Goal: Task Accomplishment & Management: Manage account settings

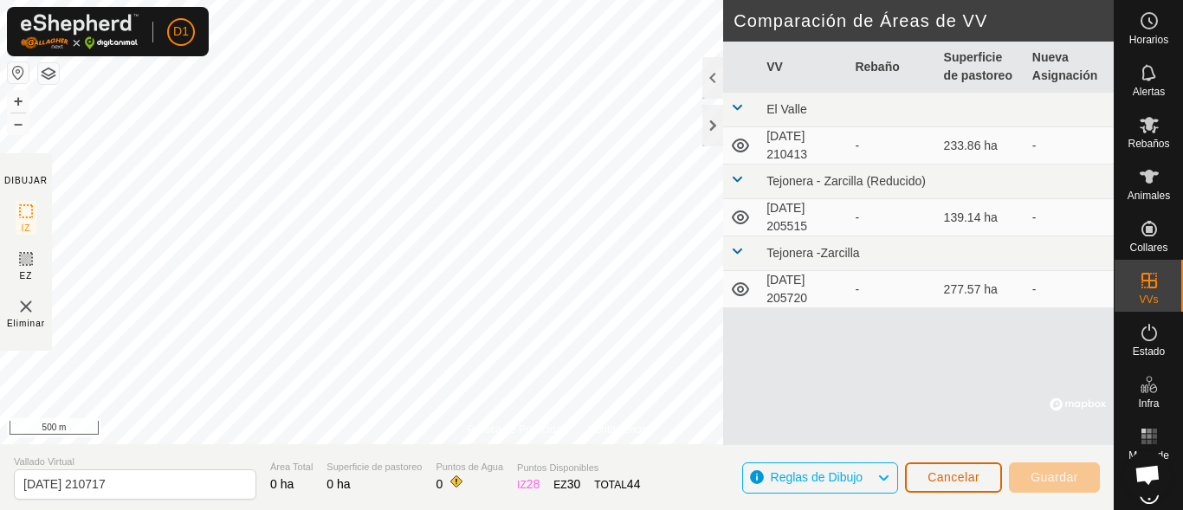
click at [920, 476] on button "Cancelar" at bounding box center [953, 478] width 97 height 30
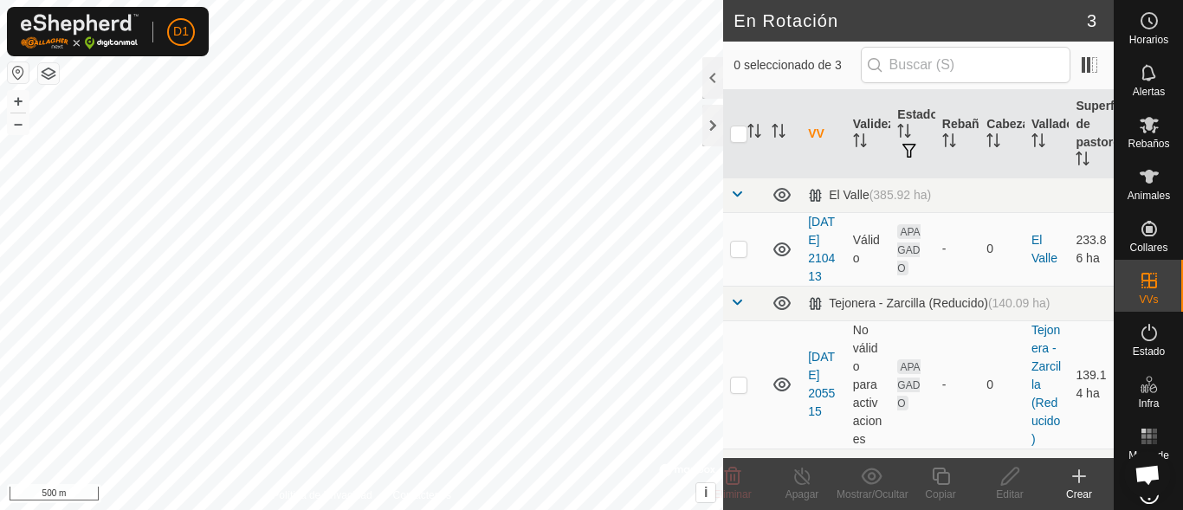
click at [1079, 476] on icon at bounding box center [1079, 476] width 12 height 0
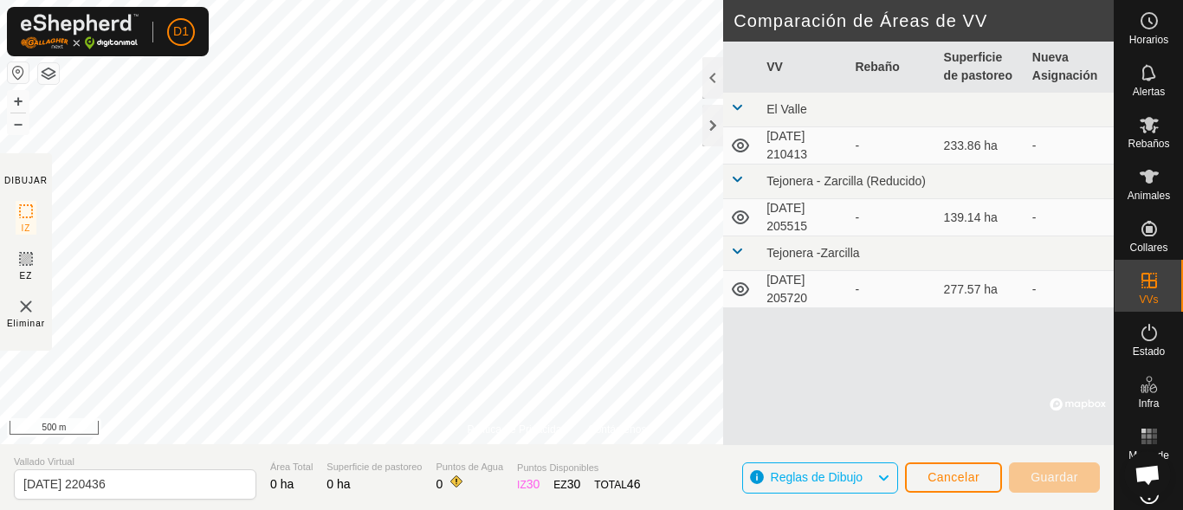
click at [854, 480] on span "Reglas de Dibujo" at bounding box center [817, 477] width 93 height 14
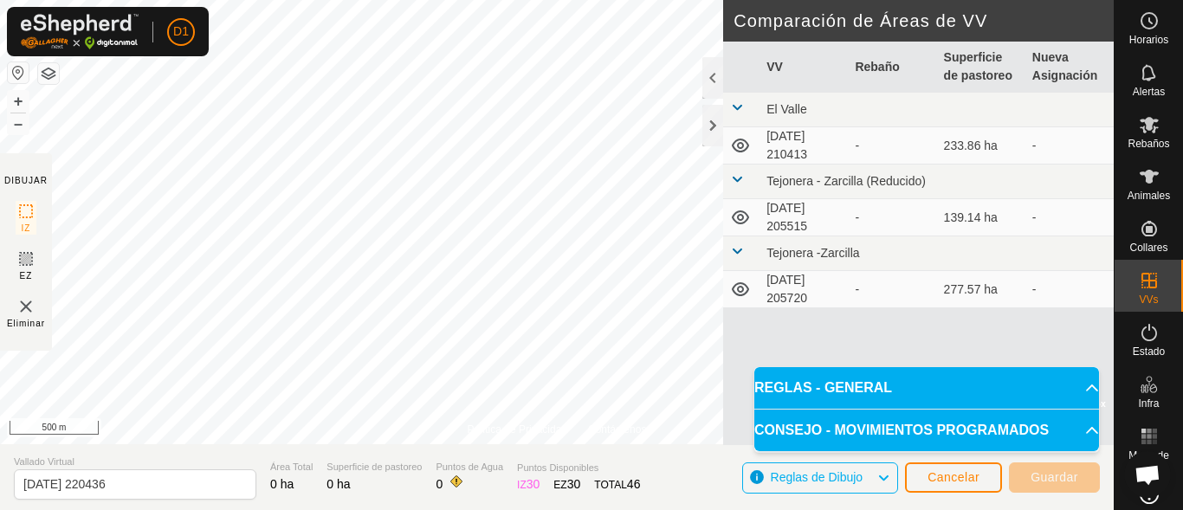
click at [1080, 385] on p-accordion-header "REGLAS - GENERAL" at bounding box center [926, 388] width 345 height 42
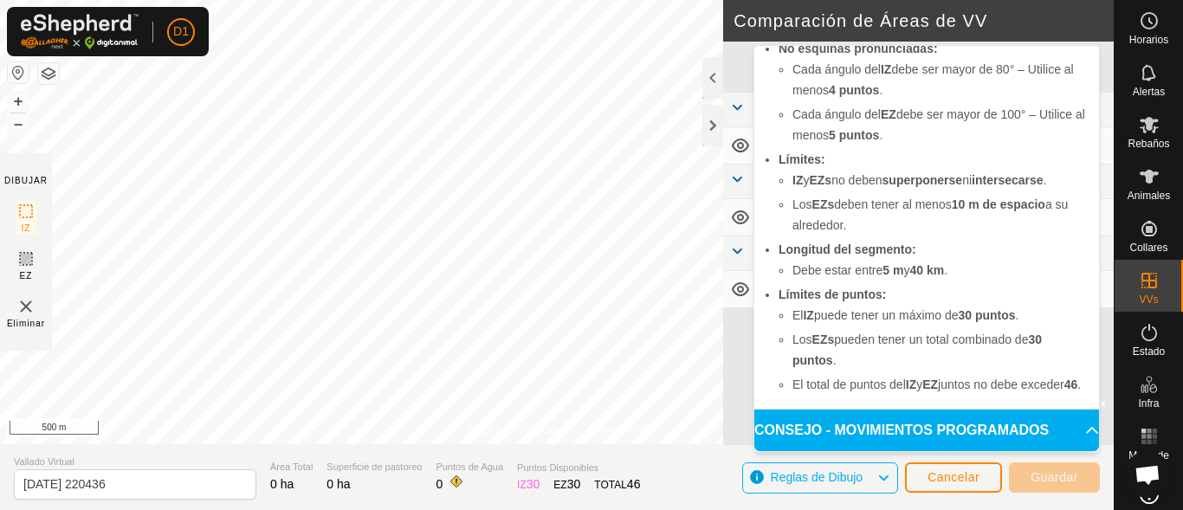
scroll to position [122, 0]
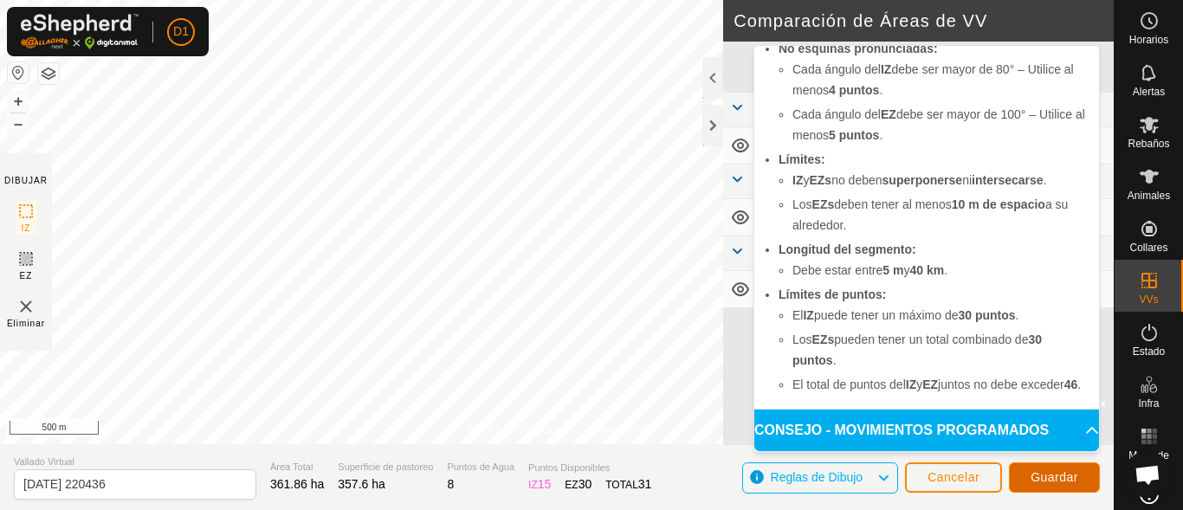
click at [1052, 474] on span "Guardar" at bounding box center [1055, 477] width 48 height 14
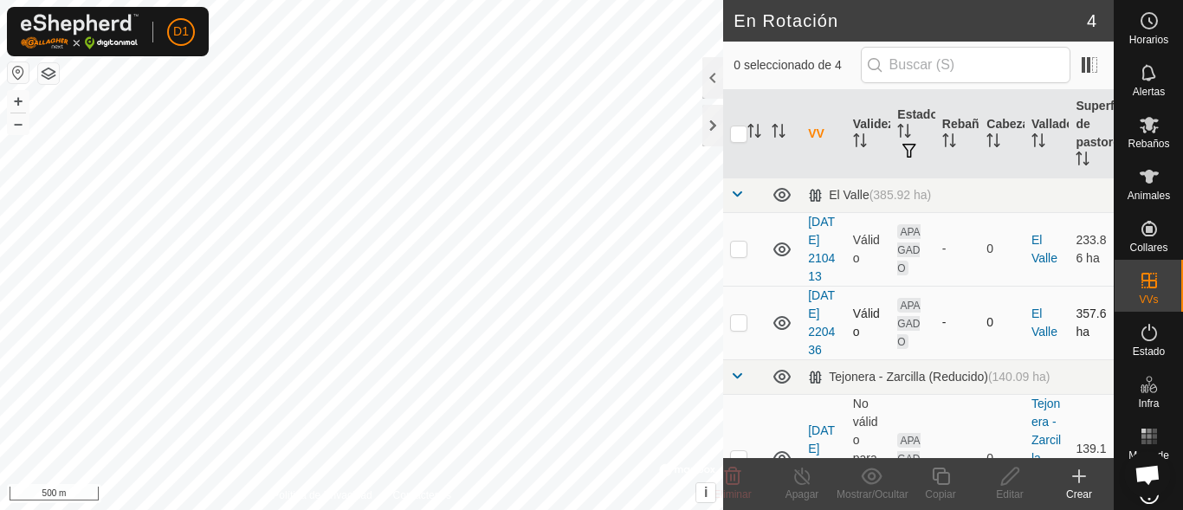
click at [780, 330] on icon at bounding box center [781, 323] width 17 height 14
click at [784, 256] on icon at bounding box center [781, 250] width 17 height 14
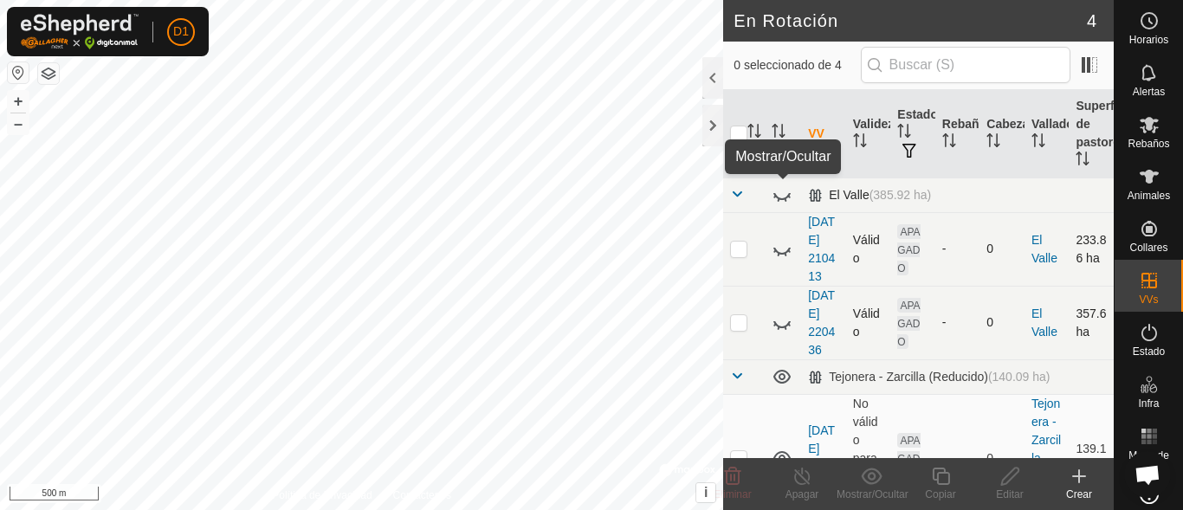
click at [782, 197] on icon at bounding box center [782, 194] width 21 height 21
click at [780, 256] on icon at bounding box center [781, 250] width 17 height 14
click at [782, 258] on icon at bounding box center [782, 249] width 21 height 21
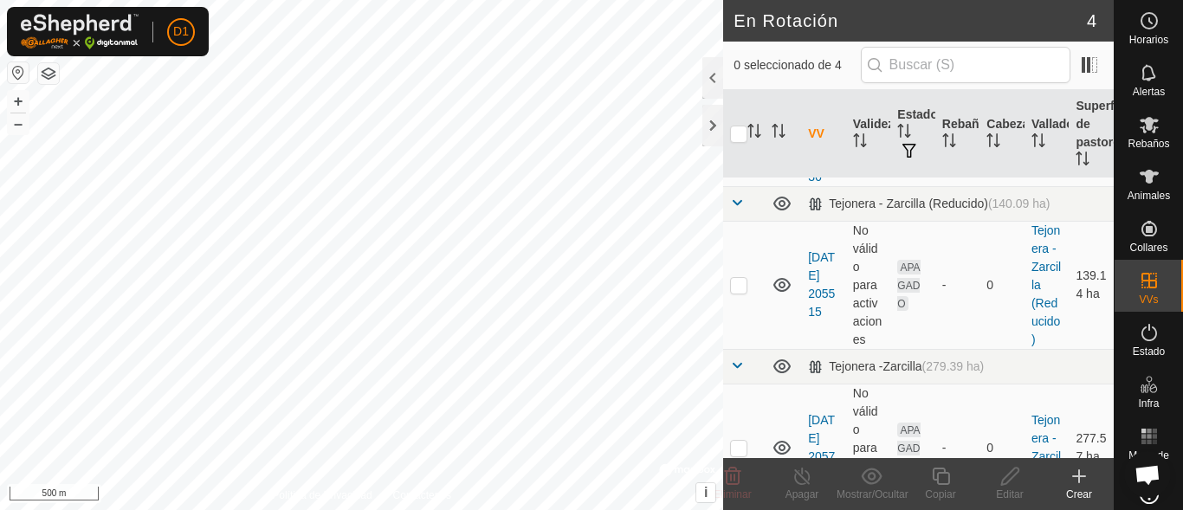
scroll to position [184, 0]
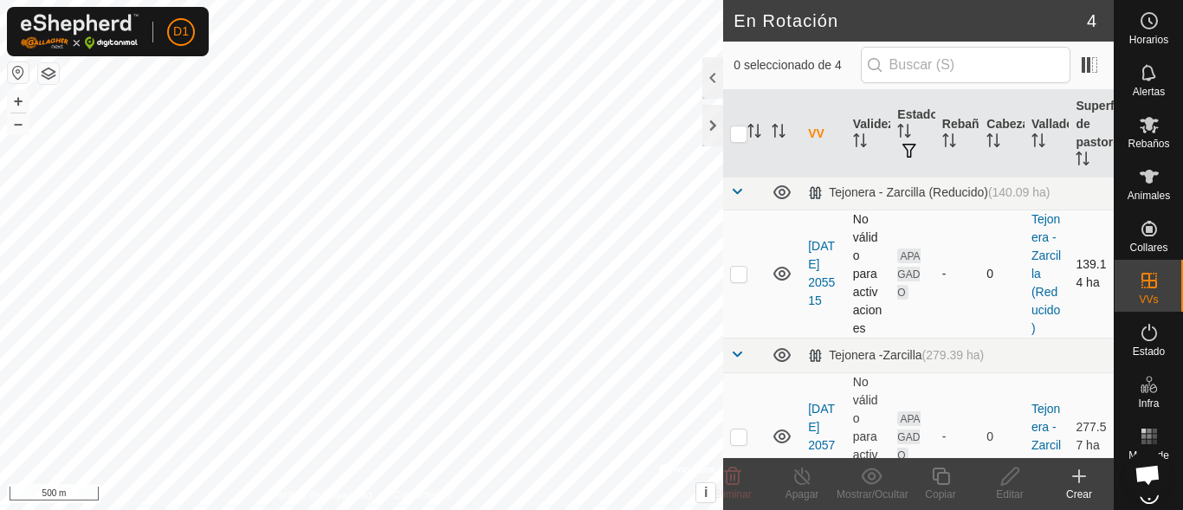
click at [740, 281] on p-checkbox at bounding box center [738, 274] width 17 height 14
checkbox input "true"
click at [740, 484] on icon at bounding box center [732, 476] width 21 height 21
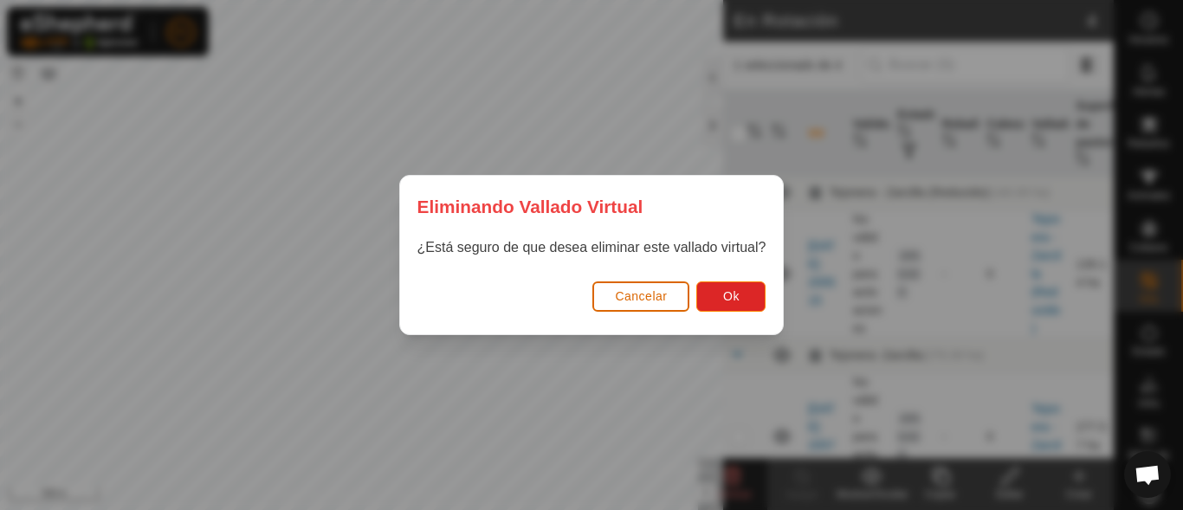
click at [666, 294] on span "Cancelar" at bounding box center [641, 296] width 52 height 14
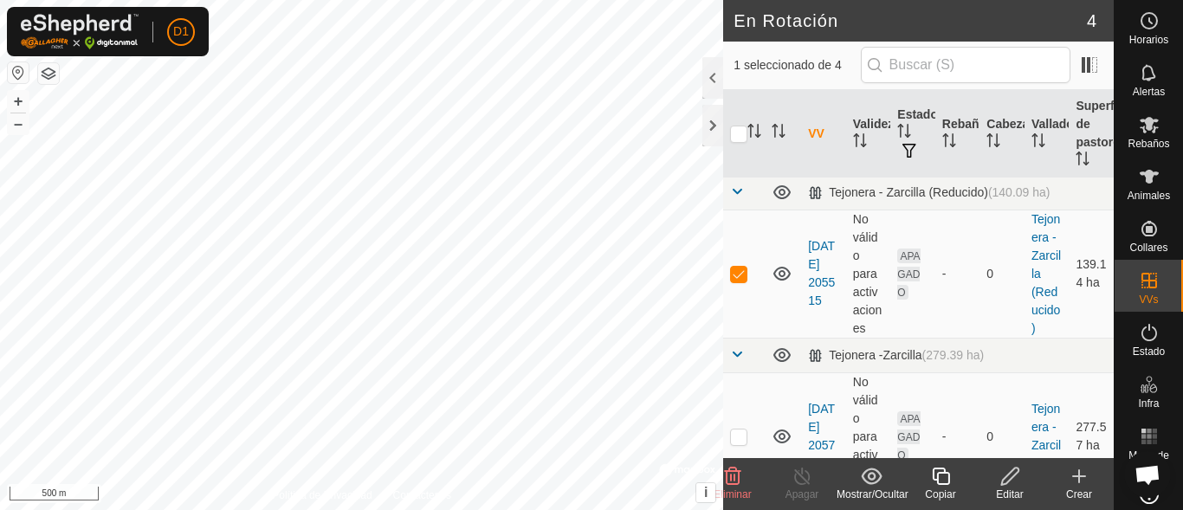
click at [1008, 475] on icon at bounding box center [1009, 476] width 17 height 17
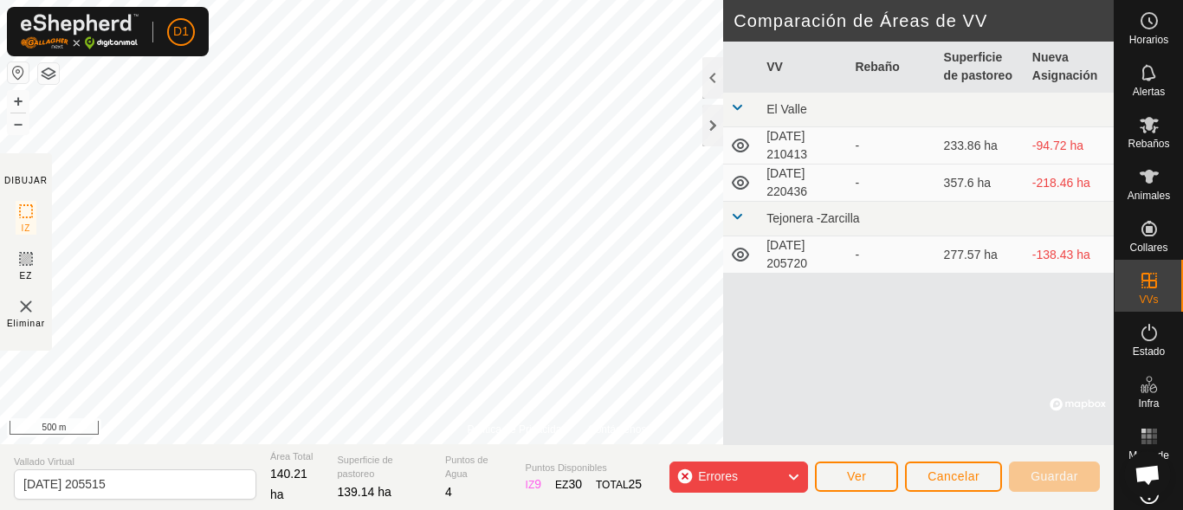
click at [782, 476] on div "Errores" at bounding box center [739, 477] width 139 height 31
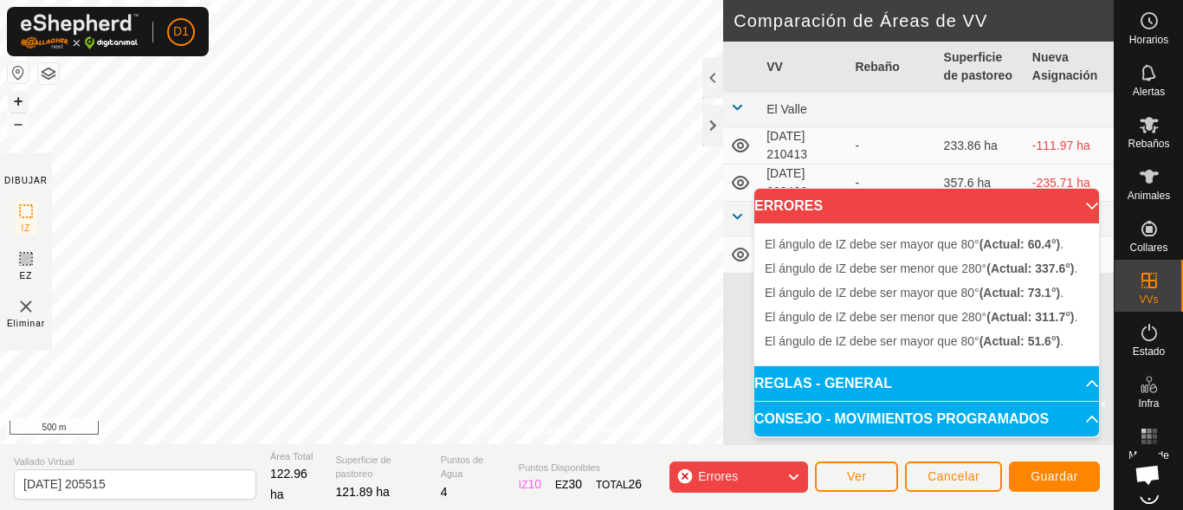
click at [19, 100] on button "+" at bounding box center [18, 101] width 21 height 21
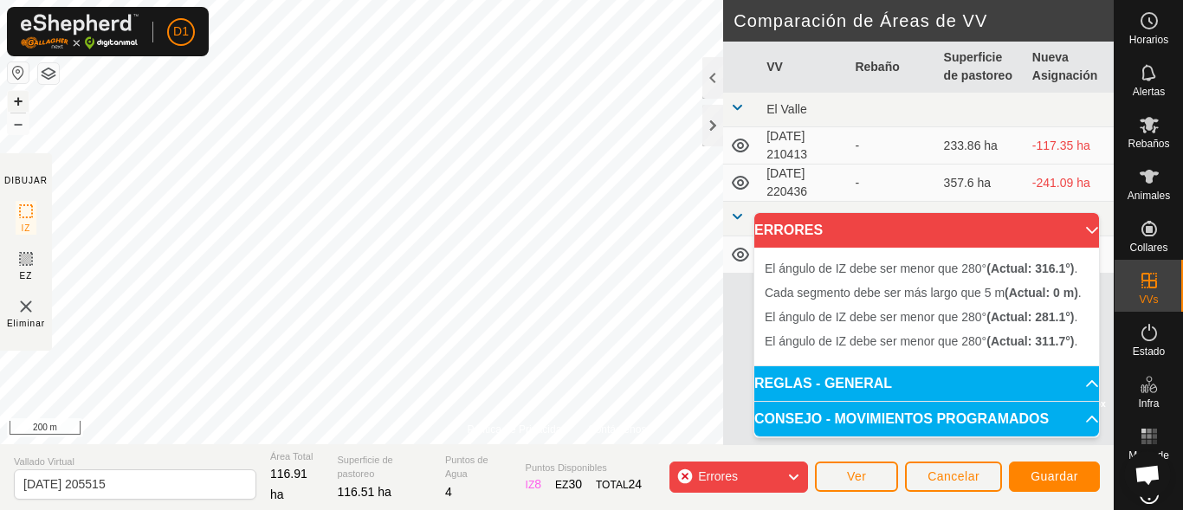
click at [18, 106] on button "+" at bounding box center [18, 101] width 21 height 21
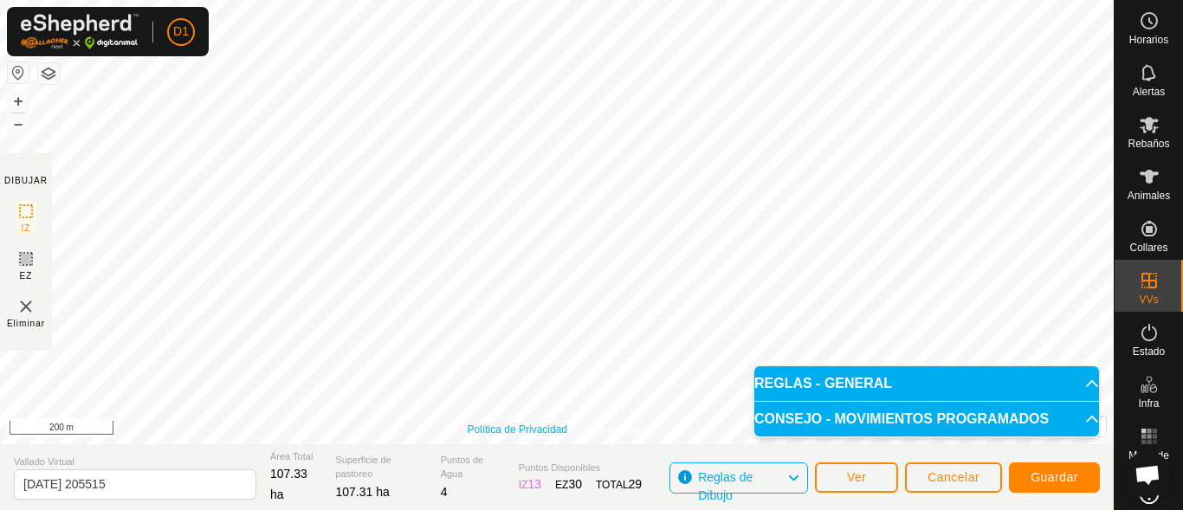
click at [496, 433] on div "Política de Privacidad Contáctenos Estado: APAGADO Tipo: Zona de Inclusión + – …" at bounding box center [557, 222] width 1114 height 444
click at [1071, 471] on span "Guardar" at bounding box center [1055, 477] width 48 height 14
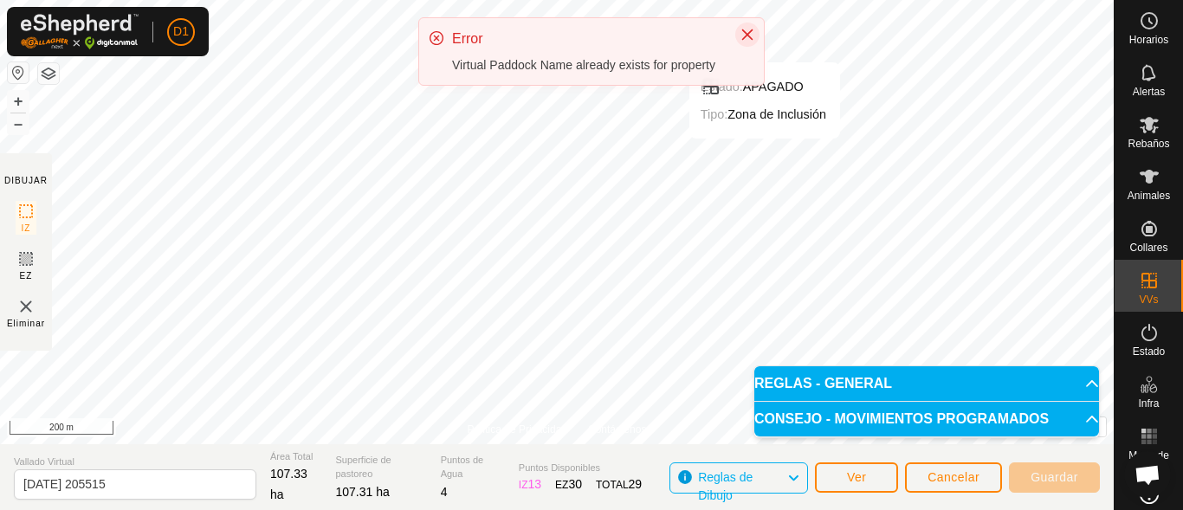
click at [749, 36] on icon "Close" at bounding box center [747, 34] width 11 height 11
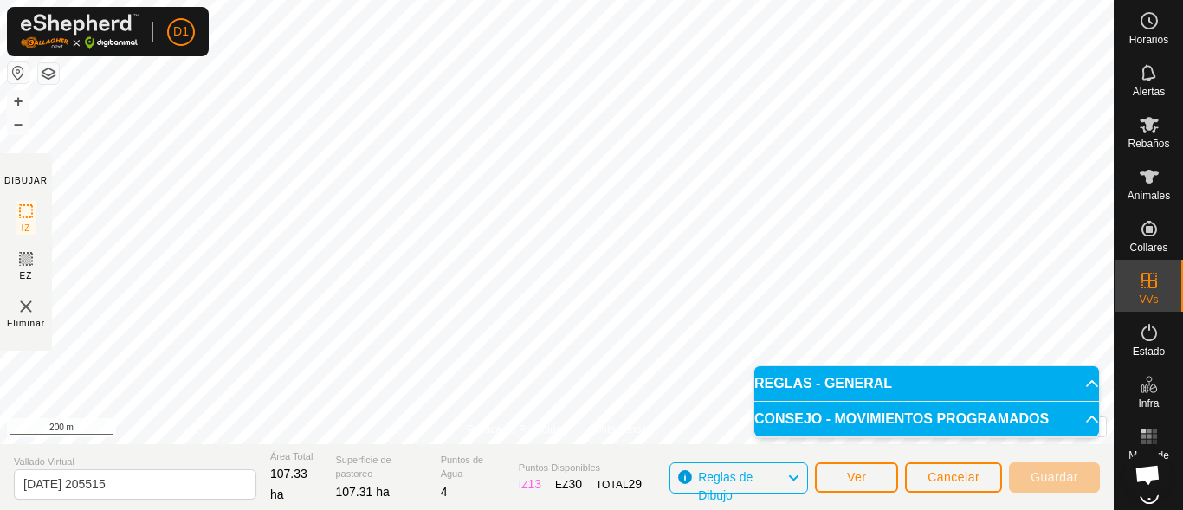
click at [1080, 385] on p-accordion-header "REGLAS - GENERAL" at bounding box center [926, 383] width 345 height 35
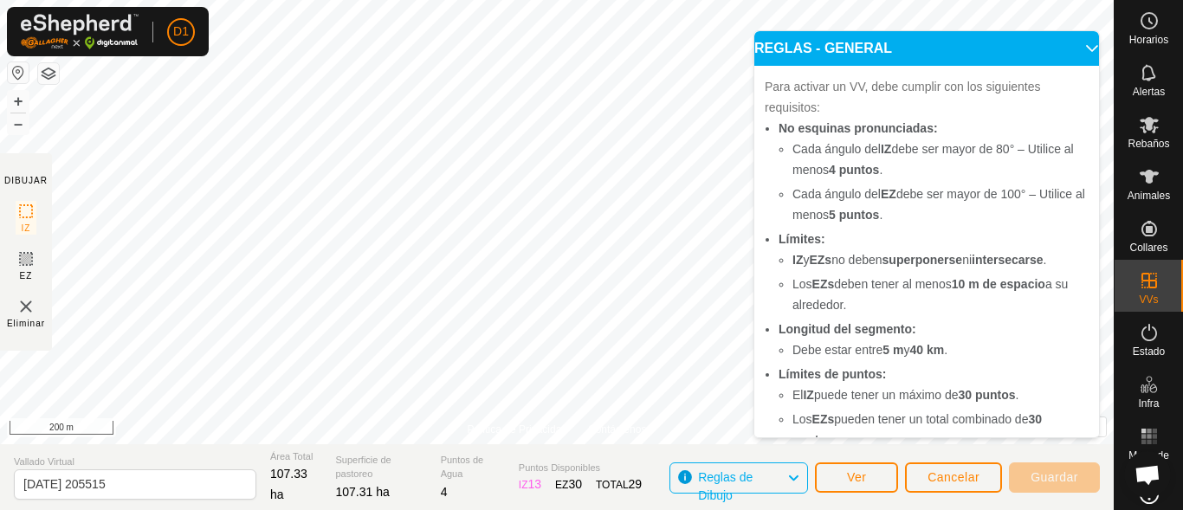
click at [1064, 49] on p-accordion-header "REGLAS - GENERAL" at bounding box center [926, 48] width 345 height 35
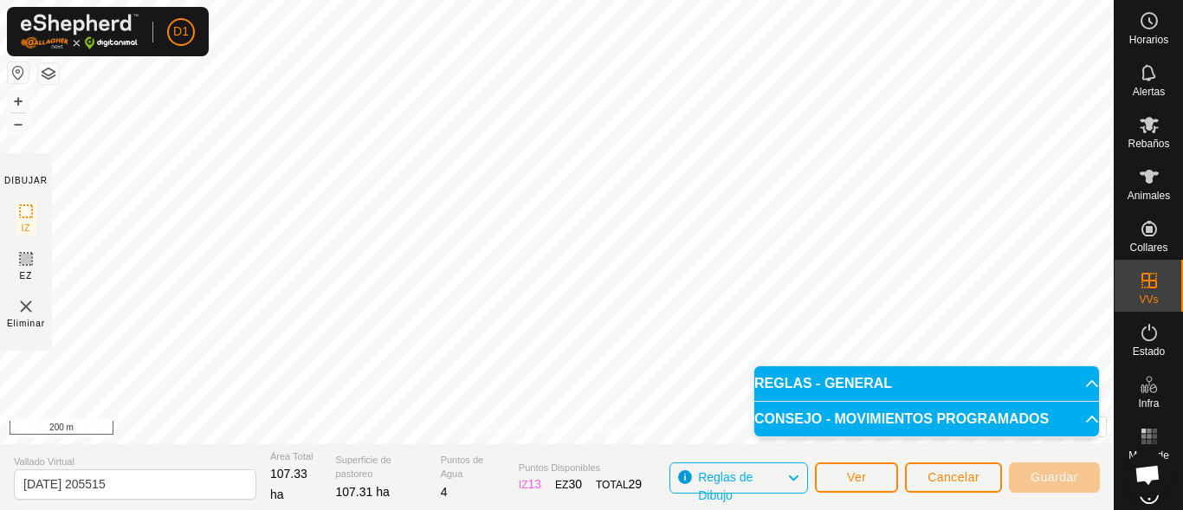
click at [1079, 420] on p-accordion-header "CONSEJO - MOVIMIENTOS PROGRAMADOS" at bounding box center [926, 419] width 345 height 35
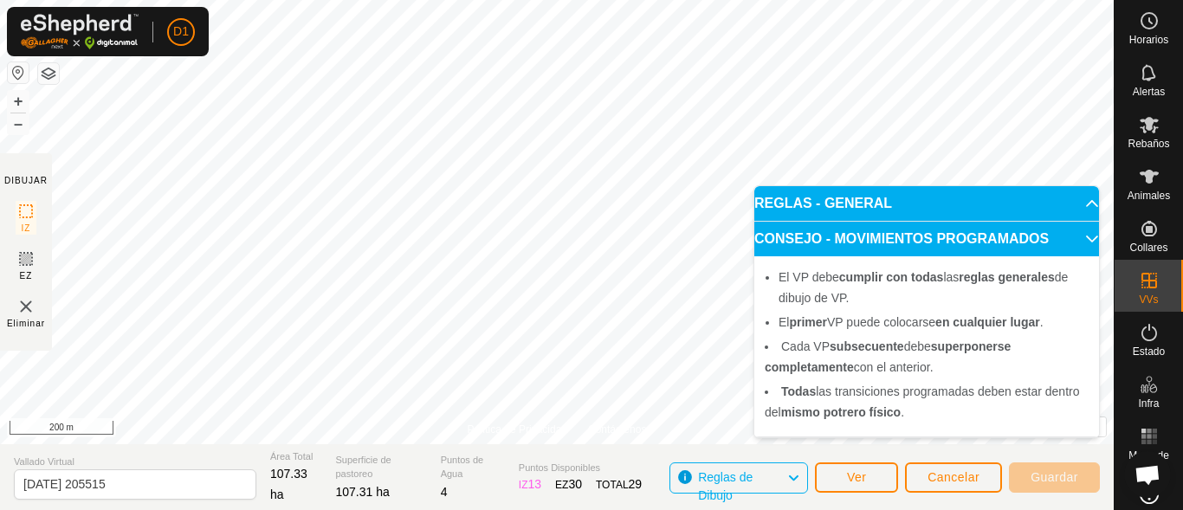
click at [338, 0] on html "D1 Horarios Alertas Rebaños Animales Collares VVs Estado Infra Mapa de Calor Ay…" at bounding box center [591, 255] width 1183 height 510
click at [1079, 236] on p-accordion-header "CONSEJO - MOVIMIENTOS PROGRAMADOS" at bounding box center [926, 239] width 345 height 35
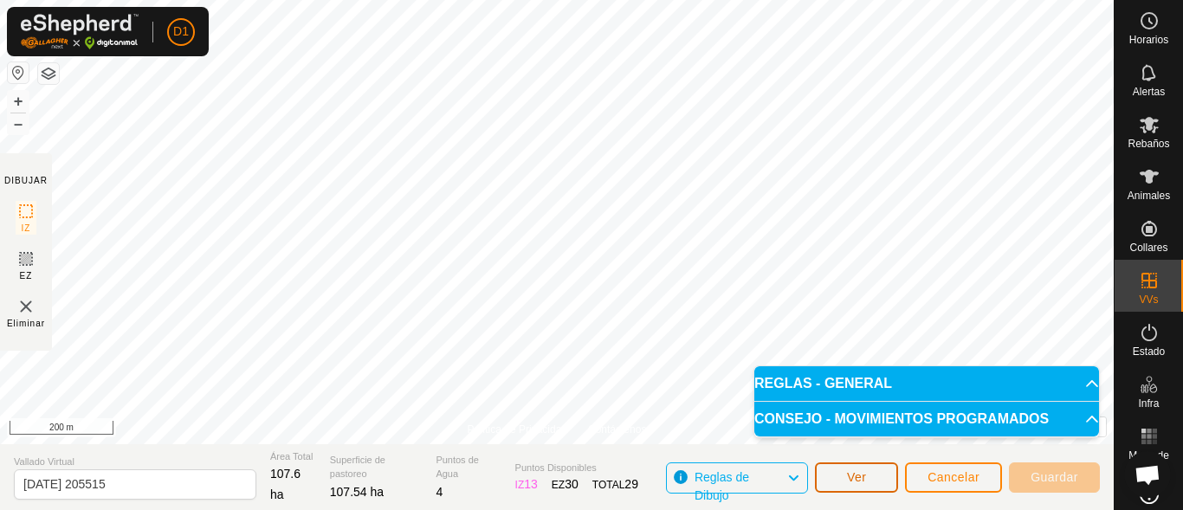
click at [854, 481] on span "Ver" at bounding box center [857, 477] width 20 height 14
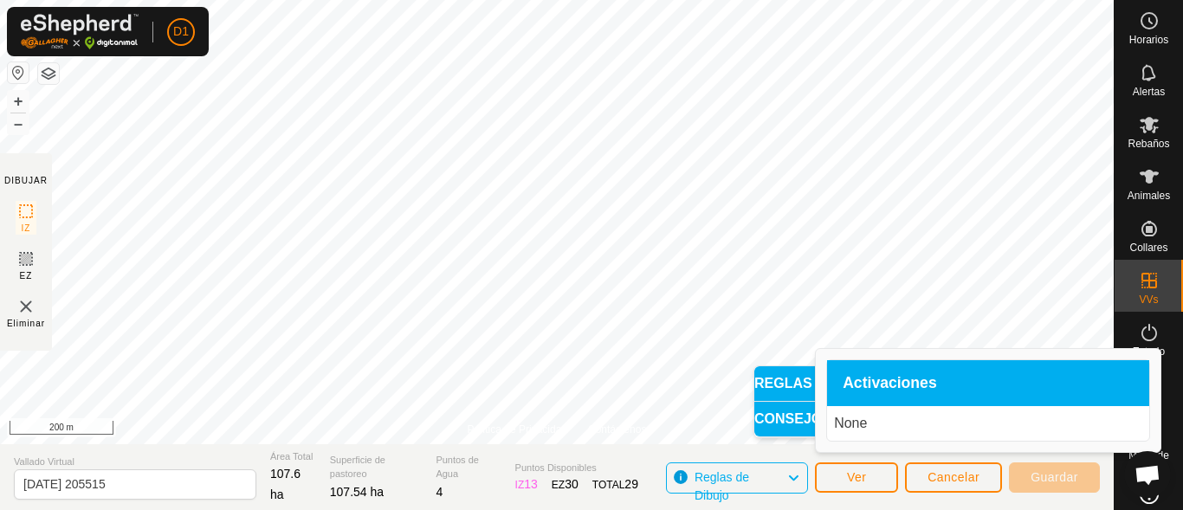
click at [782, 483] on span "Reglas de Dibujo" at bounding box center [741, 478] width 92 height 23
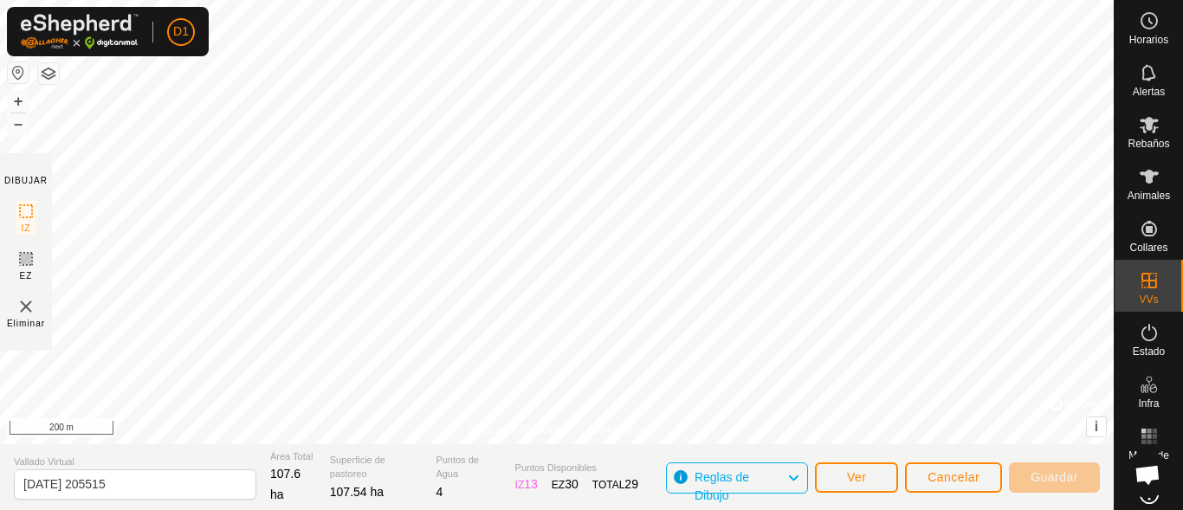
click at [782, 483] on span "Reglas de Dibujo" at bounding box center [741, 478] width 92 height 23
click at [789, 477] on icon at bounding box center [793, 478] width 14 height 23
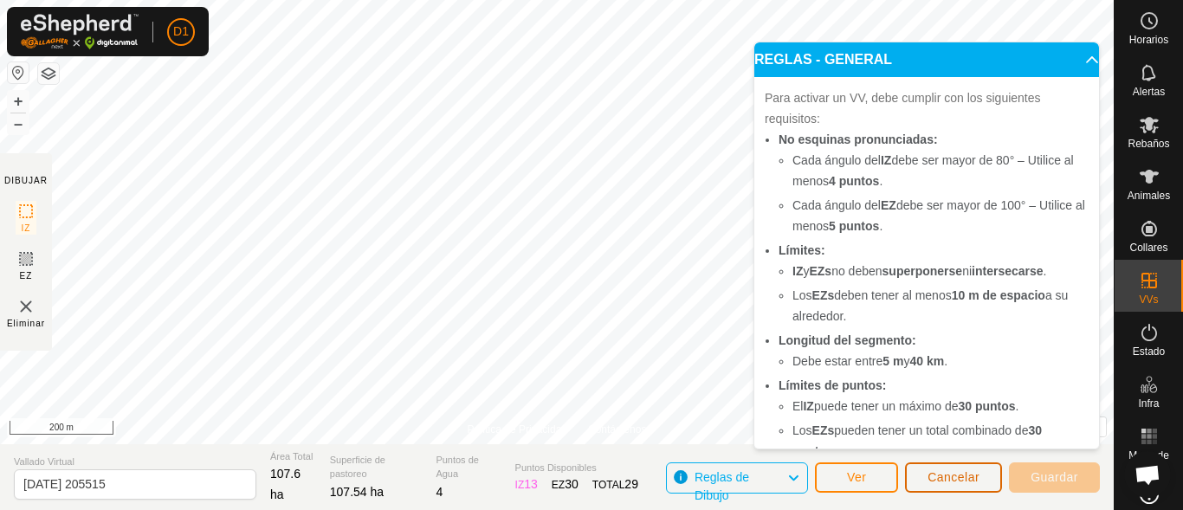
click at [958, 489] on button "Cancelar" at bounding box center [953, 478] width 97 height 30
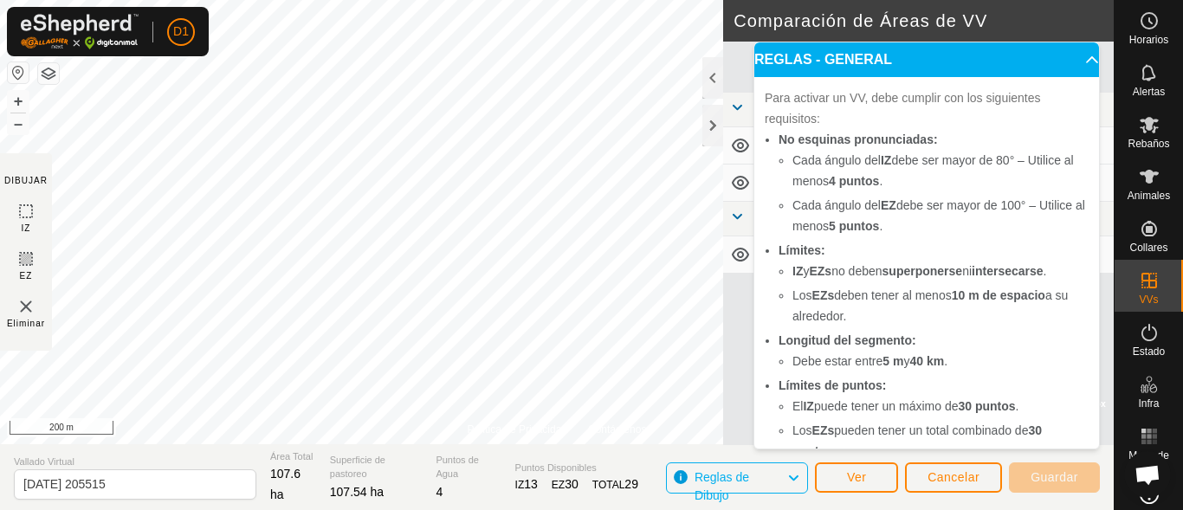
click at [1072, 56] on p-accordion-header "REGLAS - GENERAL" at bounding box center [926, 59] width 345 height 35
click at [1066, 64] on p-accordion-header "REGLAS - GENERAL" at bounding box center [926, 59] width 345 height 35
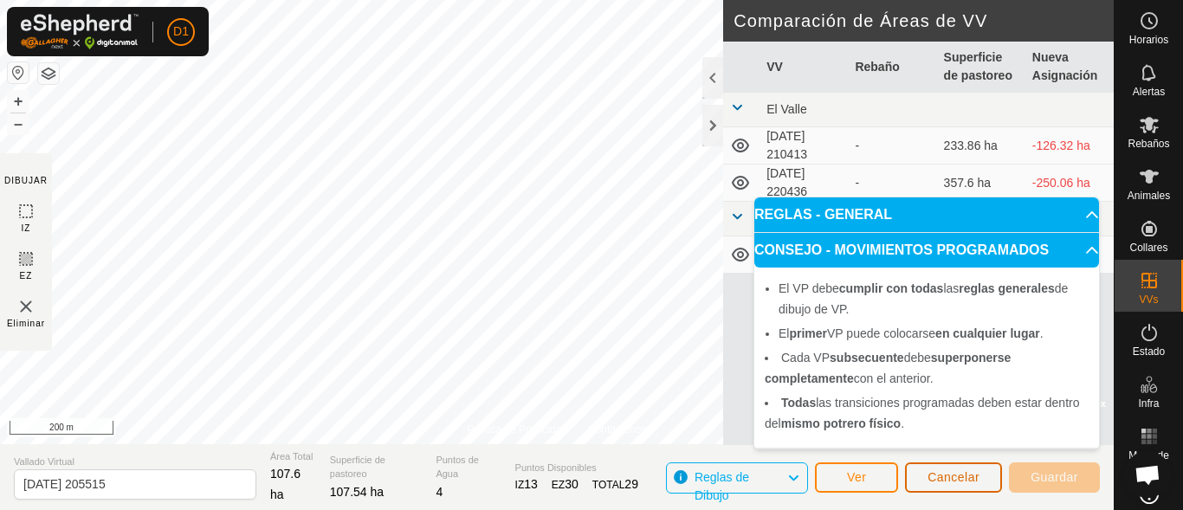
click at [941, 474] on span "Cancelar" at bounding box center [954, 477] width 52 height 14
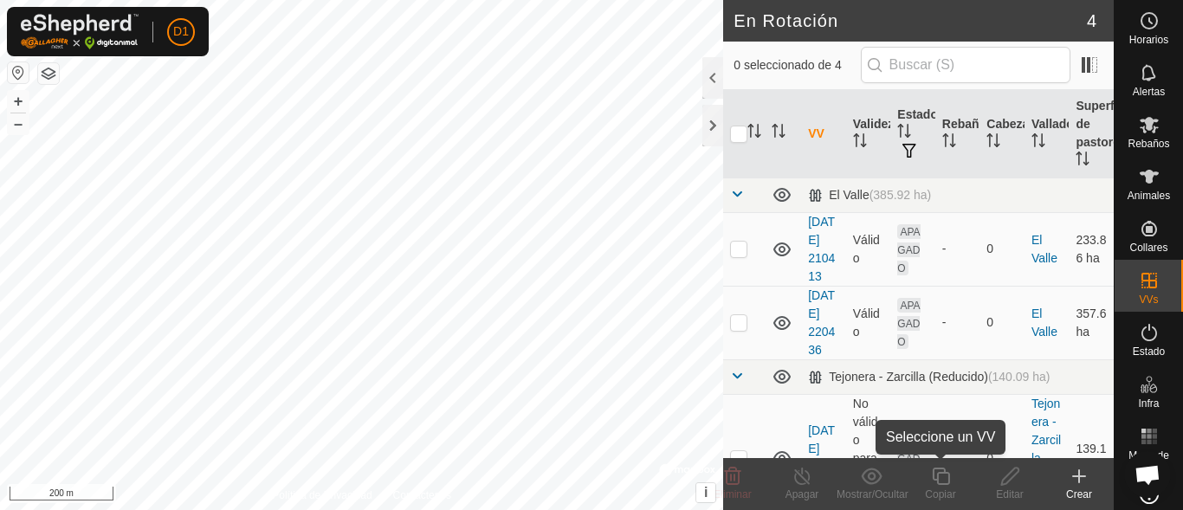
click at [941, 474] on icon at bounding box center [940, 476] width 17 height 17
checkbox input "true"
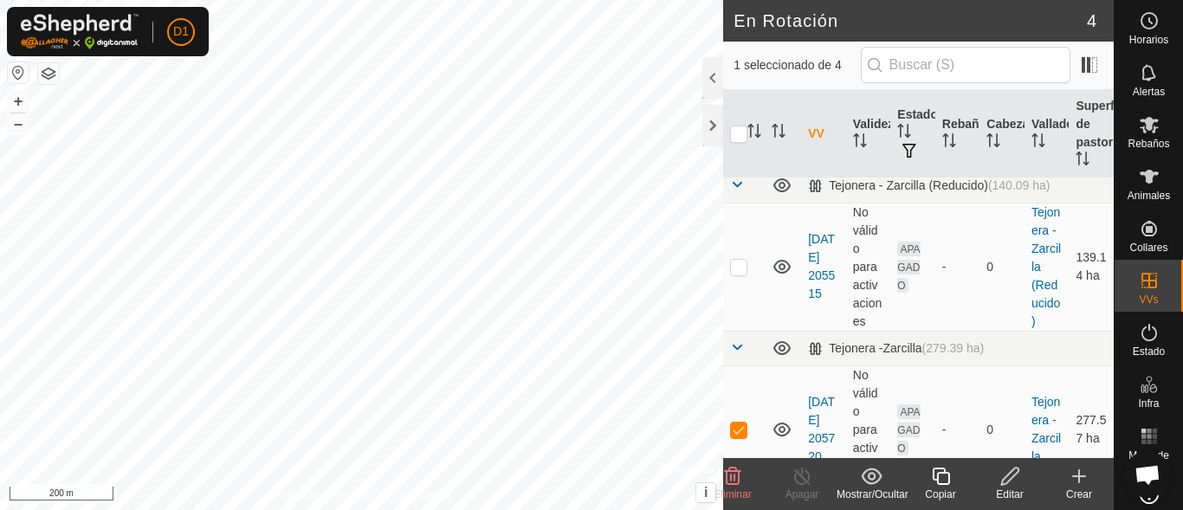
scroll to position [184, 0]
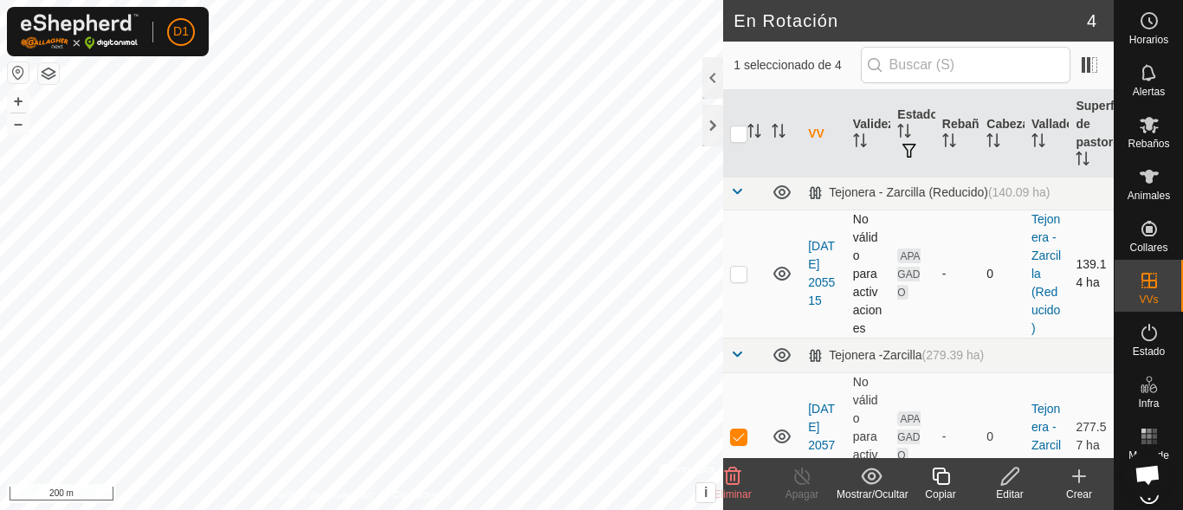
click at [742, 281] on p-checkbox at bounding box center [738, 274] width 17 height 14
checkbox input "true"
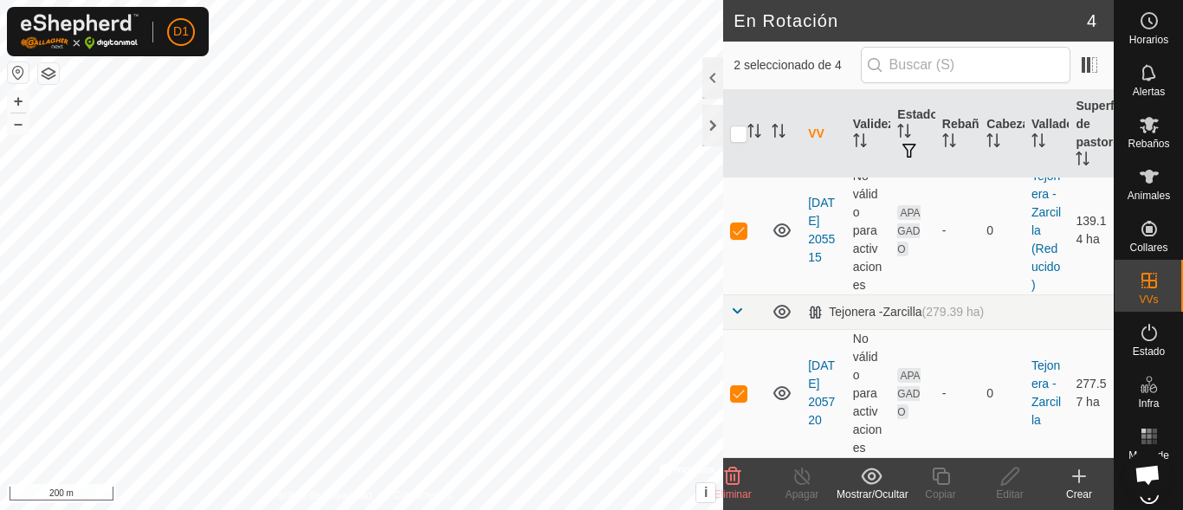
scroll to position [282, 0]
click at [728, 393] on td at bounding box center [744, 393] width 42 height 128
checkbox input "false"
click at [1009, 478] on icon at bounding box center [1011, 476] width 22 height 21
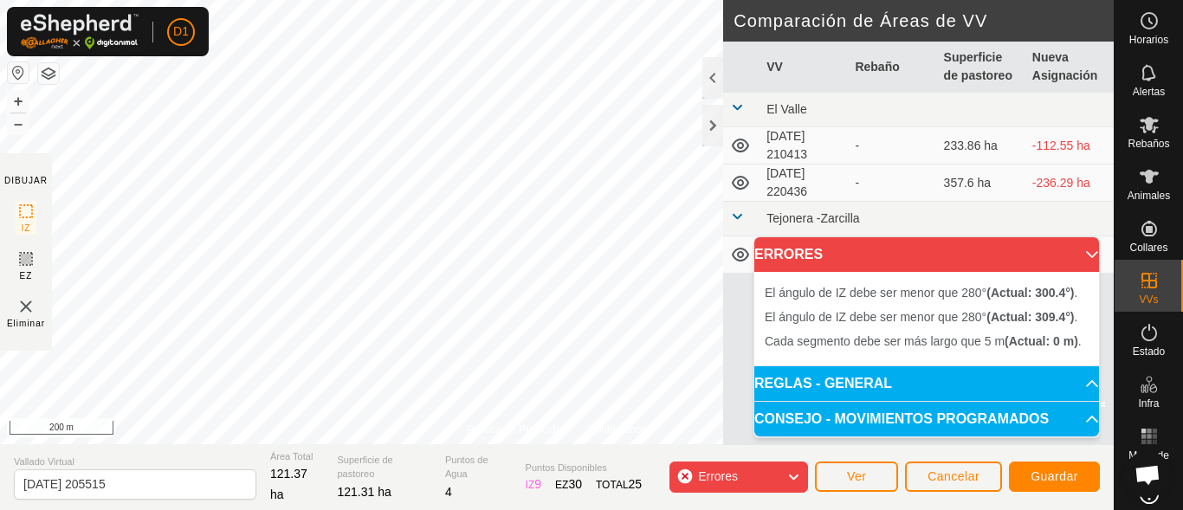
click at [27, 310] on img at bounding box center [26, 306] width 21 height 21
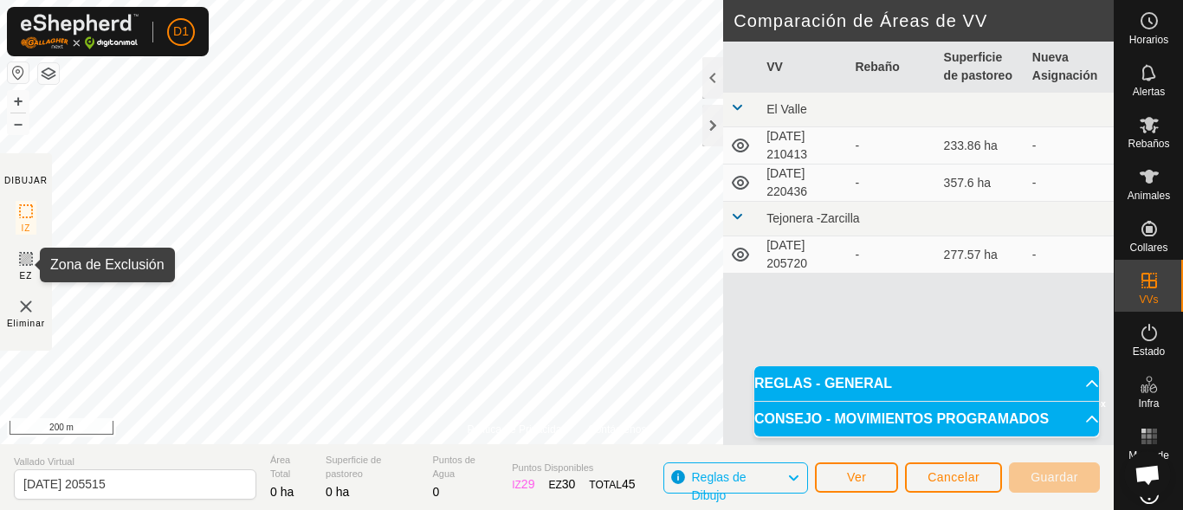
click at [25, 257] on icon at bounding box center [26, 259] width 21 height 21
click at [26, 261] on icon at bounding box center [26, 259] width 21 height 21
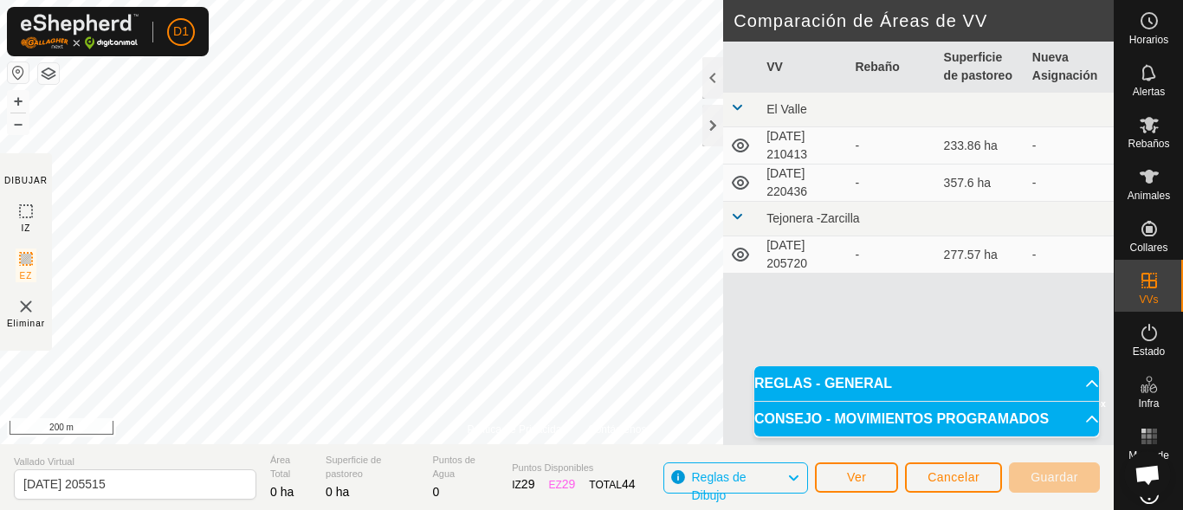
click at [26, 261] on icon at bounding box center [26, 259] width 21 height 21
click at [27, 211] on icon at bounding box center [26, 211] width 21 height 21
click at [29, 304] on img at bounding box center [26, 306] width 21 height 21
click at [20, 301] on img at bounding box center [26, 306] width 21 height 21
click at [20, 317] on span "Eliminar" at bounding box center [26, 323] width 38 height 13
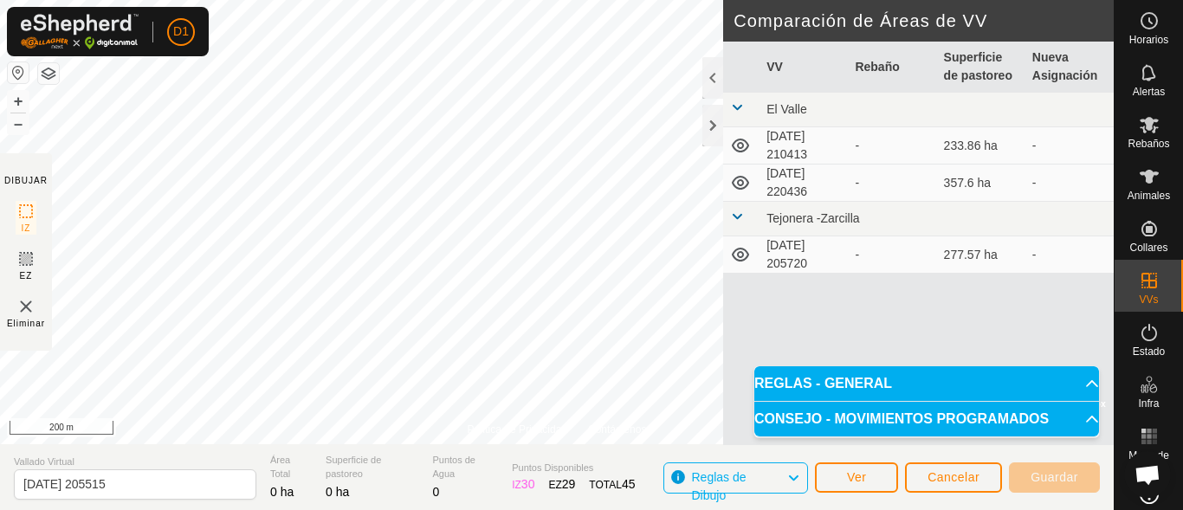
click at [16, 317] on span "Eliminar" at bounding box center [26, 323] width 38 height 13
click at [27, 268] on icon at bounding box center [26, 259] width 21 height 21
click at [23, 306] on img at bounding box center [26, 306] width 21 height 21
click at [957, 488] on button "Cancelar" at bounding box center [953, 478] width 97 height 30
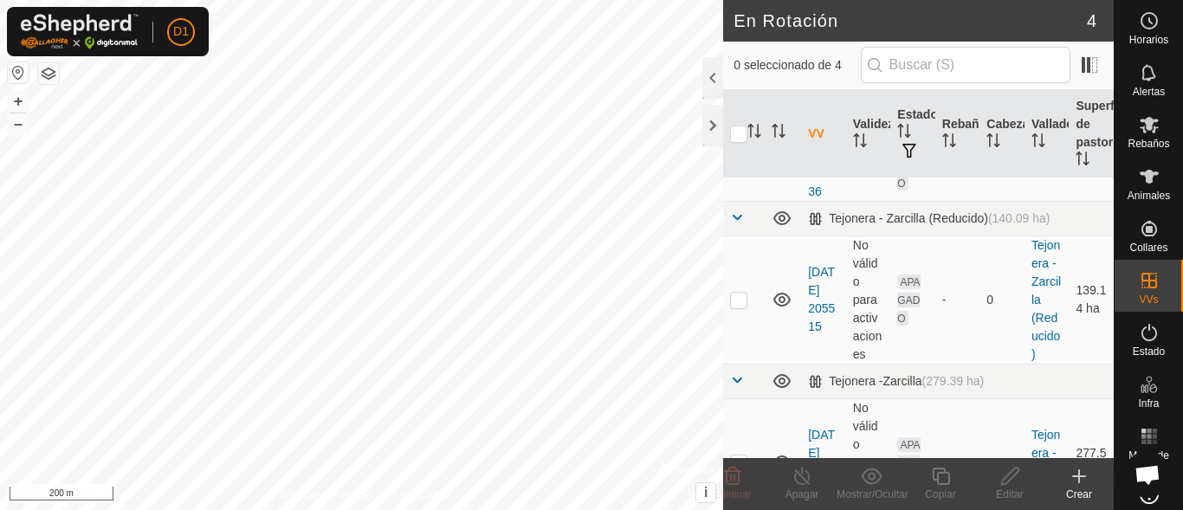
scroll to position [173, 0]
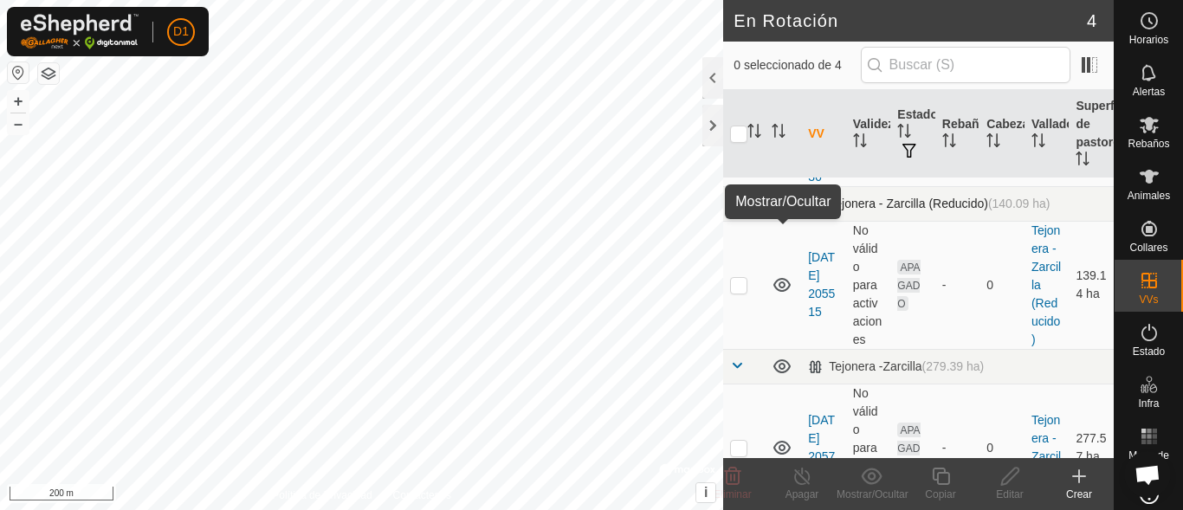
click at [782, 214] on icon at bounding box center [782, 203] width 21 height 21
click at [779, 292] on icon at bounding box center [781, 285] width 17 height 14
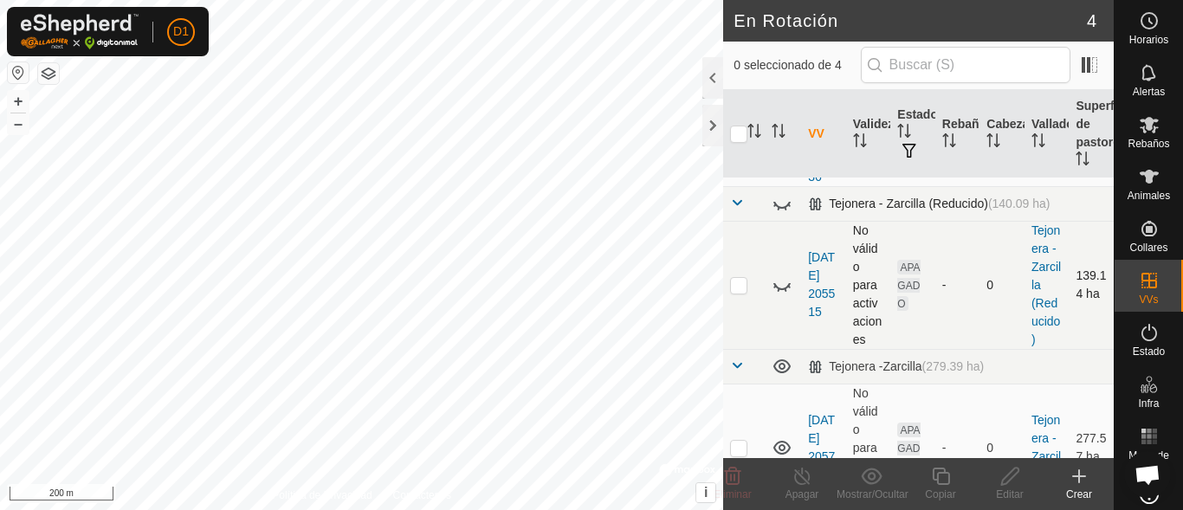
click at [784, 295] on icon at bounding box center [782, 285] width 21 height 21
click at [740, 292] on p-checkbox at bounding box center [738, 285] width 17 height 14
checkbox input "true"
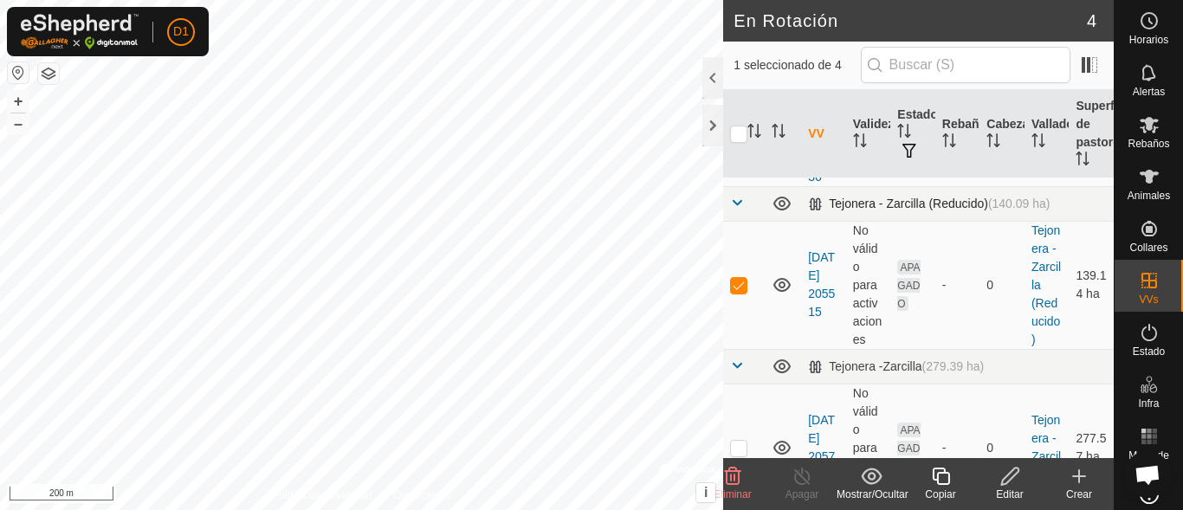
click at [1013, 482] on icon at bounding box center [1011, 476] width 22 height 21
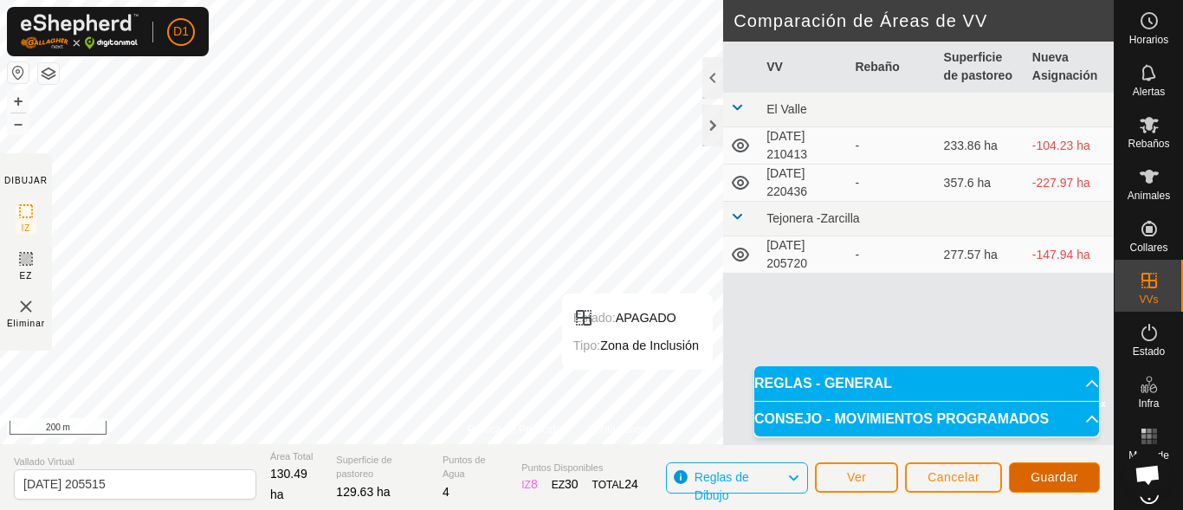
click at [1072, 480] on span "Guardar" at bounding box center [1055, 477] width 48 height 14
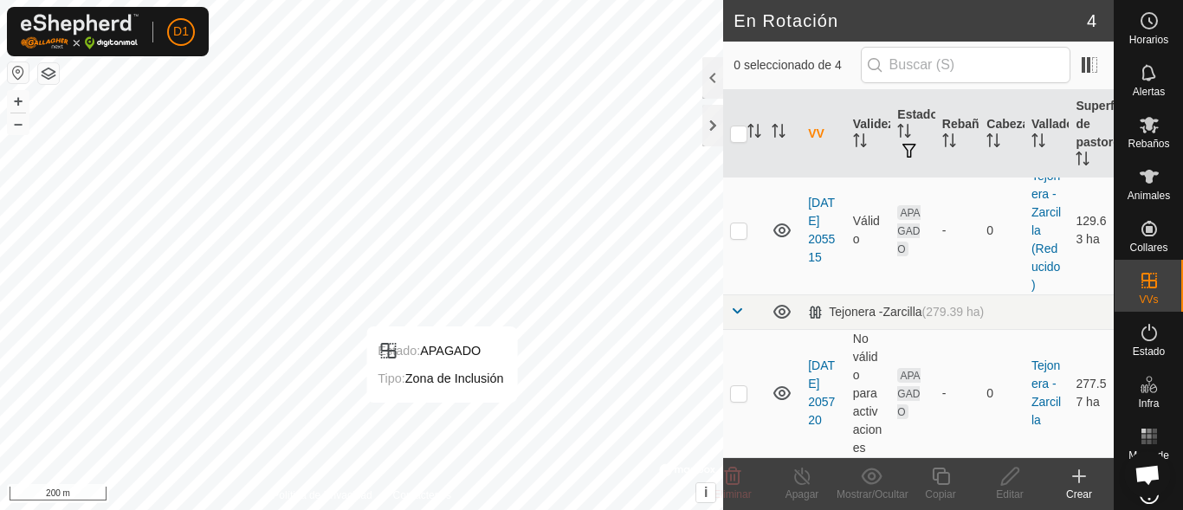
scroll to position [282, 0]
click at [780, 396] on icon at bounding box center [781, 393] width 17 height 14
click at [741, 391] on p-checkbox at bounding box center [738, 393] width 17 height 14
checkbox input "true"
click at [783, 389] on icon at bounding box center [782, 393] width 21 height 21
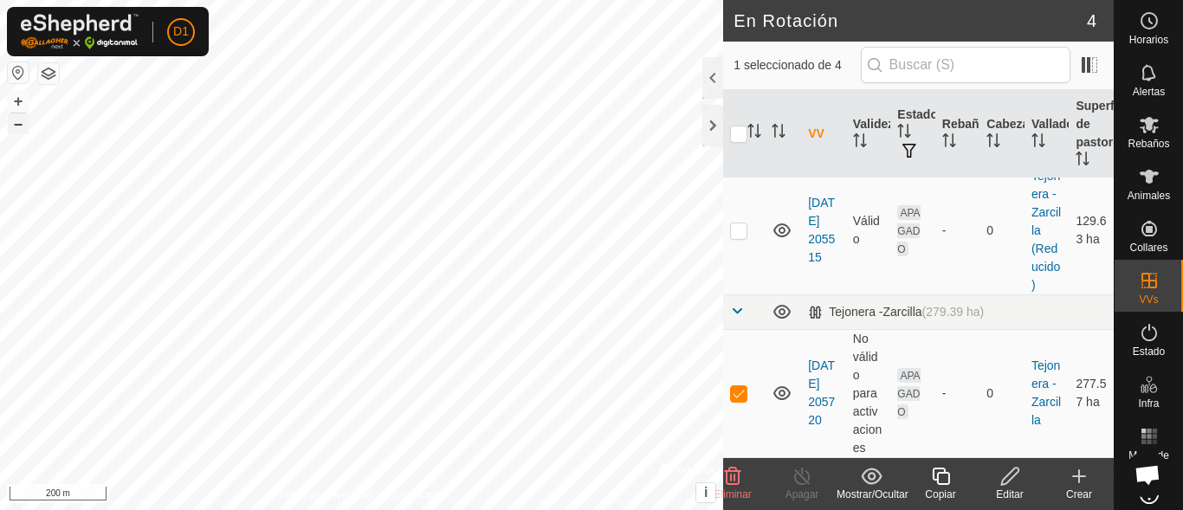
click at [16, 132] on button "–" at bounding box center [18, 123] width 21 height 21
click at [18, 126] on button "–" at bounding box center [18, 123] width 21 height 21
click at [17, 100] on button "+" at bounding box center [18, 101] width 21 height 21
click at [1006, 481] on icon at bounding box center [1011, 476] width 22 height 21
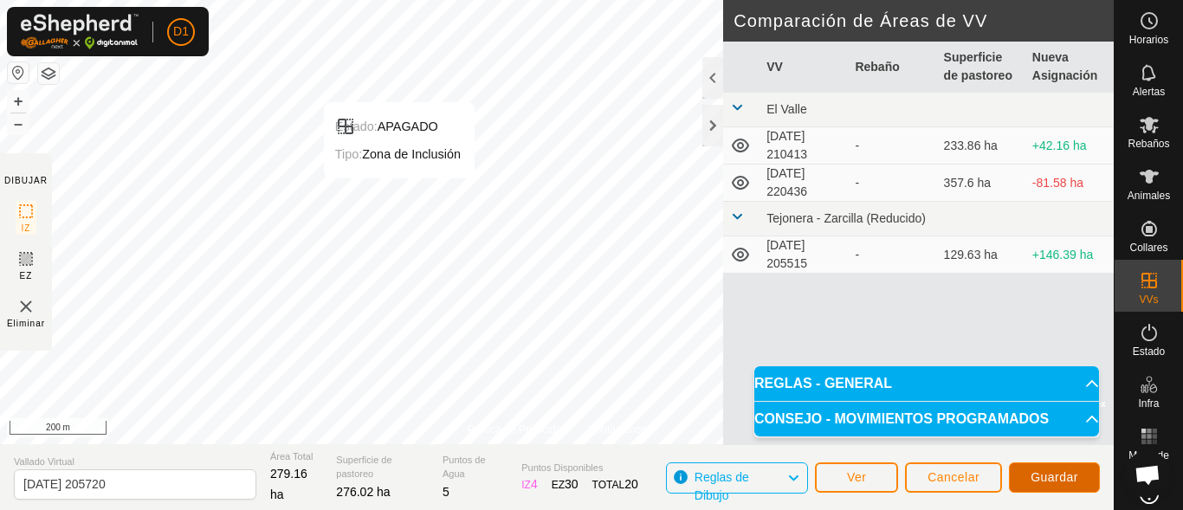
click at [1070, 470] on span "Guardar" at bounding box center [1055, 477] width 48 height 14
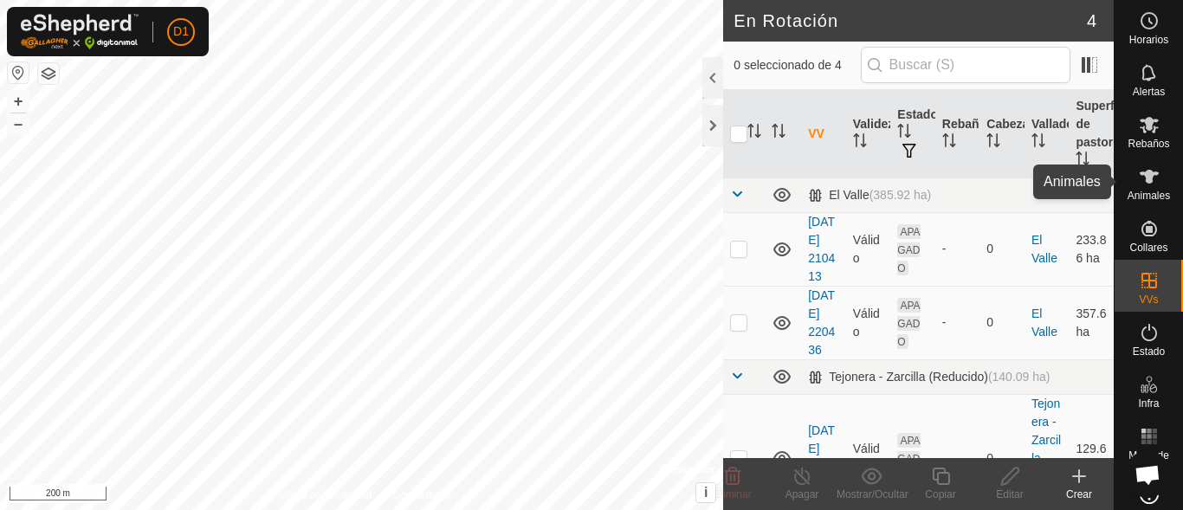
click at [1143, 181] on icon at bounding box center [1149, 177] width 19 height 14
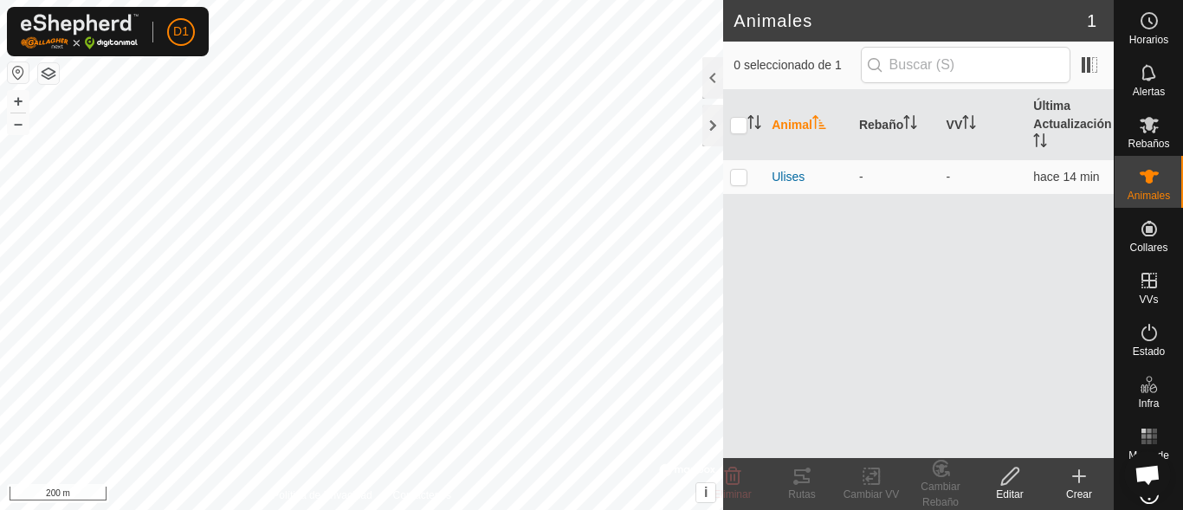
click at [1077, 483] on icon at bounding box center [1079, 476] width 21 height 21
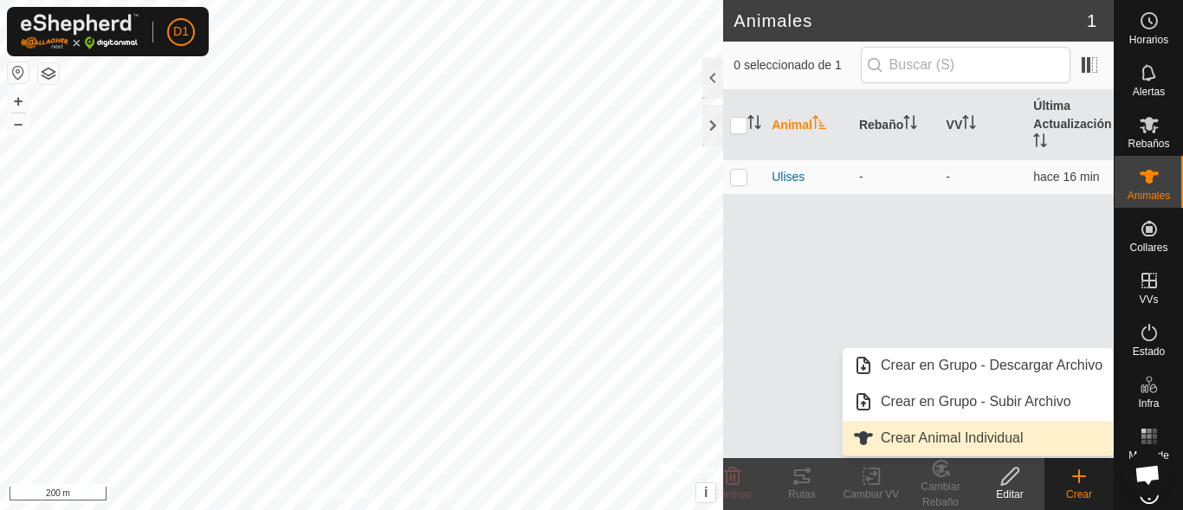
click at [943, 436] on link "Crear Animal Individual" at bounding box center [978, 438] width 270 height 35
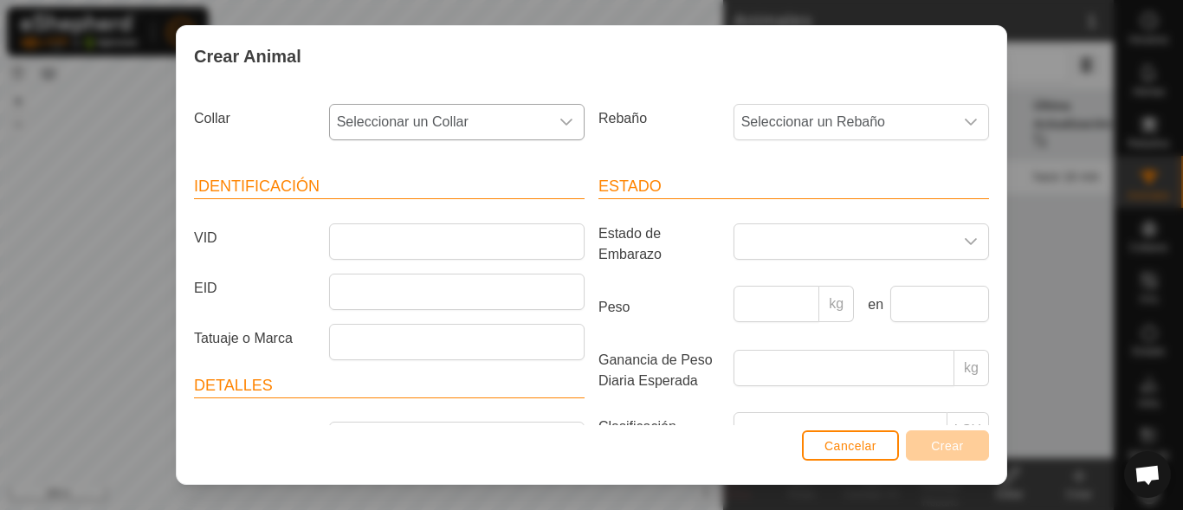
click at [561, 124] on icon "dropdown trigger" at bounding box center [566, 123] width 12 height 7
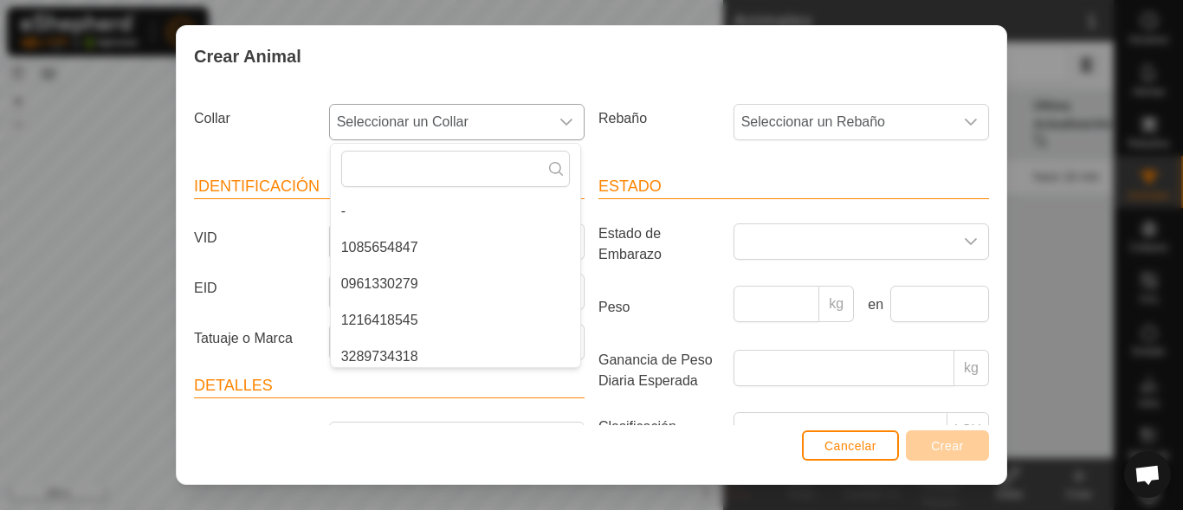
click at [402, 247] on li "1085654847" at bounding box center [455, 247] width 249 height 35
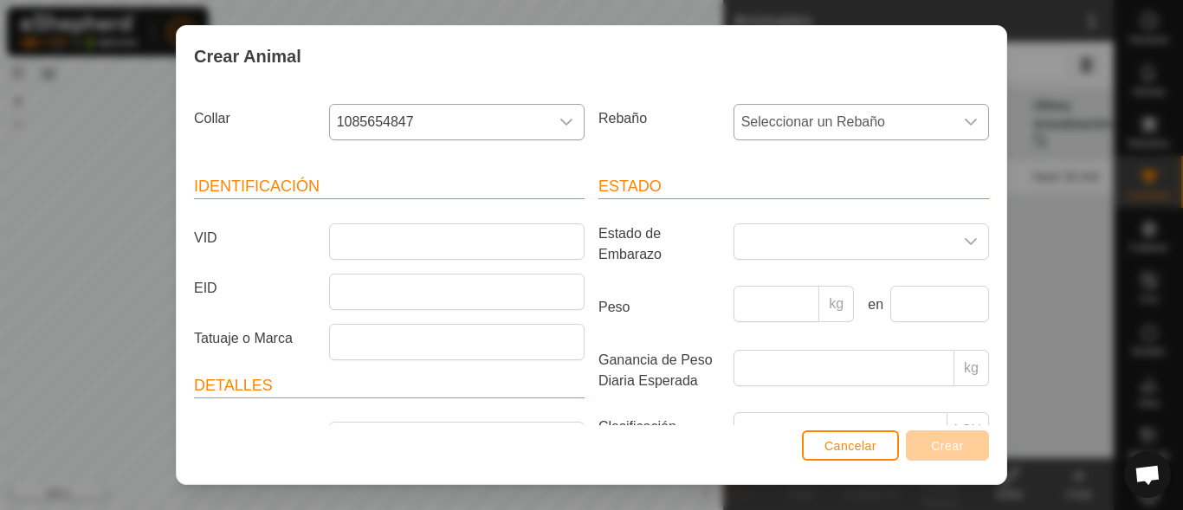
click at [964, 129] on icon "dropdown trigger" at bounding box center [971, 122] width 14 height 14
click at [773, 242] on li "DQ-646" at bounding box center [859, 247] width 249 height 35
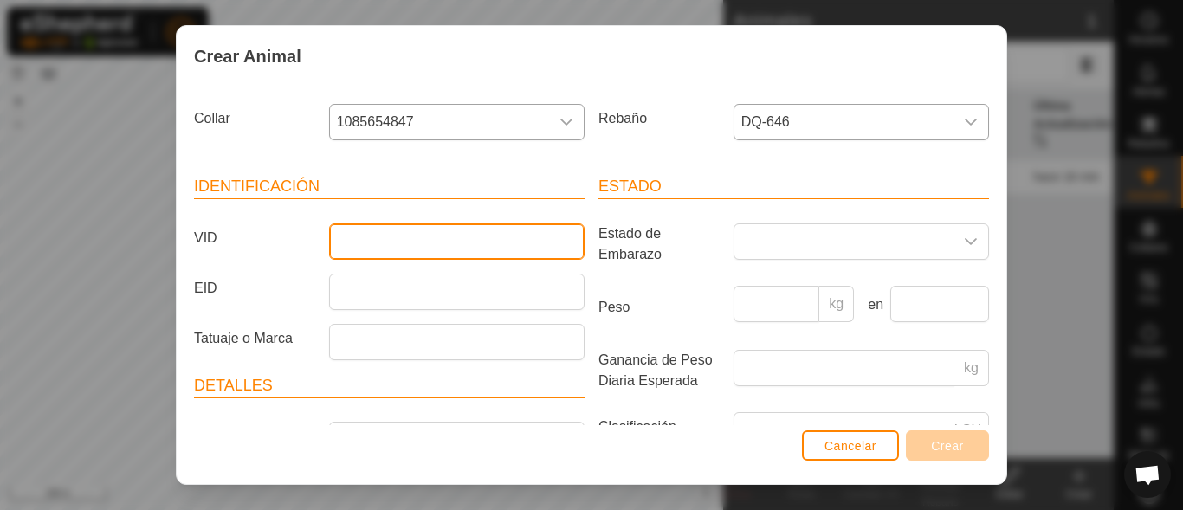
click at [447, 246] on input "VID" at bounding box center [457, 241] width 256 height 36
type input "Tabernero"
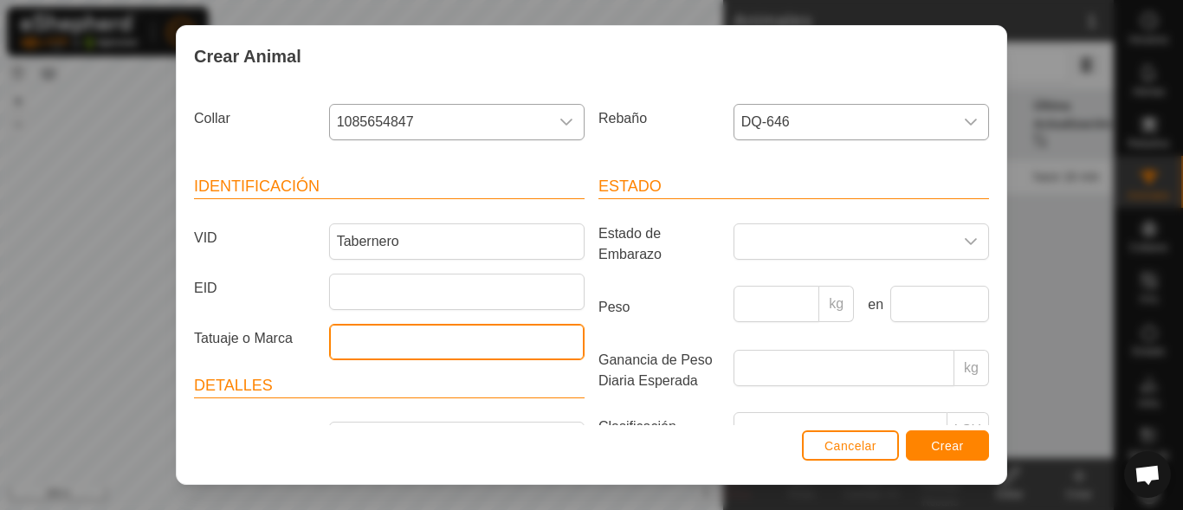
click at [413, 338] on input "Tatuaje o Marca" at bounding box center [457, 342] width 256 height 36
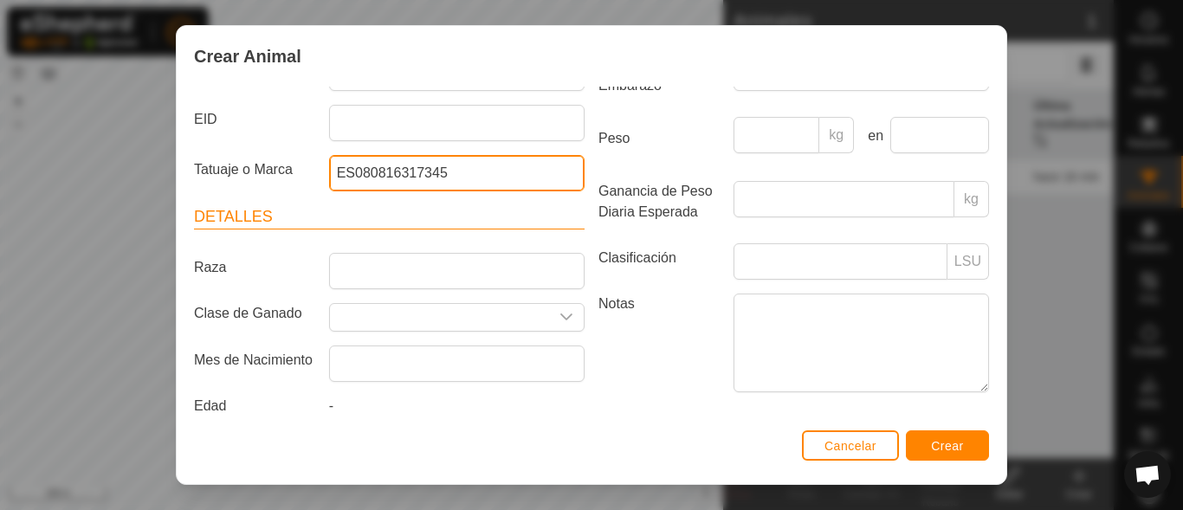
scroll to position [188, 0]
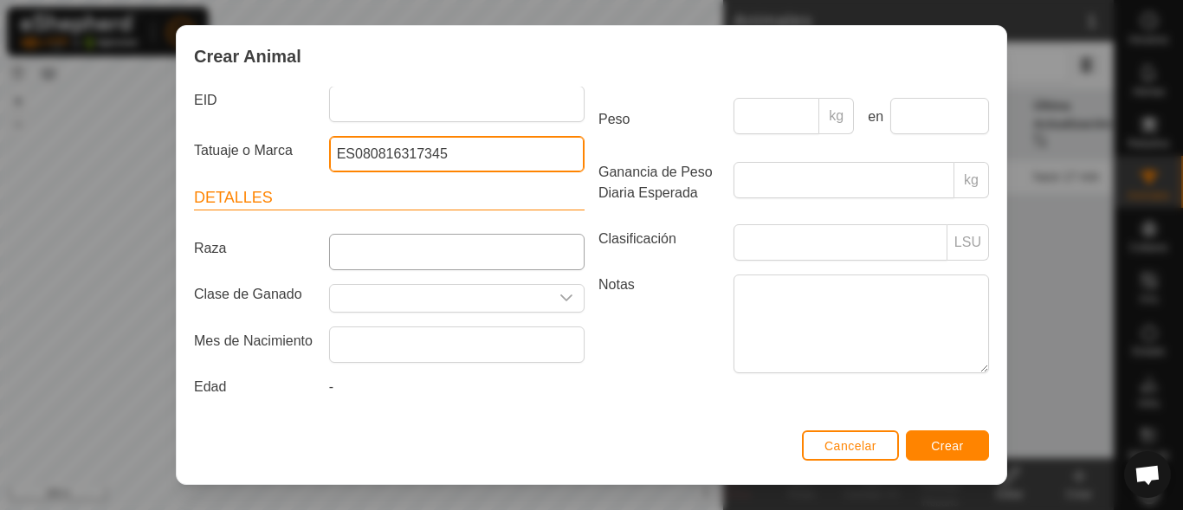
type input "ES080816317345"
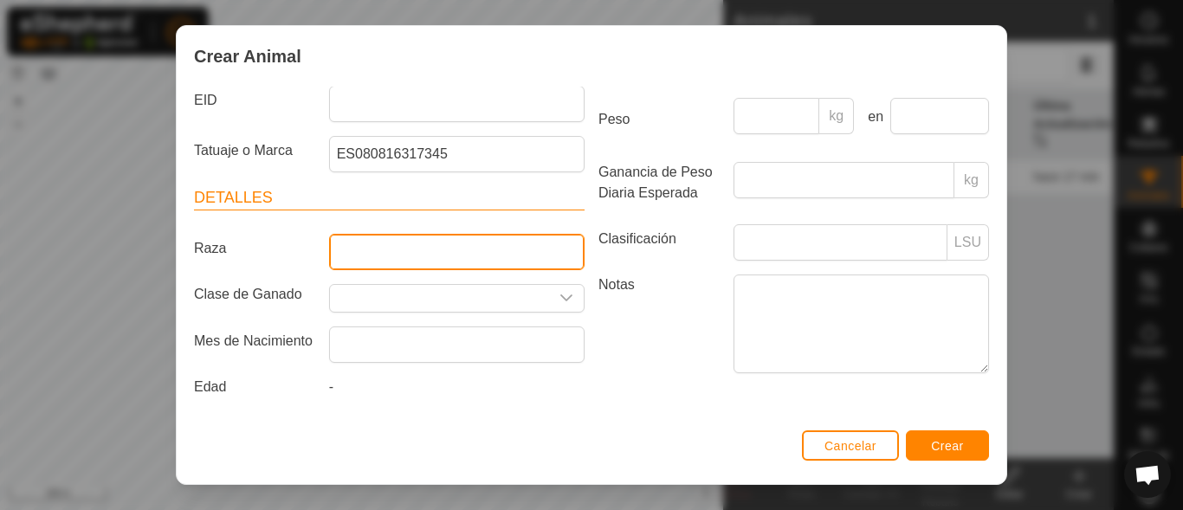
click at [382, 262] on input "Raza" at bounding box center [457, 252] width 256 height 36
type input "Charolesa"
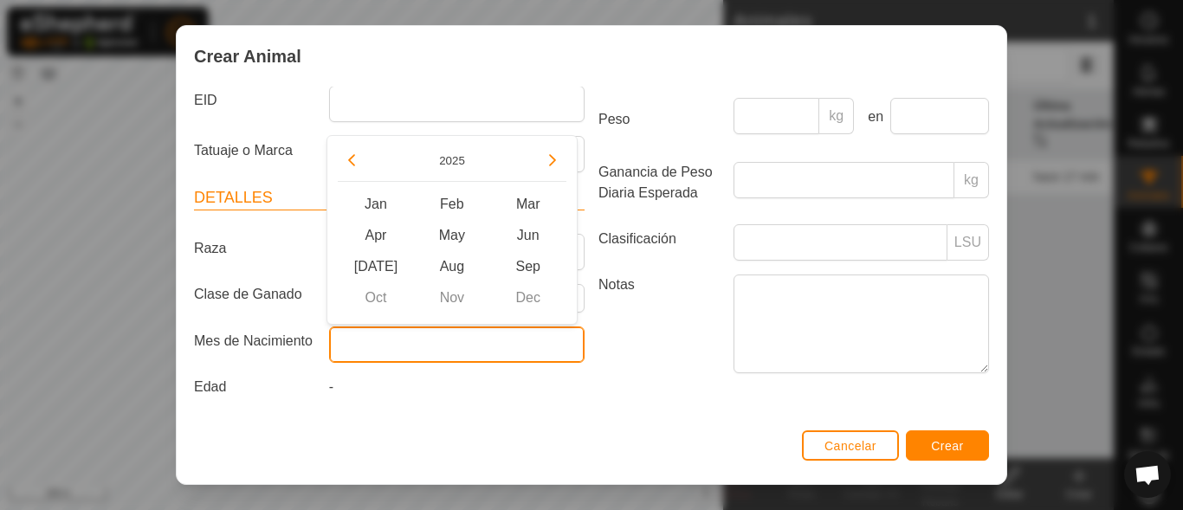
click at [394, 342] on input "text" at bounding box center [457, 345] width 256 height 36
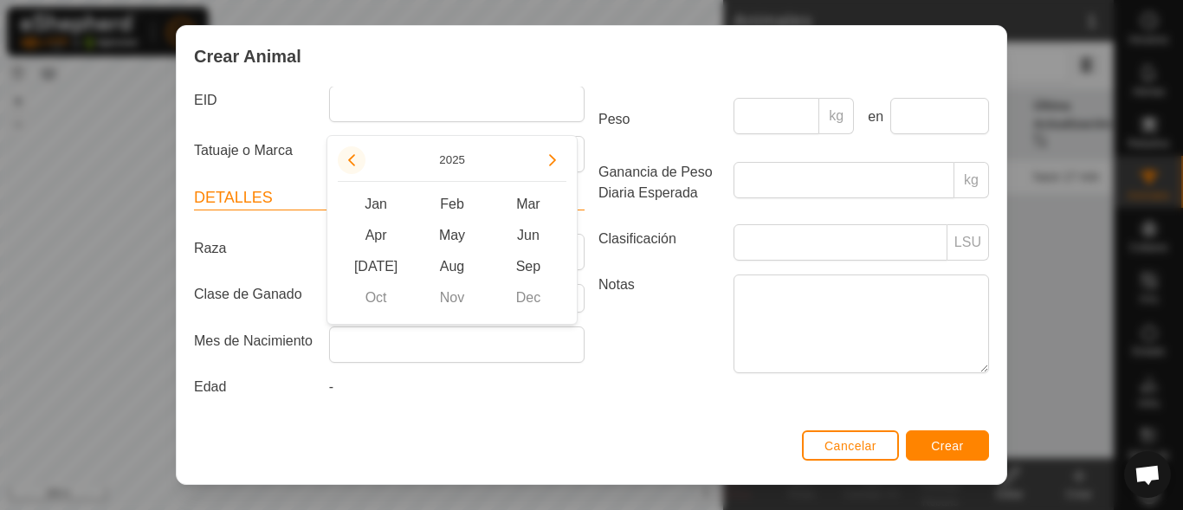
click at [353, 159] on button "Previous Year" at bounding box center [352, 160] width 28 height 28
click at [355, 158] on button "Previous Year" at bounding box center [352, 160] width 28 height 28
click at [525, 293] on span "Dec" at bounding box center [528, 297] width 76 height 31
type input "December 2023"
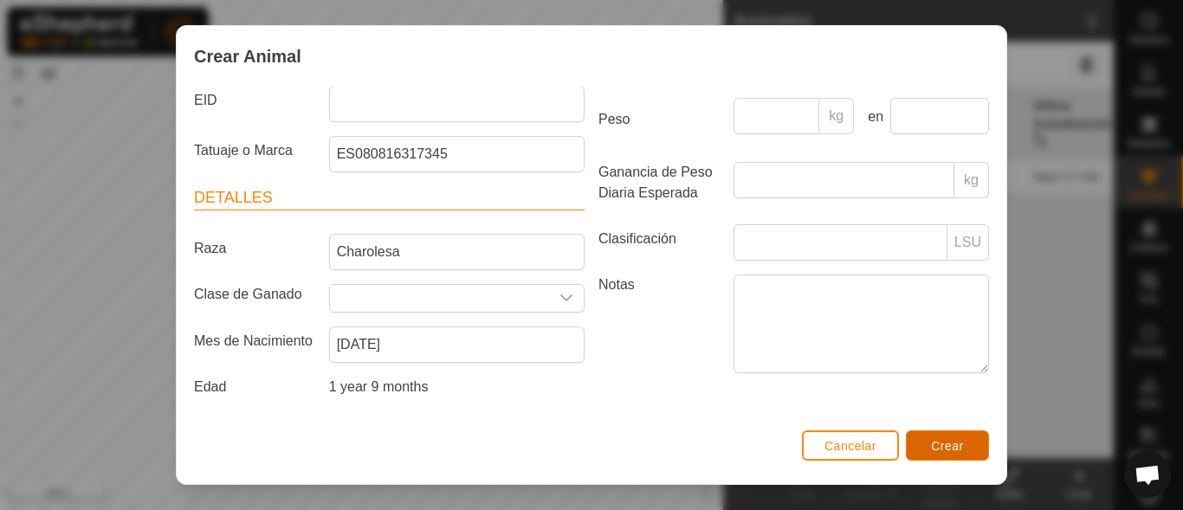
click at [930, 438] on button "Crear" at bounding box center [947, 445] width 83 height 30
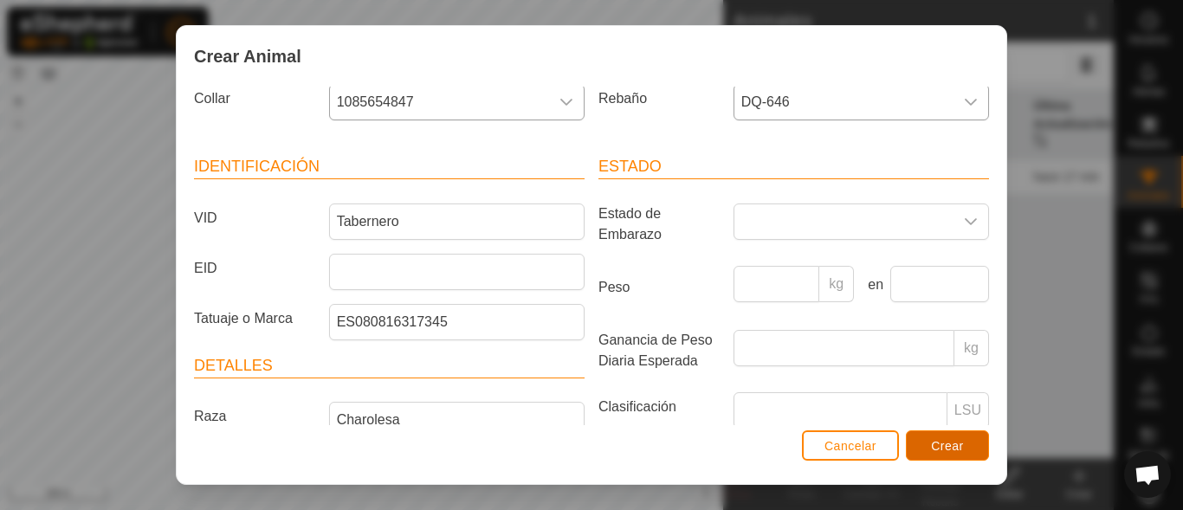
scroll to position [356, 0]
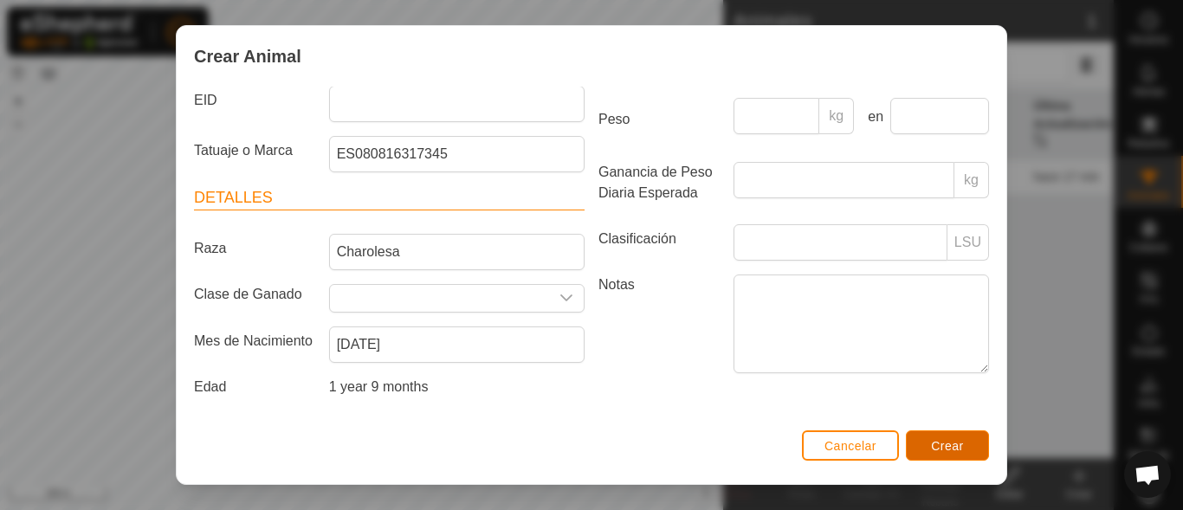
click at [945, 443] on span "Crear" at bounding box center [947, 446] width 33 height 14
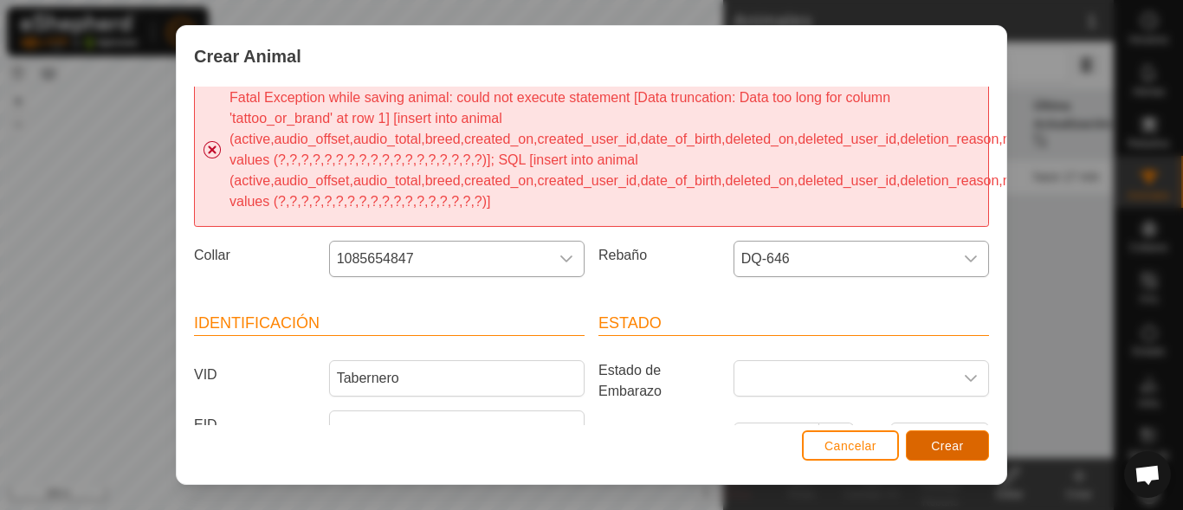
scroll to position [10, 0]
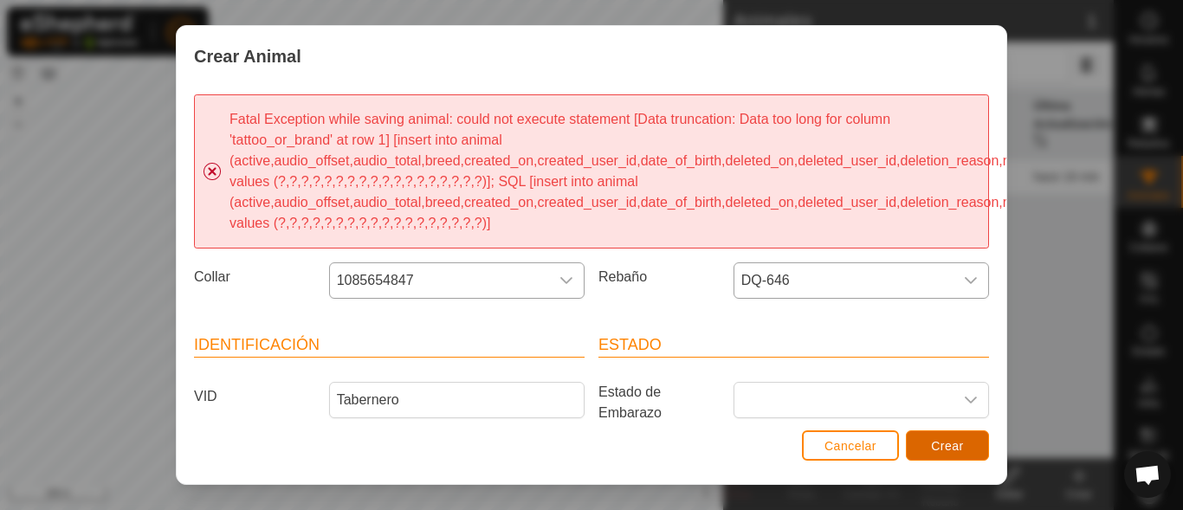
click at [945, 439] on span "Crear" at bounding box center [947, 446] width 33 height 14
click at [846, 450] on span "Cancelar" at bounding box center [851, 446] width 52 height 14
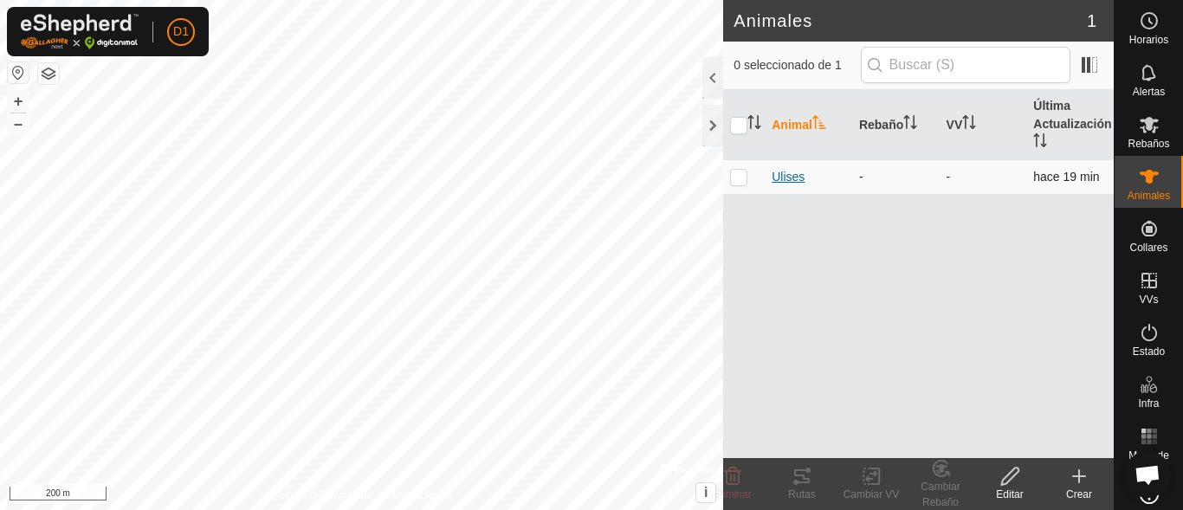
click at [780, 181] on span "[PERSON_NAME]" at bounding box center [788, 177] width 33 height 18
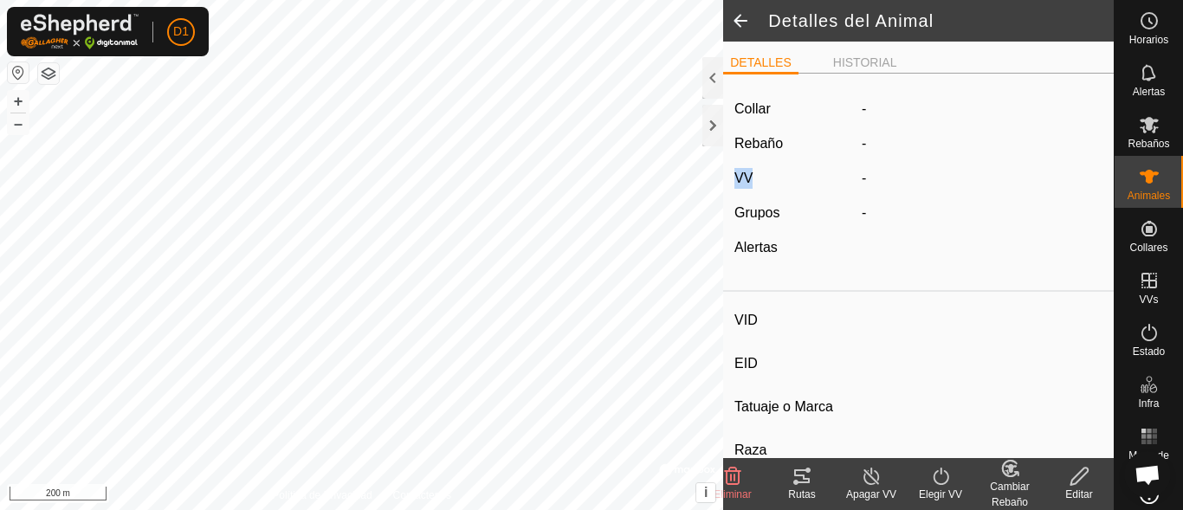
click at [780, 181] on div "VV" at bounding box center [791, 178] width 127 height 21
type input "[PERSON_NAME]"
type input "-"
type input "Avilena Negra Iberica (V.Bociblanaca)"
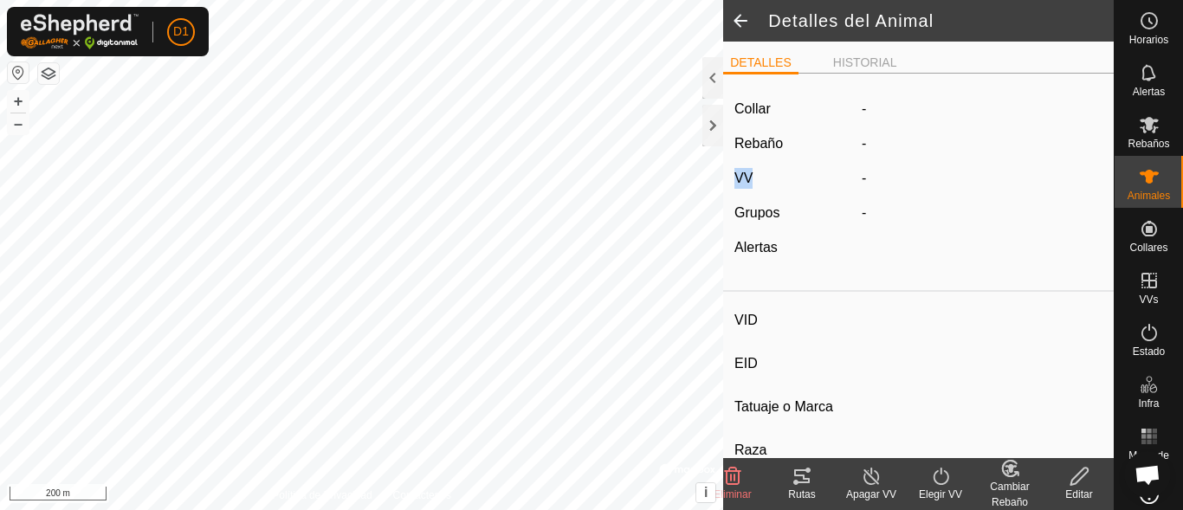
type input "Bovino"
type input "900 kg"
type input "-"
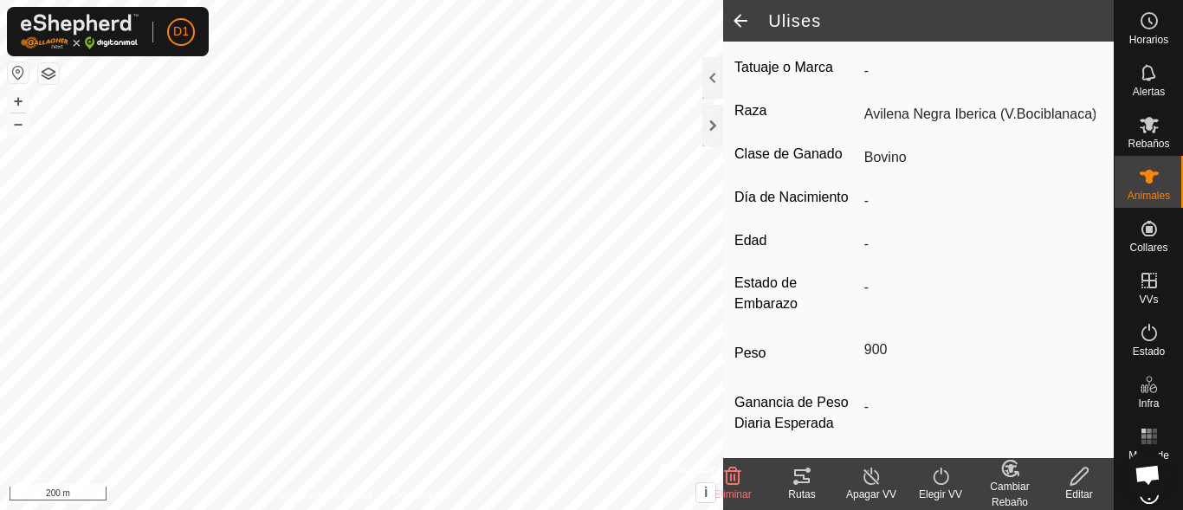
scroll to position [353, 0]
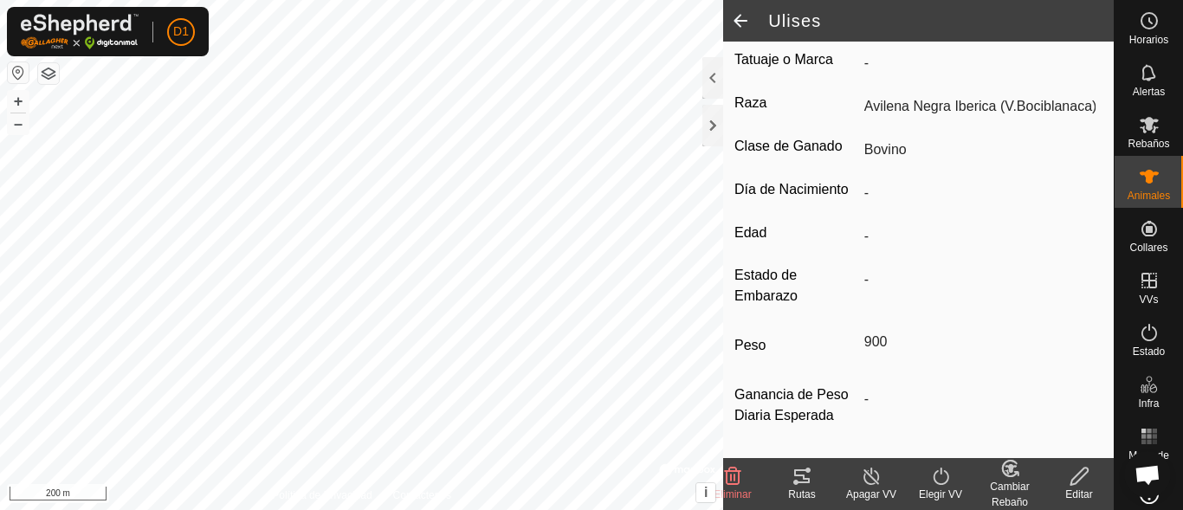
click at [935, 480] on icon at bounding box center [941, 476] width 22 height 21
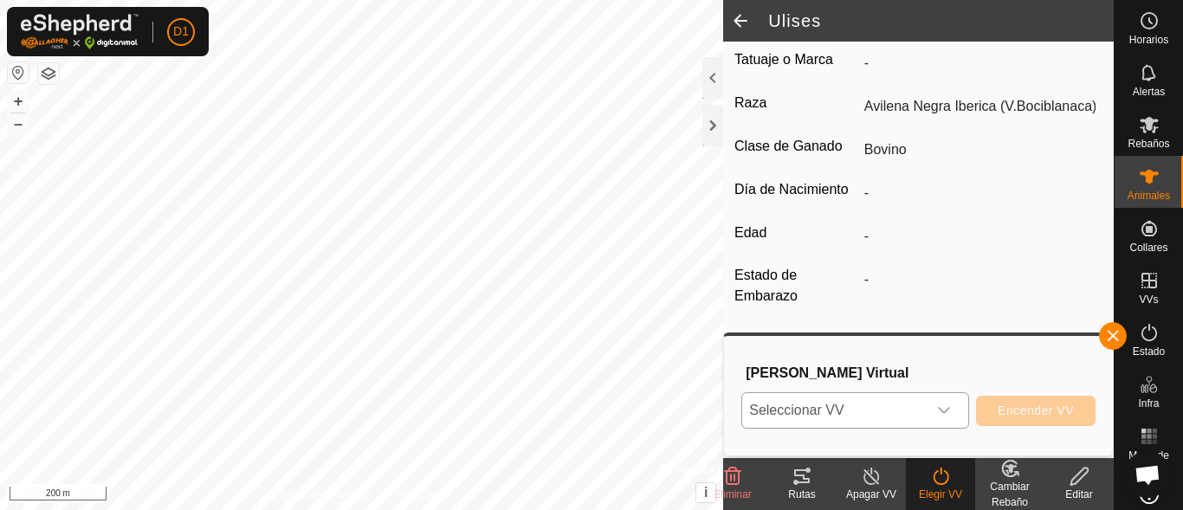
click at [936, 409] on div "dropdown trigger" at bounding box center [944, 410] width 35 height 35
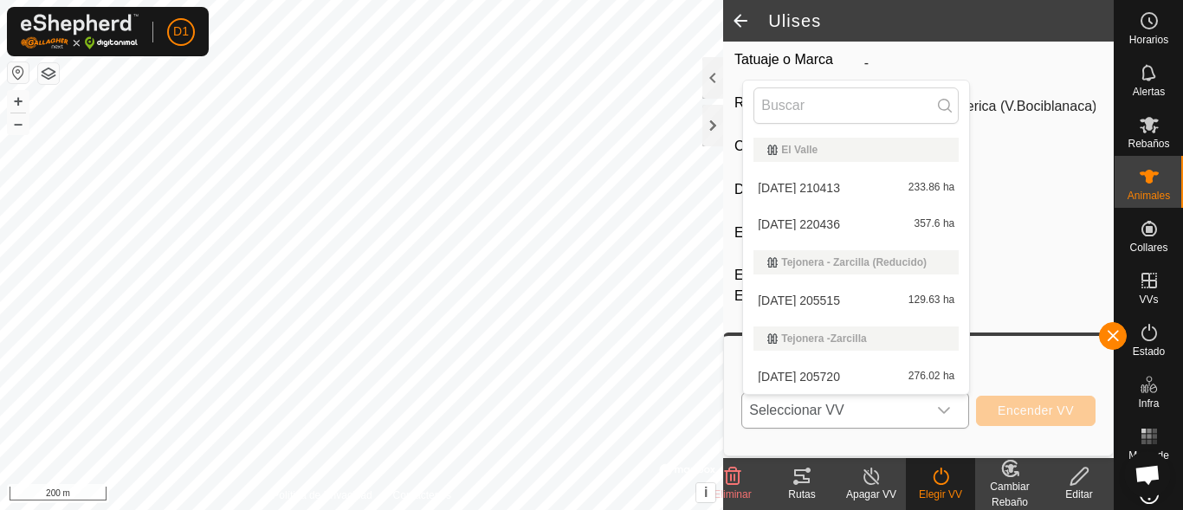
click at [810, 298] on li "2025-09-20 205515 129.63 ha" at bounding box center [856, 300] width 226 height 35
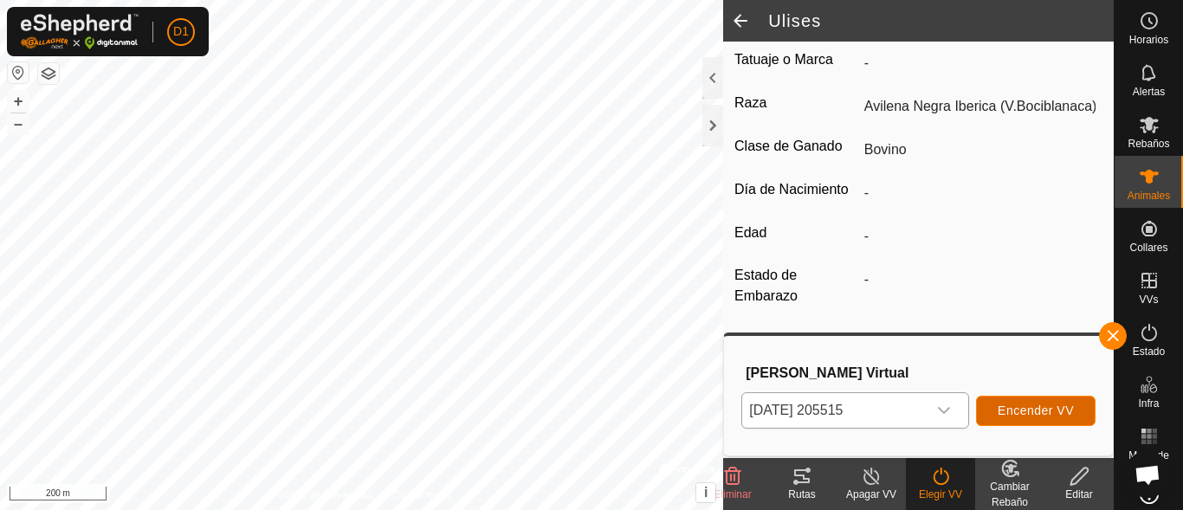
click at [1026, 402] on button "Encender VV" at bounding box center [1036, 411] width 120 height 30
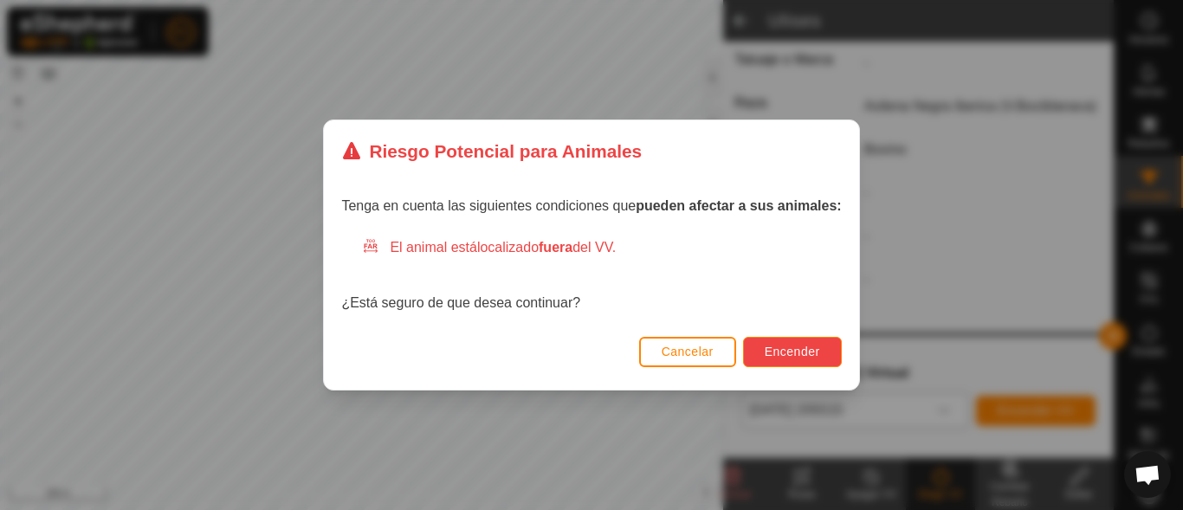
click at [797, 346] on span "Encender" at bounding box center [792, 352] width 55 height 14
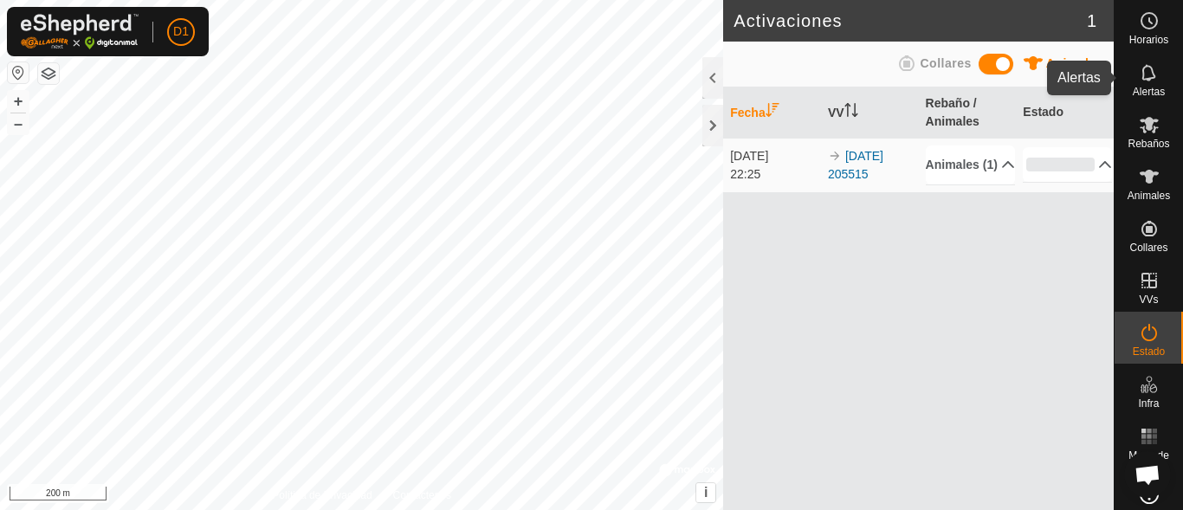
click at [1142, 85] on es-notification-svg-icon at bounding box center [1149, 73] width 31 height 28
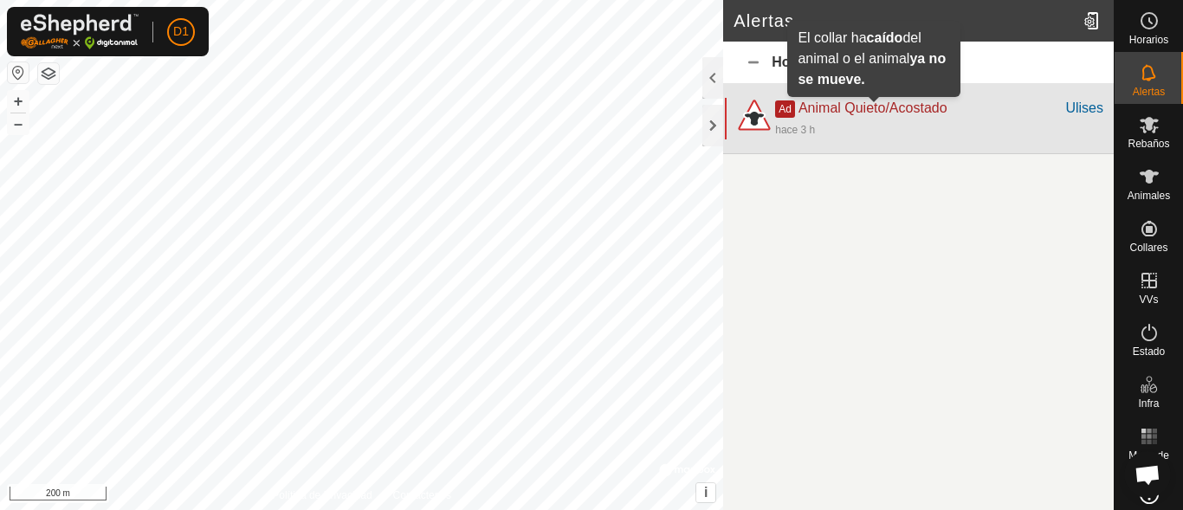
click at [837, 114] on span "Animal Quieto/Acostado" at bounding box center [873, 107] width 149 height 15
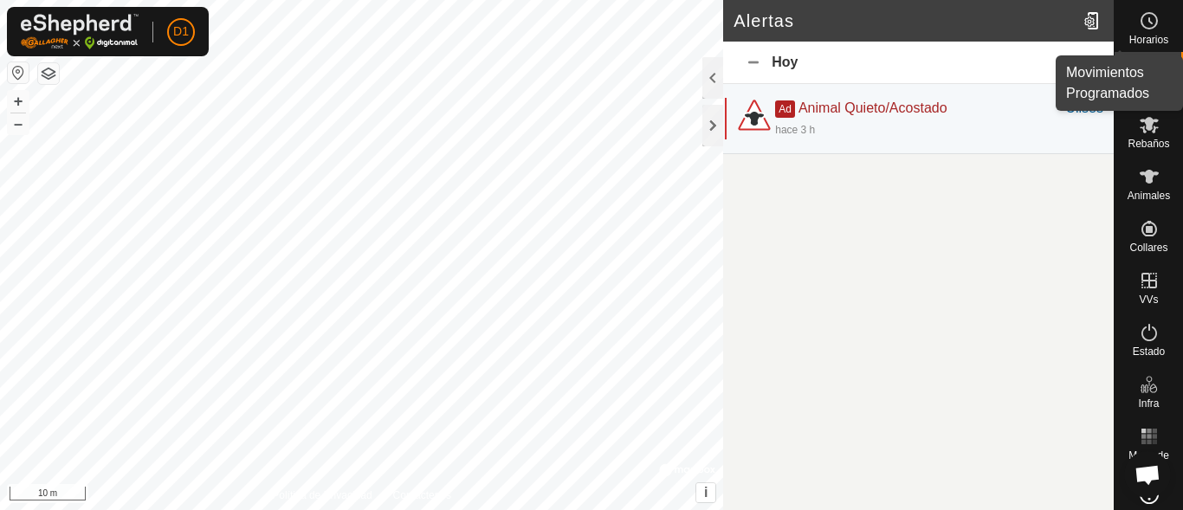
click at [1143, 28] on circle at bounding box center [1150, 21] width 16 height 16
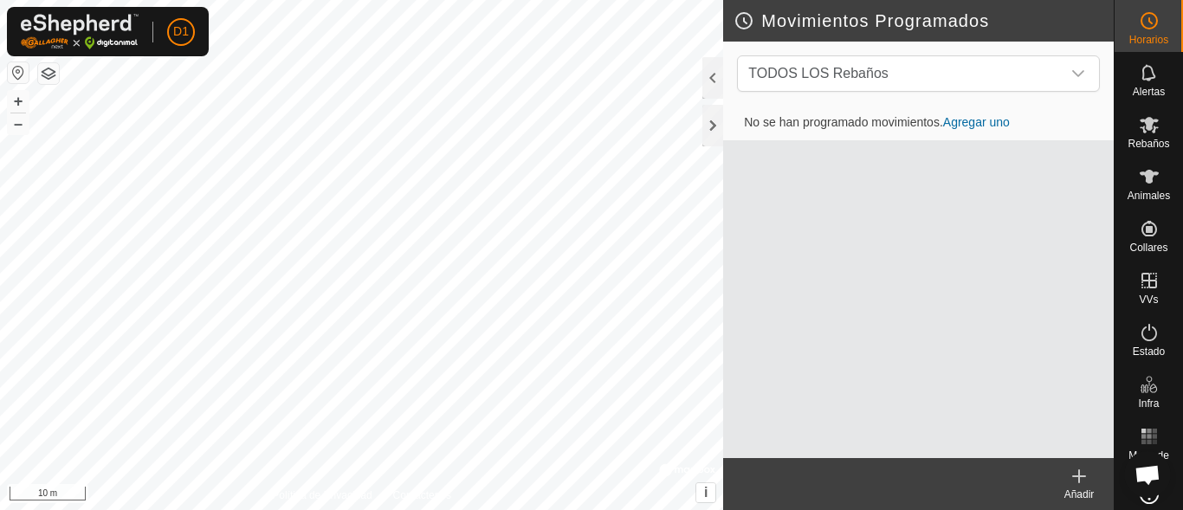
click at [1141, 30] on icon at bounding box center [1149, 20] width 21 height 21
click at [1139, 20] on icon at bounding box center [1149, 20] width 21 height 21
click at [1139, 28] on icon at bounding box center [1149, 20] width 21 height 21
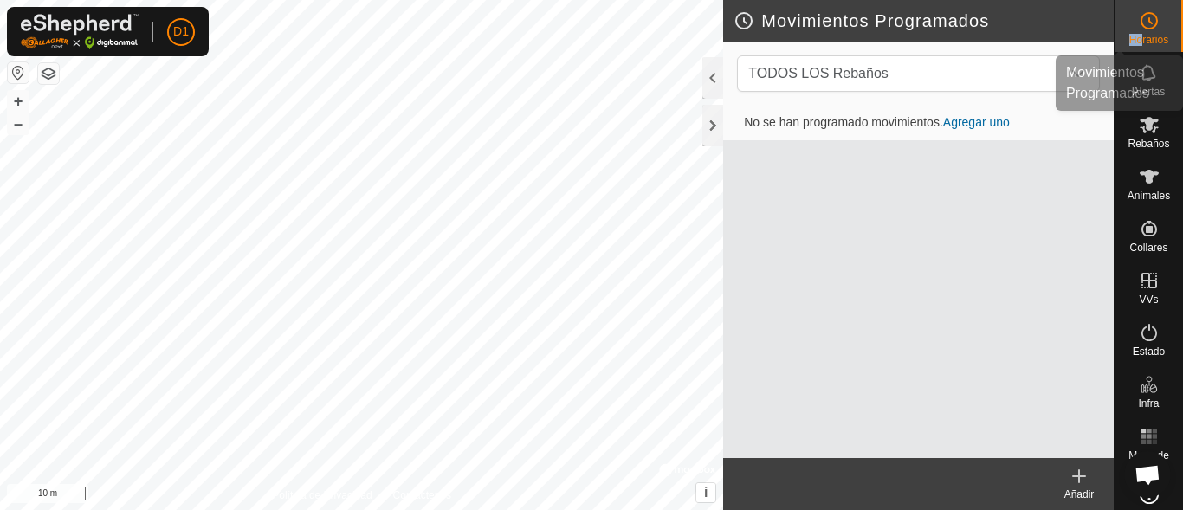
drag, startPoint x: 1143, startPoint y: 29, endPoint x: 1136, endPoint y: 36, distance: 10.4
click at [1136, 36] on div "Horarios" at bounding box center [1149, 26] width 68 height 52
click at [1146, 33] on es-schedule-vp-svg-icon at bounding box center [1149, 21] width 31 height 28
drag, startPoint x: 1146, startPoint y: 33, endPoint x: 1133, endPoint y: 26, distance: 14.7
click at [1133, 26] on div "Horarios Alertas Rebaños Animales Collares VVs Estado Infra Mapa de Calor Ayuda…" at bounding box center [591, 255] width 1183 height 510
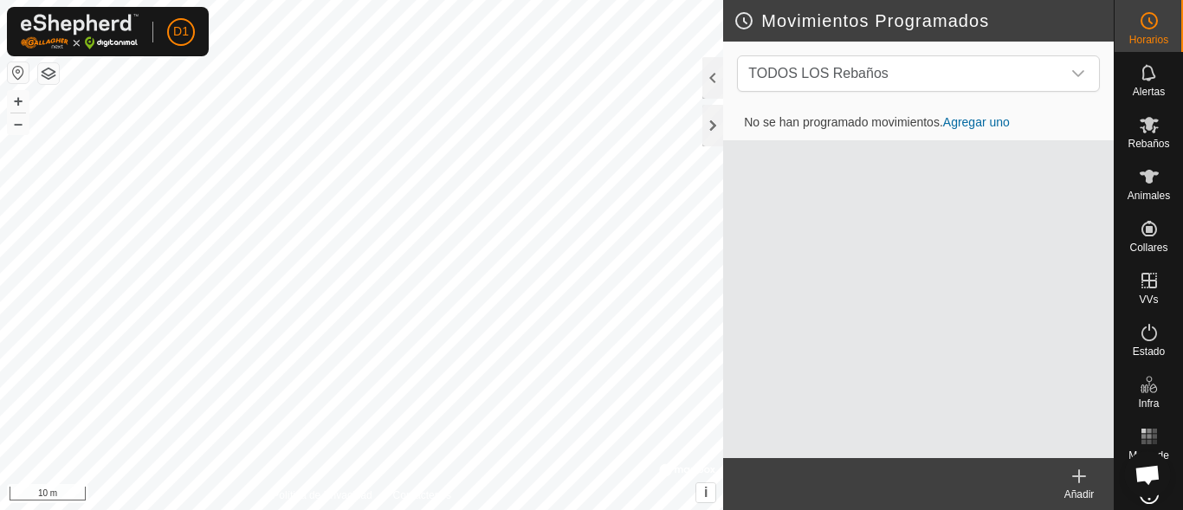
click at [990, 234] on div "No se han programado movimientos. Agregar uno" at bounding box center [918, 282] width 391 height 353
click at [1147, 19] on icon at bounding box center [1149, 20] width 21 height 21
click at [1147, 93] on span "Alertas" at bounding box center [1149, 92] width 32 height 10
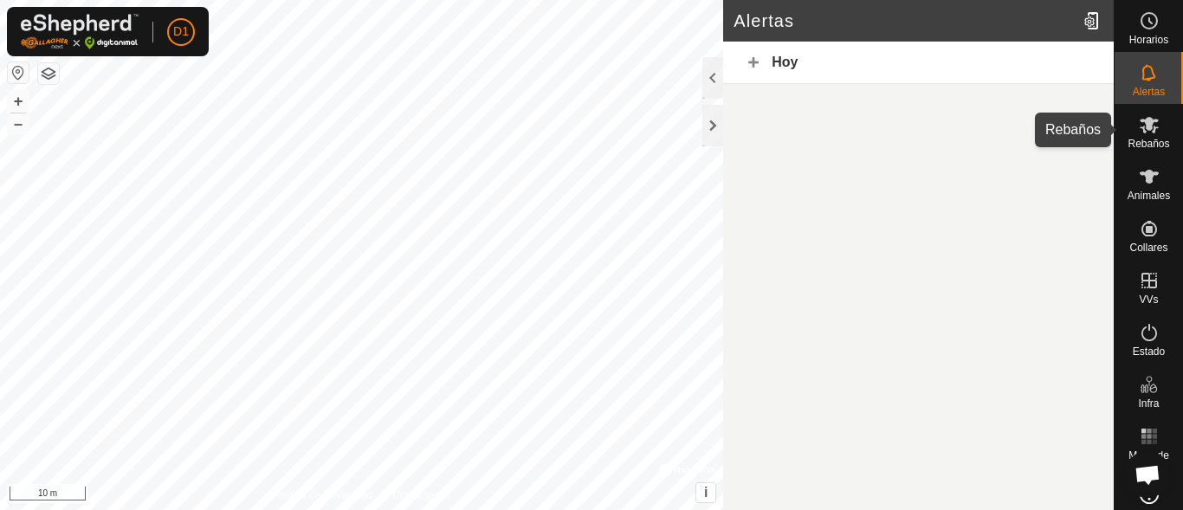
click at [1139, 127] on icon at bounding box center [1149, 124] width 21 height 21
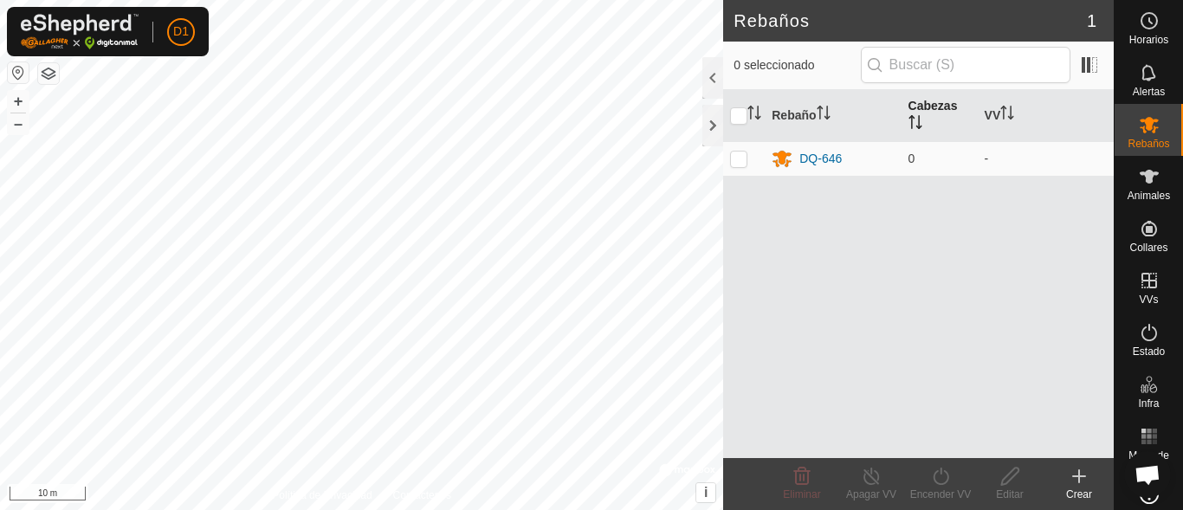
click at [921, 115] on icon "Activar para ordenar" at bounding box center [916, 122] width 14 height 14
click at [917, 123] on icon "Activar para ordenar" at bounding box center [916, 122] width 14 height 14
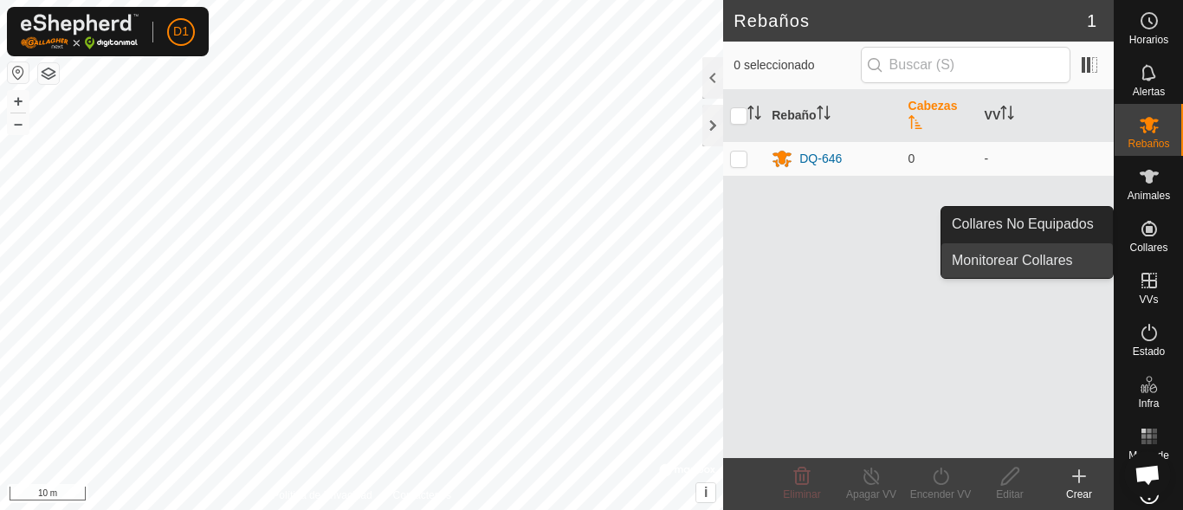
click at [1019, 254] on link "Monitorear Collares" at bounding box center [1027, 260] width 171 height 35
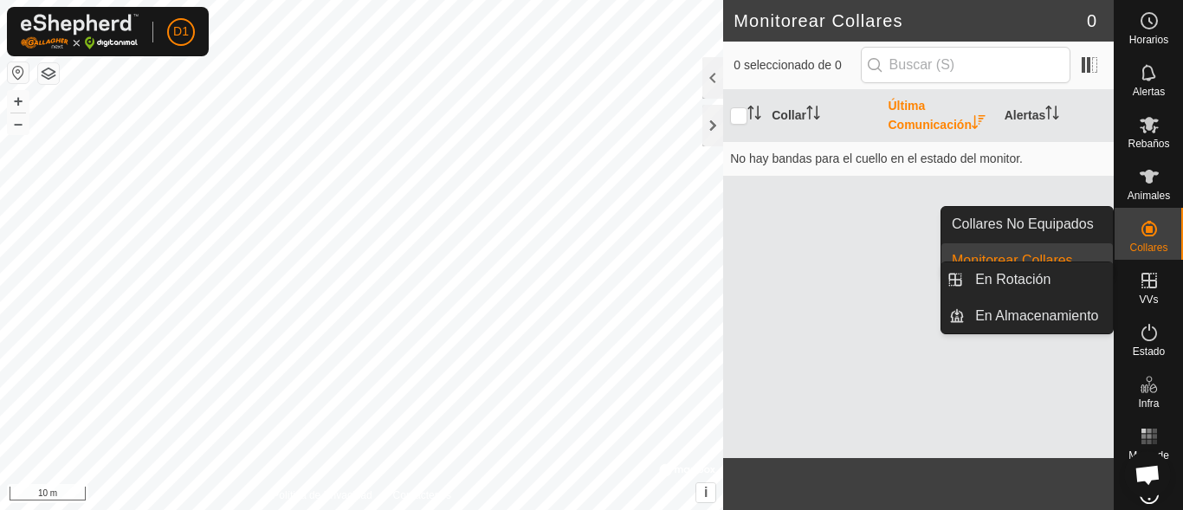
click at [1142, 280] on icon at bounding box center [1150, 281] width 16 height 16
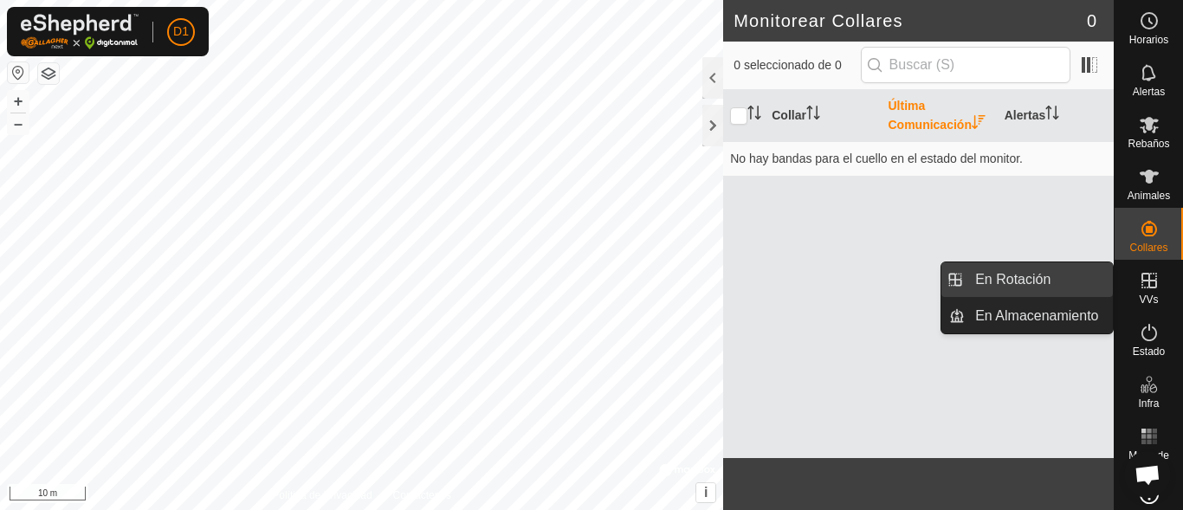
click at [983, 279] on link "En Rotación" at bounding box center [1039, 279] width 148 height 35
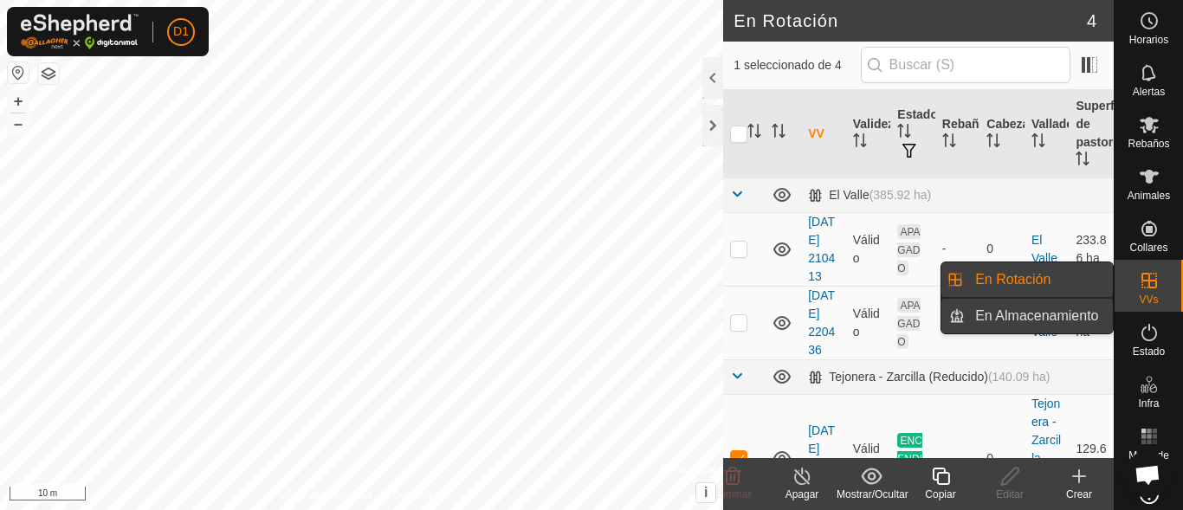
click at [1009, 312] on link "En Almacenamiento" at bounding box center [1039, 316] width 148 height 35
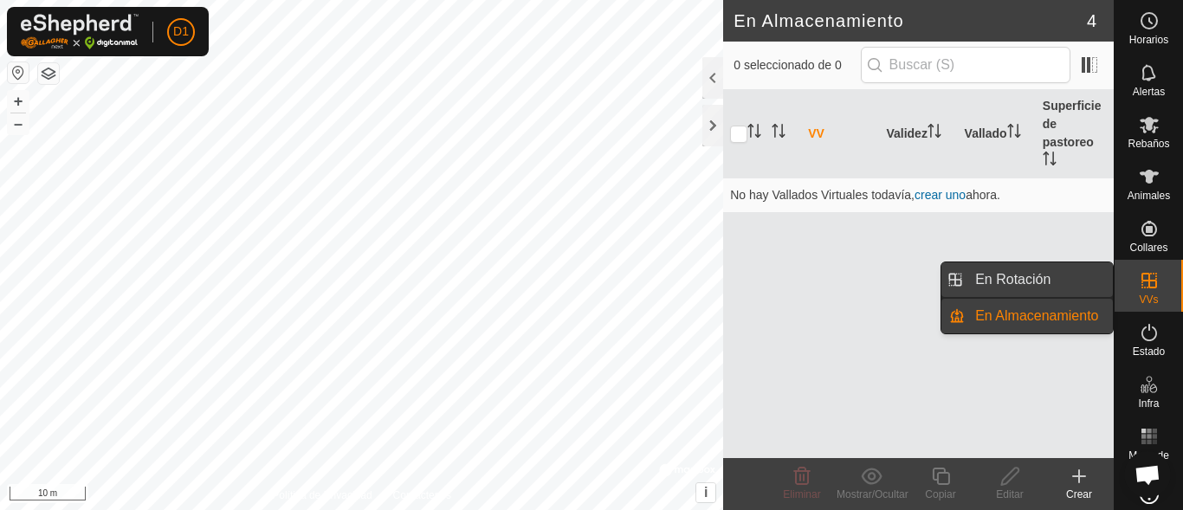
click at [1006, 275] on link "En Rotación" at bounding box center [1039, 279] width 148 height 35
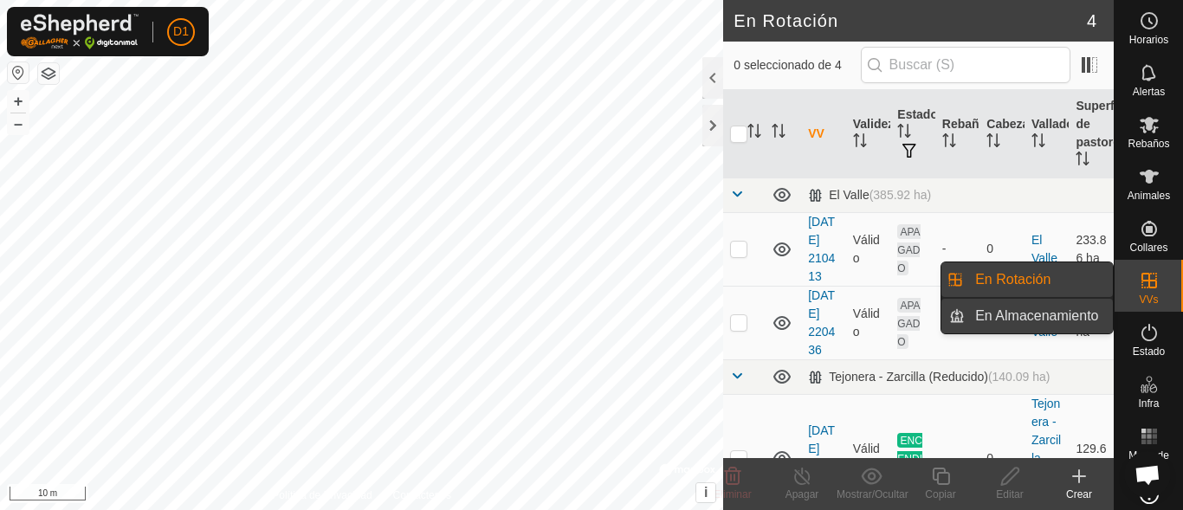
click at [1007, 310] on link "En Almacenamiento" at bounding box center [1039, 316] width 148 height 35
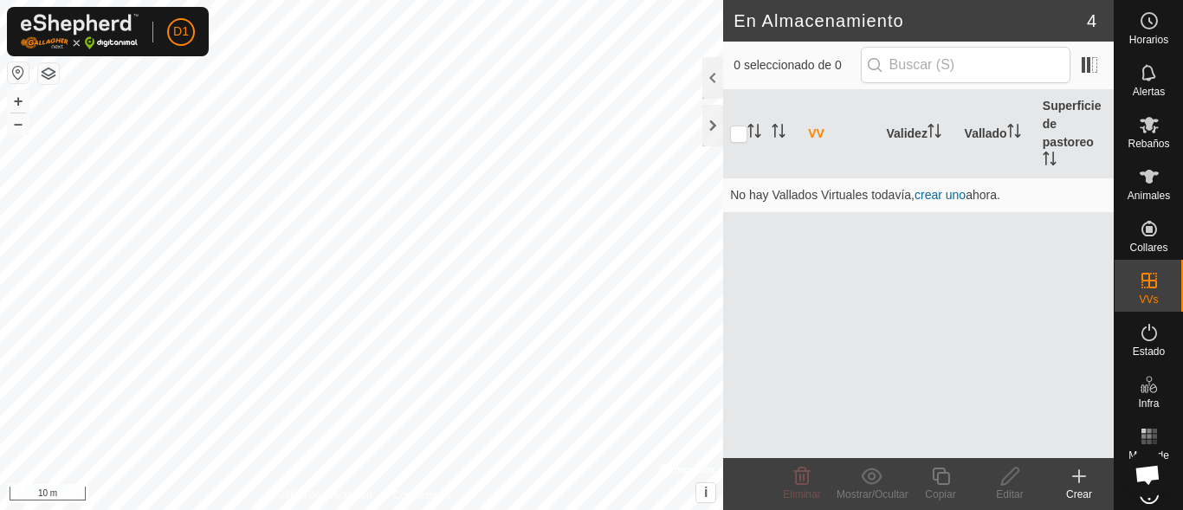
click at [1072, 478] on icon at bounding box center [1079, 476] width 21 height 21
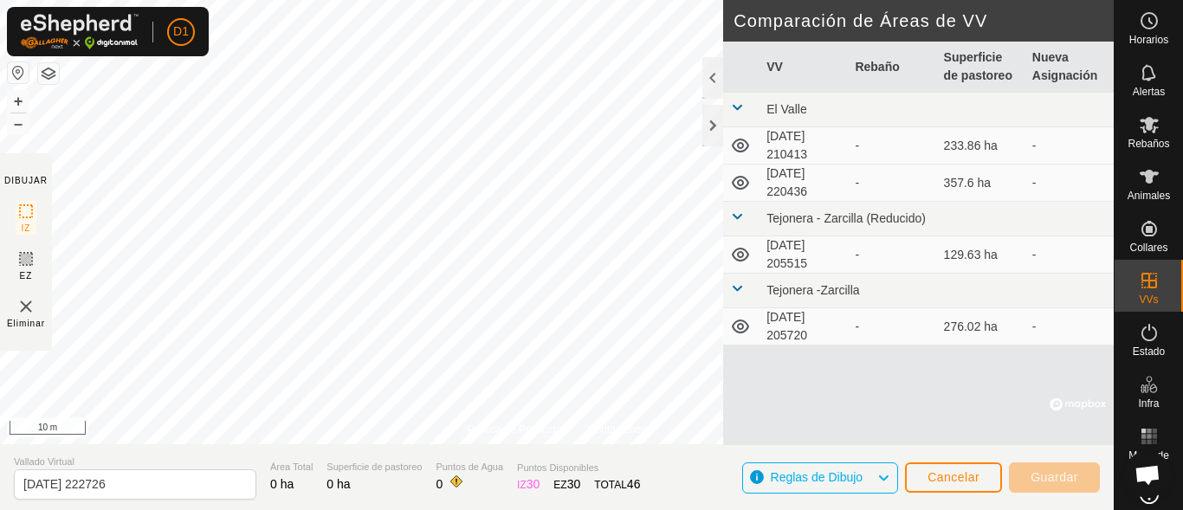
drag, startPoint x: 756, startPoint y: 135, endPoint x: 742, endPoint y: 145, distance: 16.8
click at [742, 145] on td at bounding box center [741, 145] width 36 height 37
click at [742, 145] on icon at bounding box center [740, 146] width 17 height 14
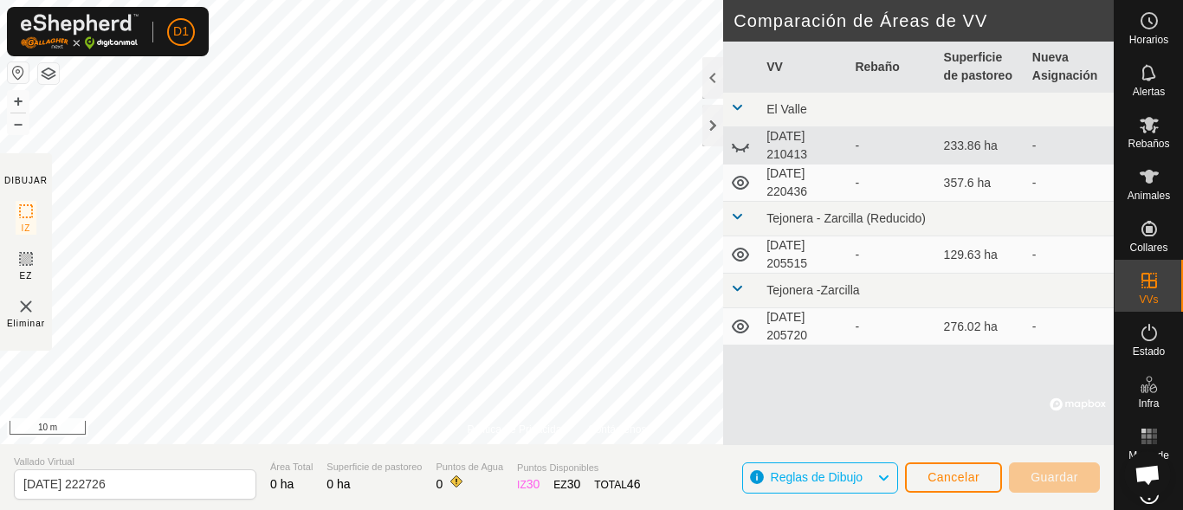
click at [742, 145] on icon at bounding box center [740, 145] width 21 height 21
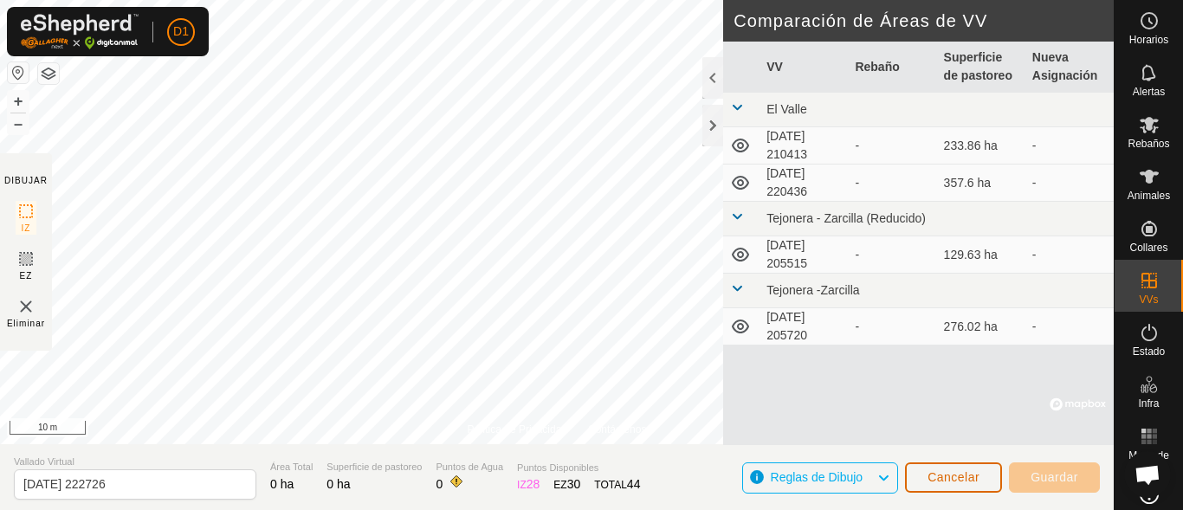
click at [961, 477] on span "Cancelar" at bounding box center [954, 477] width 52 height 14
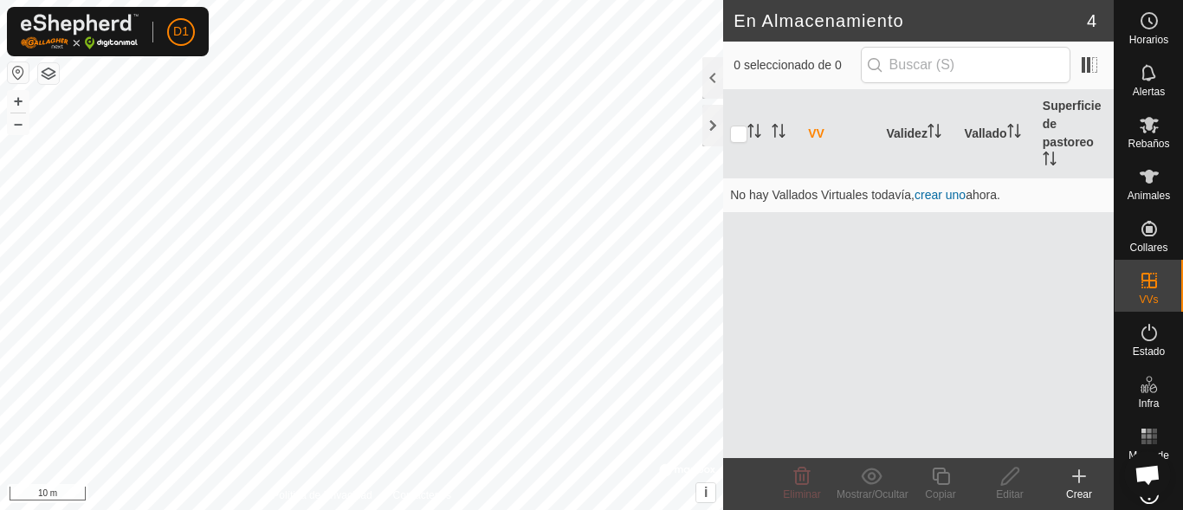
click at [1074, 484] on icon at bounding box center [1079, 476] width 21 height 21
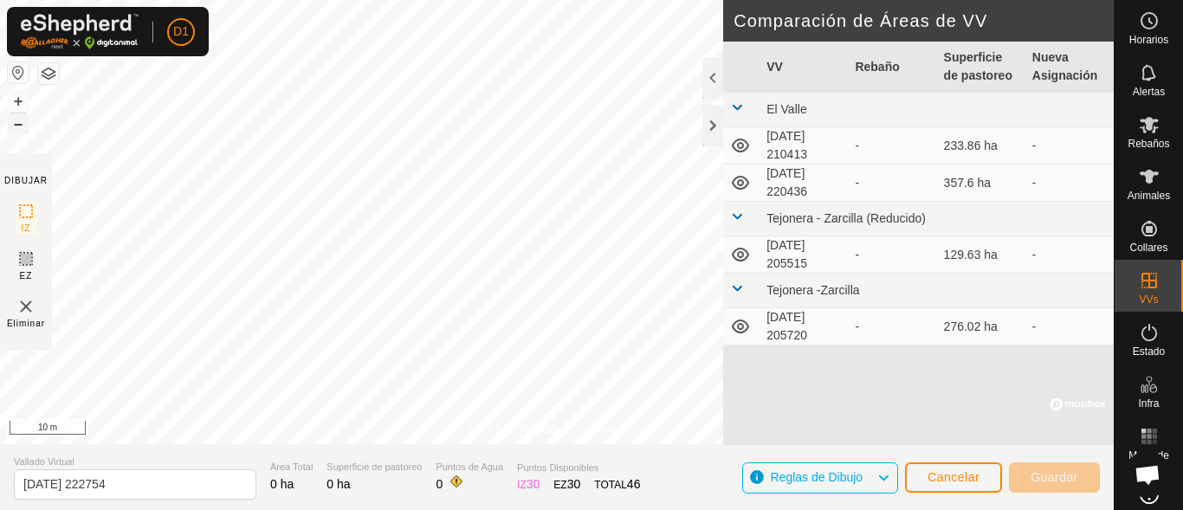
click at [23, 128] on button "–" at bounding box center [18, 123] width 21 height 21
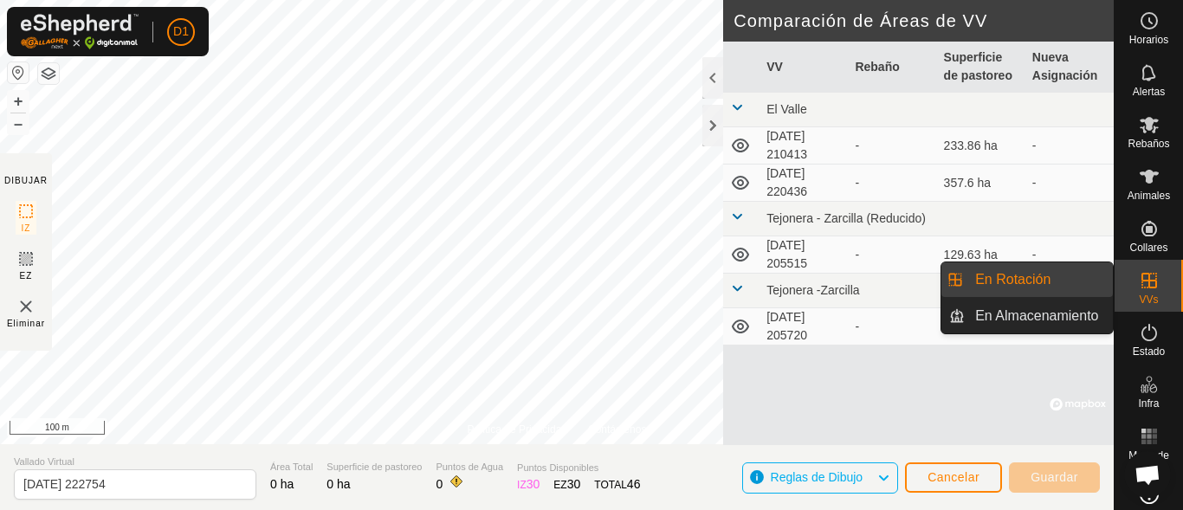
click at [1143, 294] on span "VVs" at bounding box center [1148, 299] width 19 height 10
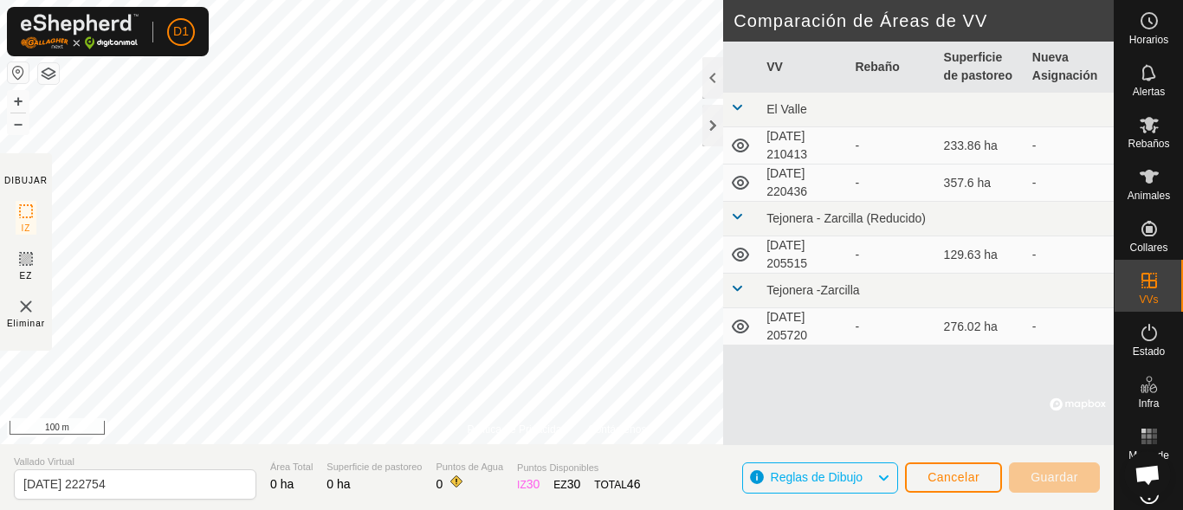
click at [738, 106] on span at bounding box center [737, 107] width 14 height 14
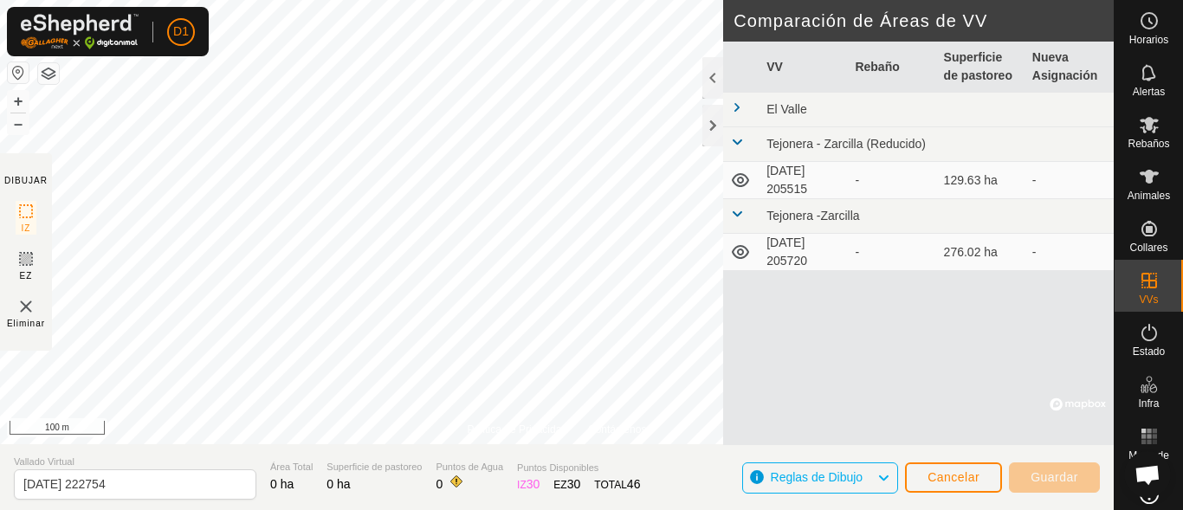
click at [738, 106] on span at bounding box center [737, 107] width 14 height 14
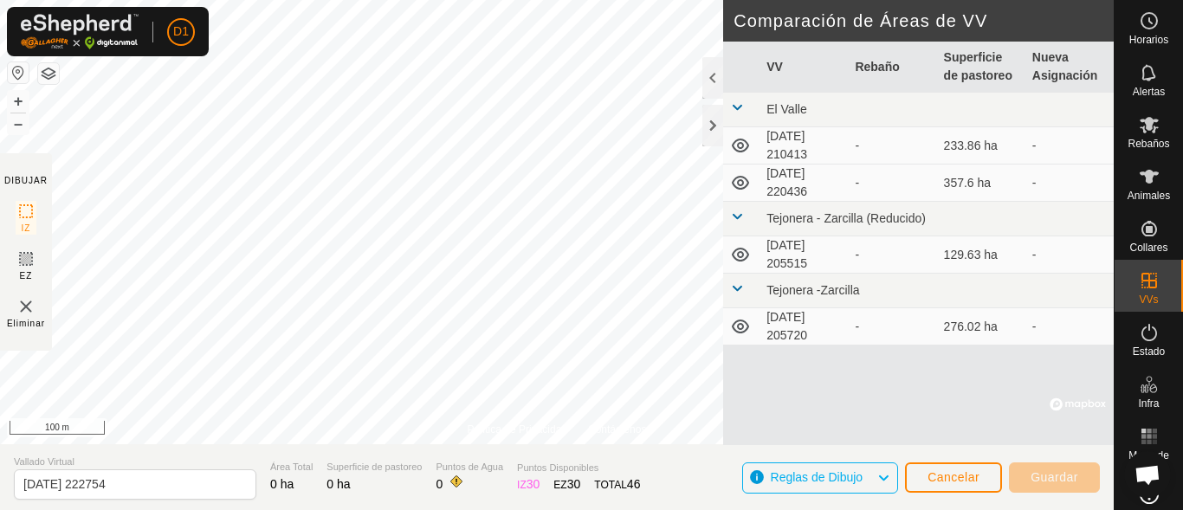
click at [741, 216] on span at bounding box center [737, 217] width 14 height 14
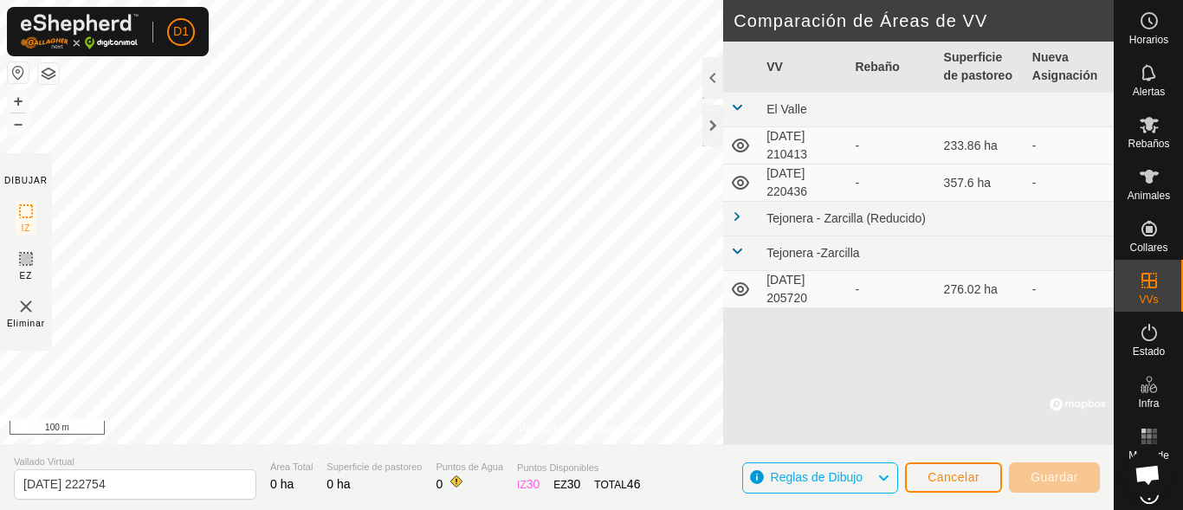
click at [736, 253] on span at bounding box center [737, 251] width 14 height 14
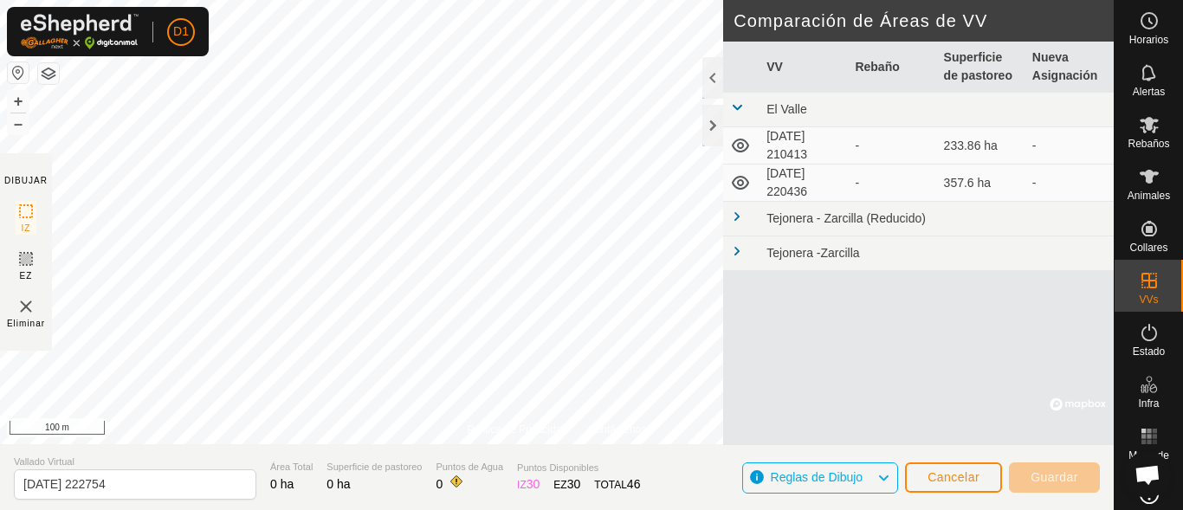
click at [737, 107] on span at bounding box center [737, 107] width 14 height 14
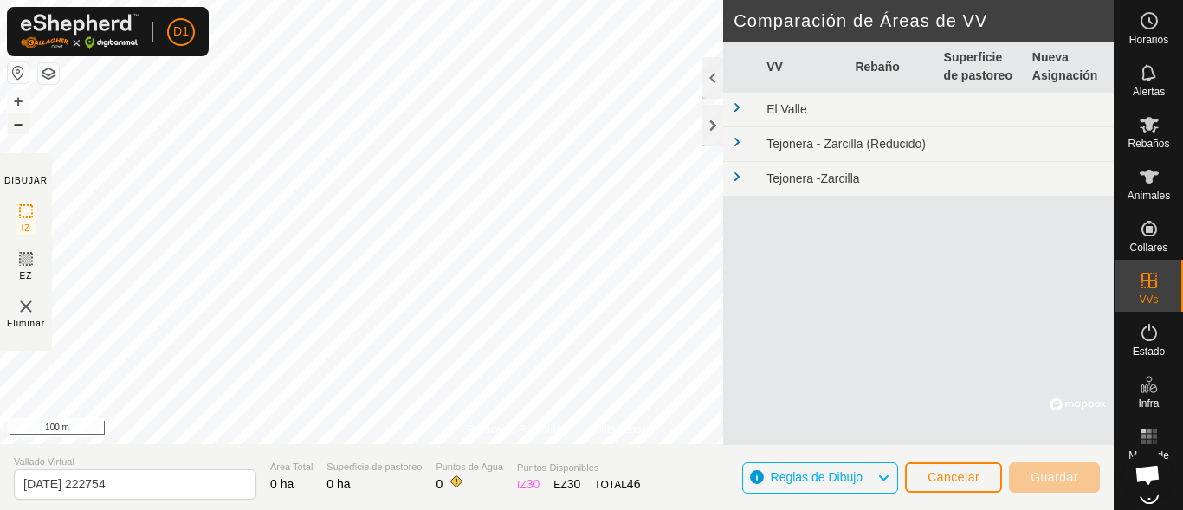
click at [16, 120] on button "–" at bounding box center [18, 123] width 21 height 21
click at [18, 103] on button "+" at bounding box center [18, 101] width 21 height 21
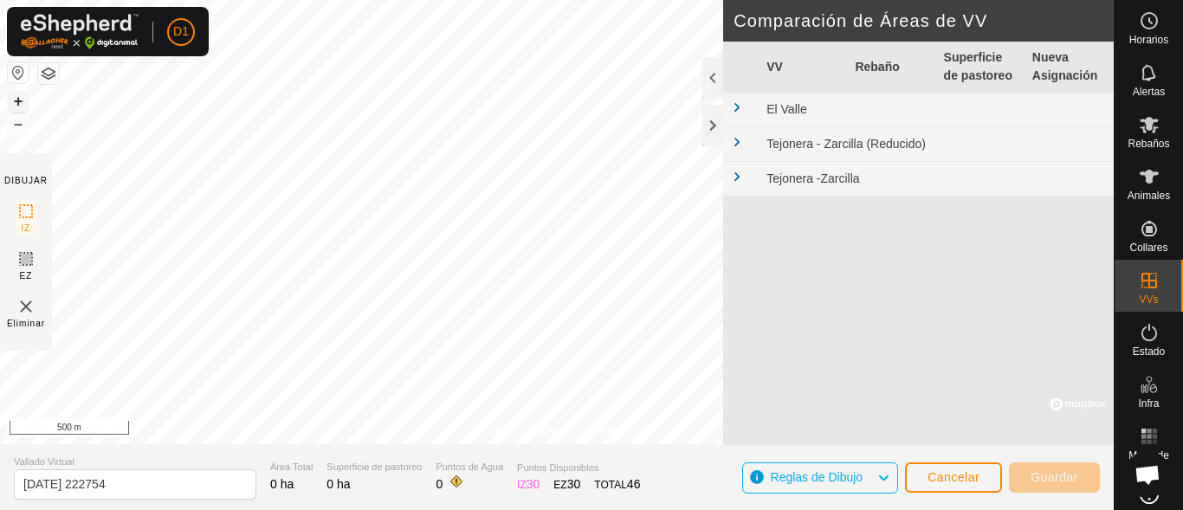
click at [18, 103] on button "+" at bounding box center [18, 101] width 21 height 21
click at [23, 126] on button "–" at bounding box center [18, 123] width 21 height 21
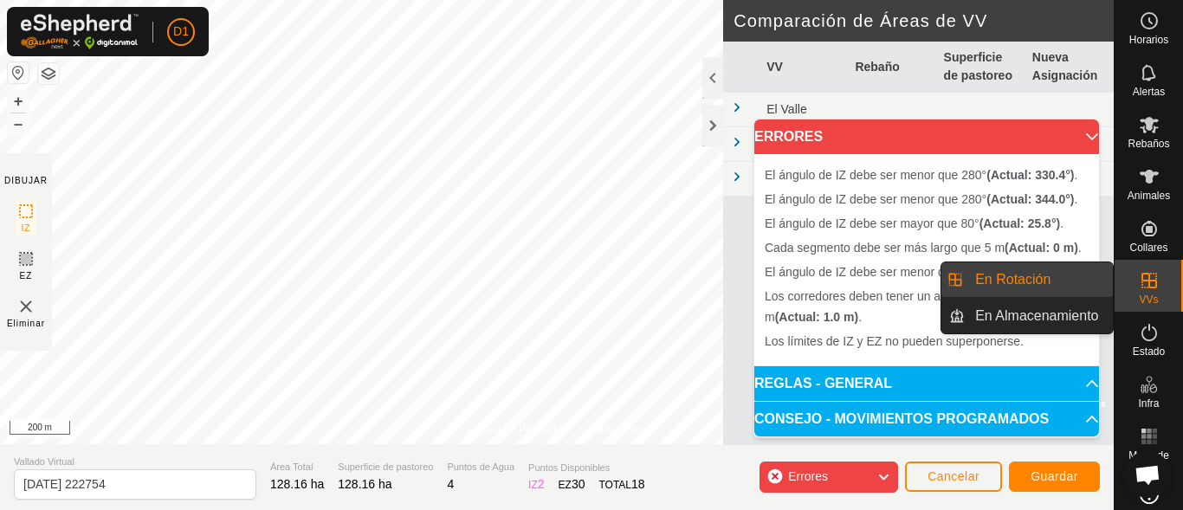
click at [1149, 282] on icon at bounding box center [1150, 281] width 16 height 16
click at [1011, 272] on link "En Rotación" at bounding box center [1039, 279] width 148 height 35
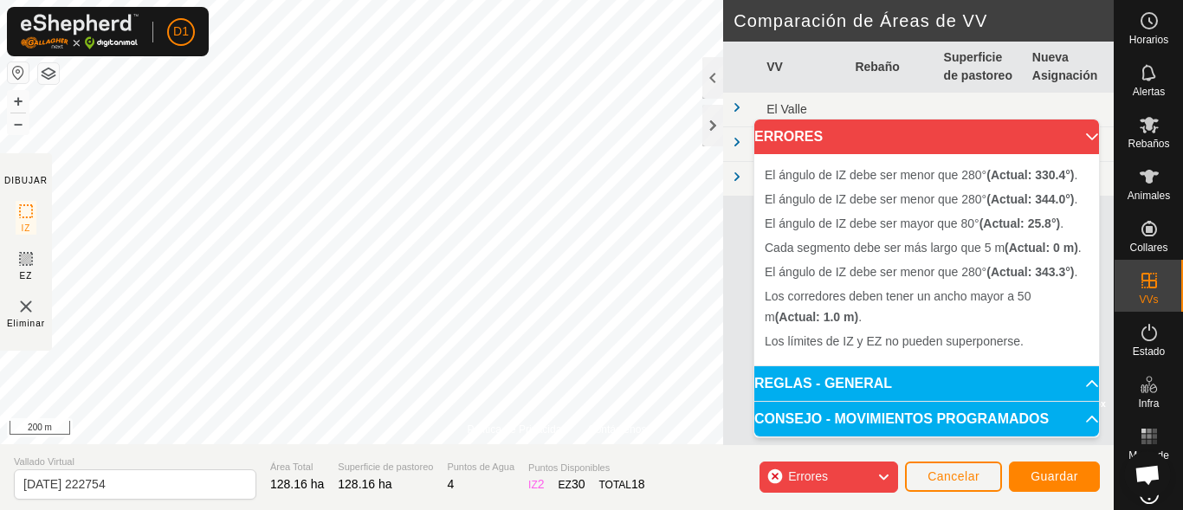
click at [1011, 272] on span "En Rotación" at bounding box center [1012, 279] width 75 height 21
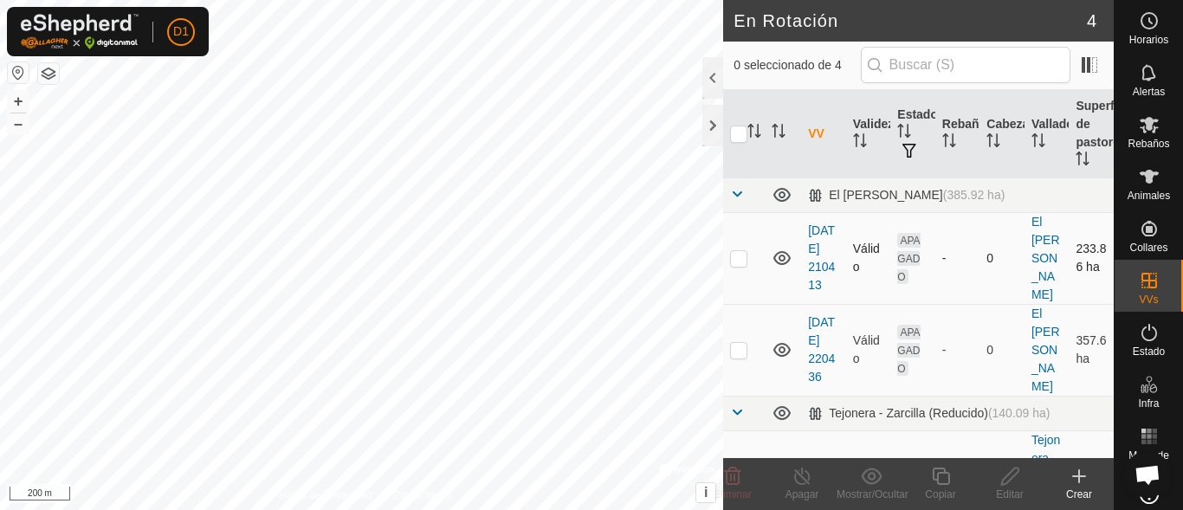
click at [739, 259] on p-checkbox at bounding box center [738, 258] width 17 height 14
click at [732, 259] on p-checkbox at bounding box center [738, 258] width 17 height 14
checkbox input "true"
click at [741, 346] on p-checkbox at bounding box center [738, 350] width 17 height 14
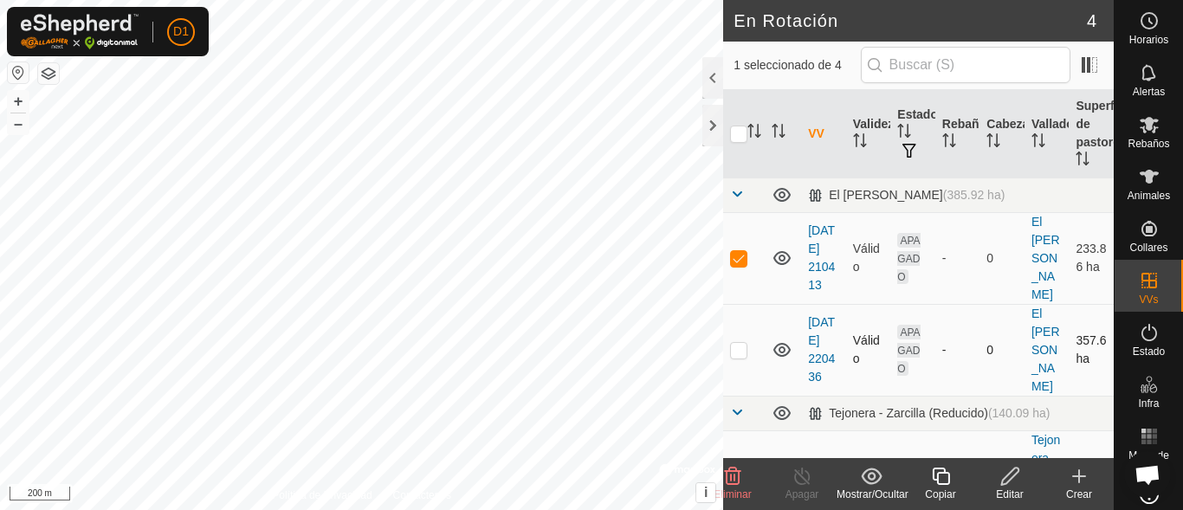
checkbox input "true"
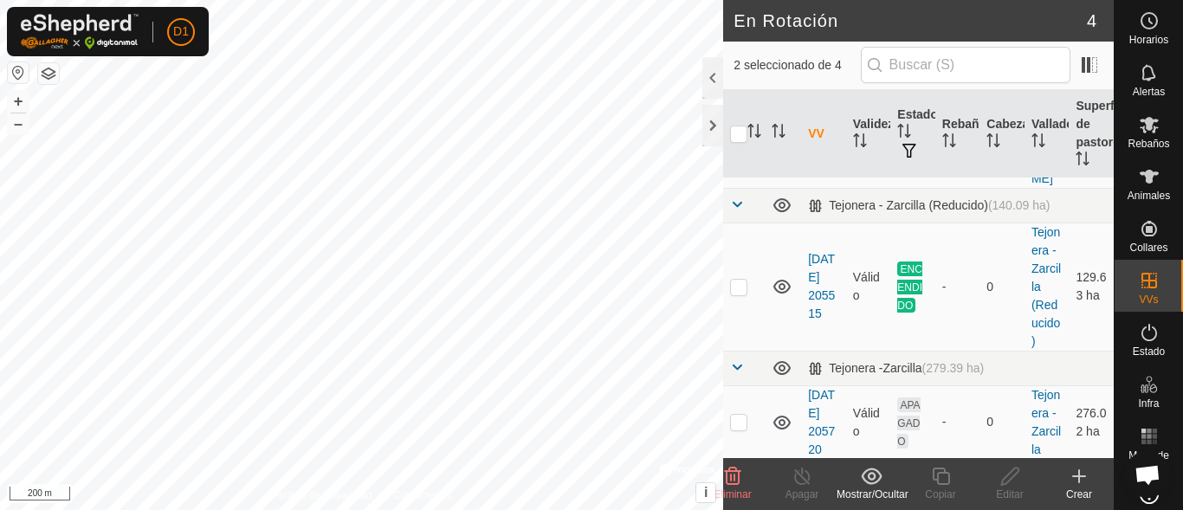
scroll to position [243, 0]
click at [735, 278] on p-checkbox at bounding box center [738, 285] width 17 height 14
checkbox input "true"
click at [742, 415] on p-checkbox at bounding box center [738, 420] width 17 height 14
checkbox input "true"
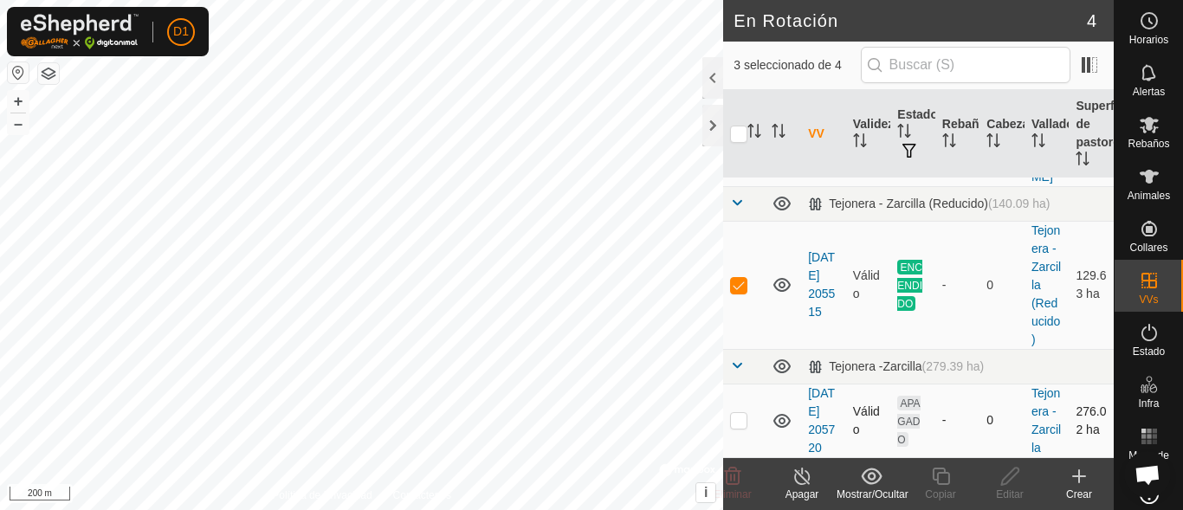
checkbox input "true"
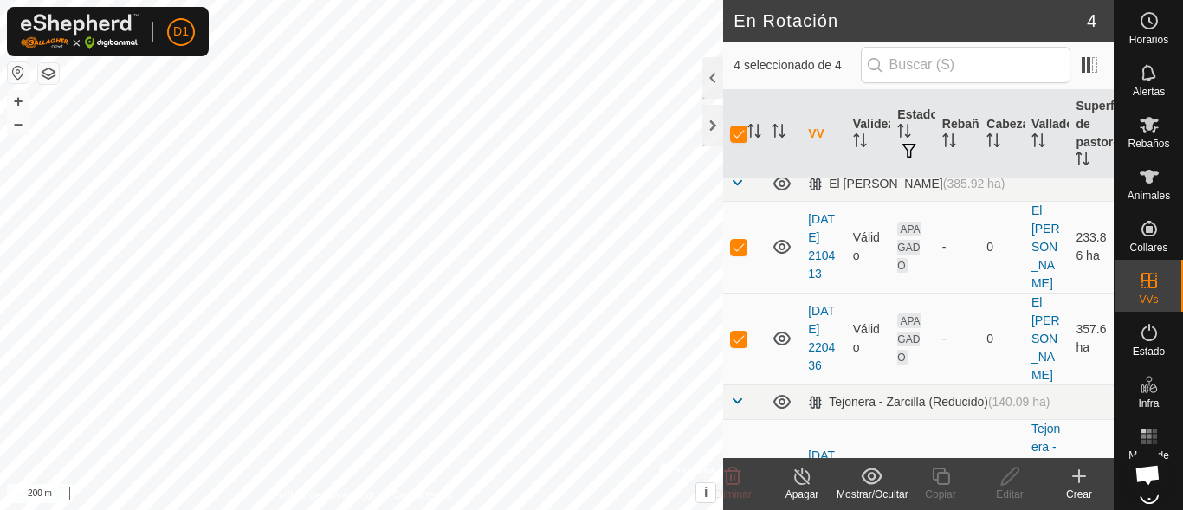
scroll to position [0, 0]
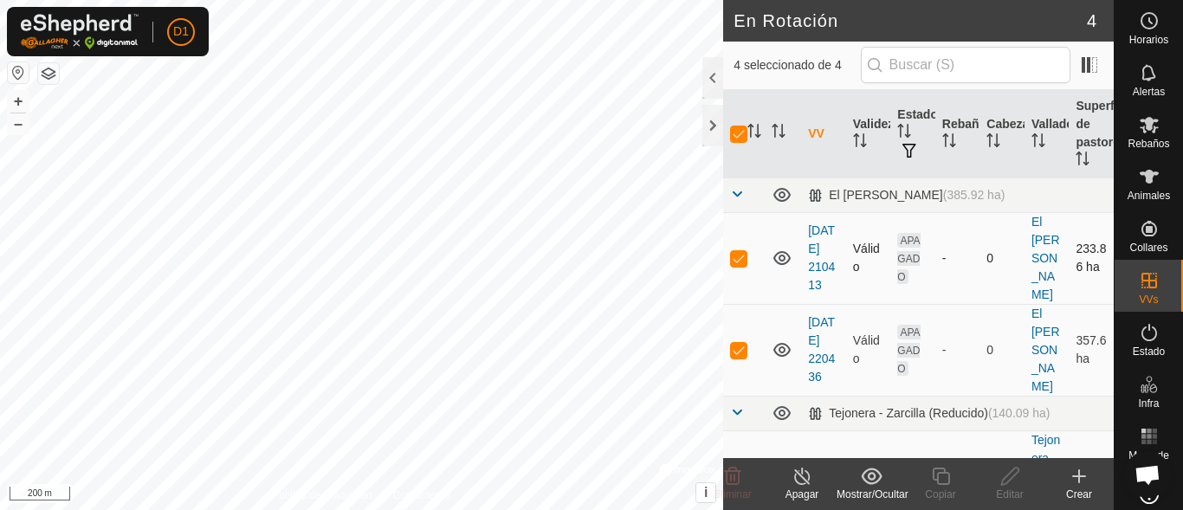
click at [739, 263] on p-checkbox at bounding box center [738, 258] width 17 height 14
checkbox input "false"
click at [738, 353] on p-checkbox at bounding box center [738, 350] width 17 height 14
checkbox input "false"
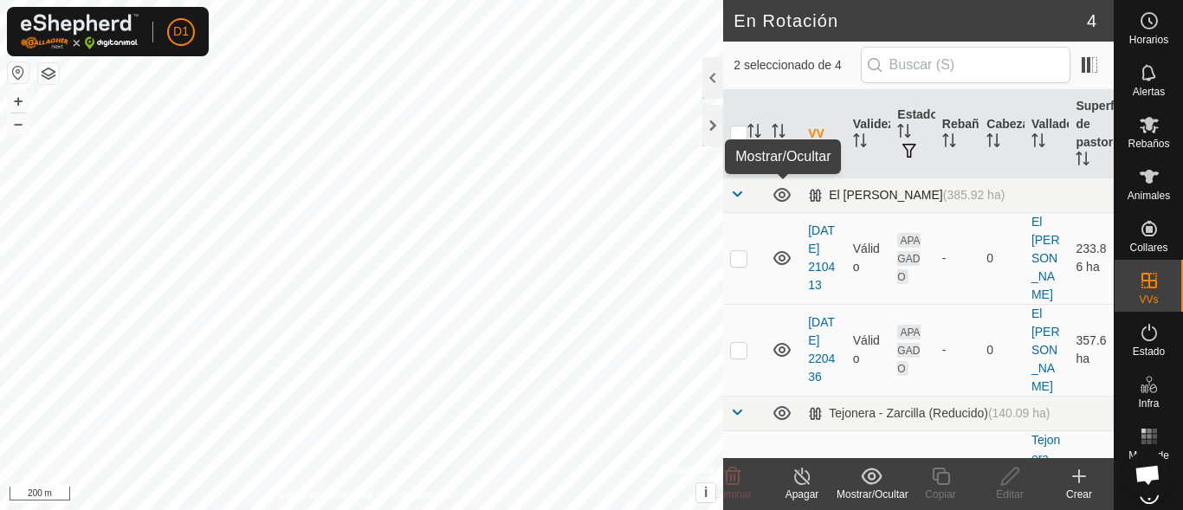
click at [780, 191] on icon at bounding box center [782, 194] width 21 height 21
drag, startPoint x: 939, startPoint y: 232, endPoint x: 1057, endPoint y: 210, distance: 119.8
click at [1055, 211] on tbody "[GEOGRAPHIC_DATA][PERSON_NAME] (385.92 ha) [DATE] 210413 Válido APAGADO - 0 [GE…" at bounding box center [918, 422] width 391 height 489
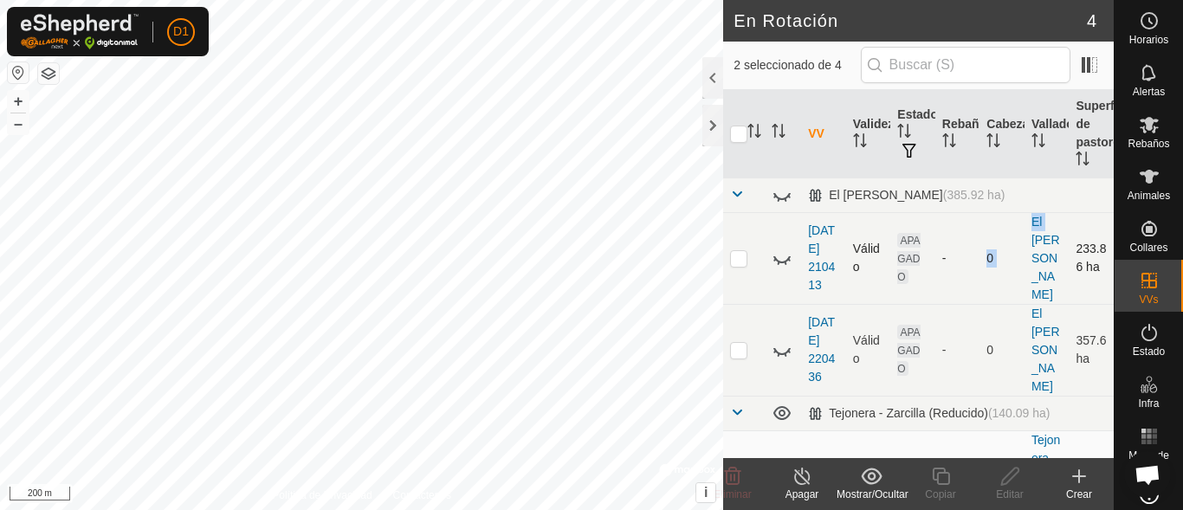
click at [780, 258] on icon at bounding box center [782, 258] width 21 height 21
click at [780, 192] on span at bounding box center [781, 194] width 19 height 19
click at [780, 192] on icon at bounding box center [782, 194] width 21 height 21
click at [740, 261] on p-checkbox at bounding box center [738, 258] width 17 height 14
click at [737, 258] on p-checkbox at bounding box center [738, 258] width 17 height 14
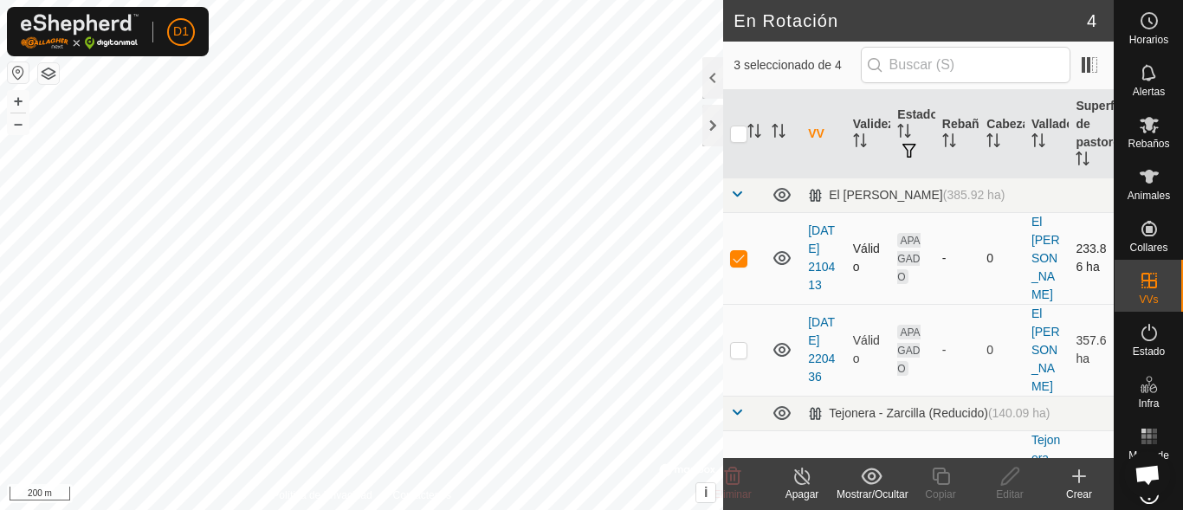
checkbox input "false"
click at [738, 262] on p-checkbox at bounding box center [738, 258] width 17 height 14
click at [734, 477] on icon at bounding box center [733, 476] width 16 height 17
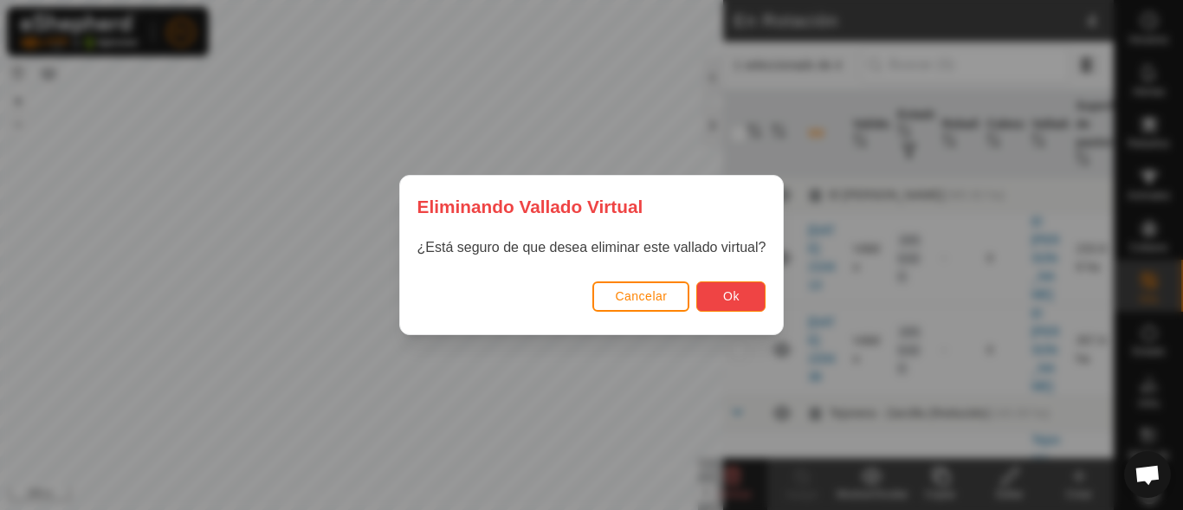
click at [732, 299] on span "Ok" at bounding box center [731, 296] width 16 height 14
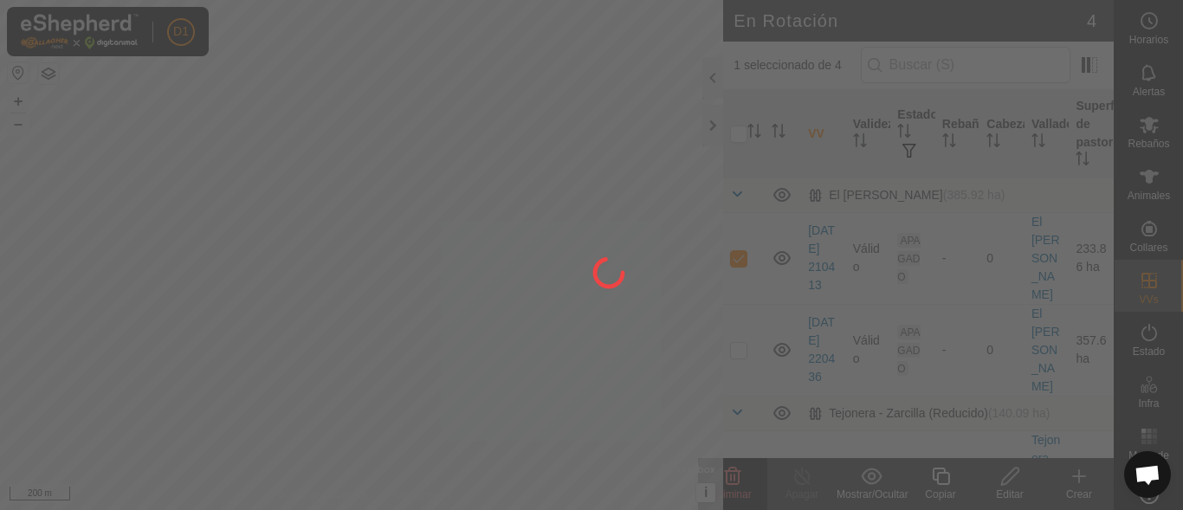
checkbox input "false"
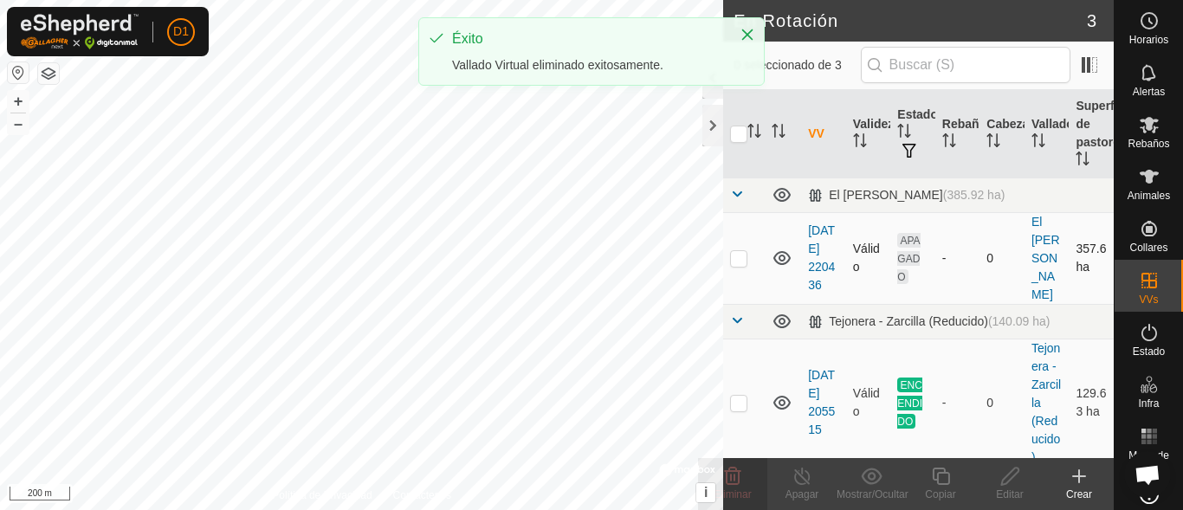
click at [737, 260] on p-checkbox at bounding box center [738, 258] width 17 height 14
checkbox input "true"
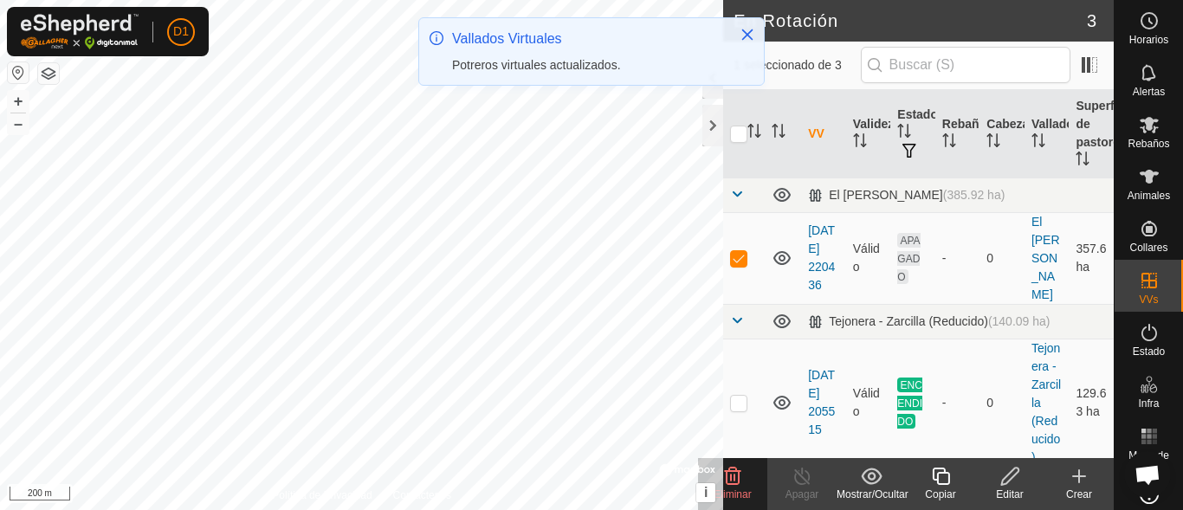
click at [731, 480] on icon at bounding box center [733, 476] width 16 height 17
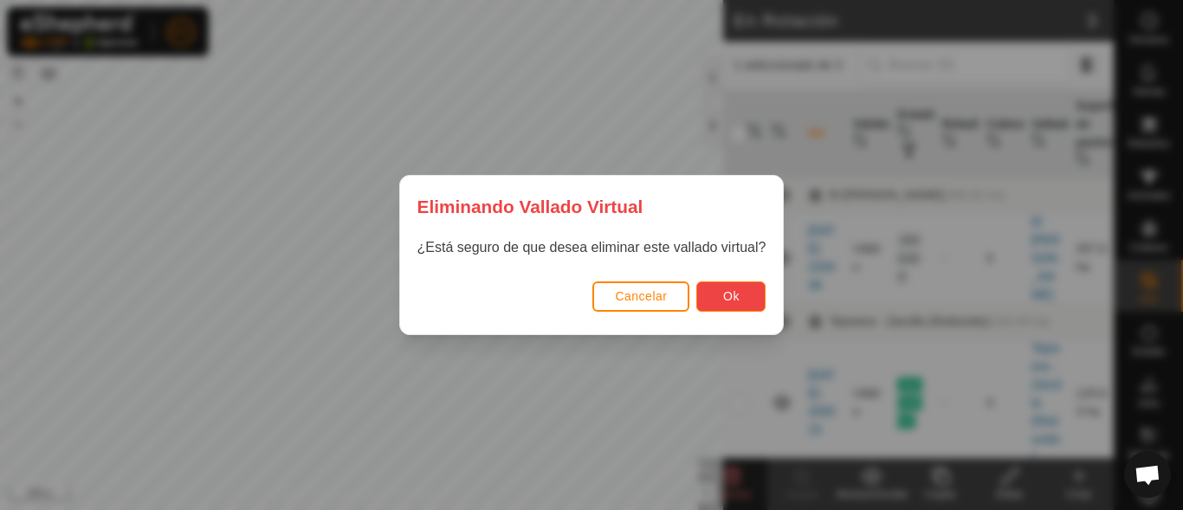
click at [711, 296] on button "Ok" at bounding box center [730, 296] width 69 height 30
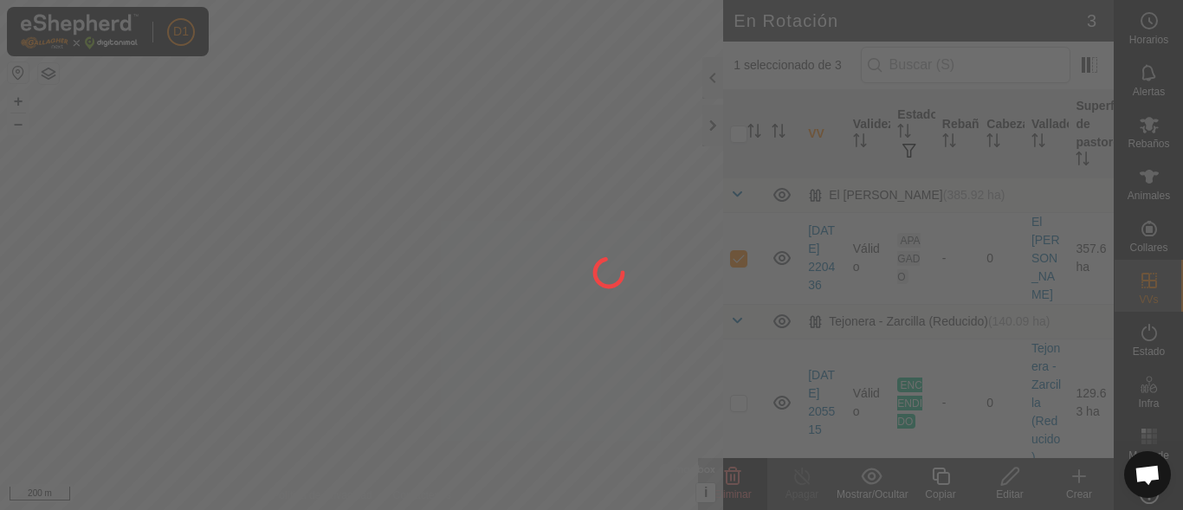
checkbox input "false"
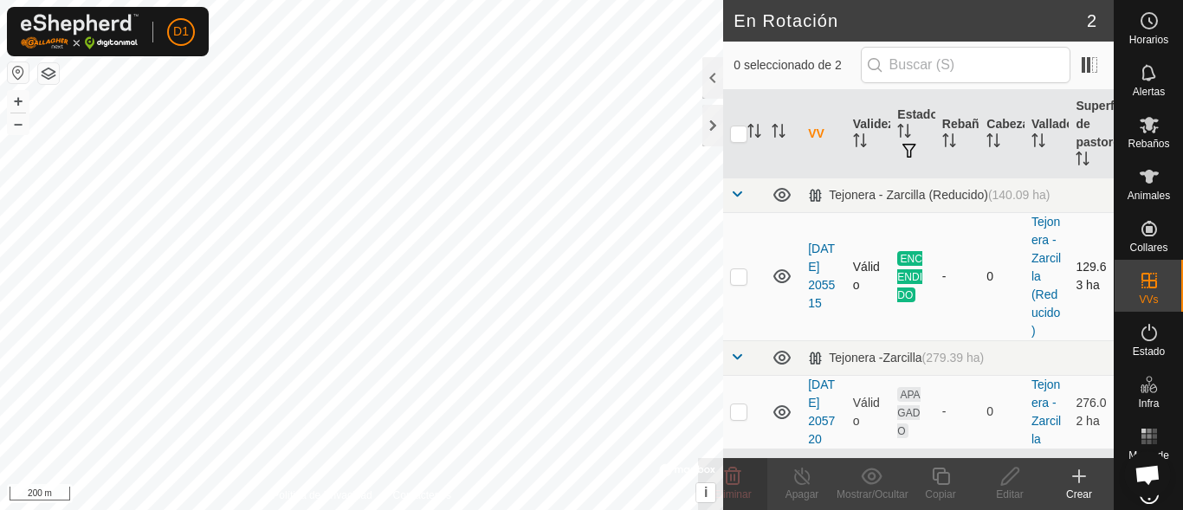
click at [740, 283] on p-checkbox at bounding box center [738, 276] width 17 height 14
checkbox input "true"
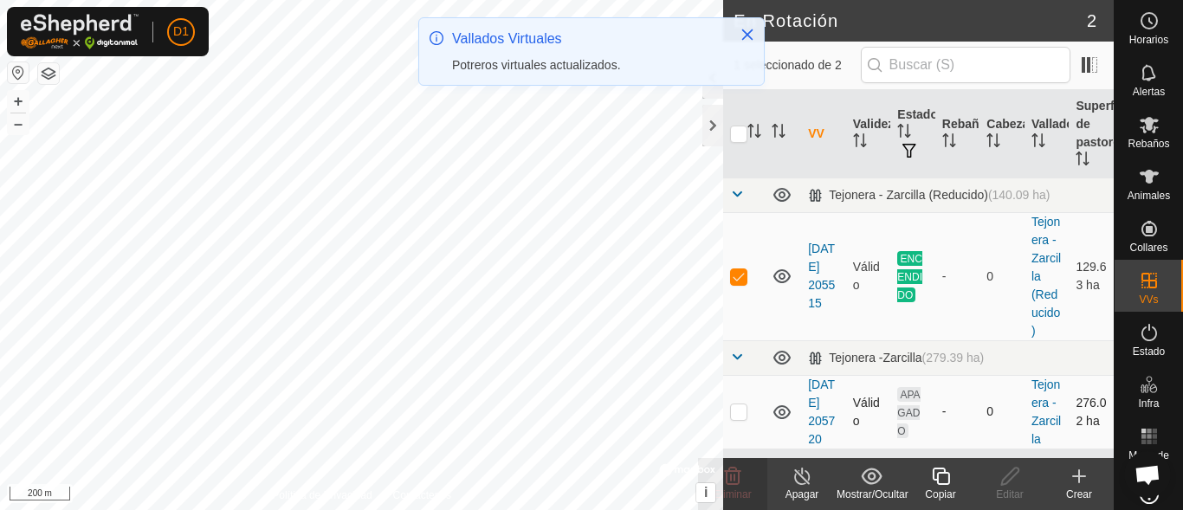
click at [741, 418] on p-checkbox at bounding box center [738, 411] width 17 height 14
checkbox input "true"
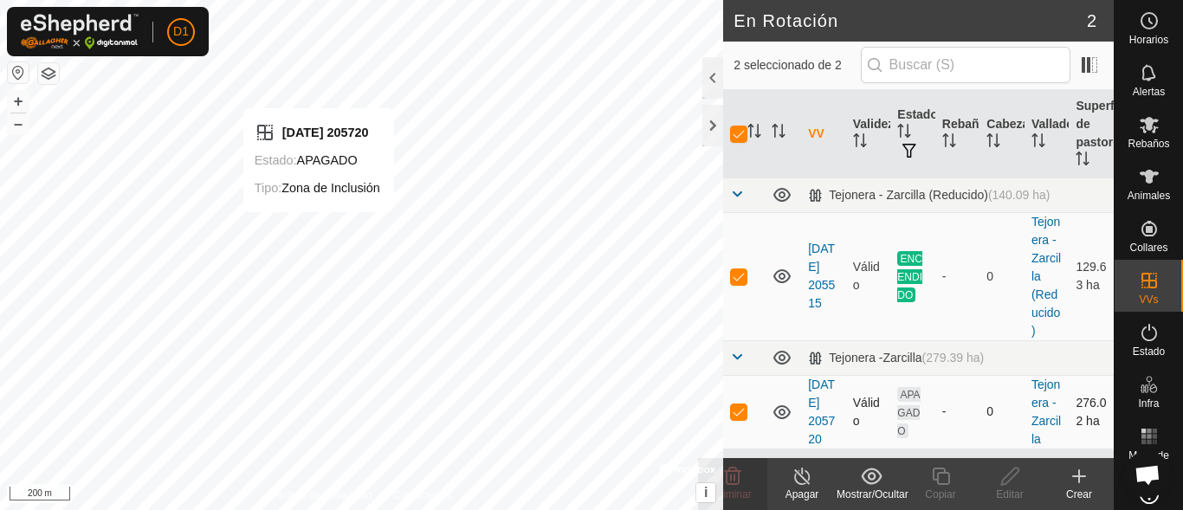
checkbox input "false"
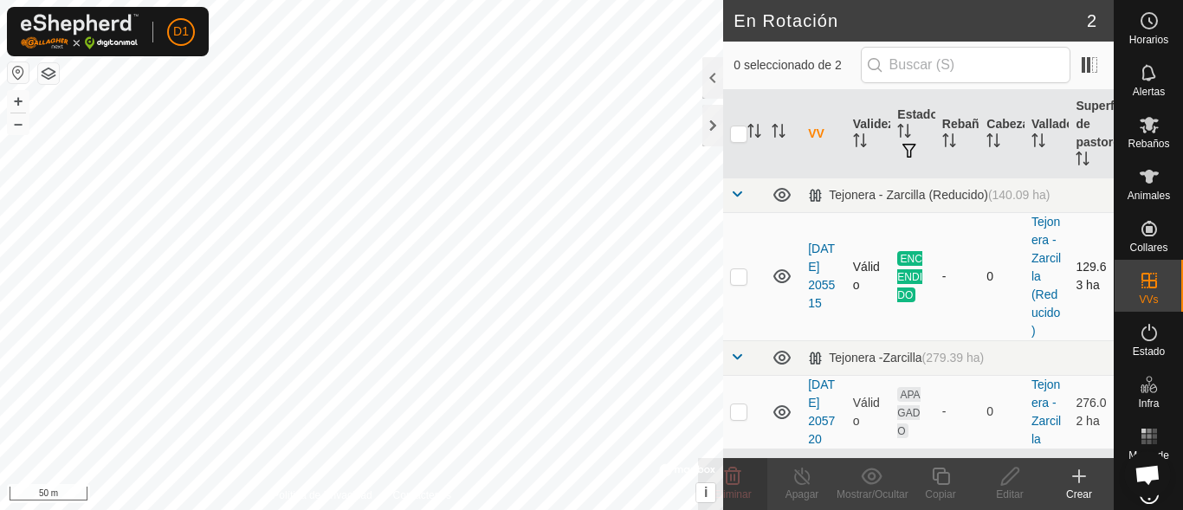
click at [741, 283] on p-checkbox at bounding box center [738, 276] width 17 height 14
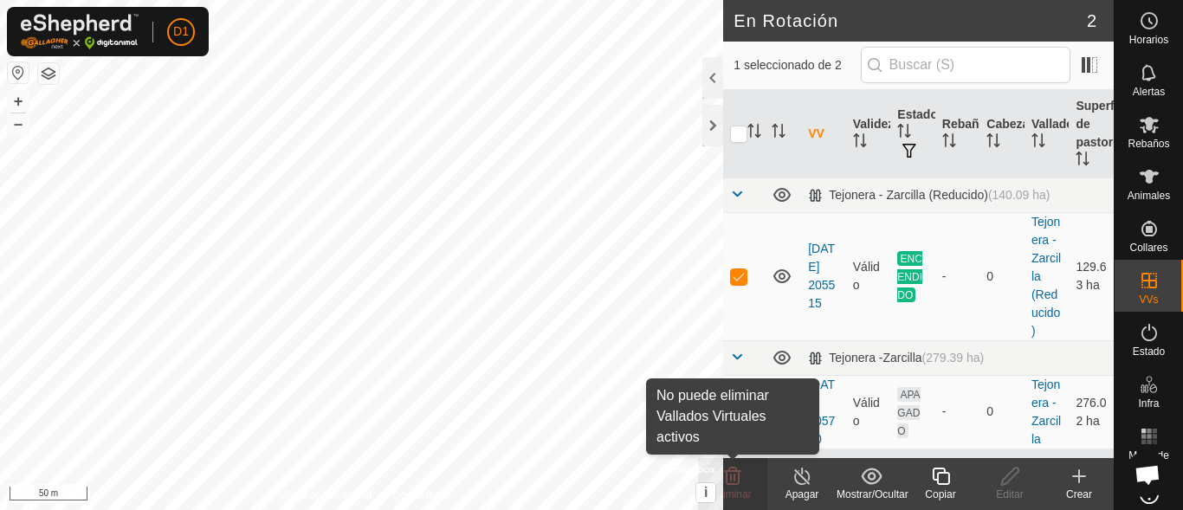
click at [735, 482] on icon at bounding box center [732, 476] width 21 height 21
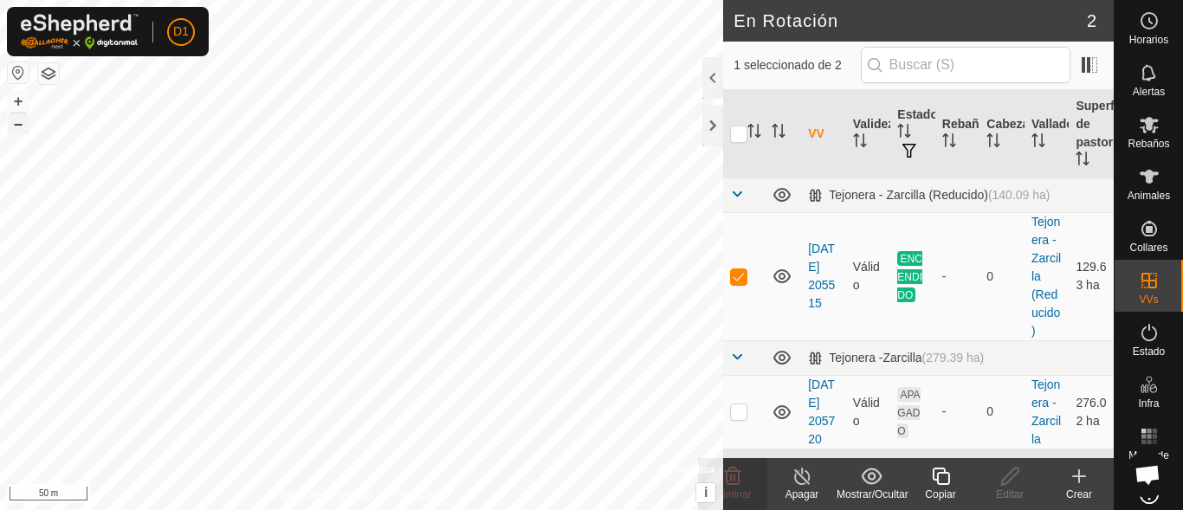
click at [18, 132] on button "–" at bounding box center [18, 123] width 21 height 21
click at [734, 283] on p-checkbox at bounding box center [738, 276] width 17 height 14
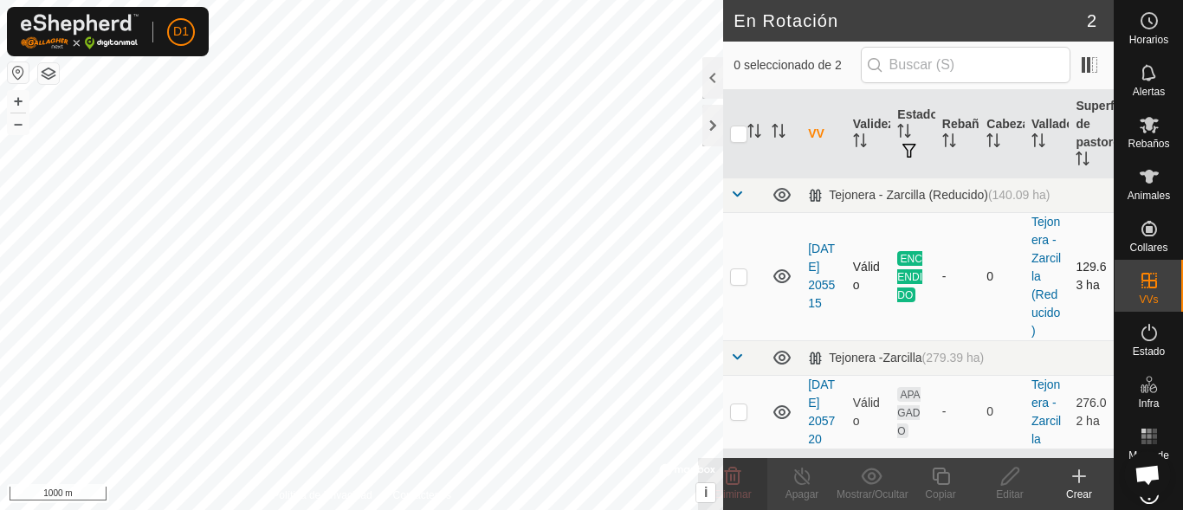
checkbox input "true"
click at [803, 482] on icon at bounding box center [803, 476] width 22 height 21
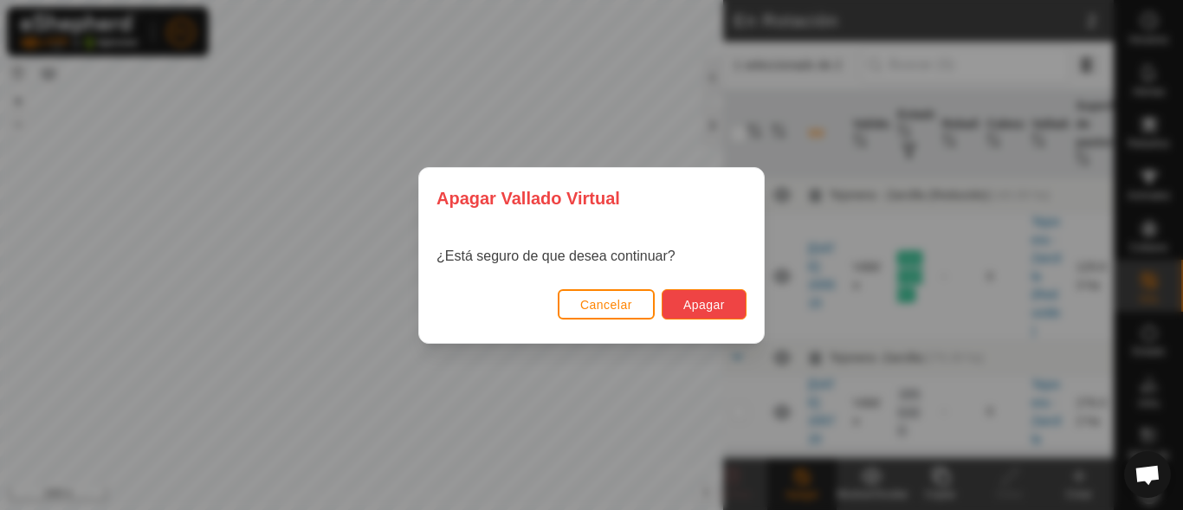
click at [707, 296] on button "Apagar" at bounding box center [704, 304] width 85 height 30
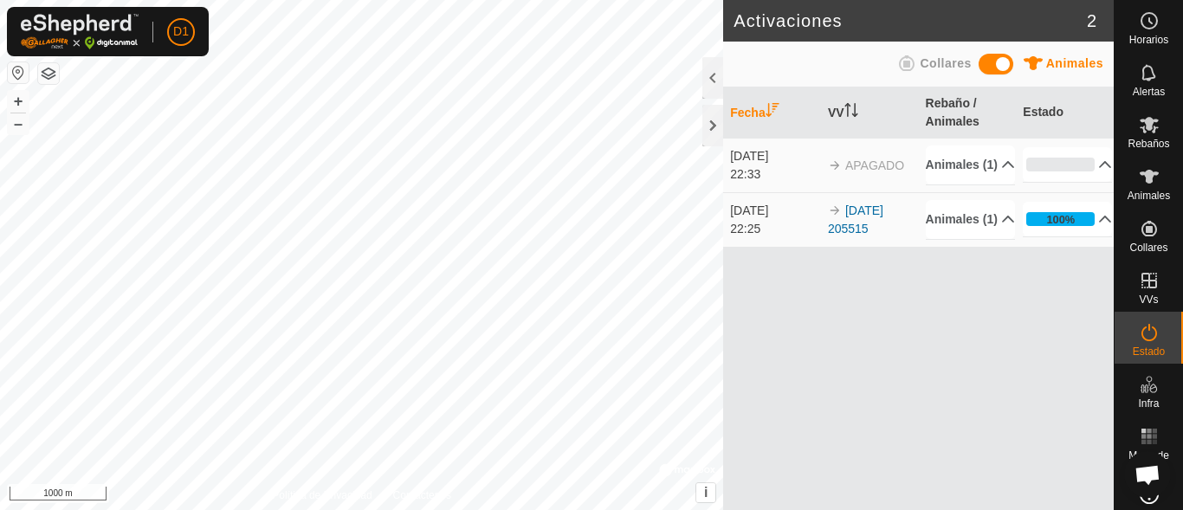
click at [732, 160] on td "[DATE] 22:33" at bounding box center [772, 165] width 98 height 55
click at [996, 239] on p-accordion-header "Animales (1)" at bounding box center [970, 219] width 89 height 39
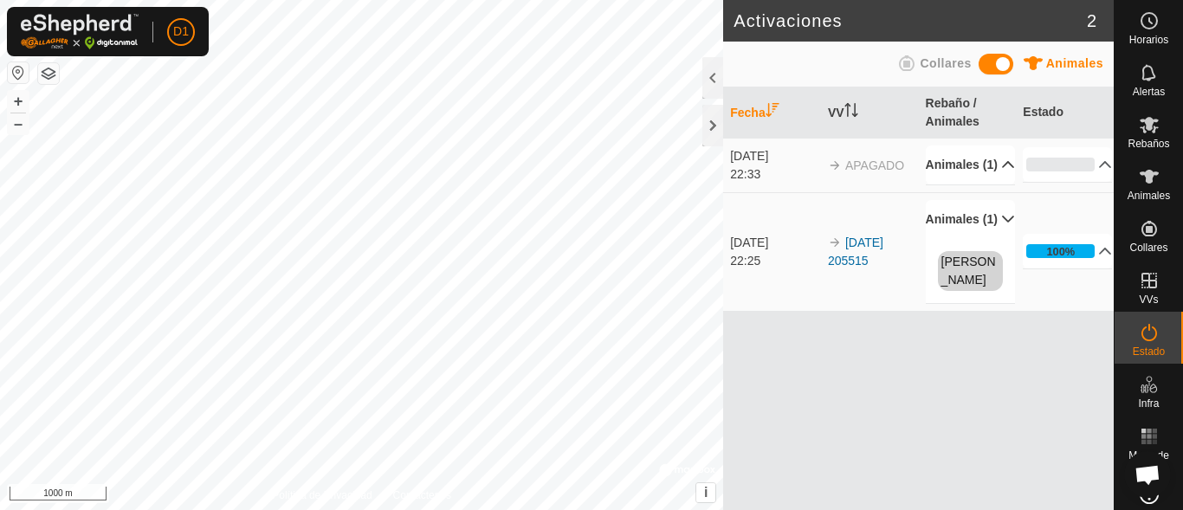
click at [995, 167] on p-accordion-header "Animales (1)" at bounding box center [970, 165] width 89 height 39
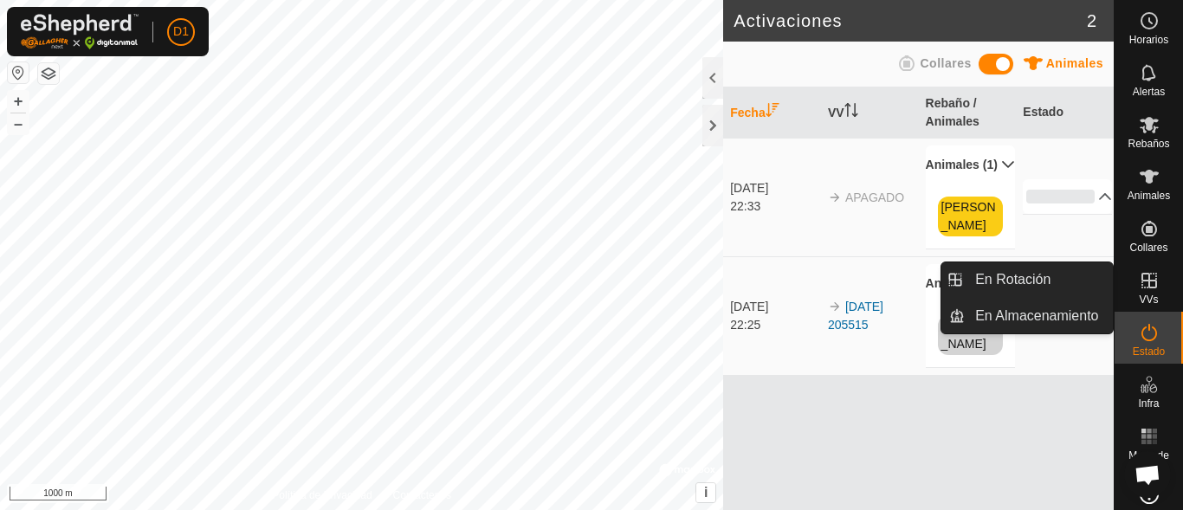
click at [1142, 288] on icon at bounding box center [1150, 281] width 16 height 16
click at [1024, 278] on link "En Rotación" at bounding box center [1039, 279] width 148 height 35
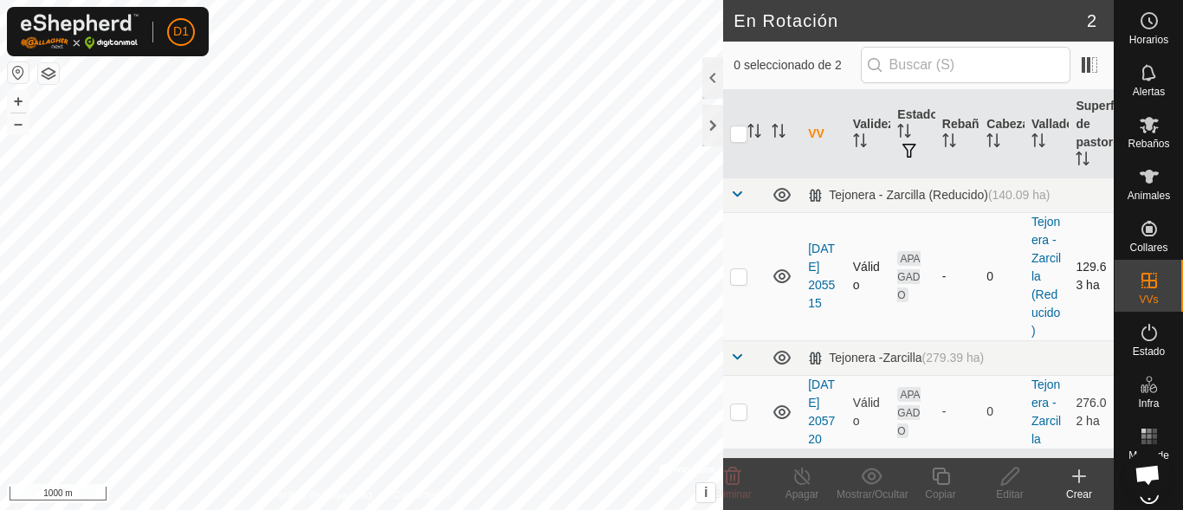
click at [738, 283] on p-checkbox at bounding box center [738, 276] width 17 height 14
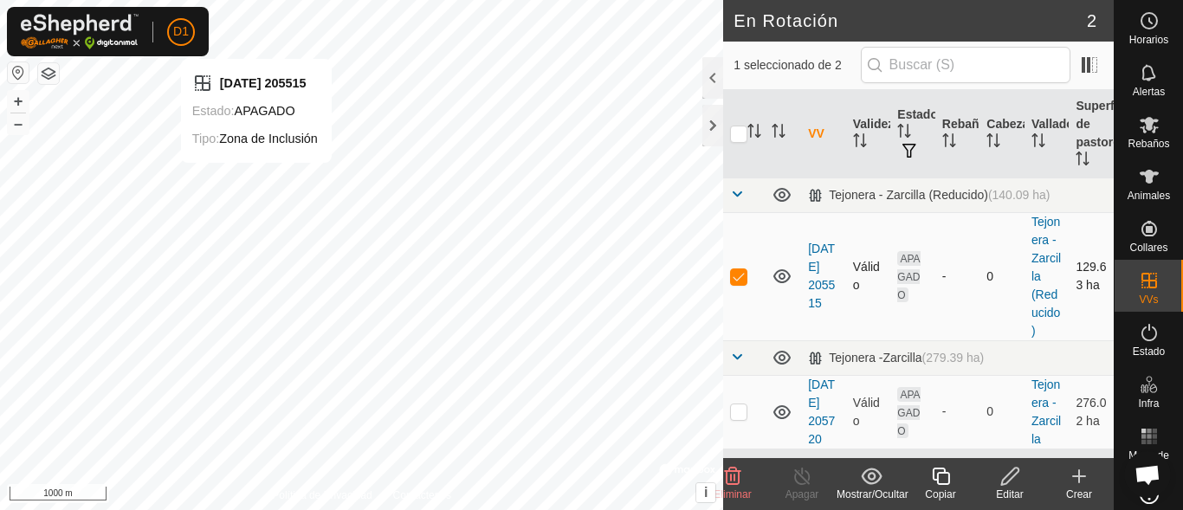
checkbox input "false"
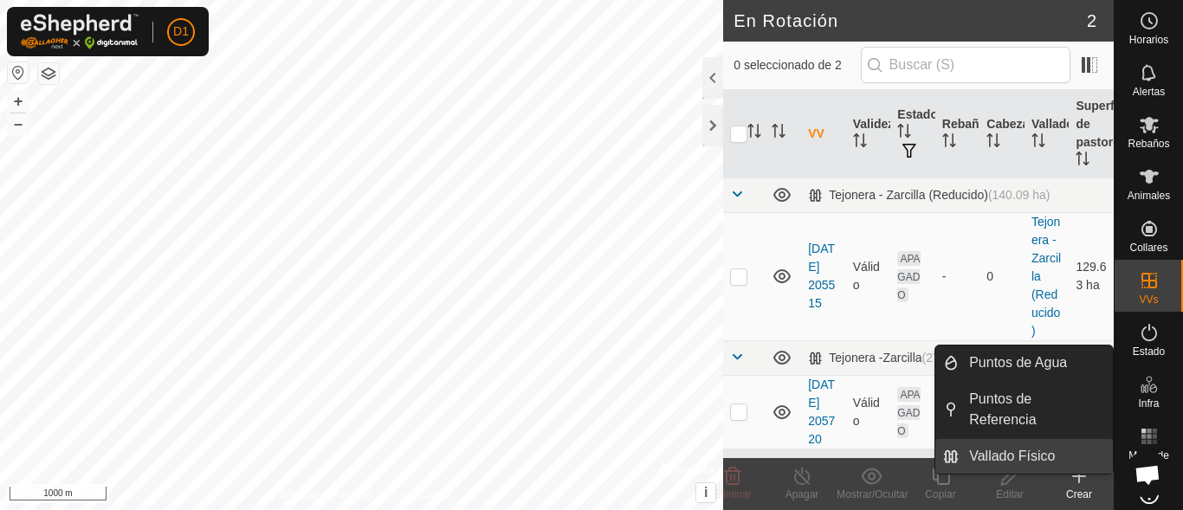
click at [1110, 448] on link "Vallado Físico" at bounding box center [1036, 456] width 154 height 35
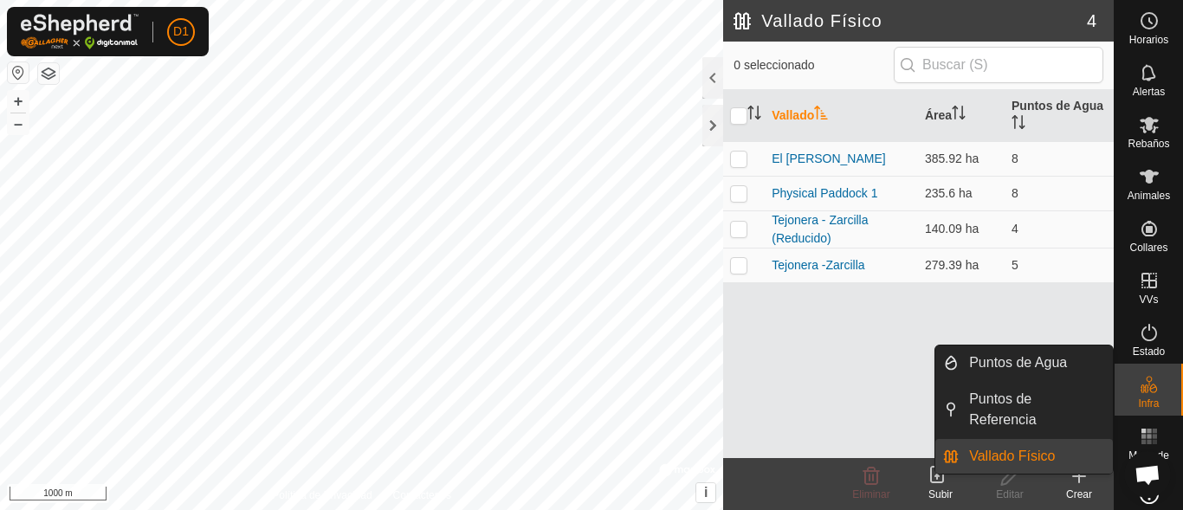
click at [1025, 453] on link "Vallado Físico" at bounding box center [1036, 456] width 154 height 35
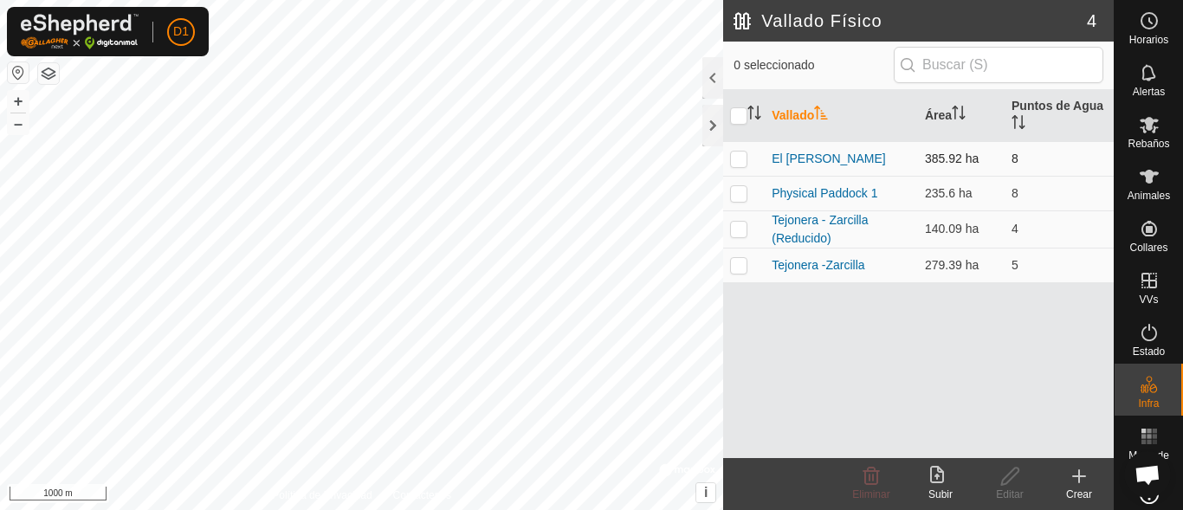
click at [732, 157] on p-checkbox at bounding box center [738, 159] width 17 height 14
click at [739, 159] on p-checkbox at bounding box center [738, 159] width 17 height 14
checkbox input "true"
click at [740, 192] on p-checkbox at bounding box center [738, 193] width 17 height 14
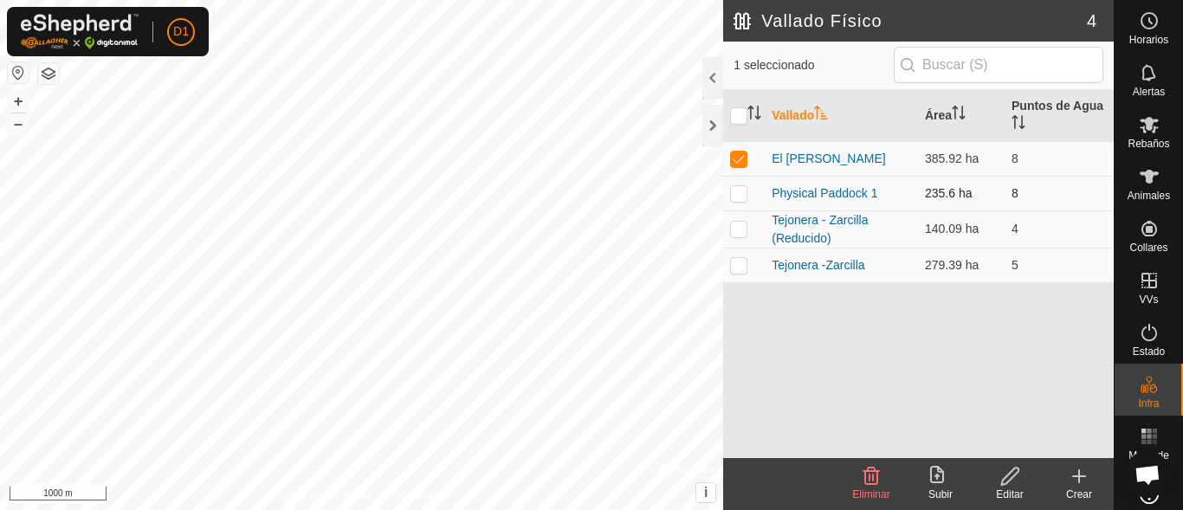
checkbox input "true"
click at [743, 230] on p-checkbox at bounding box center [738, 229] width 17 height 14
checkbox input "true"
click at [740, 266] on p-checkbox at bounding box center [738, 265] width 17 height 14
checkbox input "true"
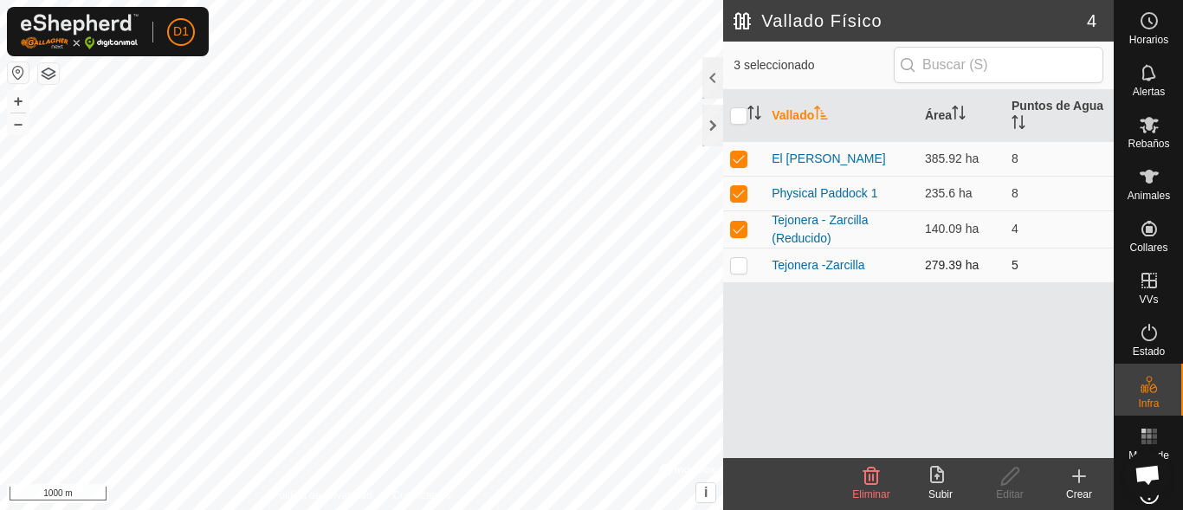
checkbox input "true"
click at [868, 474] on icon at bounding box center [871, 476] width 21 height 21
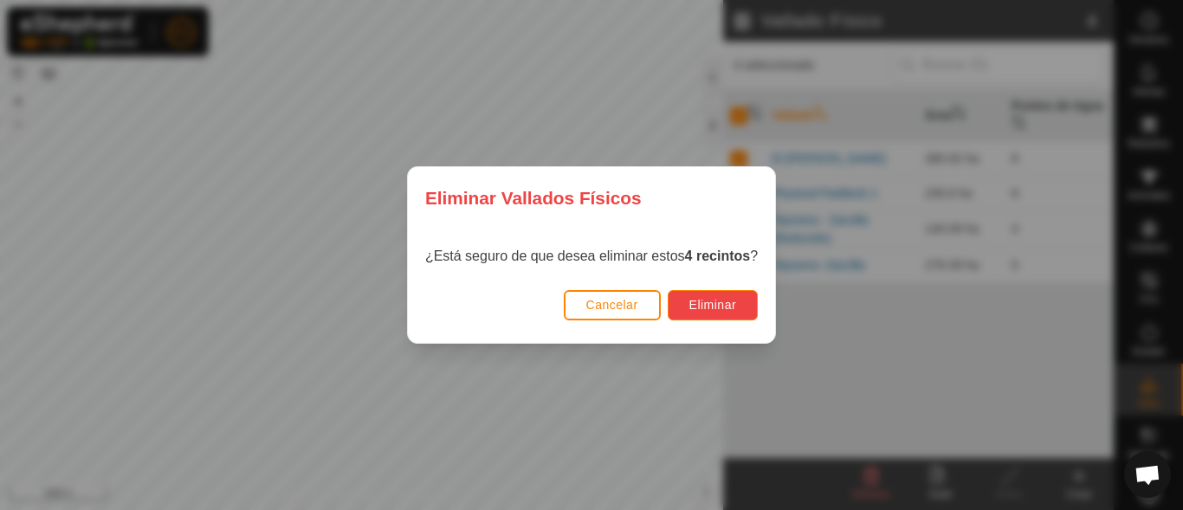
click at [714, 307] on span "Eliminar" at bounding box center [713, 305] width 48 height 14
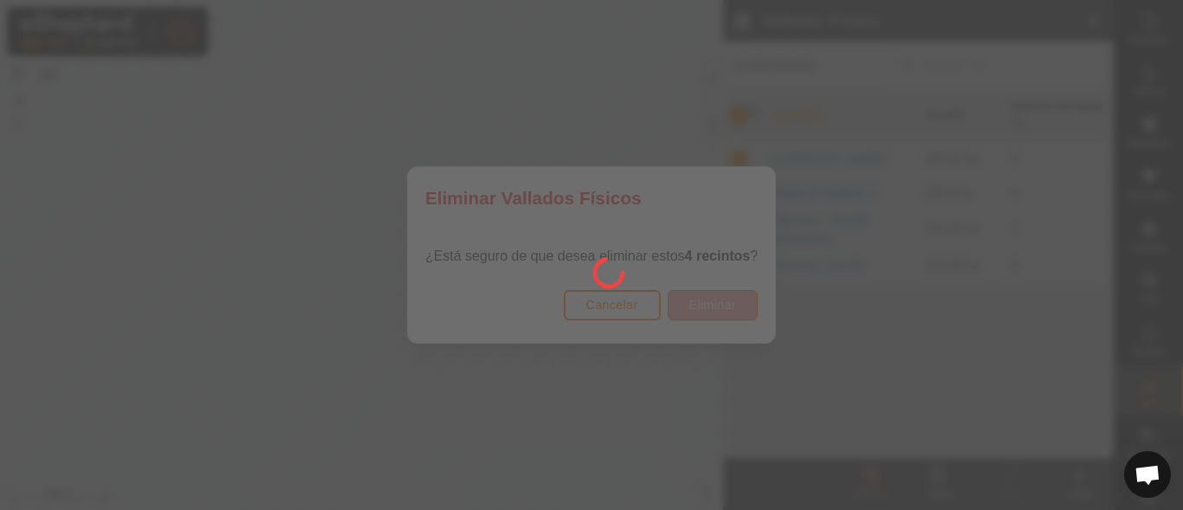
checkbox input "false"
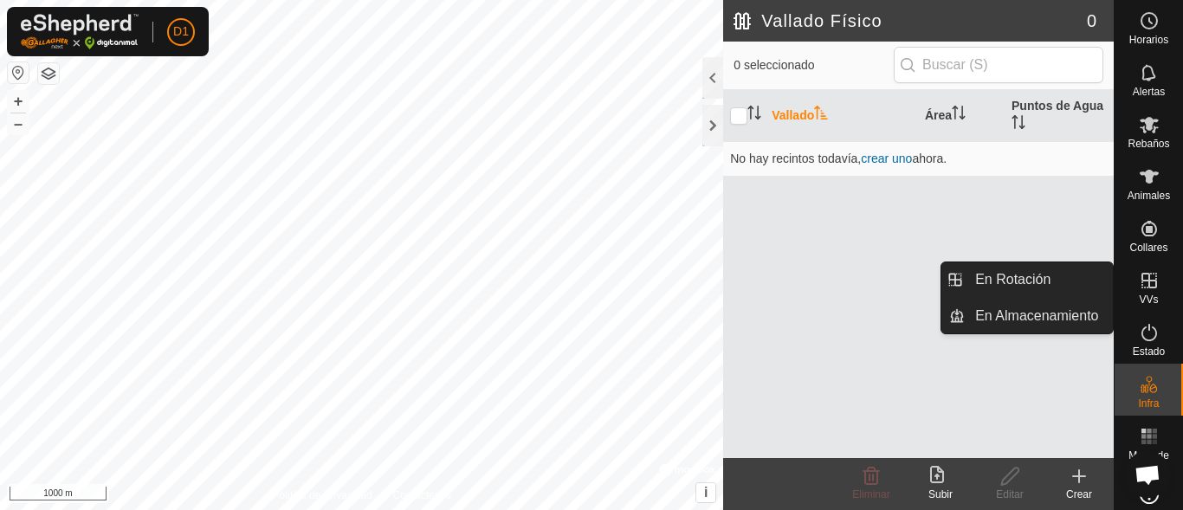
click at [1142, 280] on icon at bounding box center [1150, 281] width 16 height 16
click at [1018, 278] on link "En Rotación" at bounding box center [1039, 279] width 148 height 35
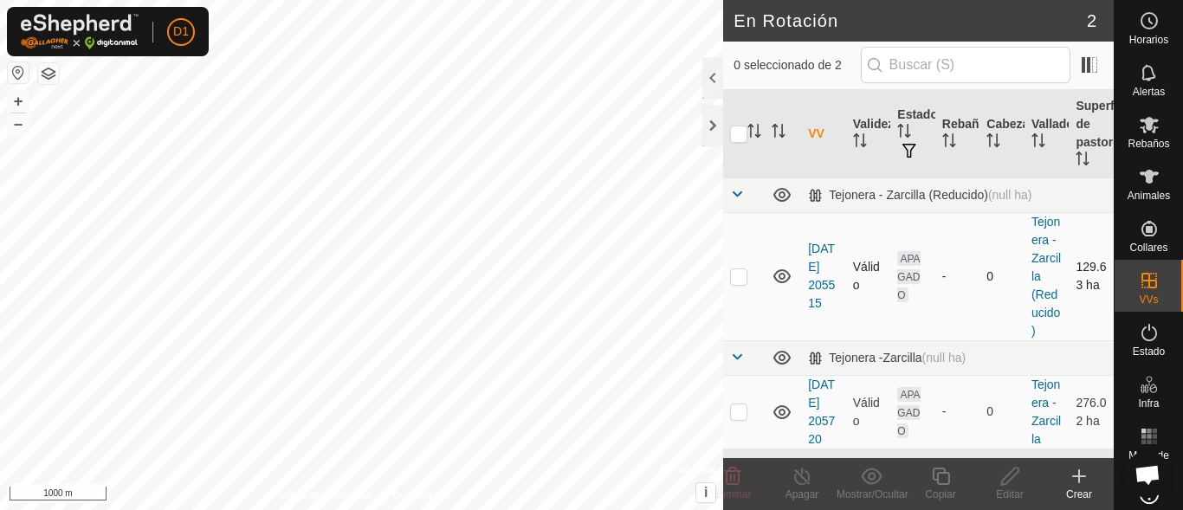
click at [739, 283] on p-checkbox at bounding box center [738, 276] width 17 height 14
click at [733, 476] on icon at bounding box center [732, 476] width 21 height 21
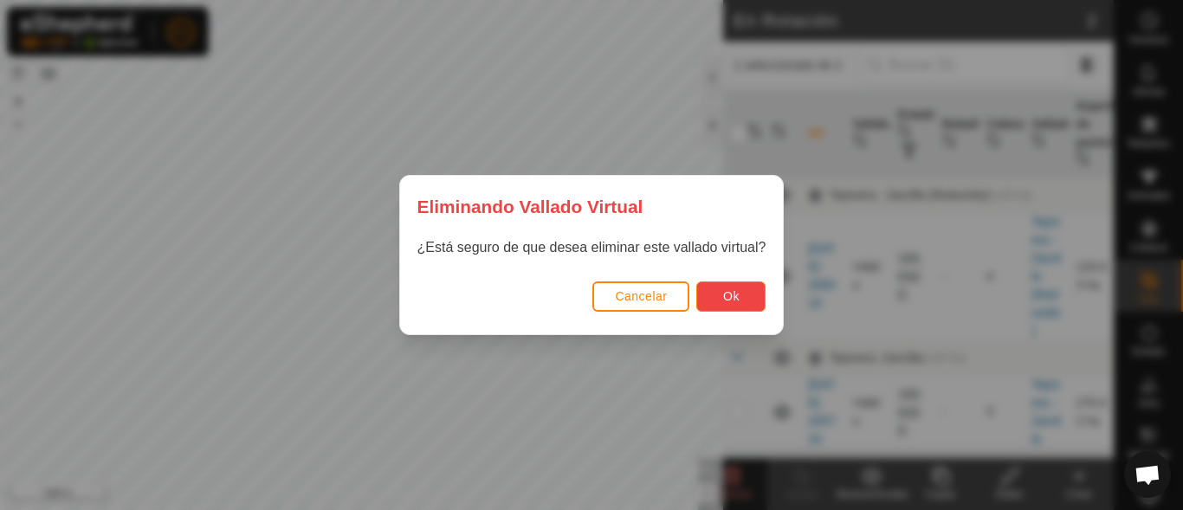
click at [741, 288] on button "Ok" at bounding box center [730, 296] width 69 height 30
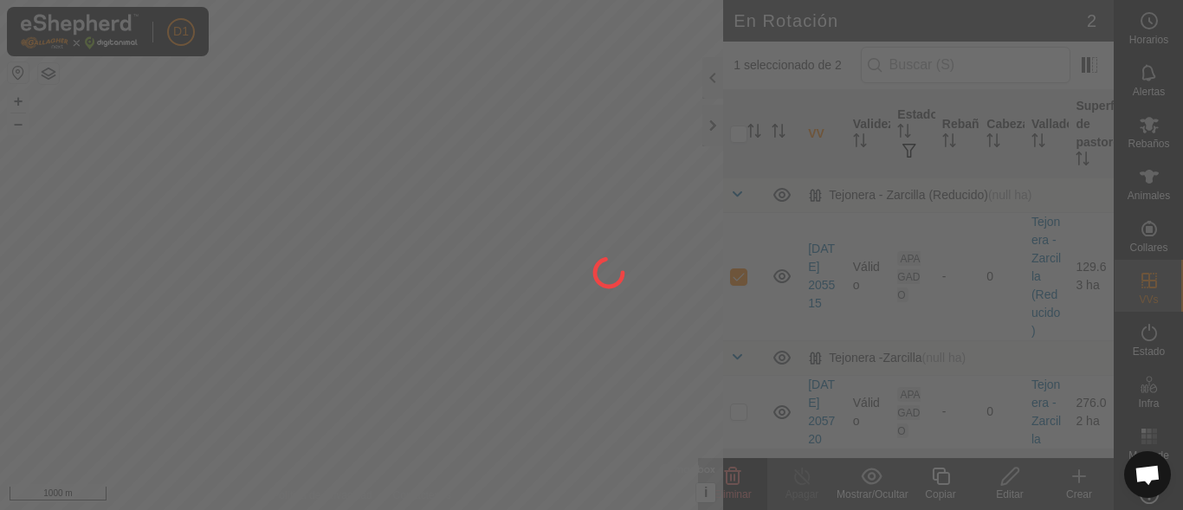
checkbox input "false"
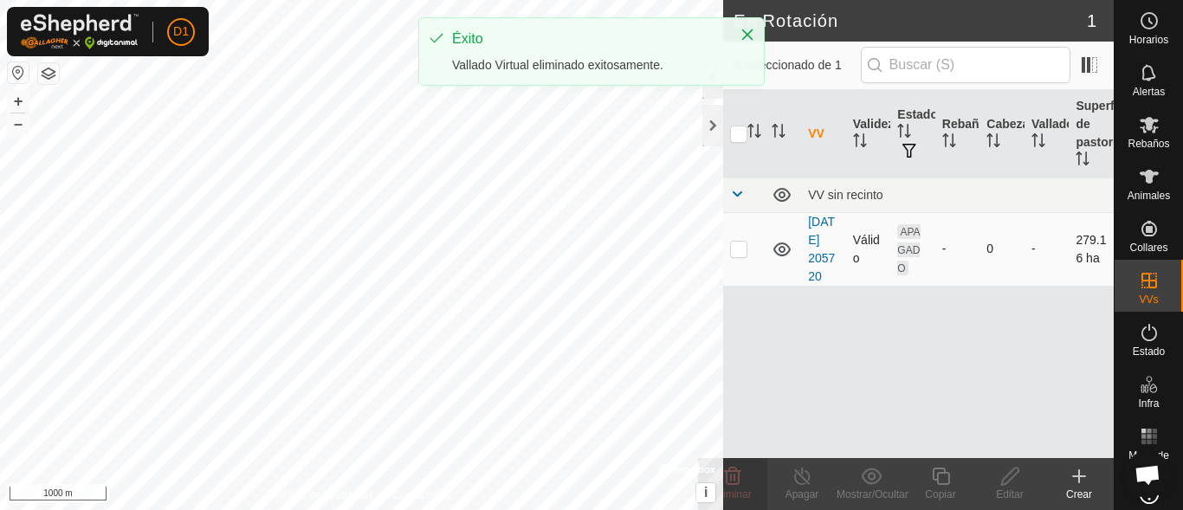
click at [737, 256] on p-checkbox at bounding box center [738, 249] width 17 height 14
checkbox input "true"
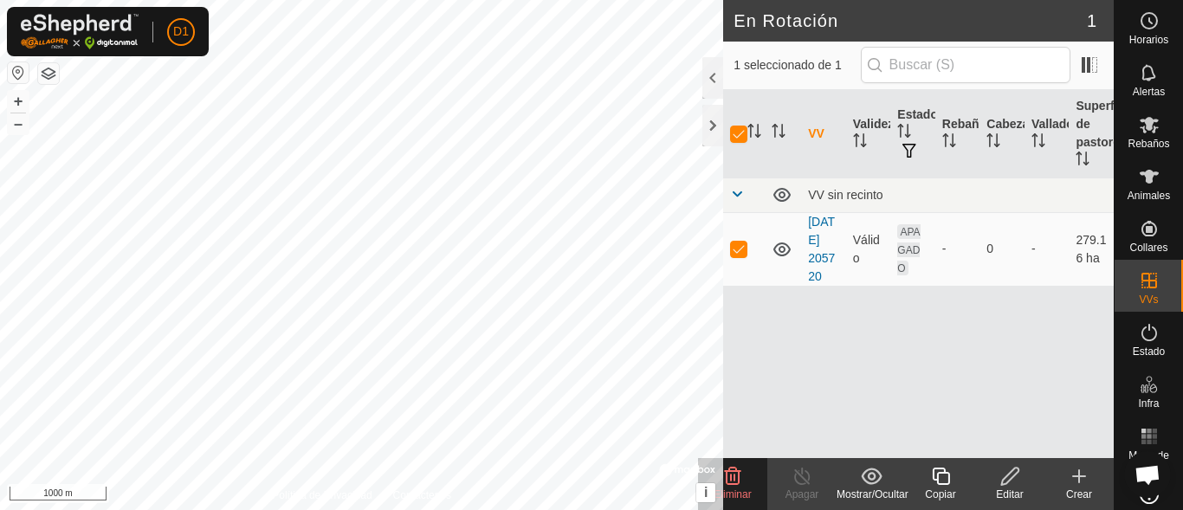
click at [747, 476] on div "D1 Horarios Alertas Rebaños Animales Collares VVs Estado Infra Mapa de Calor Ay…" at bounding box center [591, 255] width 1183 height 510
click at [734, 468] on icon at bounding box center [733, 476] width 16 height 17
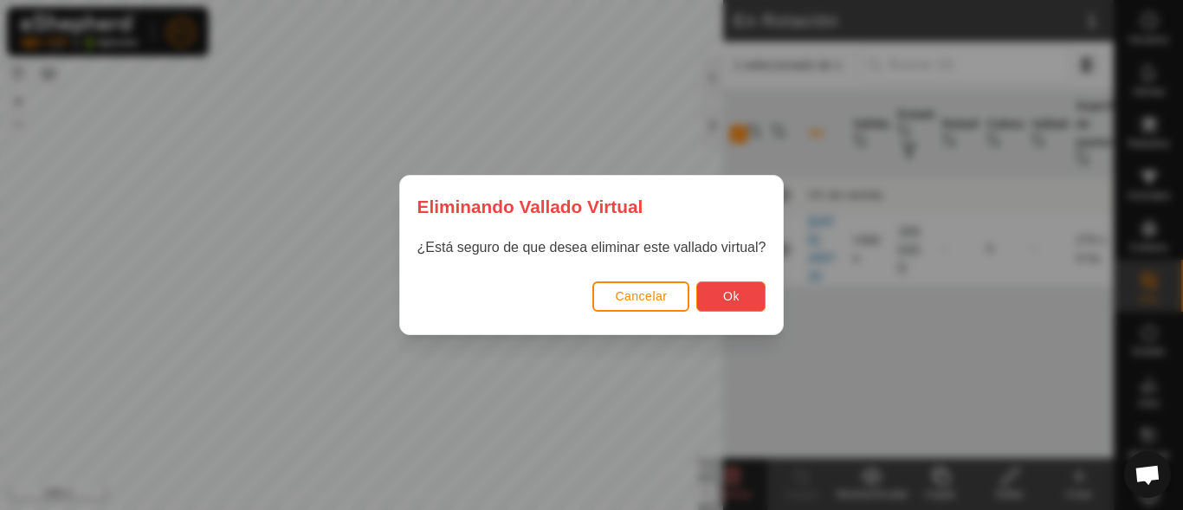
click at [734, 285] on button "Ok" at bounding box center [730, 296] width 69 height 30
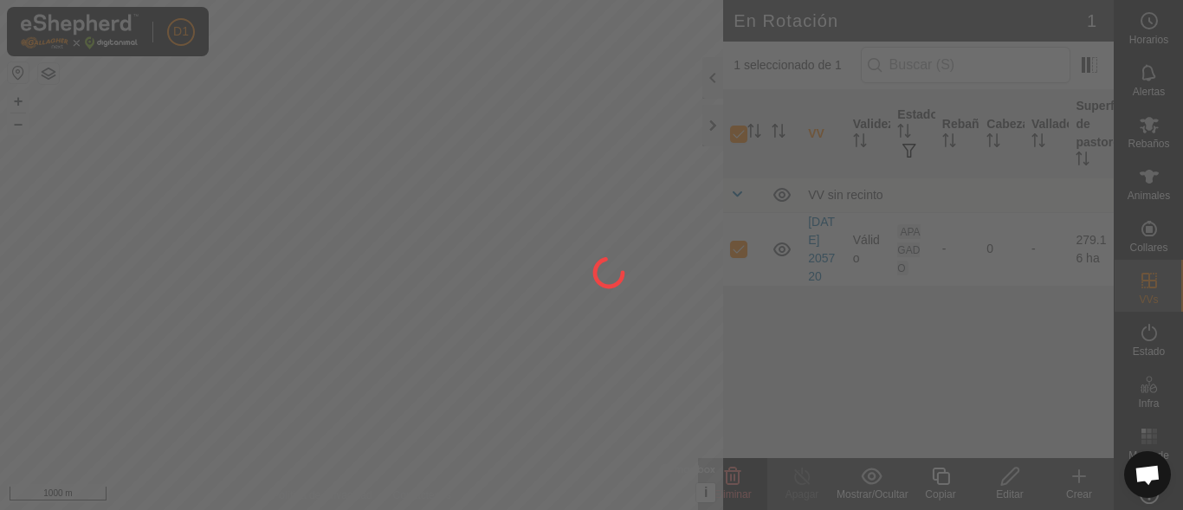
checkbox input "false"
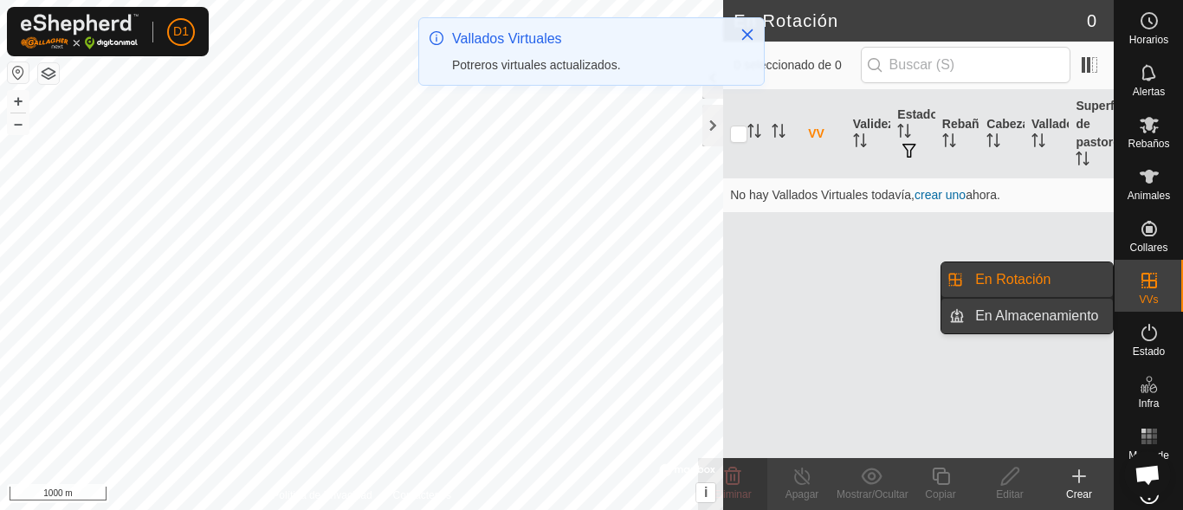
click at [1063, 314] on link "En Almacenamiento" at bounding box center [1039, 316] width 148 height 35
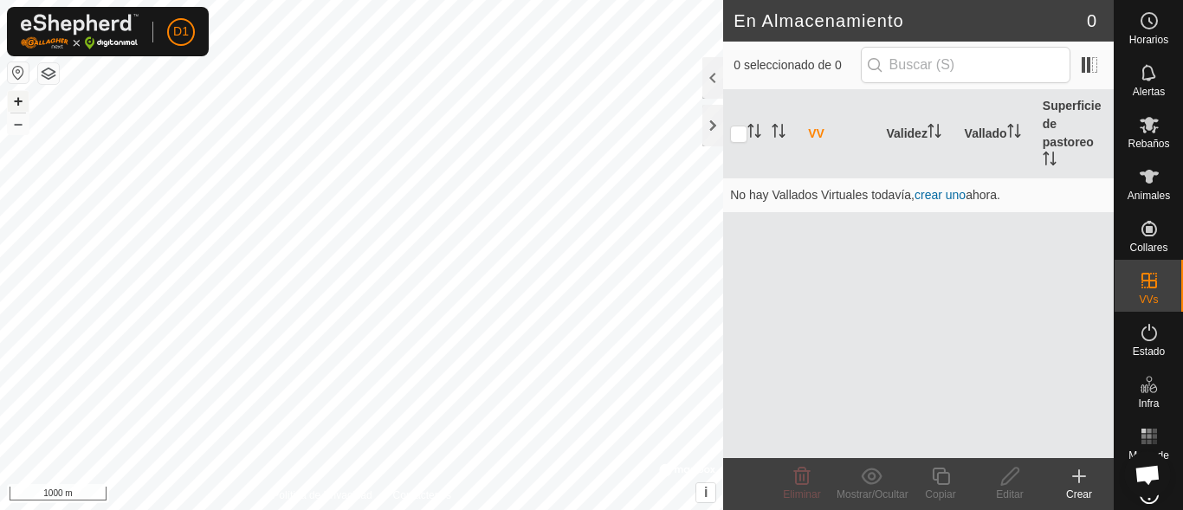
click at [16, 105] on button "+" at bounding box center [18, 101] width 21 height 21
click at [21, 100] on button "+" at bounding box center [18, 101] width 21 height 21
drag, startPoint x: 26, startPoint y: 100, endPoint x: 16, endPoint y: 103, distance: 9.9
click at [16, 103] on button "+" at bounding box center [18, 101] width 21 height 21
click at [16, 102] on button "+" at bounding box center [18, 101] width 21 height 21
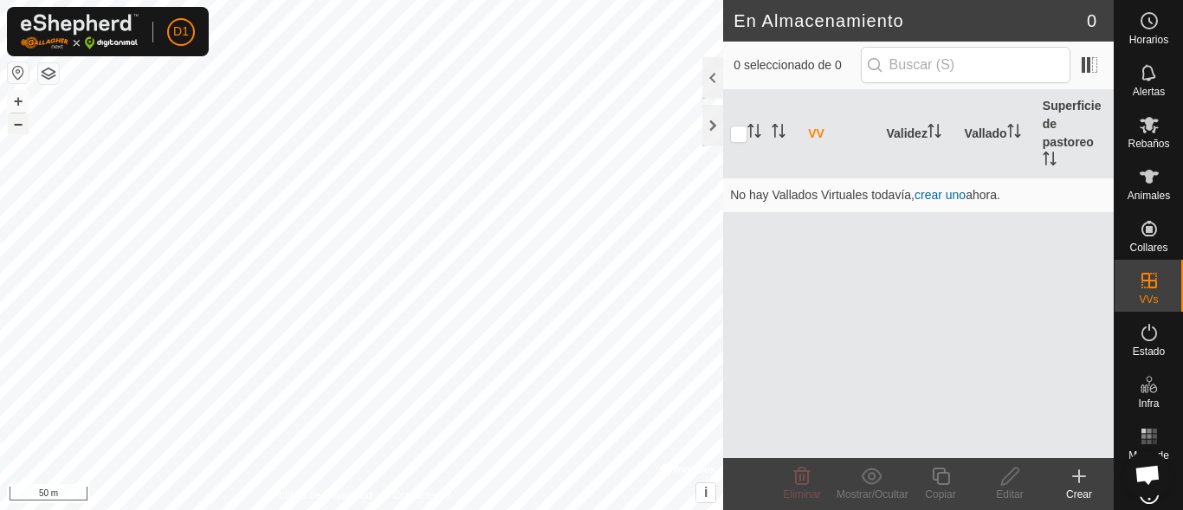
click at [19, 126] on button "–" at bounding box center [18, 123] width 21 height 21
click at [1079, 479] on icon at bounding box center [1079, 476] width 0 height 12
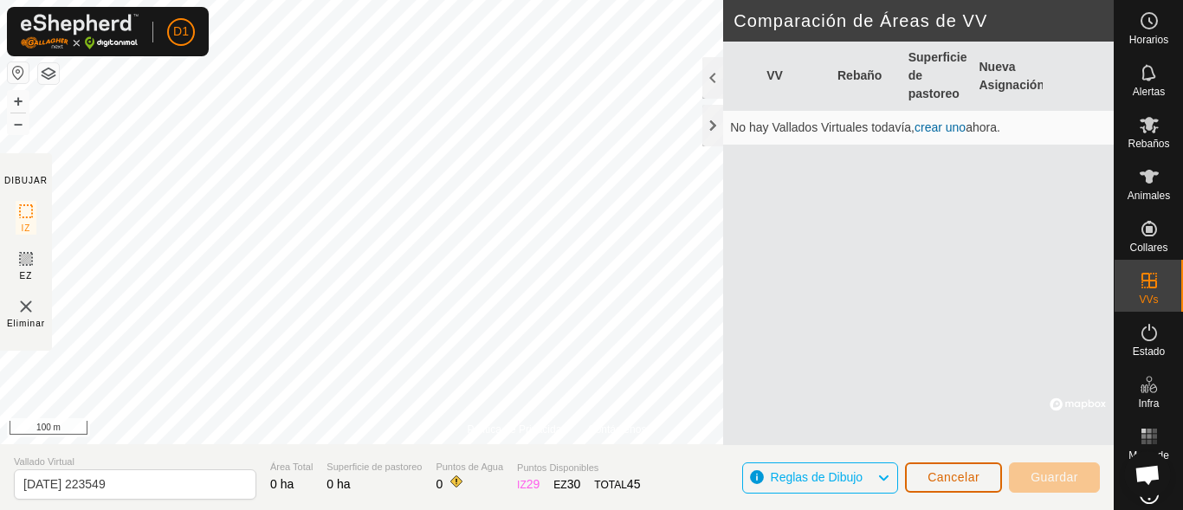
click at [958, 476] on span "Cancelar" at bounding box center [954, 477] width 52 height 14
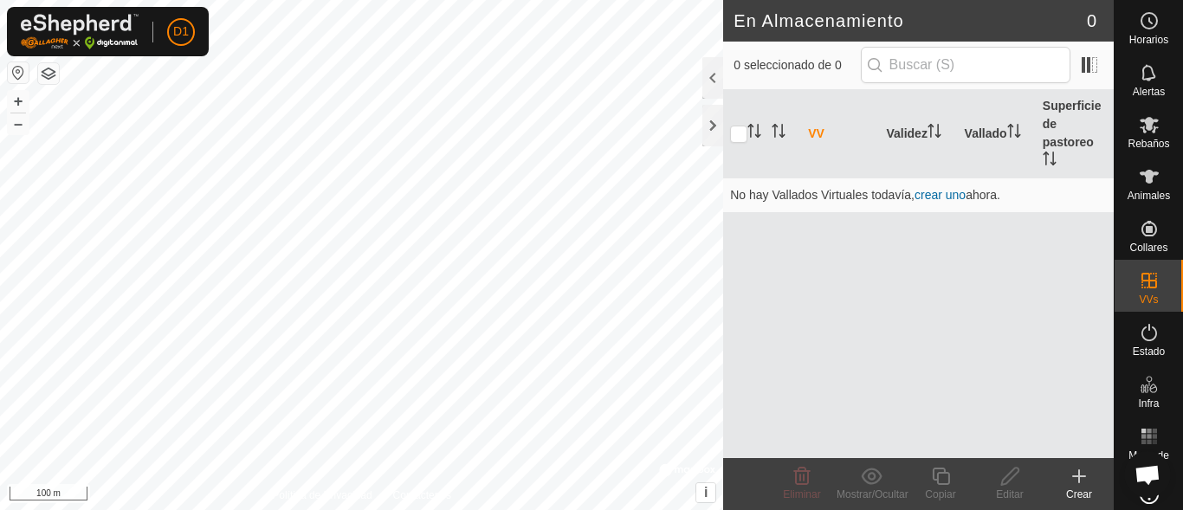
click at [1079, 480] on icon at bounding box center [1079, 476] width 0 height 12
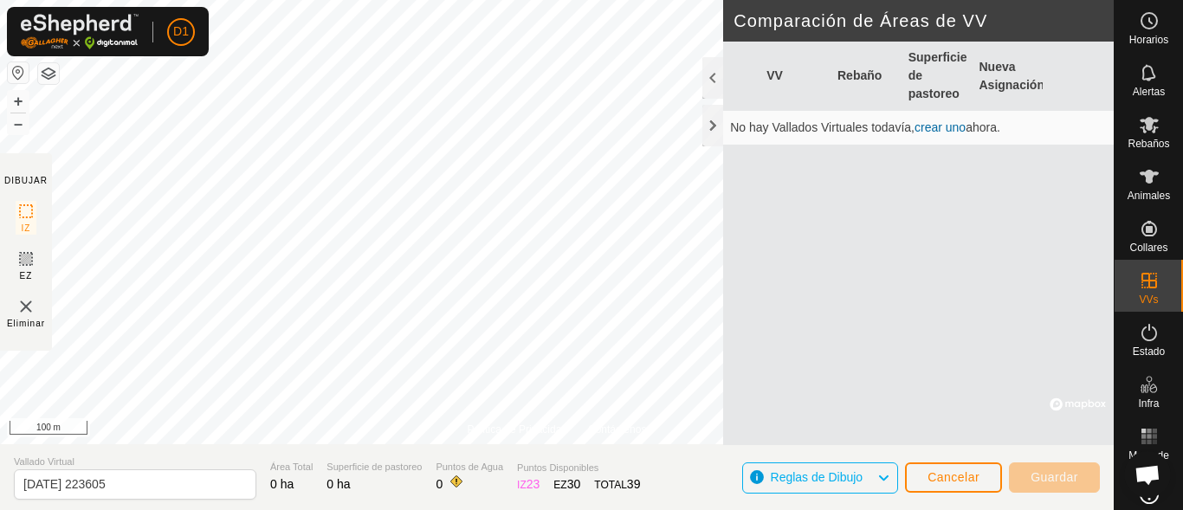
click at [440, 509] on html "D1 Horarios Alertas Rebaños Animales Collares VVs Estado Infra Mapa de Calor Ay…" at bounding box center [591, 255] width 1183 height 510
click at [702, 112] on div at bounding box center [712, 126] width 21 height 42
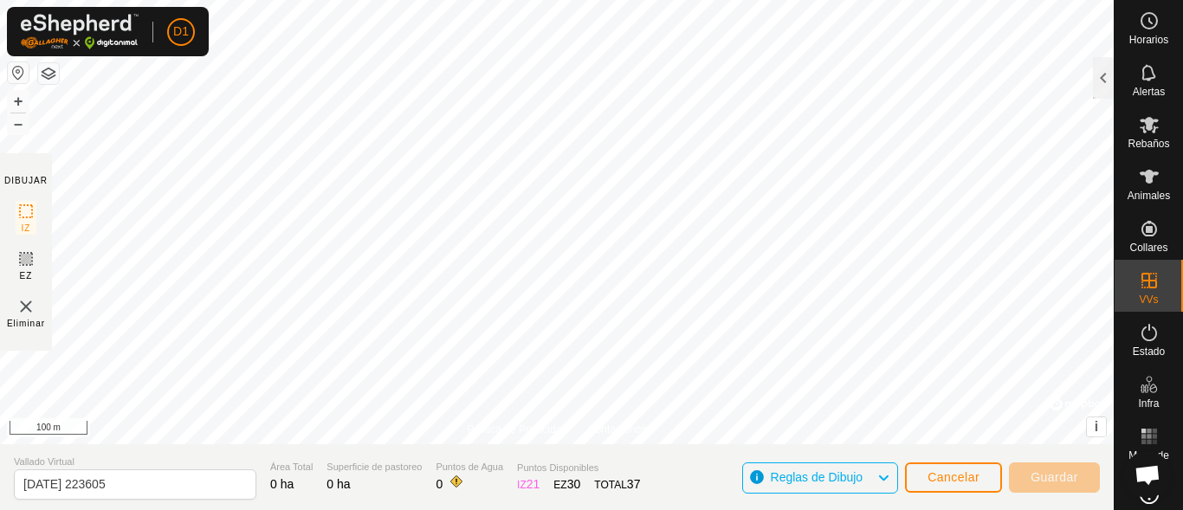
click at [478, 509] on html "D1 Horarios Alertas Rebaños Animales Collares VVs Estado Infra Mapa de Calor Ay…" at bounding box center [591, 255] width 1183 height 510
click at [395, 0] on html "D1 Horarios Alertas Rebaños Animales Collares VVs Estado Infra Mapa de Calor Ay…" at bounding box center [591, 255] width 1183 height 510
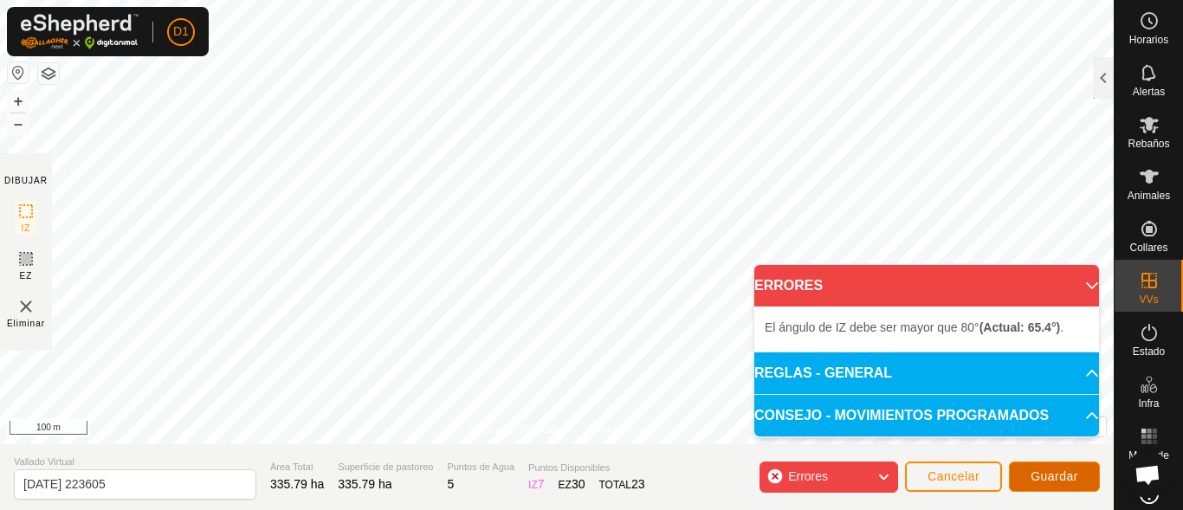
click at [1054, 474] on span "Guardar" at bounding box center [1055, 476] width 48 height 14
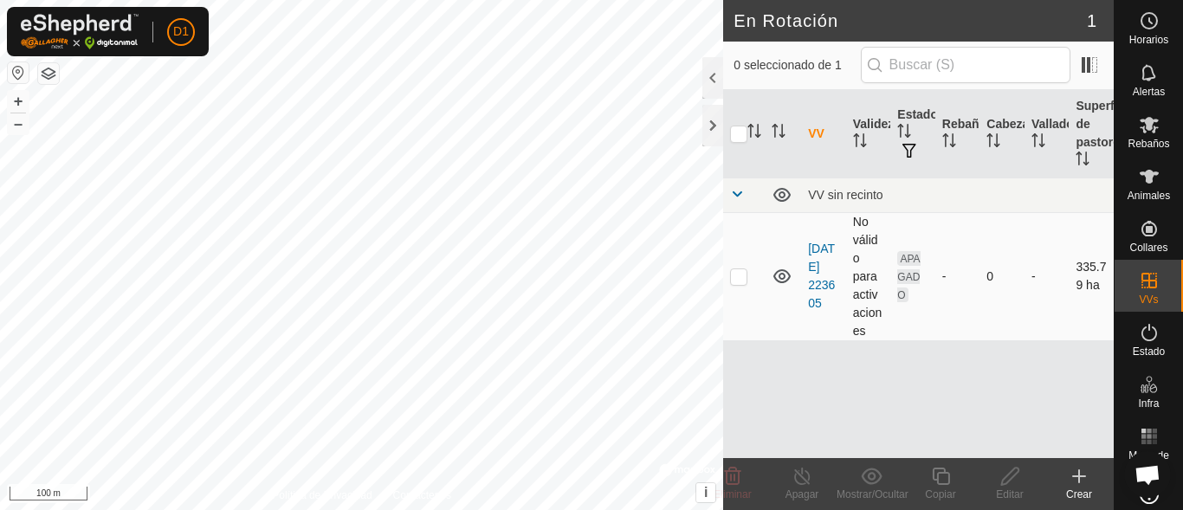
click at [741, 275] on p-checkbox at bounding box center [738, 276] width 17 height 14
checkbox input "true"
click at [1000, 481] on icon at bounding box center [1011, 476] width 22 height 21
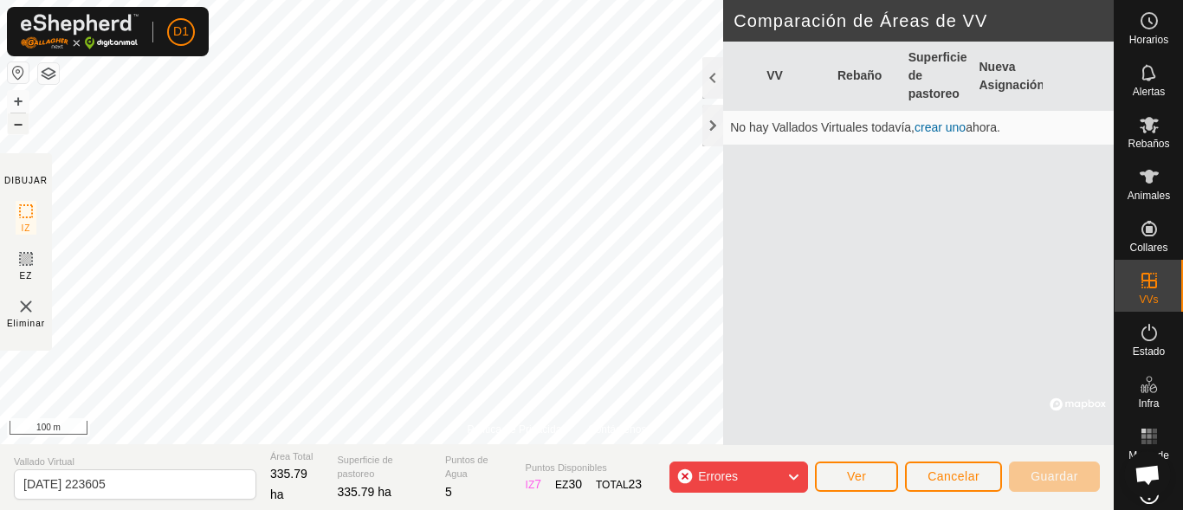
click at [19, 129] on button "–" at bounding box center [18, 123] width 21 height 21
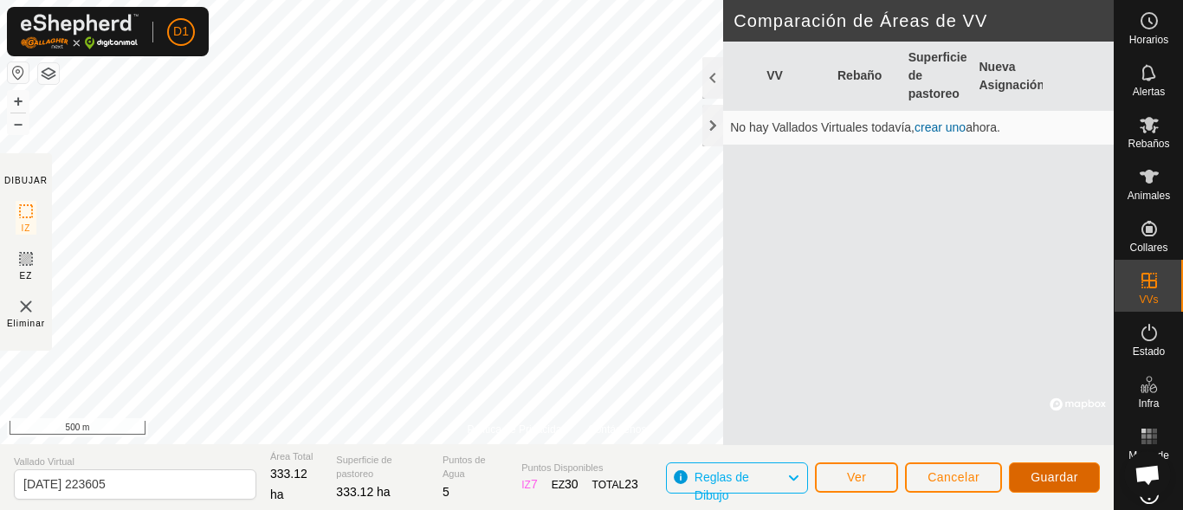
click at [1025, 475] on button "Guardar" at bounding box center [1054, 478] width 91 height 30
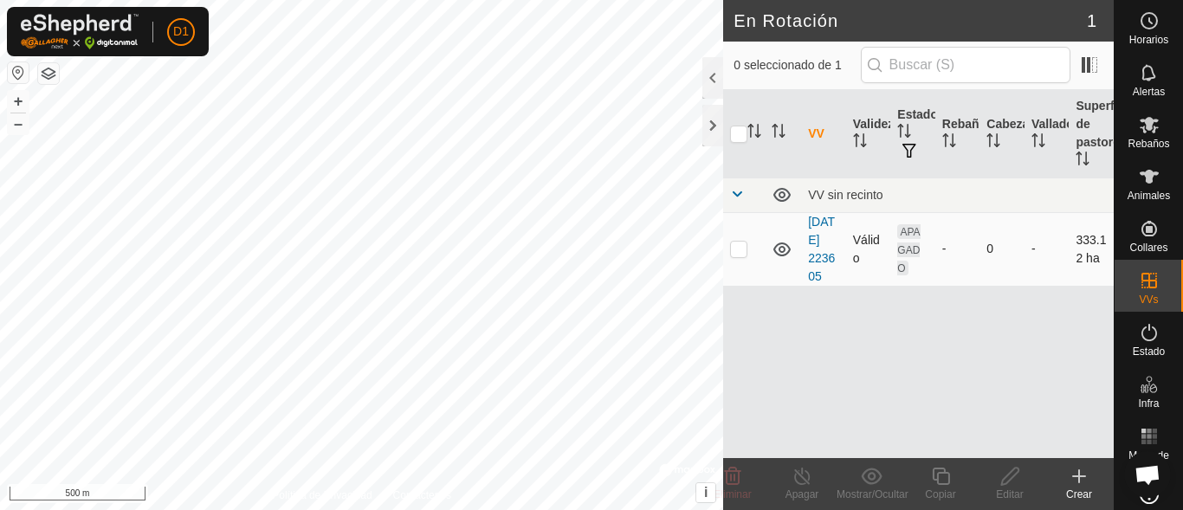
click at [780, 256] on icon at bounding box center [781, 250] width 17 height 14
click at [781, 260] on icon at bounding box center [782, 249] width 21 height 21
click at [780, 252] on icon at bounding box center [781, 250] width 17 height 14
click at [785, 257] on icon at bounding box center [782, 249] width 21 height 21
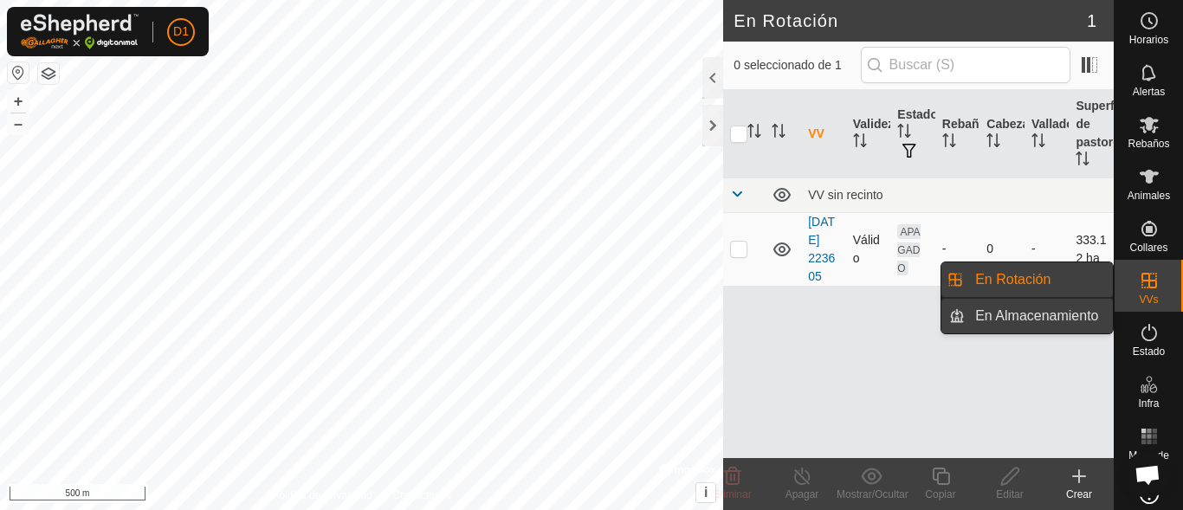
click at [1062, 318] on link "En Almacenamiento" at bounding box center [1039, 316] width 148 height 35
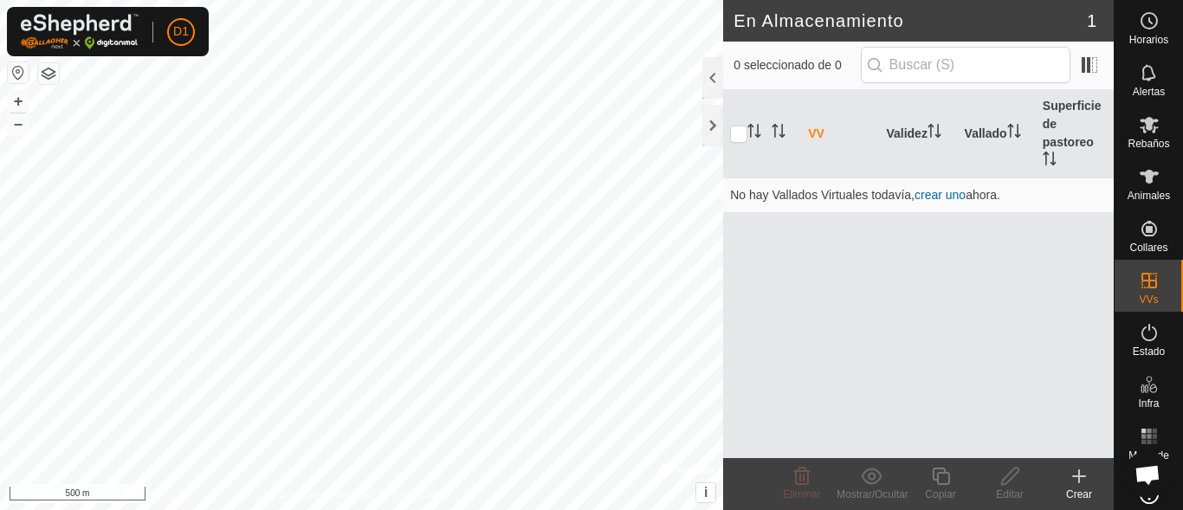
click at [1077, 476] on icon at bounding box center [1079, 476] width 12 height 0
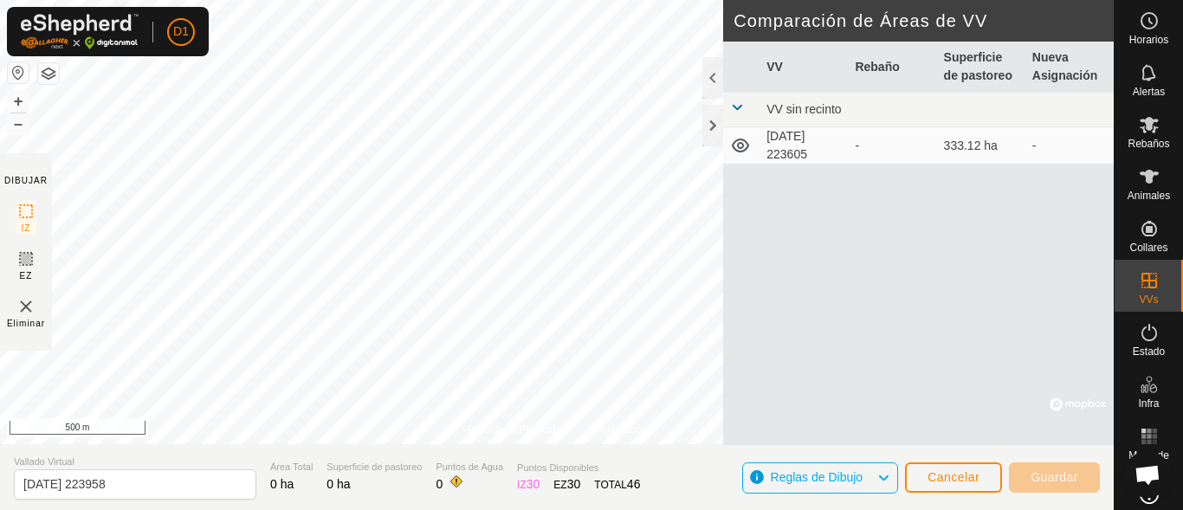
click at [813, 348] on div "Política de Privacidad Contáctenos Estado: APAGADO Tipo: Zona de Inclusión + – …" at bounding box center [557, 255] width 1114 height 510
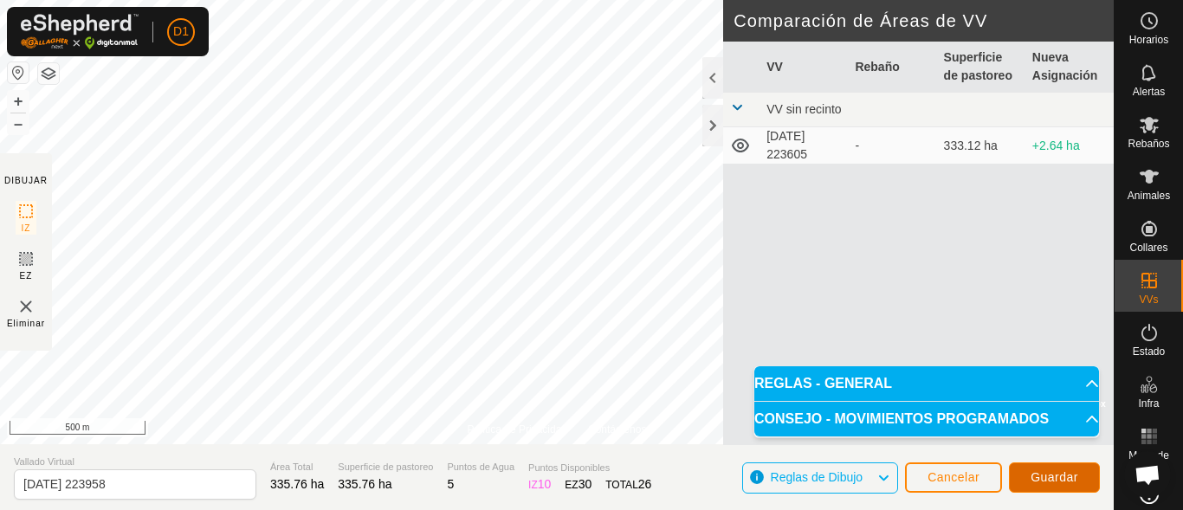
click at [1058, 471] on span "Guardar" at bounding box center [1055, 477] width 48 height 14
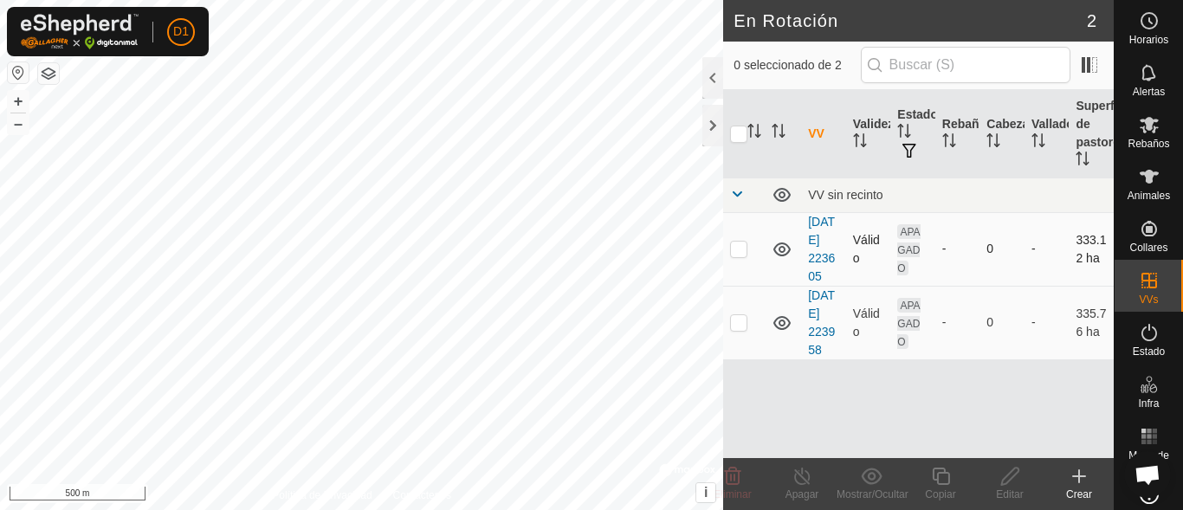
checkbox input "true"
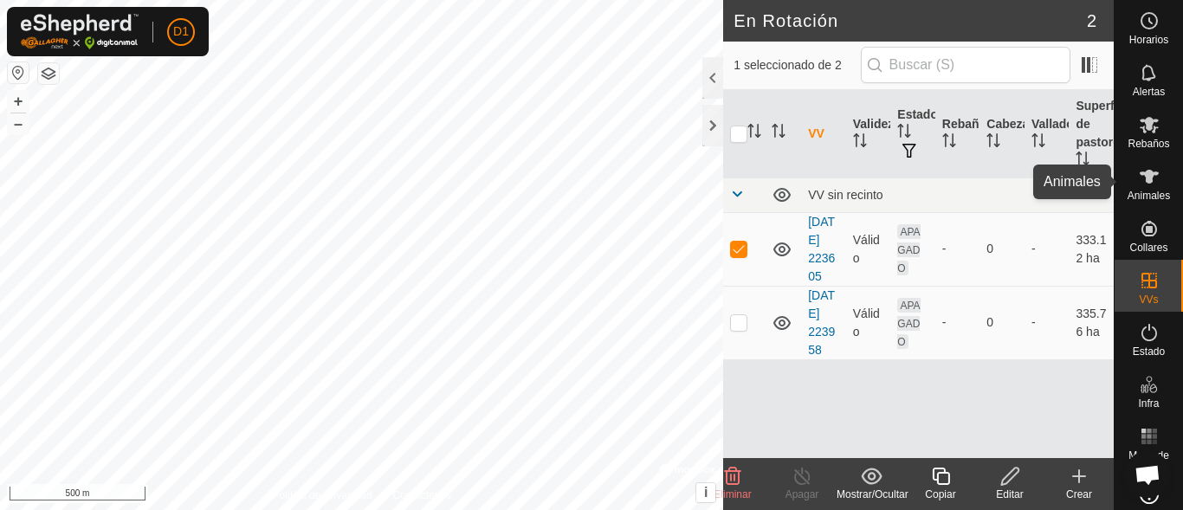
click at [1142, 181] on icon at bounding box center [1149, 177] width 19 height 14
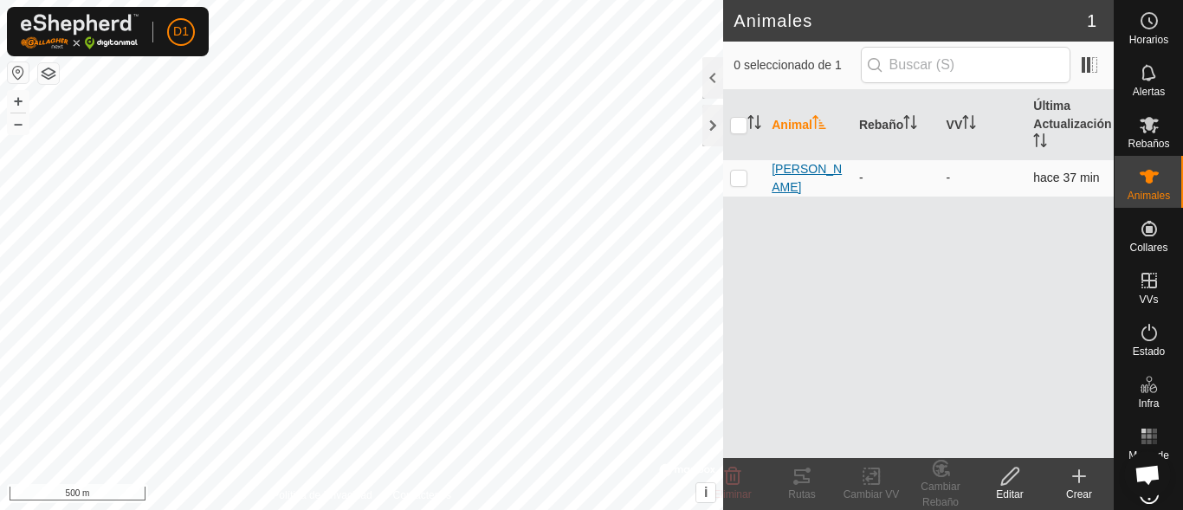
click at [790, 179] on span "[PERSON_NAME]" at bounding box center [809, 178] width 74 height 36
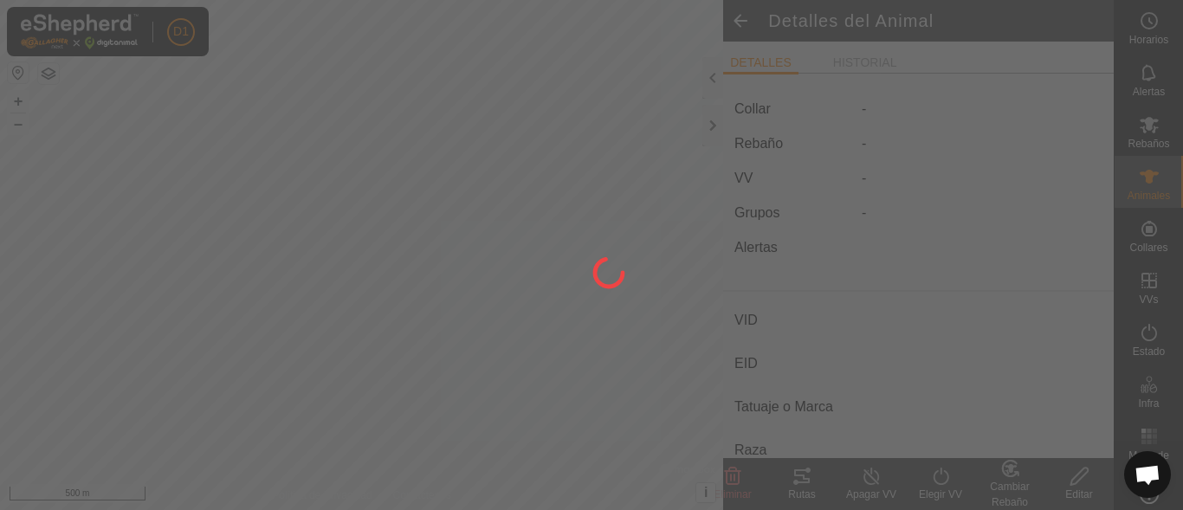
type input "[PERSON_NAME]"
type input "-"
type input "Avilena Negra Iberica (V.Bociblanaca)"
type input "Bovino"
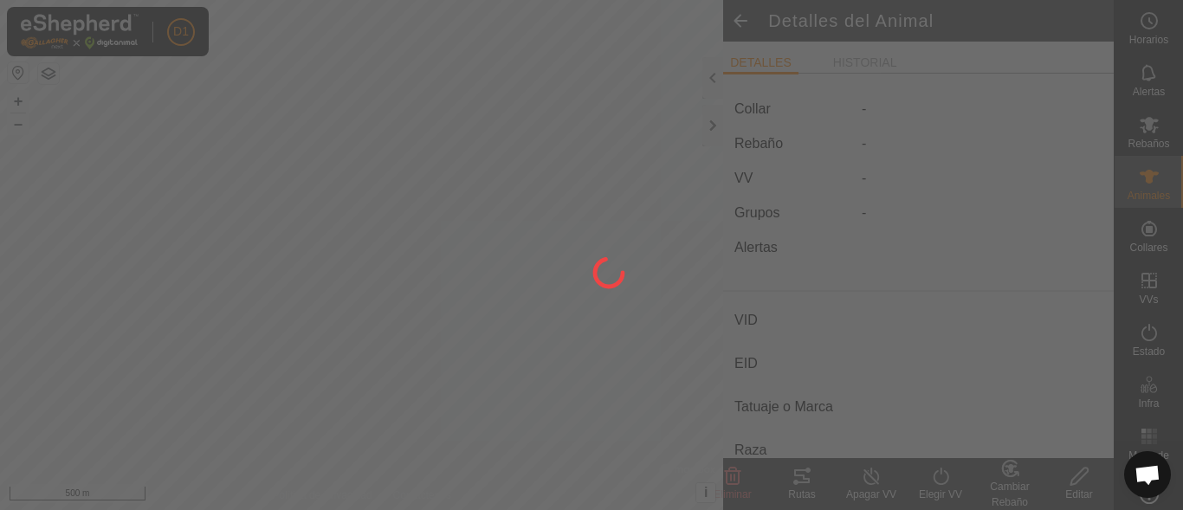
type input "900 kg"
type input "-"
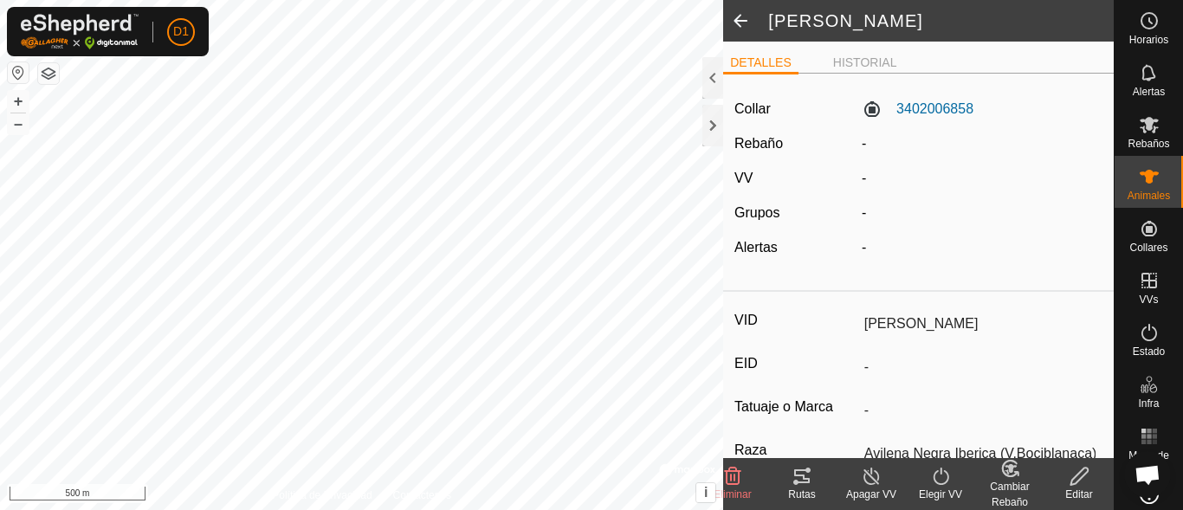
click at [942, 482] on icon at bounding box center [941, 476] width 22 height 21
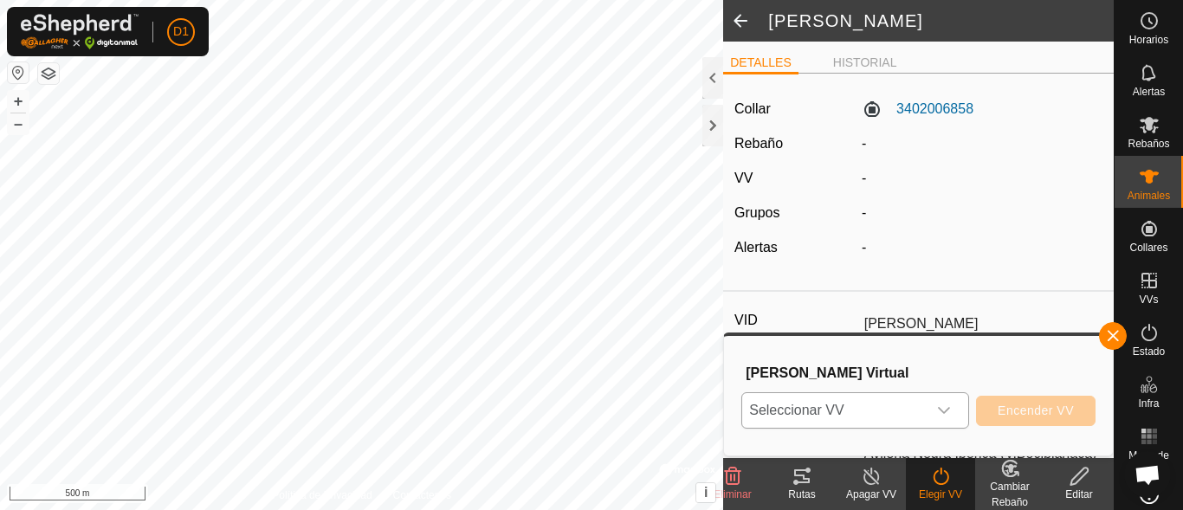
click at [944, 406] on icon "dropdown trigger" at bounding box center [944, 411] width 14 height 14
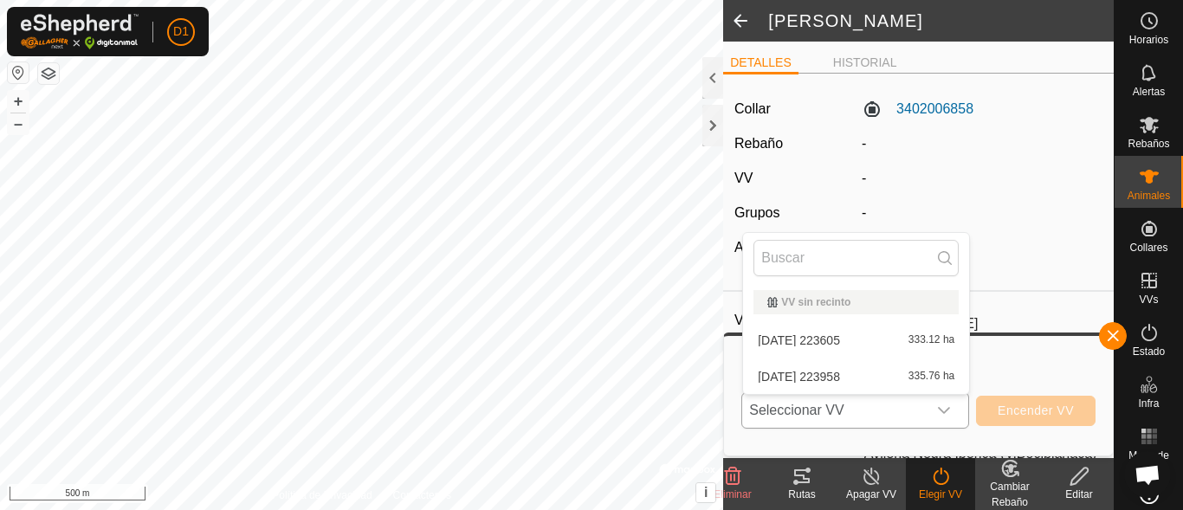
drag, startPoint x: 838, startPoint y: 345, endPoint x: 784, endPoint y: 338, distance: 54.1
click at [784, 338] on li "[DATE] 223605 333.12 ha" at bounding box center [856, 340] width 226 height 35
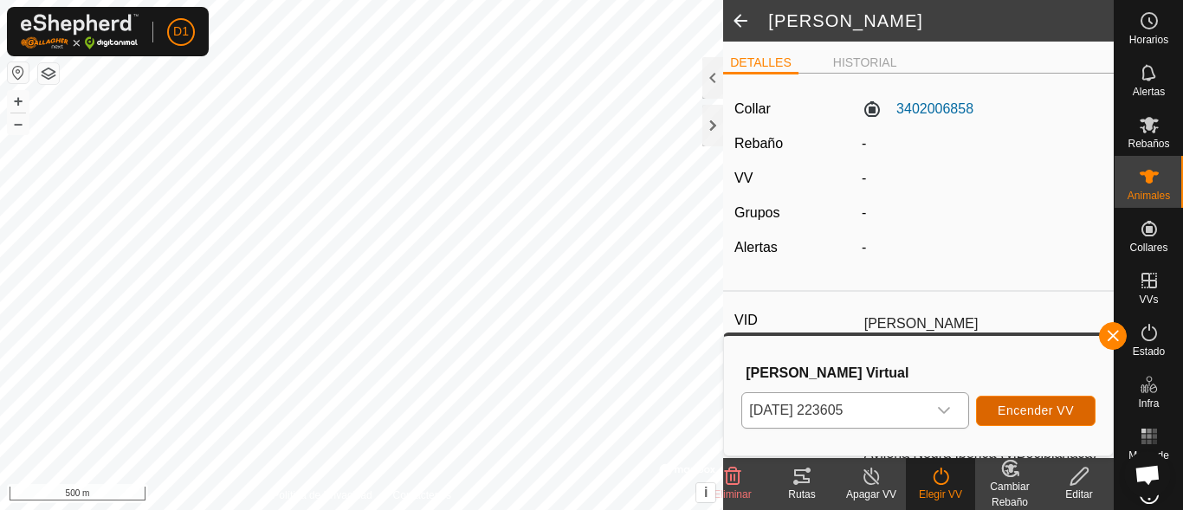
click at [998, 406] on span "Encender VV" at bounding box center [1036, 411] width 76 height 14
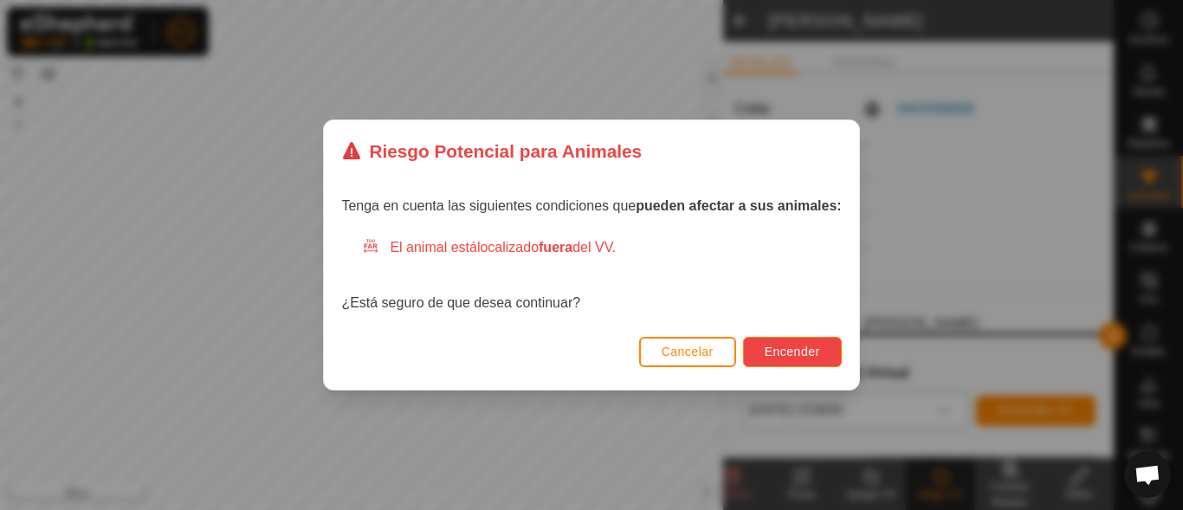
click at [809, 356] on span "Encender" at bounding box center [792, 352] width 55 height 14
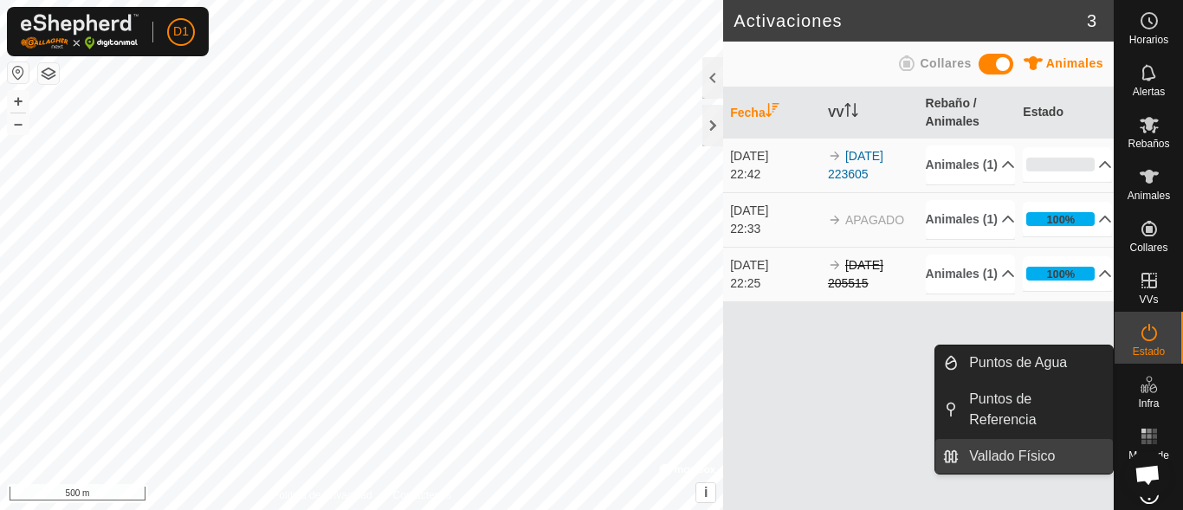
click at [1038, 455] on link "Vallado Físico" at bounding box center [1036, 456] width 154 height 35
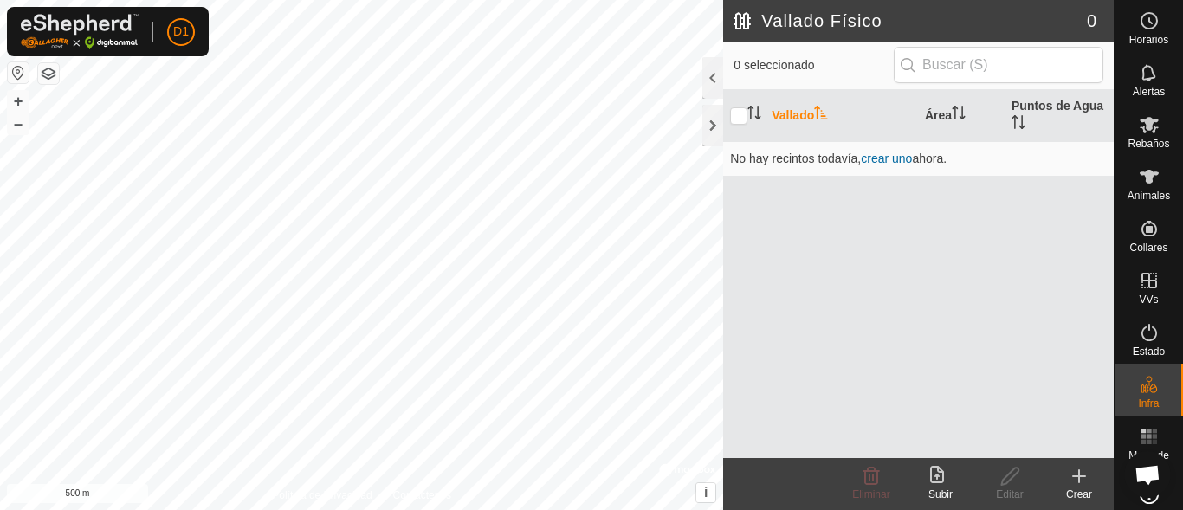
click at [1077, 475] on icon at bounding box center [1079, 476] width 21 height 21
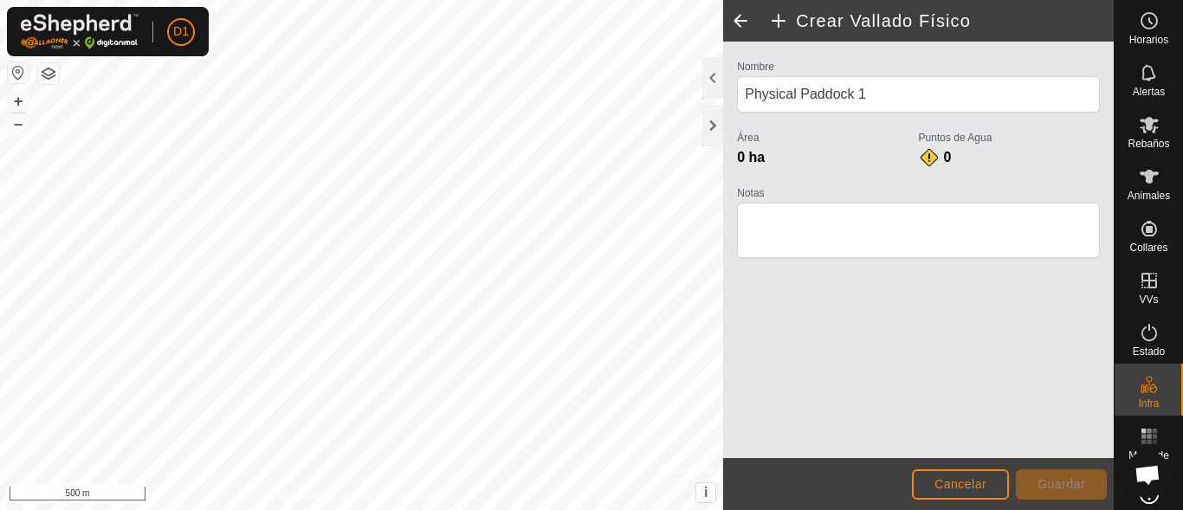
drag, startPoint x: 971, startPoint y: 504, endPoint x: 980, endPoint y: 482, distance: 23.7
click at [980, 482] on footer "Cancelar Guardar" at bounding box center [918, 484] width 391 height 52
click at [980, 482] on span "Cancelar" at bounding box center [961, 484] width 52 height 14
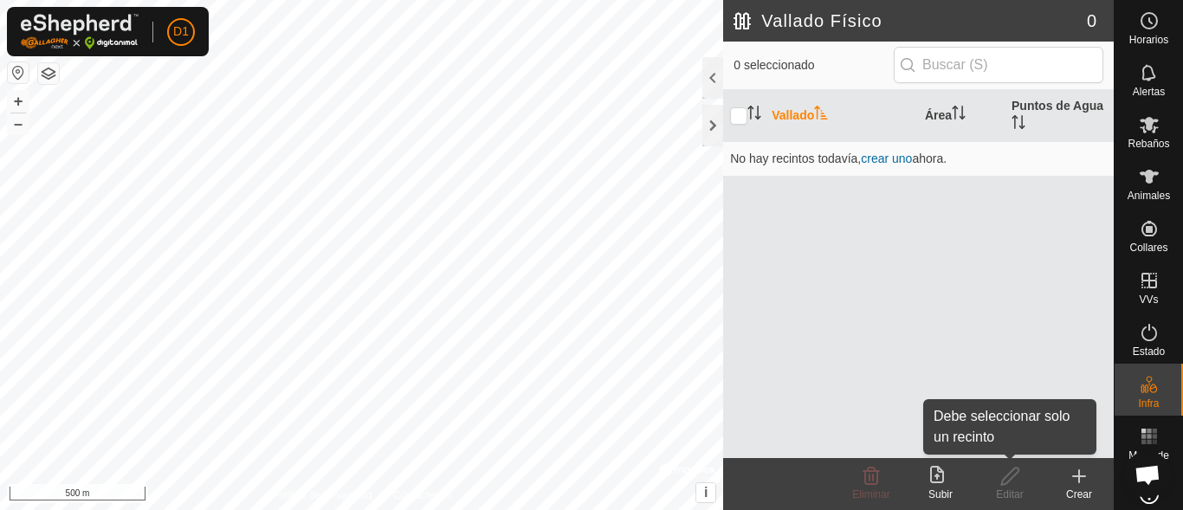
click at [980, 482] on edit-svg-icon at bounding box center [1009, 476] width 69 height 21
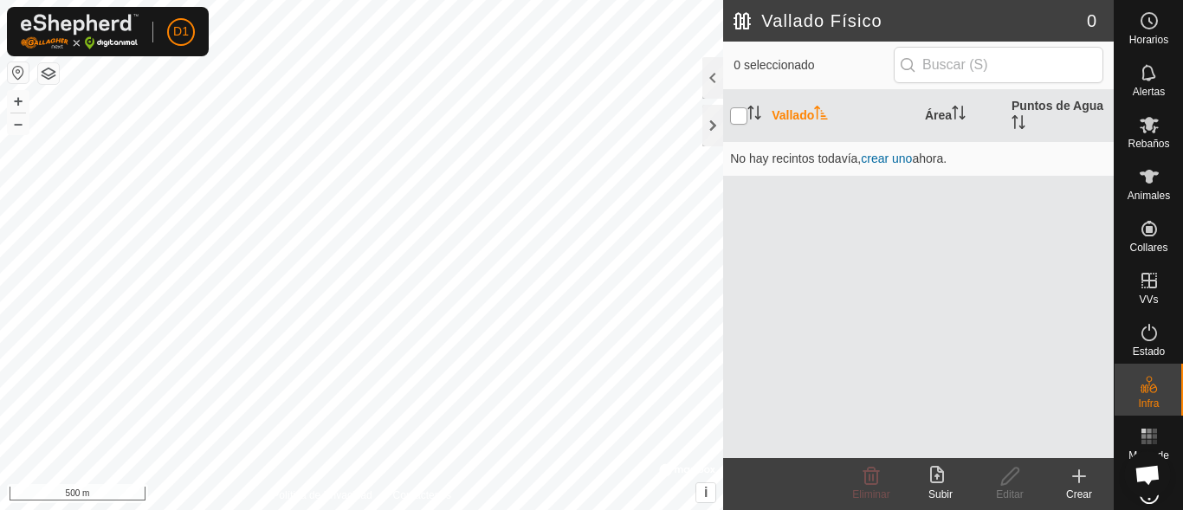
click at [737, 114] on input "checkbox" at bounding box center [738, 115] width 17 height 17
click at [740, 114] on input "checkbox" at bounding box center [738, 115] width 17 height 17
checkbox input "false"
drag, startPoint x: 753, startPoint y: 110, endPoint x: 783, endPoint y: 114, distance: 30.6
click at [783, 114] on tr "Vallado Área [GEOGRAPHIC_DATA]" at bounding box center [918, 116] width 391 height 52
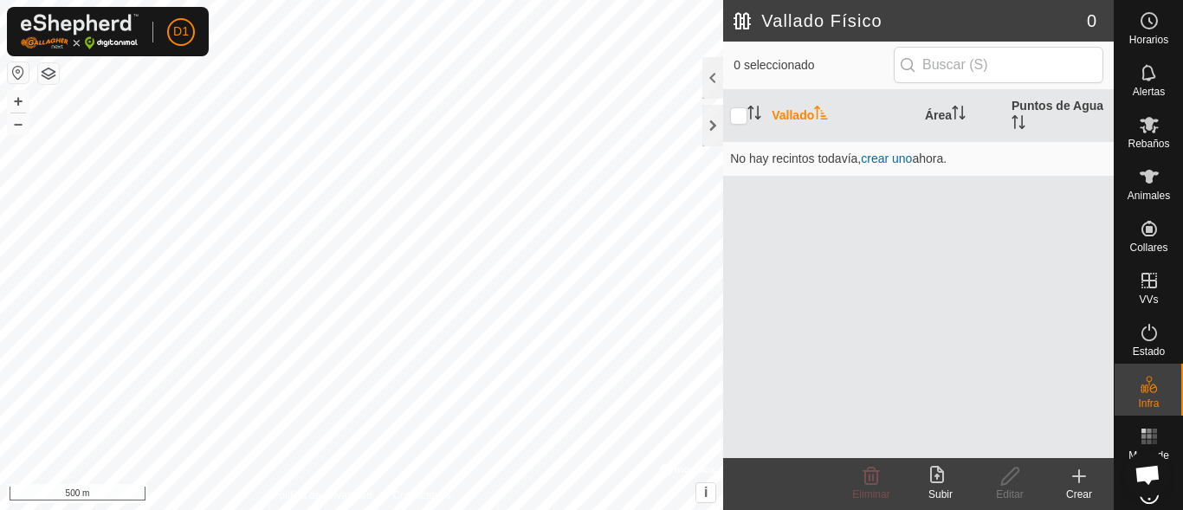
click at [783, 114] on th "Vallado" at bounding box center [841, 116] width 153 height 52
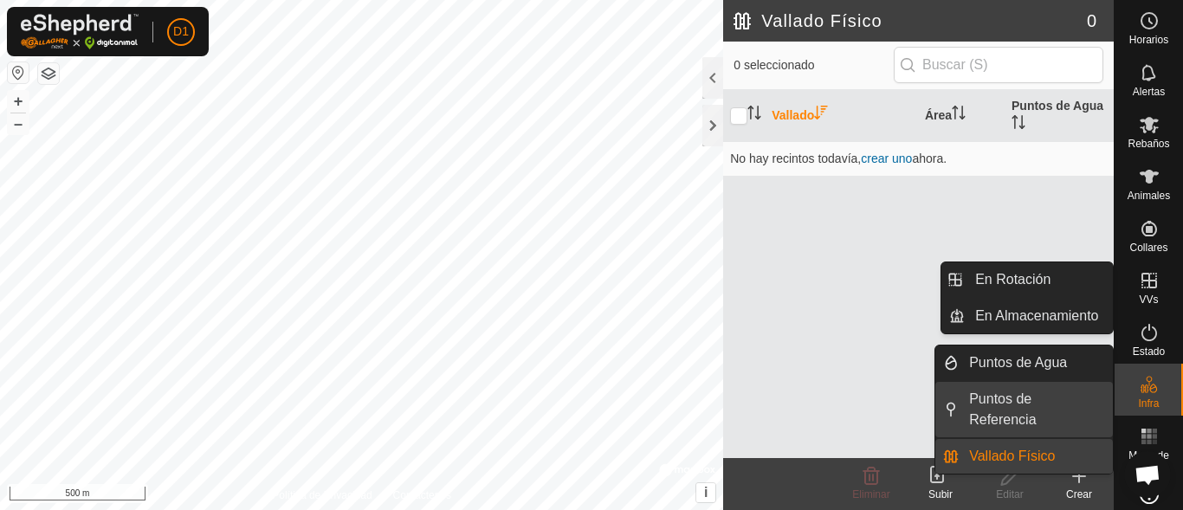
click at [1013, 404] on link "Puntos de Referencia" at bounding box center [1036, 409] width 154 height 55
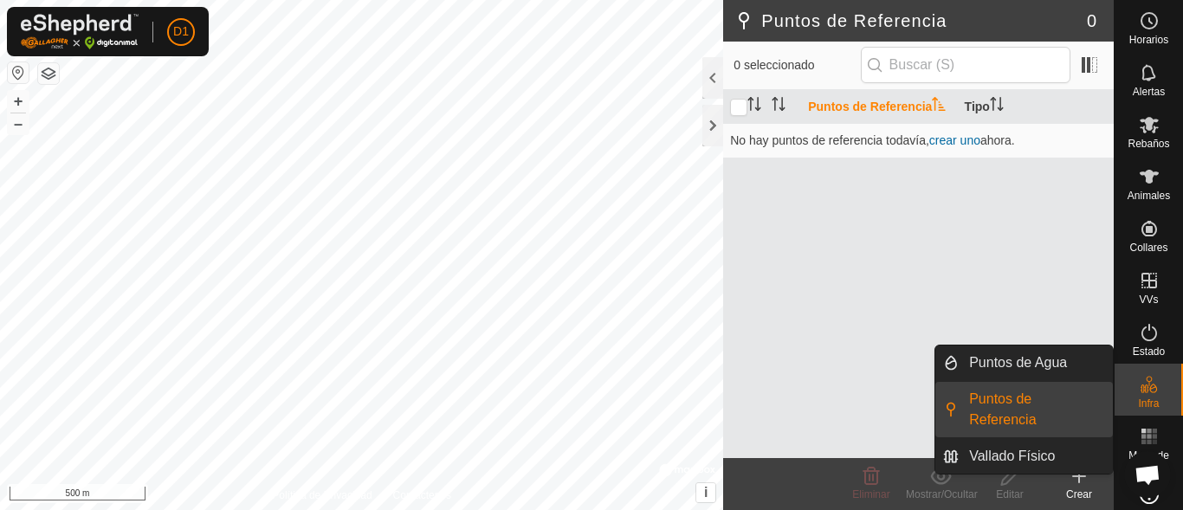
click at [1013, 404] on link "Puntos de Referencia" at bounding box center [1036, 409] width 154 height 55
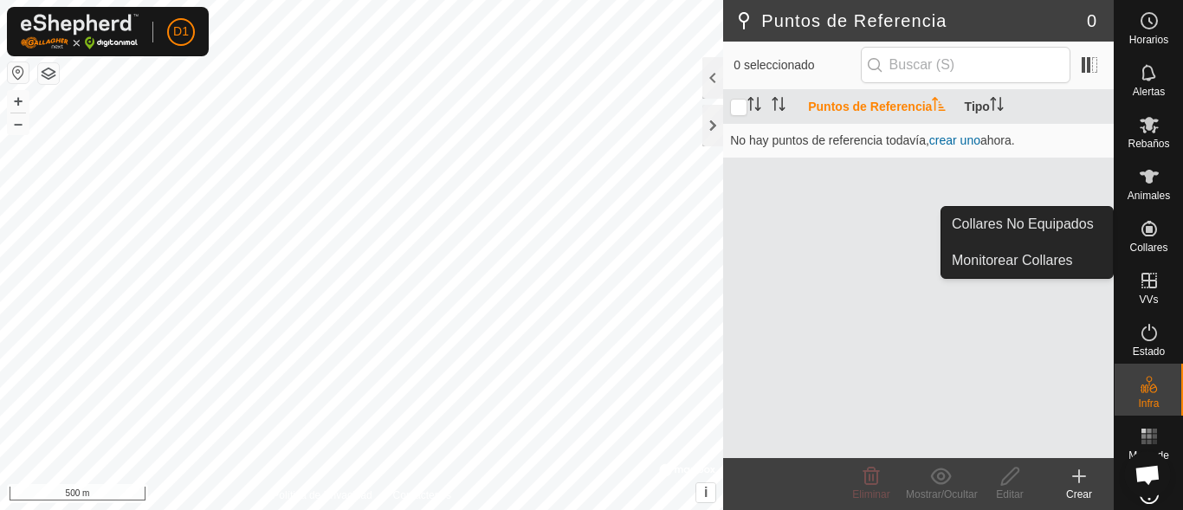
click at [1142, 232] on icon at bounding box center [1150, 229] width 16 height 16
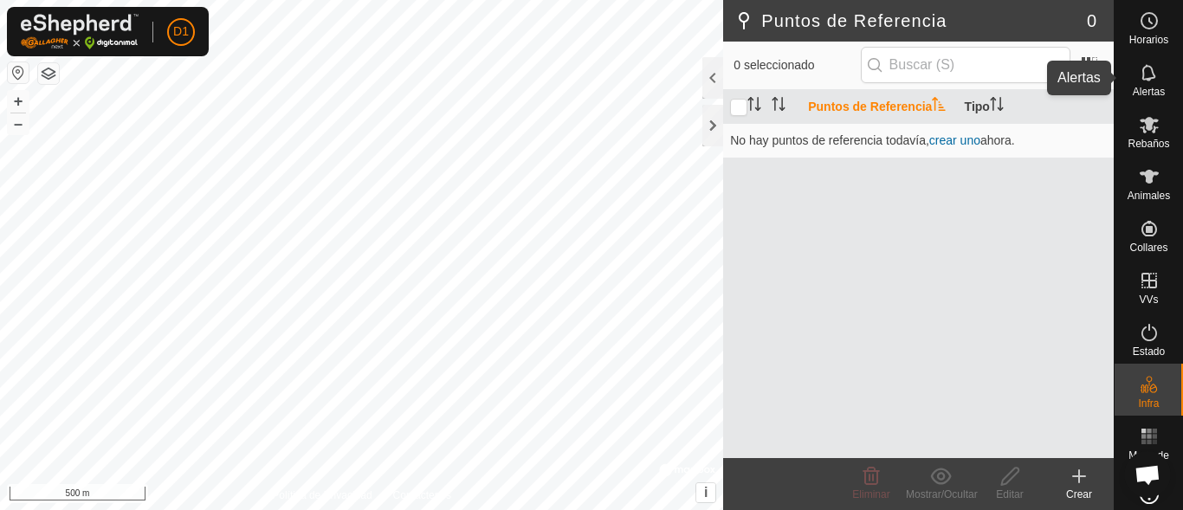
click at [1153, 75] on es-notification-svg-icon at bounding box center [1149, 73] width 31 height 28
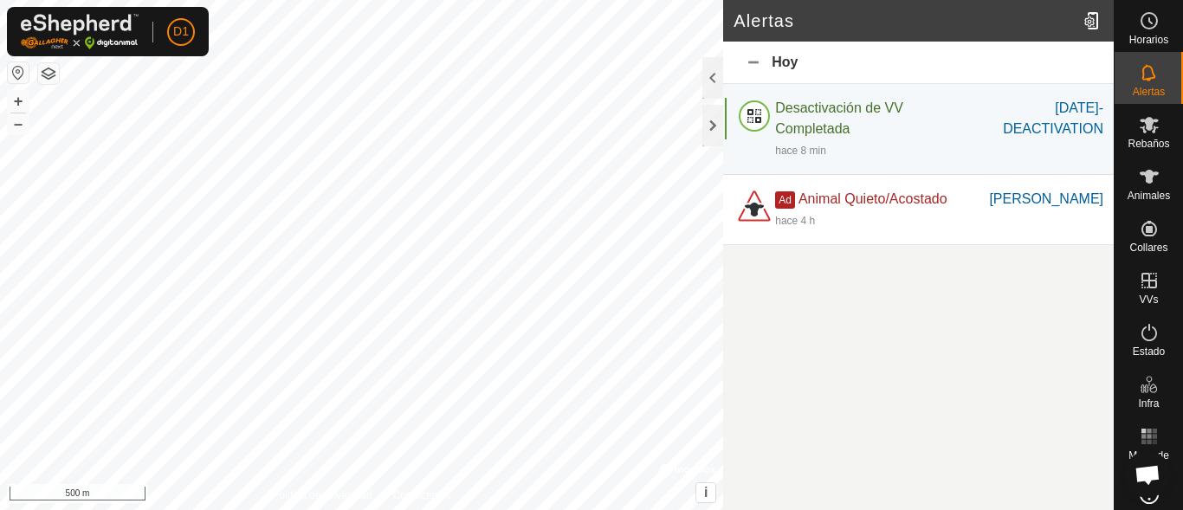
click at [1153, 75] on es-notification-svg-icon at bounding box center [1149, 73] width 31 height 28
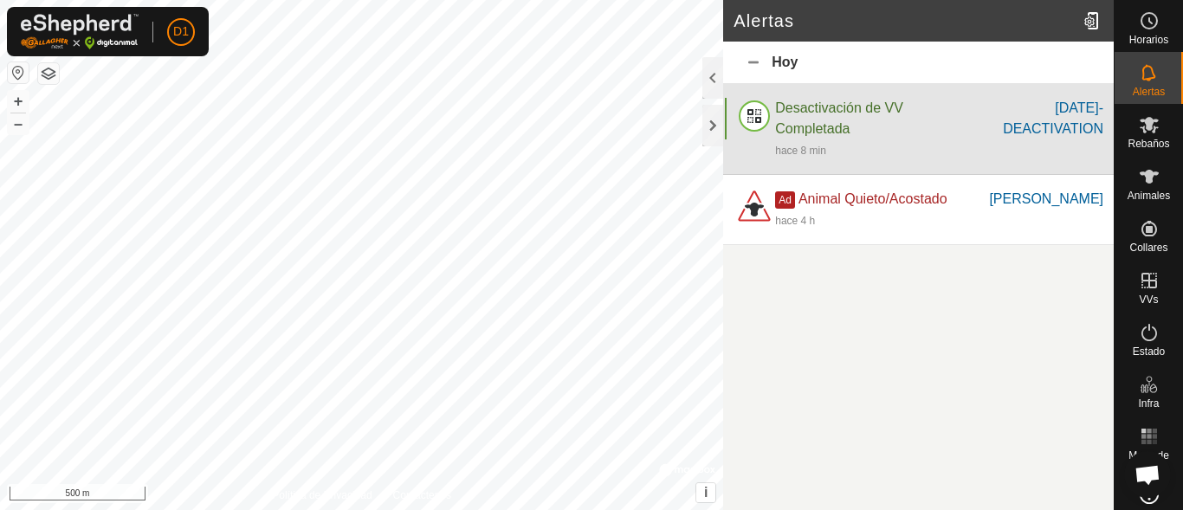
click at [861, 129] on div "Desactivación de VV Completada" at bounding box center [873, 119] width 197 height 42
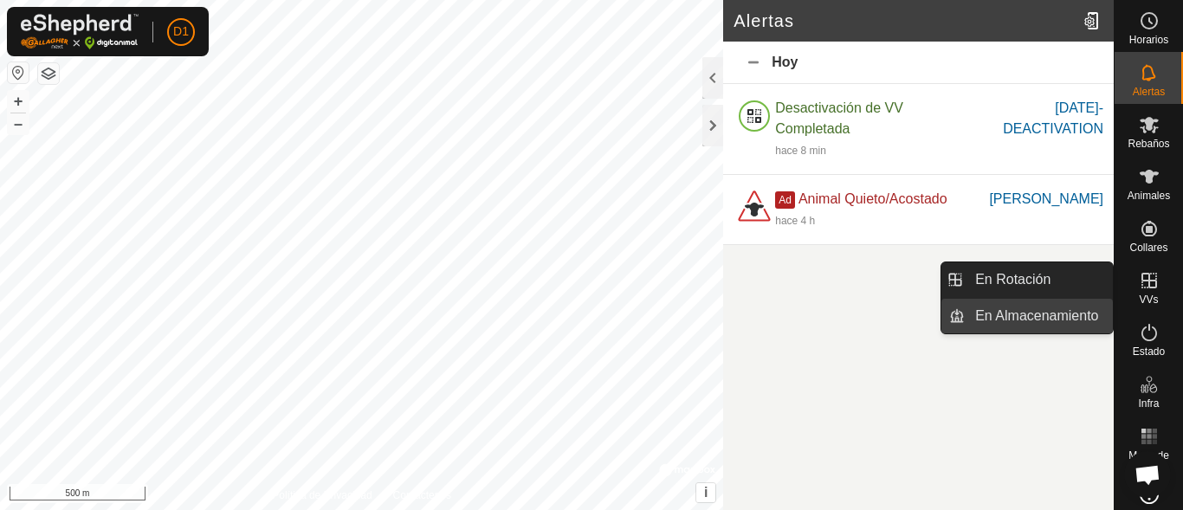
click at [1026, 320] on link "En Almacenamiento" at bounding box center [1039, 316] width 148 height 35
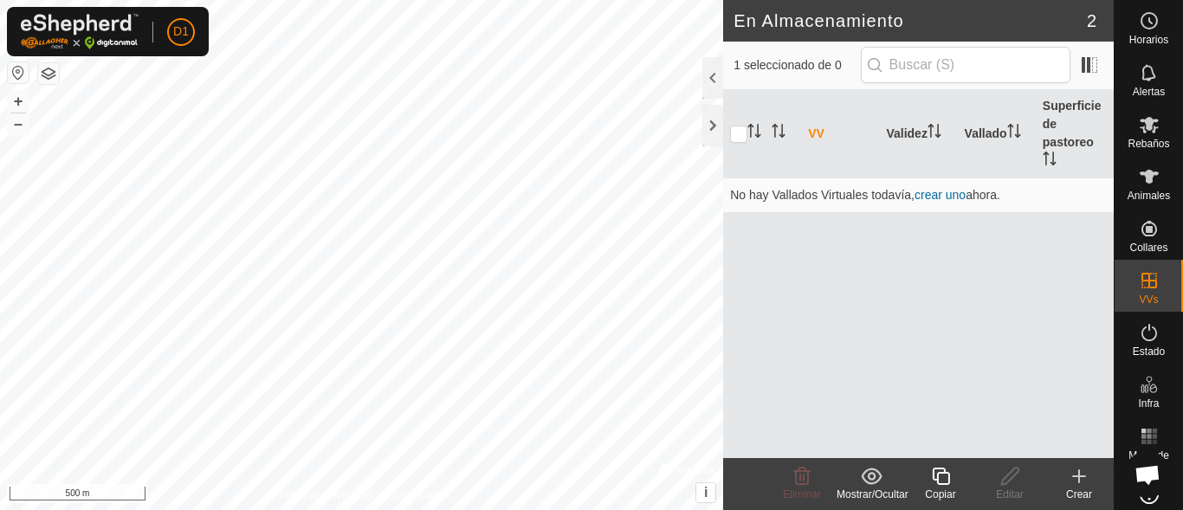
click at [1086, 476] on icon at bounding box center [1079, 476] width 21 height 21
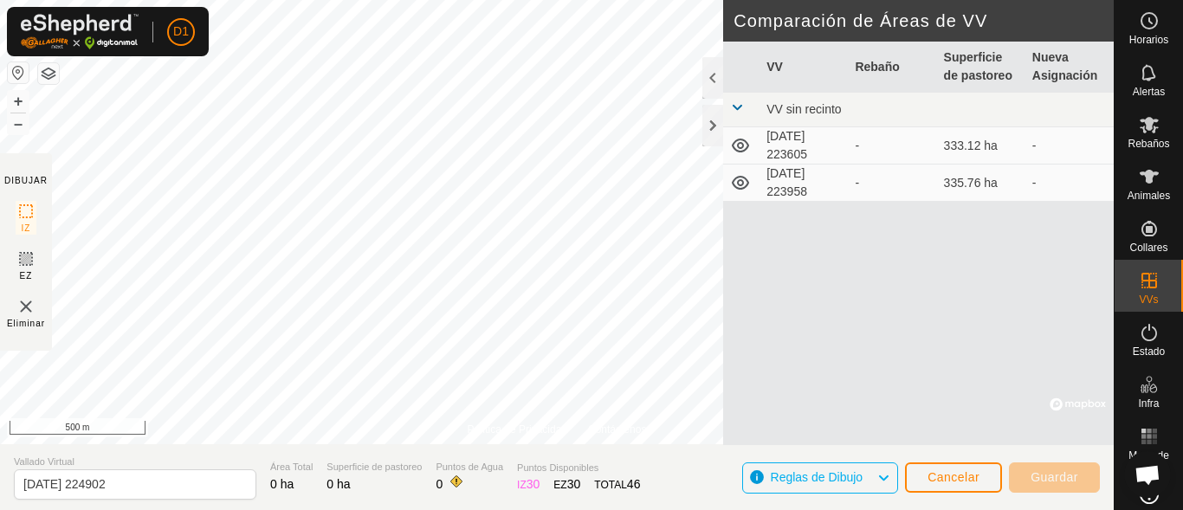
click at [736, 100] on span at bounding box center [737, 107] width 14 height 14
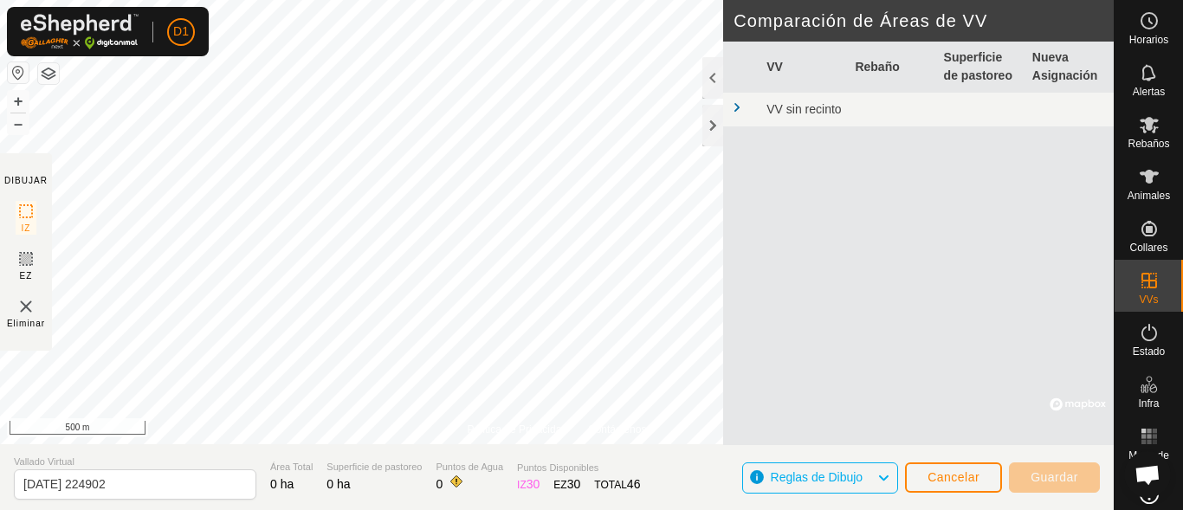
click at [736, 101] on span at bounding box center [737, 107] width 14 height 14
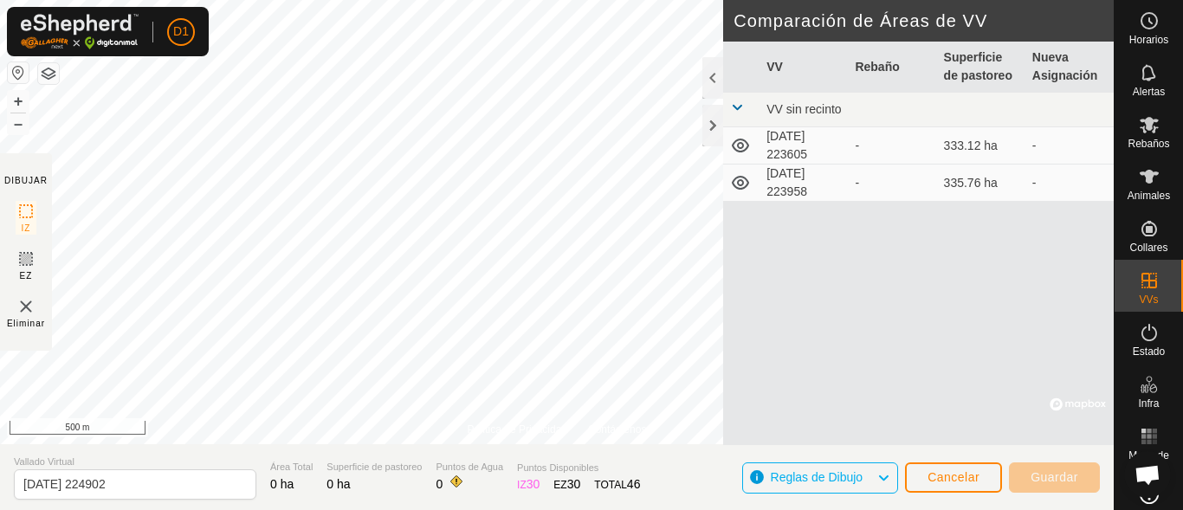
click at [734, 149] on icon at bounding box center [740, 146] width 17 height 14
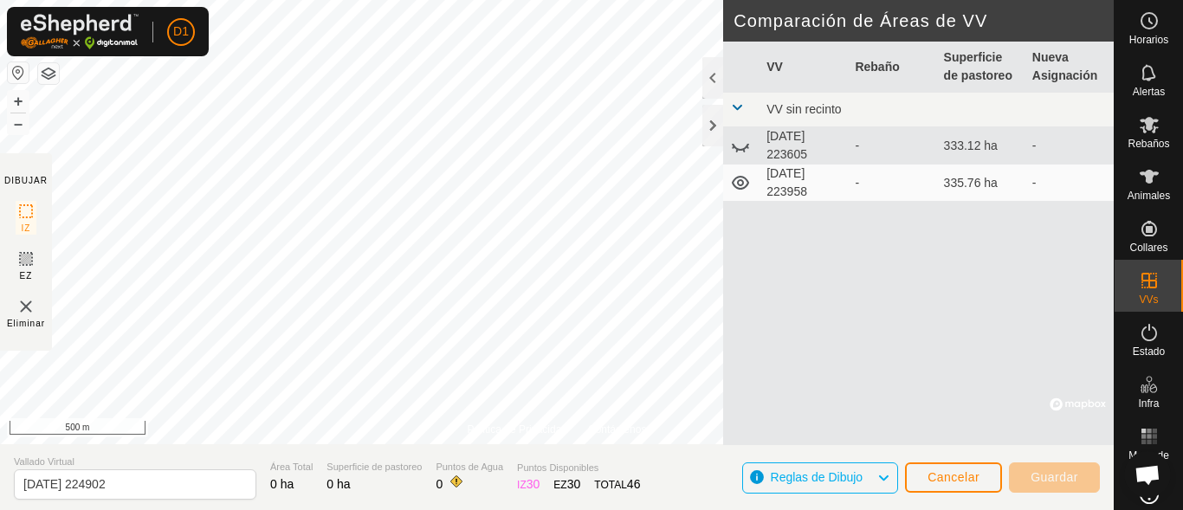
click at [741, 181] on icon at bounding box center [740, 183] width 17 height 14
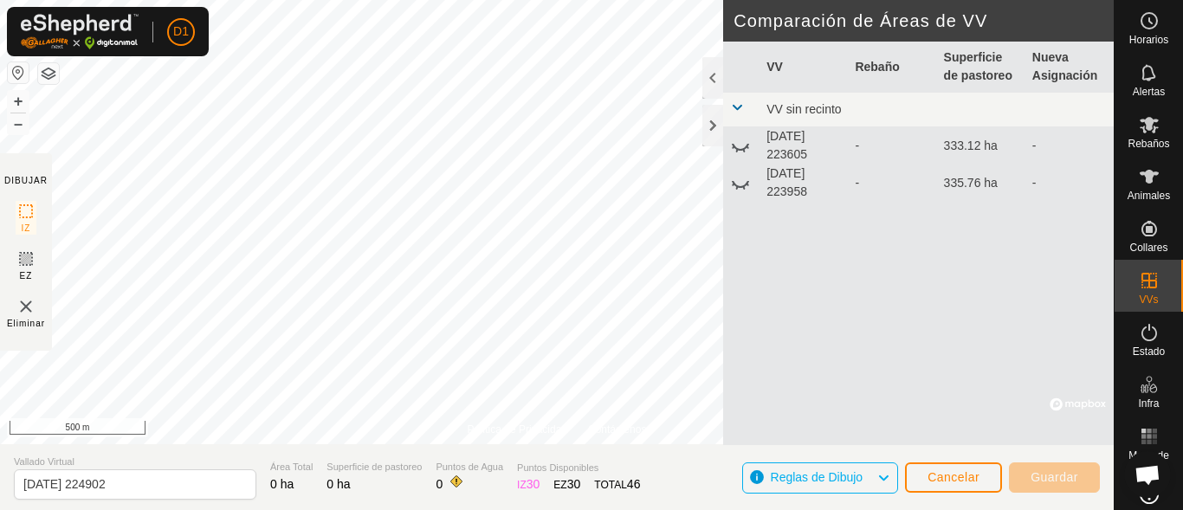
click at [745, 146] on icon at bounding box center [740, 145] width 21 height 21
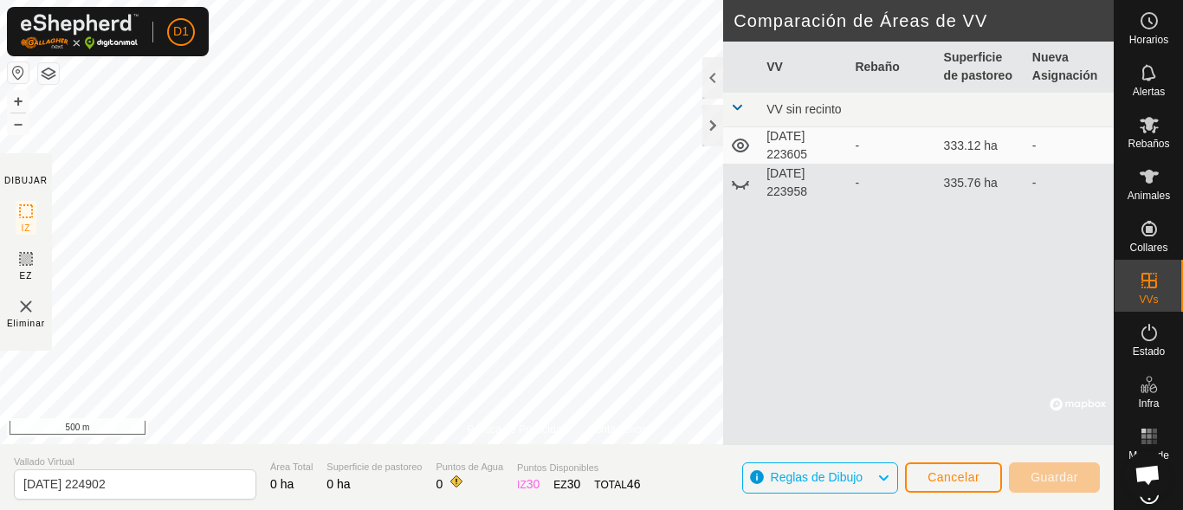
click at [745, 178] on icon at bounding box center [740, 182] width 21 height 21
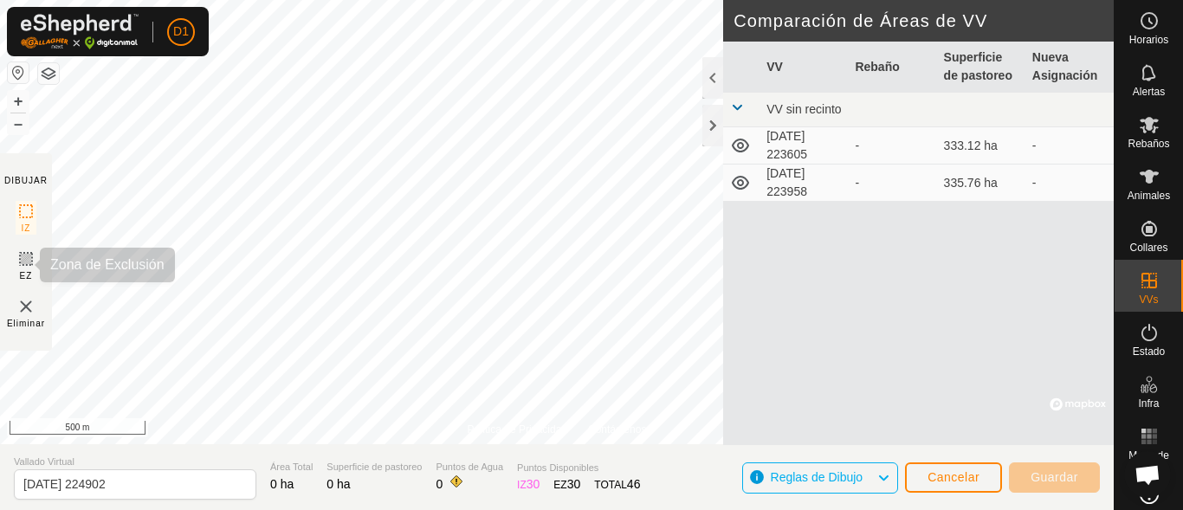
drag, startPoint x: 788, startPoint y: 165, endPoint x: 25, endPoint y: 257, distance: 768.7
click at [25, 257] on icon at bounding box center [26, 259] width 21 height 21
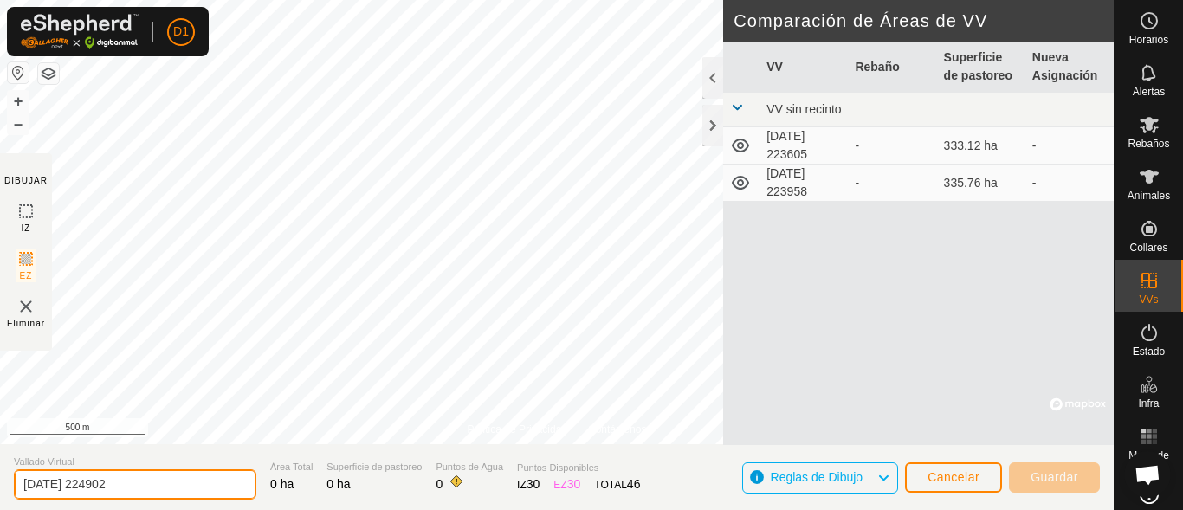
click at [143, 476] on input "[DATE] 224902" at bounding box center [135, 484] width 243 height 30
type input "2"
type input "m"
type input "Tejonera - Zarcilla"
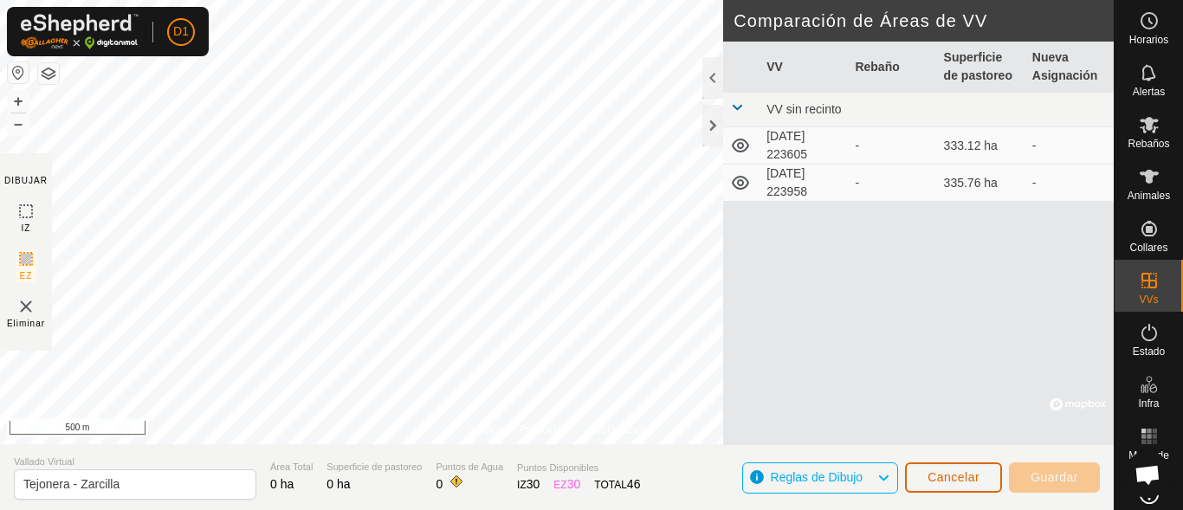
click at [977, 479] on span "Cancelar" at bounding box center [954, 477] width 52 height 14
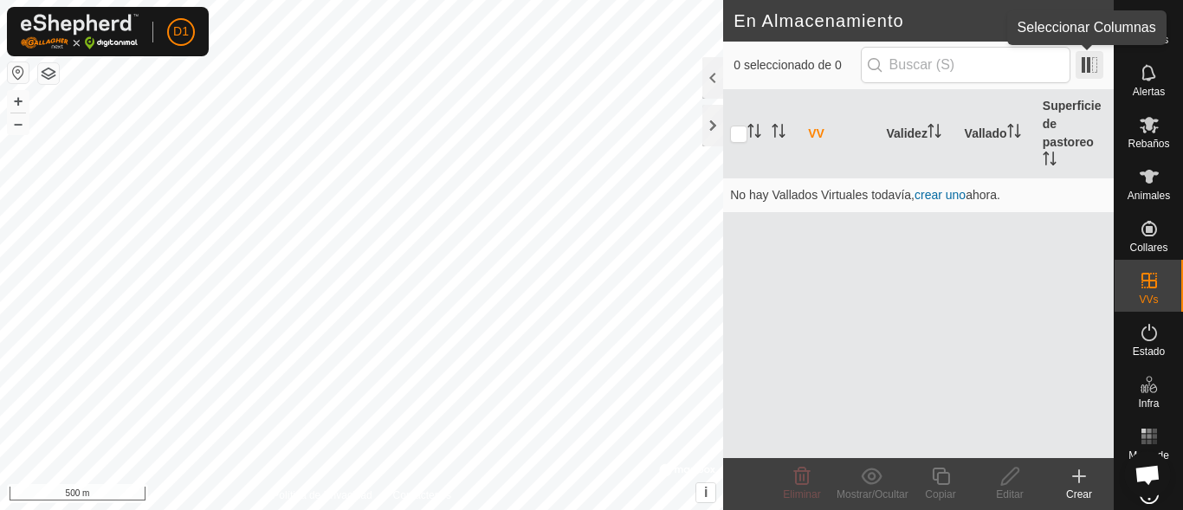
click at [1091, 65] on span at bounding box center [1090, 65] width 28 height 28
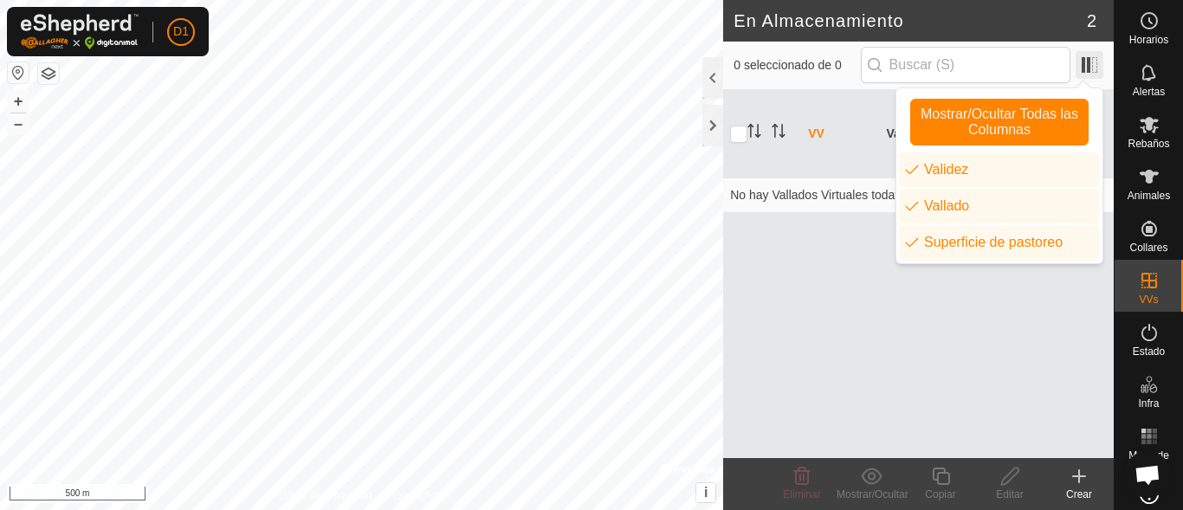
click at [1091, 65] on span at bounding box center [1090, 65] width 28 height 28
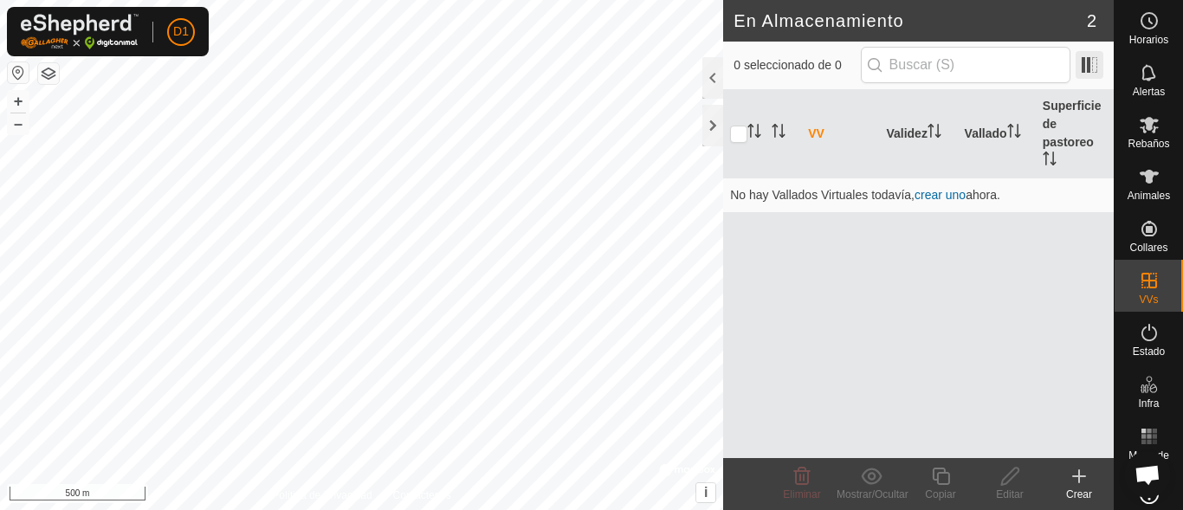
click at [1090, 63] on span at bounding box center [1090, 65] width 28 height 28
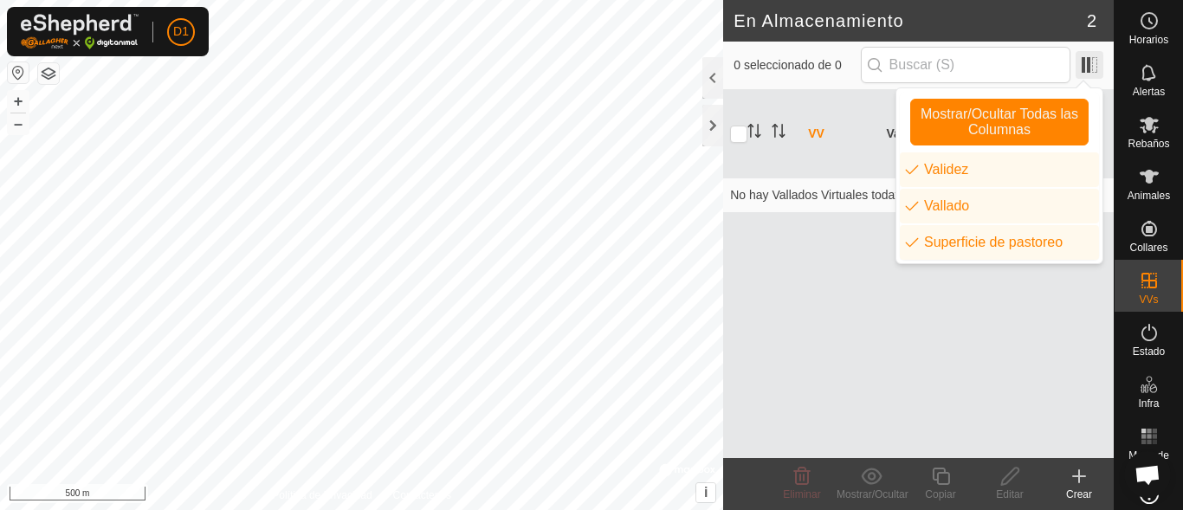
click at [1090, 63] on span at bounding box center [1090, 65] width 28 height 28
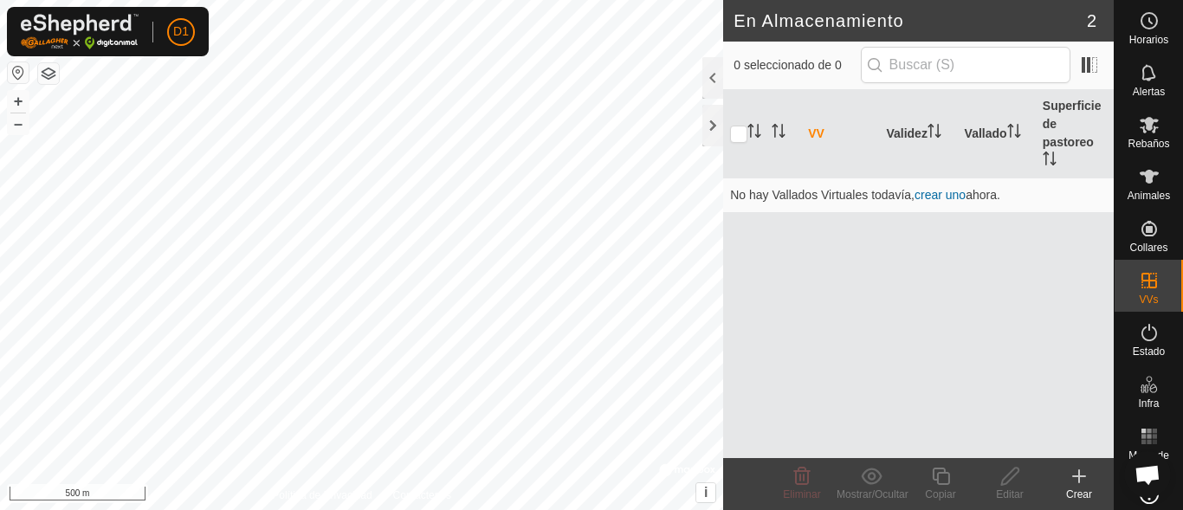
click at [1103, 46] on div "0 seleccionado de 0" at bounding box center [918, 66] width 391 height 49
click at [1088, 64] on span at bounding box center [1090, 65] width 28 height 28
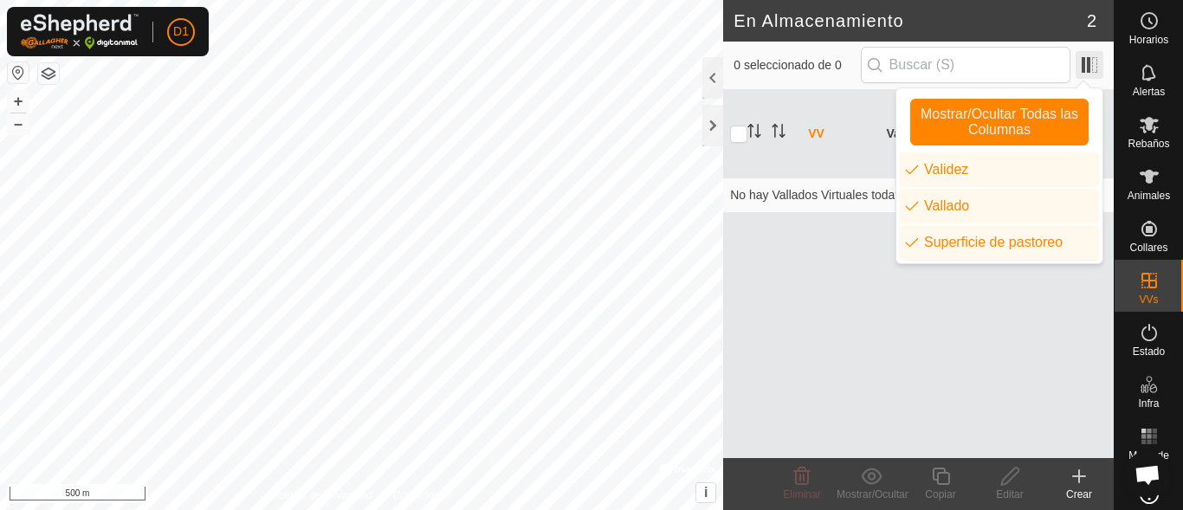
click at [1095, 64] on span at bounding box center [1090, 65] width 28 height 28
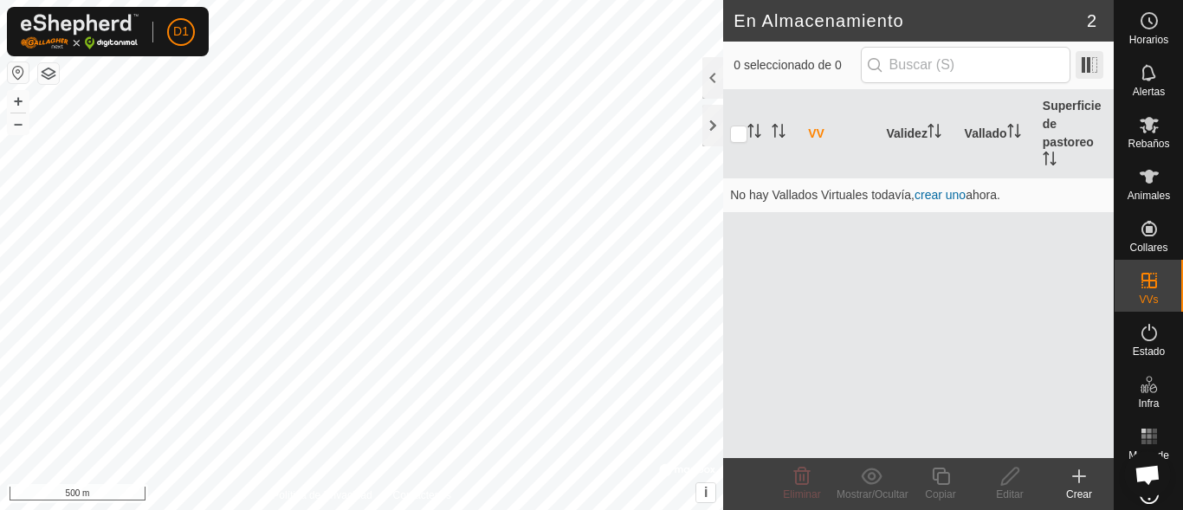
click at [1095, 64] on span at bounding box center [1090, 65] width 28 height 28
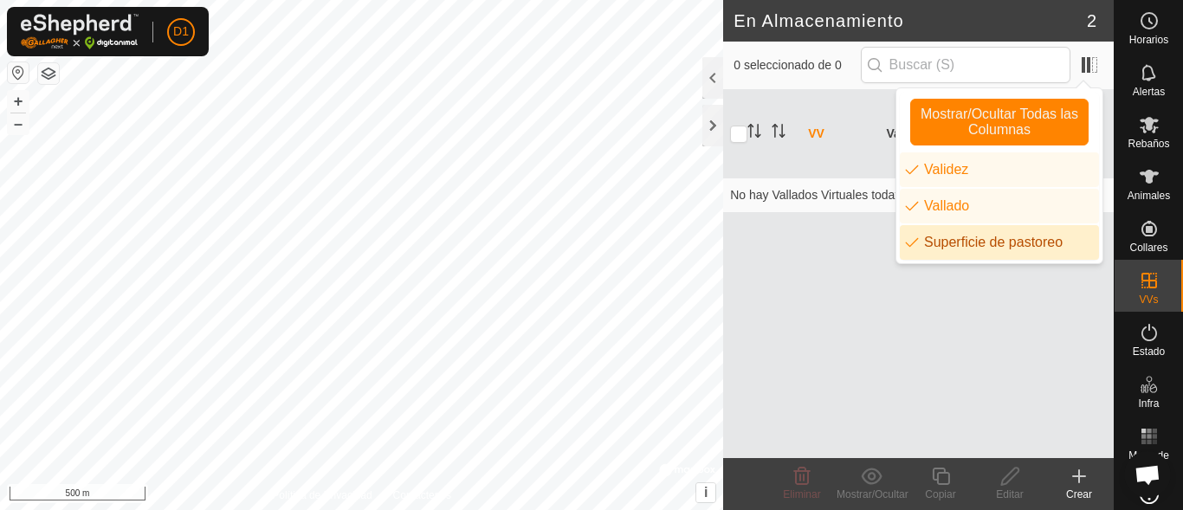
click at [1006, 353] on div "VV Validez Vallado Superficie de pastoreo No hay Vallados Virtuales todavía, cr…" at bounding box center [918, 274] width 391 height 368
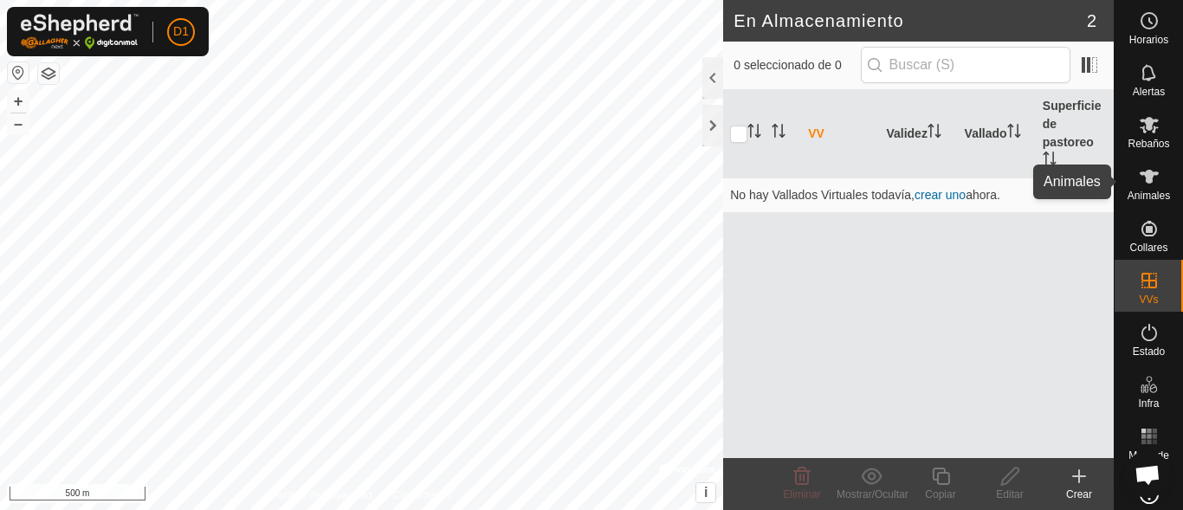
click at [1141, 199] on span "Animales" at bounding box center [1149, 196] width 42 height 10
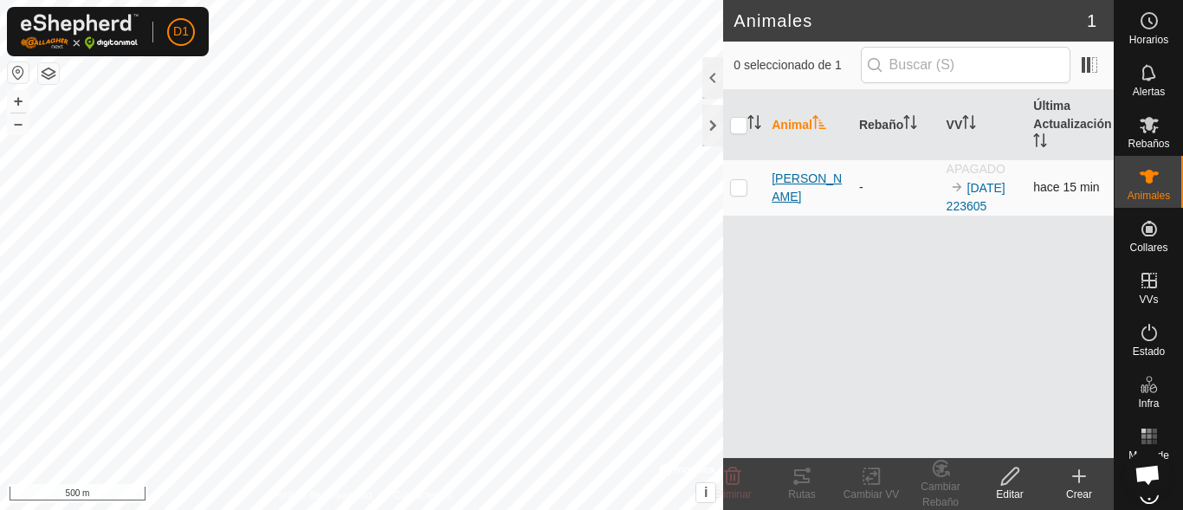
click at [785, 187] on span "[PERSON_NAME]" at bounding box center [809, 188] width 74 height 36
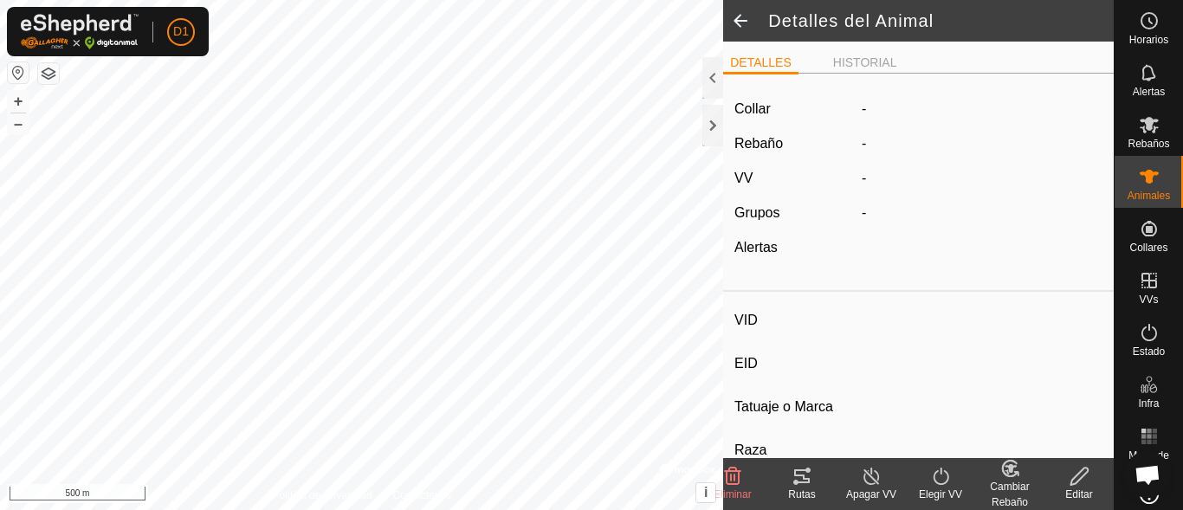
type input "[PERSON_NAME]"
type input "-"
type input "Avilena Negra Iberica (V.Bociblanaca)"
type input "Bovino"
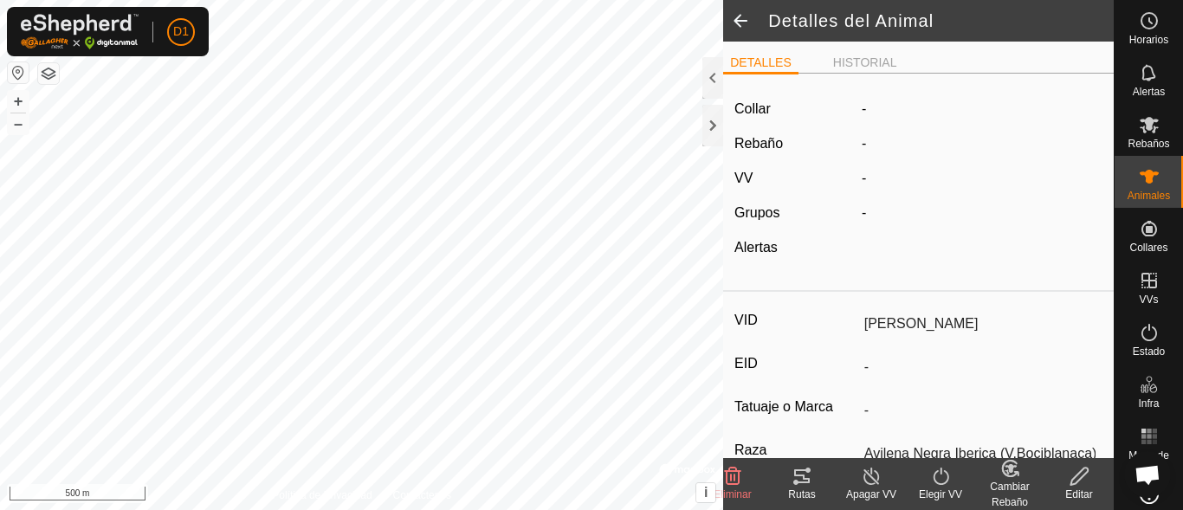
type input "900 kg"
type input "-"
click at [799, 482] on icon at bounding box center [802, 476] width 16 height 14
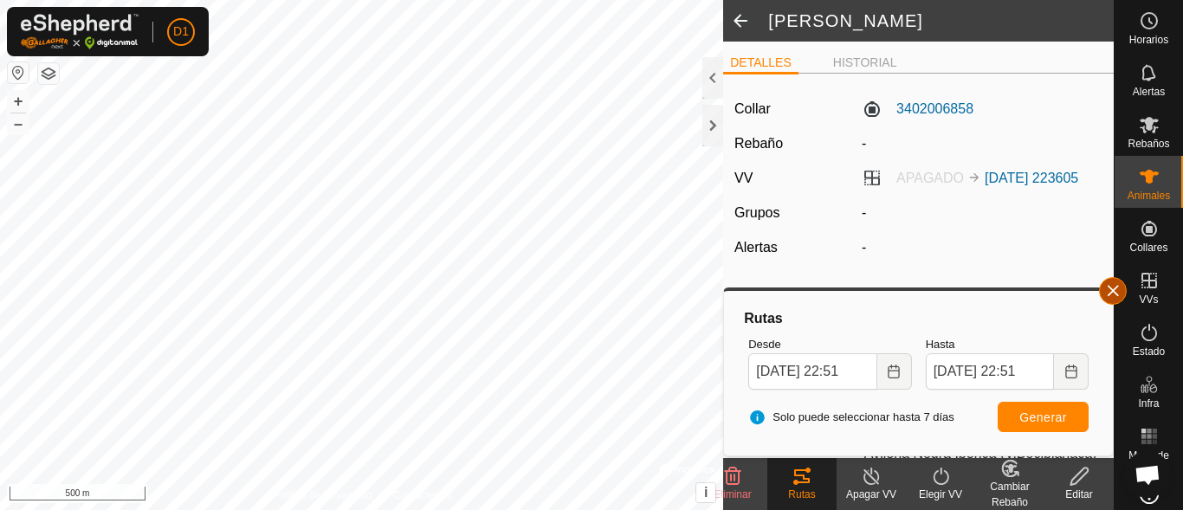
click at [1110, 295] on button "button" at bounding box center [1113, 291] width 28 height 28
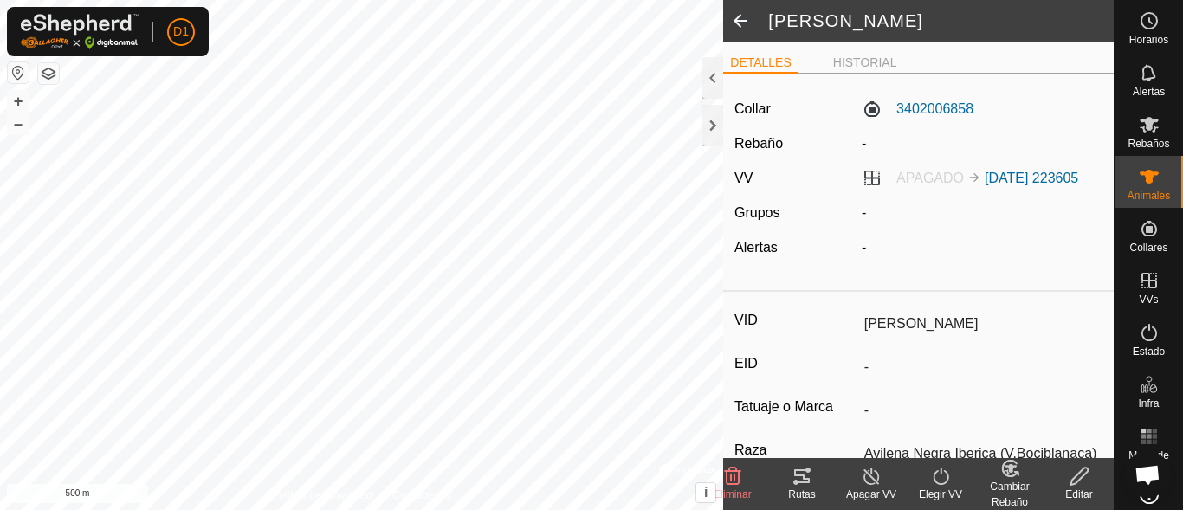
click at [926, 476] on turn-on-svg-icon at bounding box center [940, 476] width 69 height 21
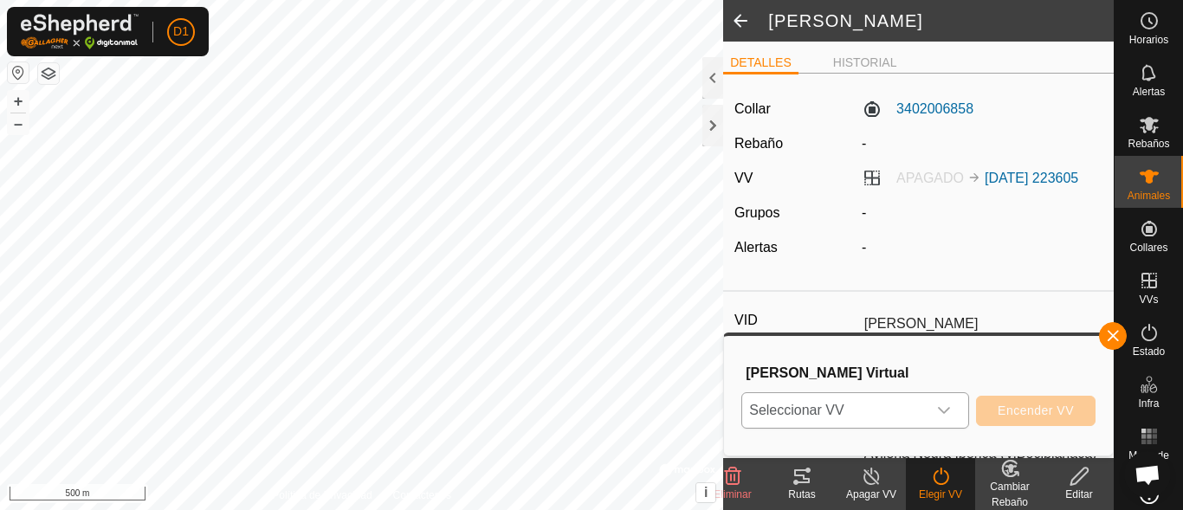
click at [938, 406] on icon "dropdown trigger" at bounding box center [944, 411] width 14 height 14
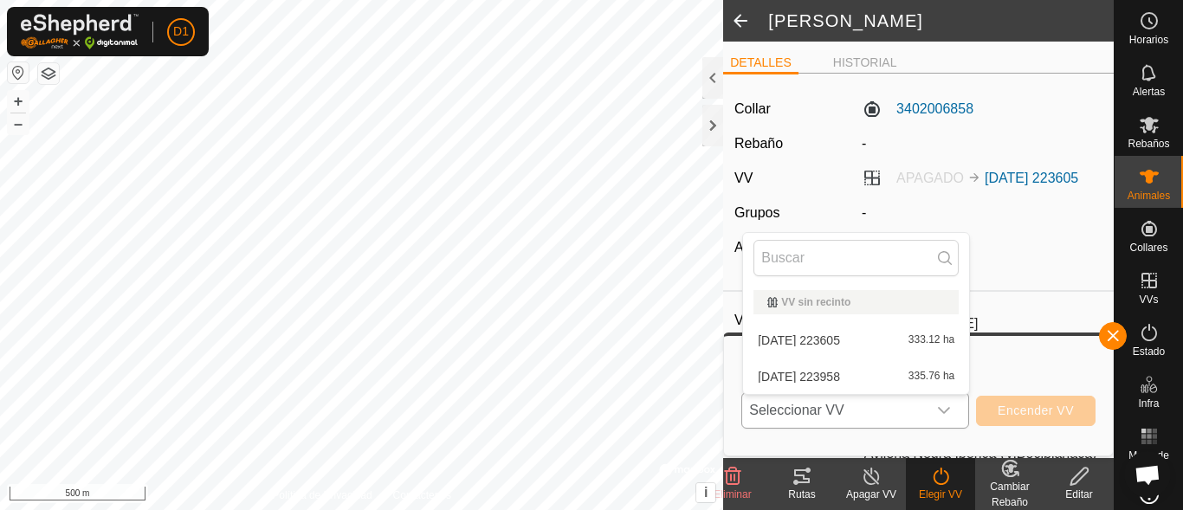
click at [883, 346] on li "[DATE] 223605 333.12 ha" at bounding box center [856, 340] width 226 height 35
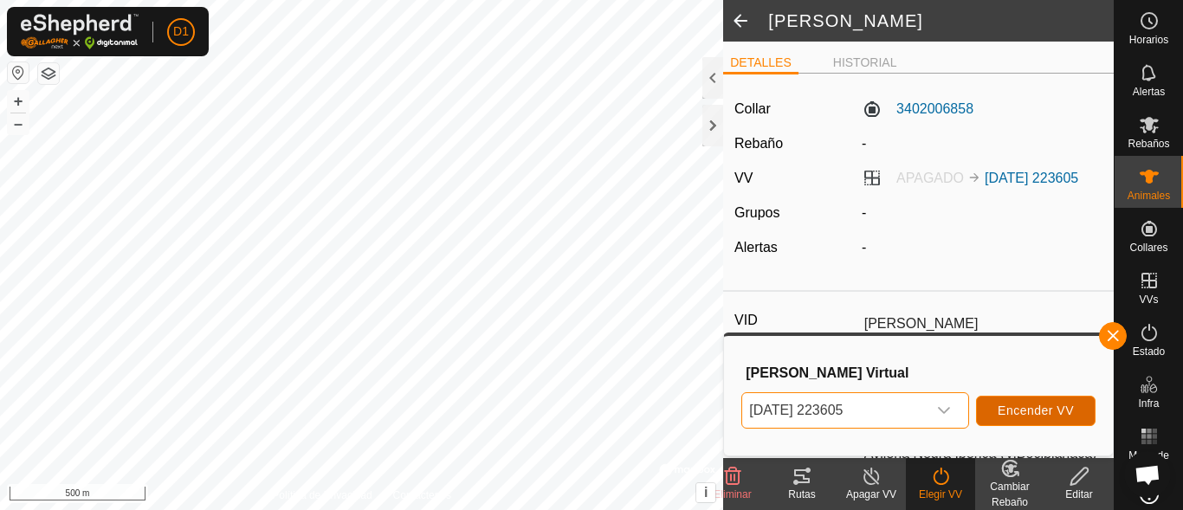
click at [998, 422] on button "Encender VV" at bounding box center [1036, 411] width 120 height 30
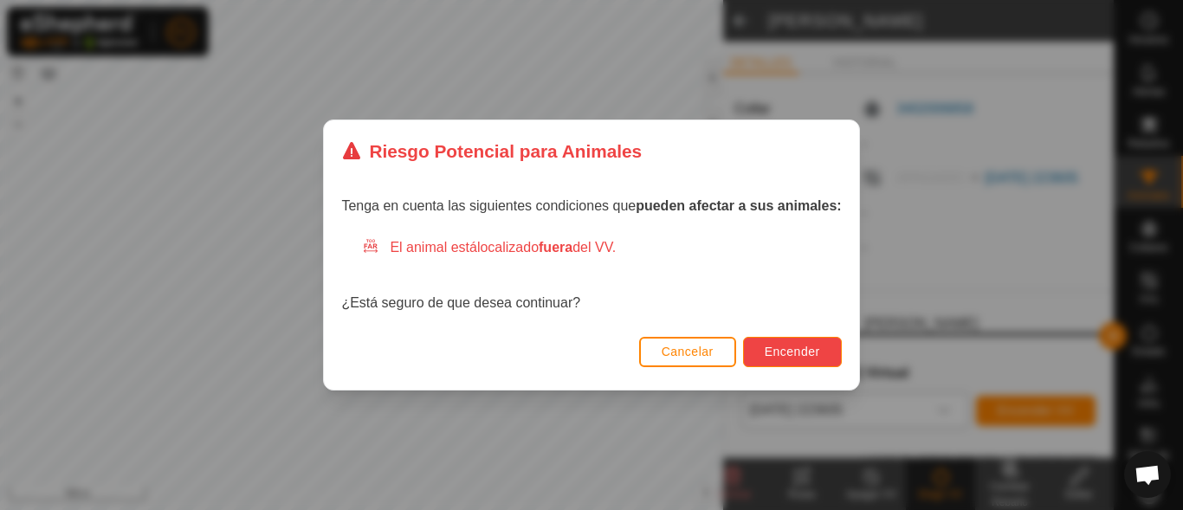
click at [761, 353] on button "Encender" at bounding box center [792, 352] width 99 height 30
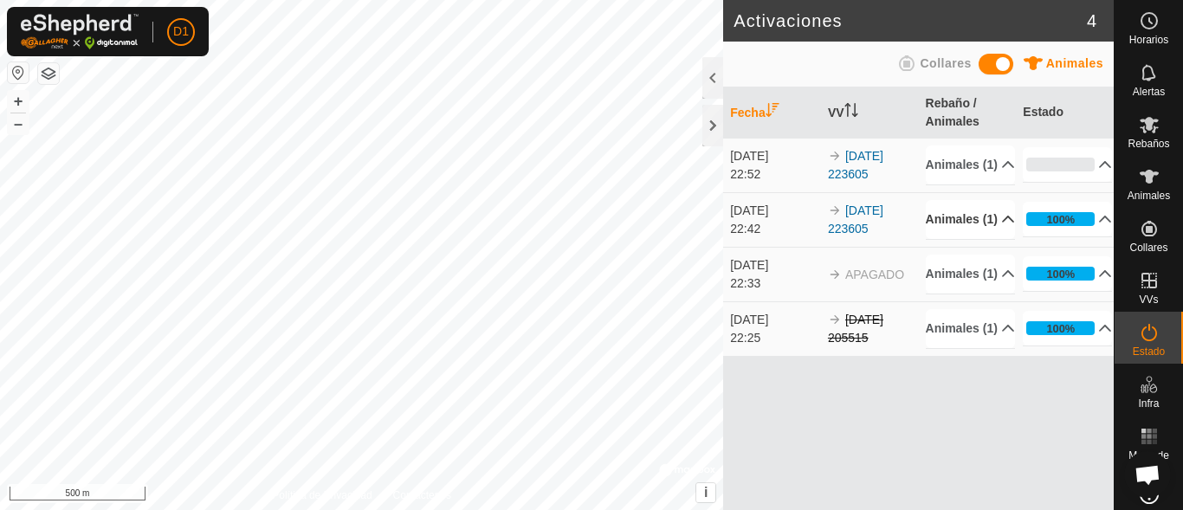
click at [1000, 239] on p-accordion-header "Animales (1)" at bounding box center [970, 219] width 89 height 39
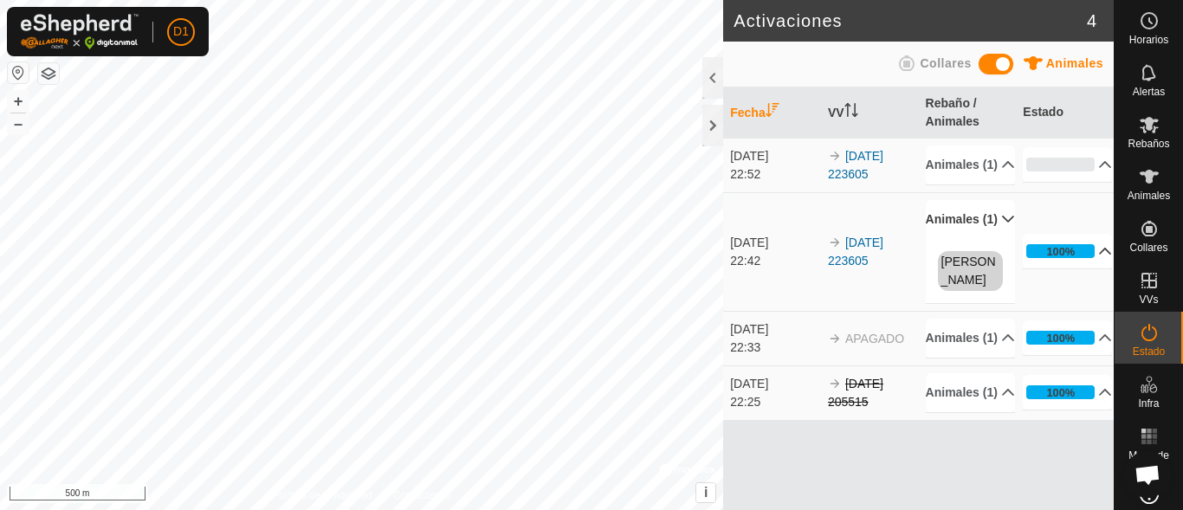
click at [1095, 268] on p-accordion-header "100%" at bounding box center [1067, 251] width 89 height 35
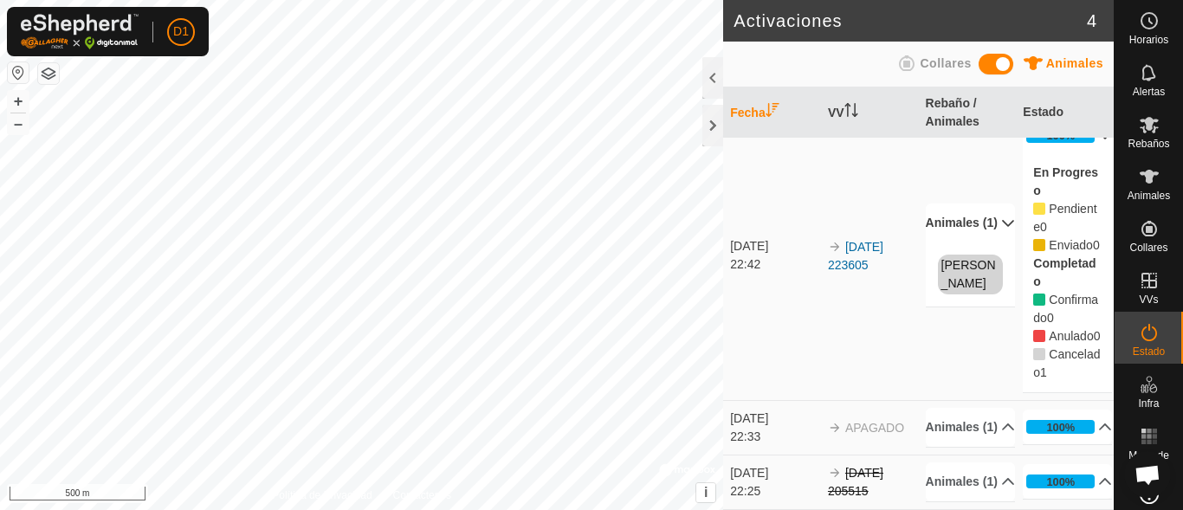
scroll to position [172, 0]
click at [1140, 128] on icon at bounding box center [1149, 125] width 19 height 16
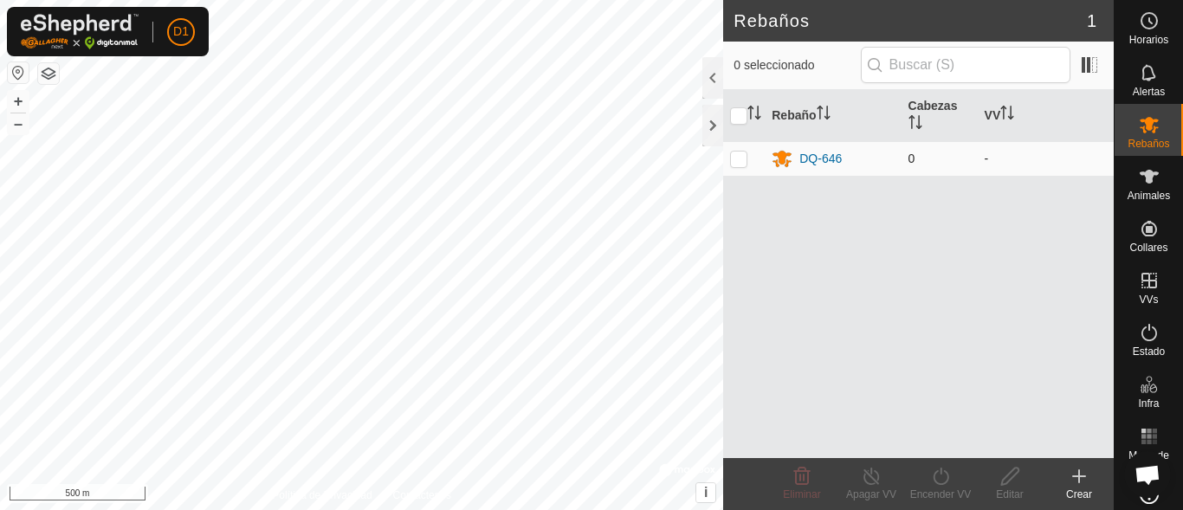
click at [739, 160] on p-checkbox at bounding box center [738, 159] width 17 height 14
checkbox input "true"
click at [16, 125] on button "–" at bounding box center [18, 123] width 21 height 21
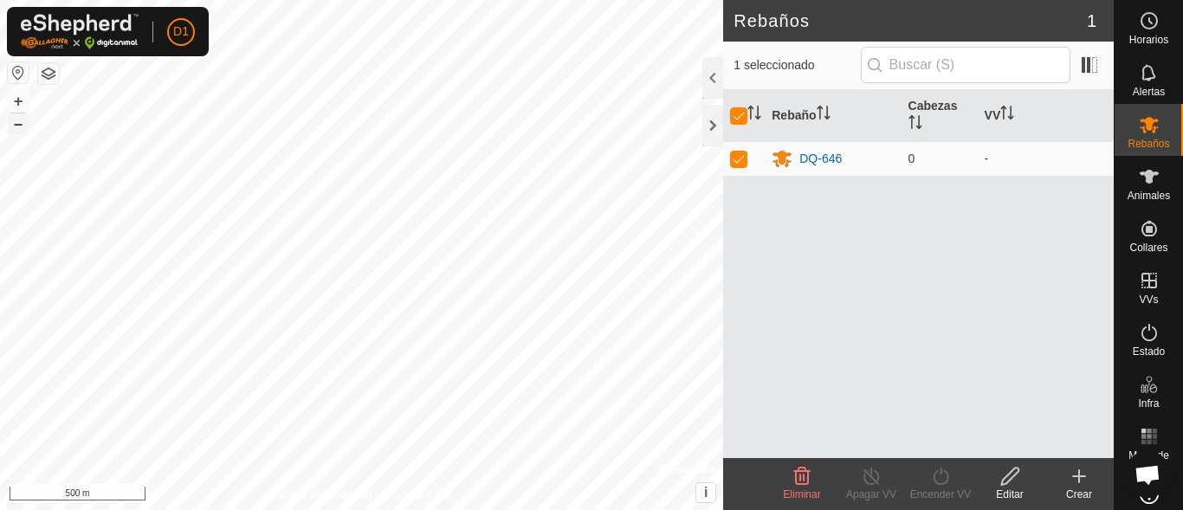
click at [16, 125] on button "–" at bounding box center [18, 123] width 21 height 21
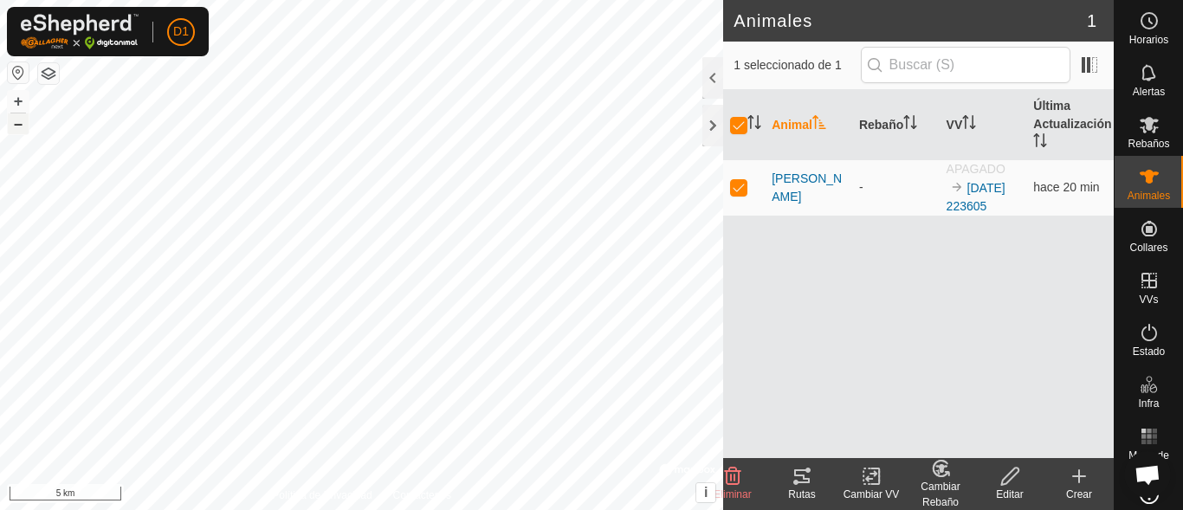
checkbox input "false"
click at [735, 186] on p-checkbox at bounding box center [738, 187] width 17 height 14
checkbox input "true"
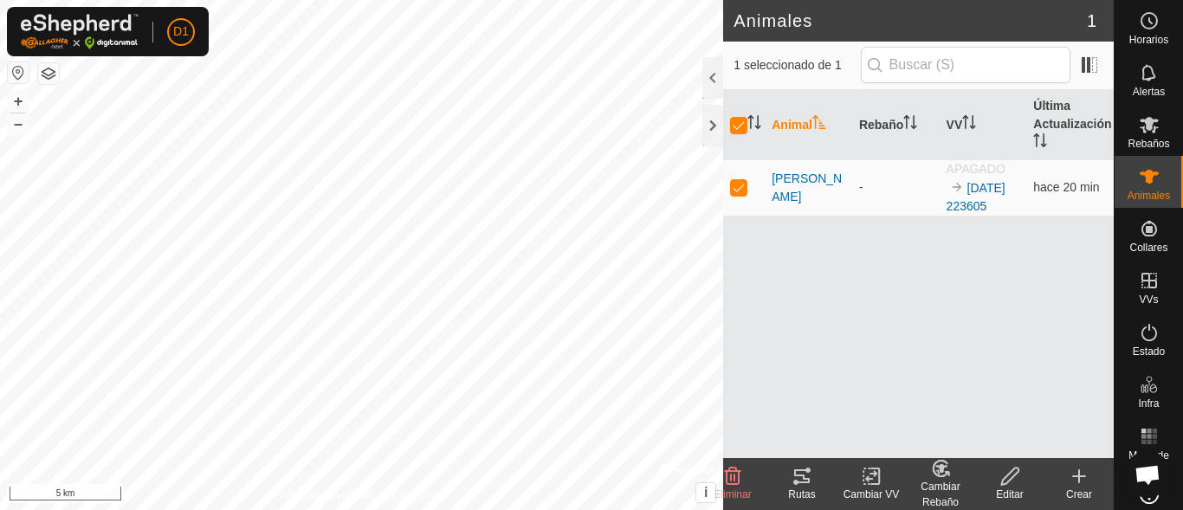
click at [796, 480] on icon at bounding box center [795, 482] width 5 height 5
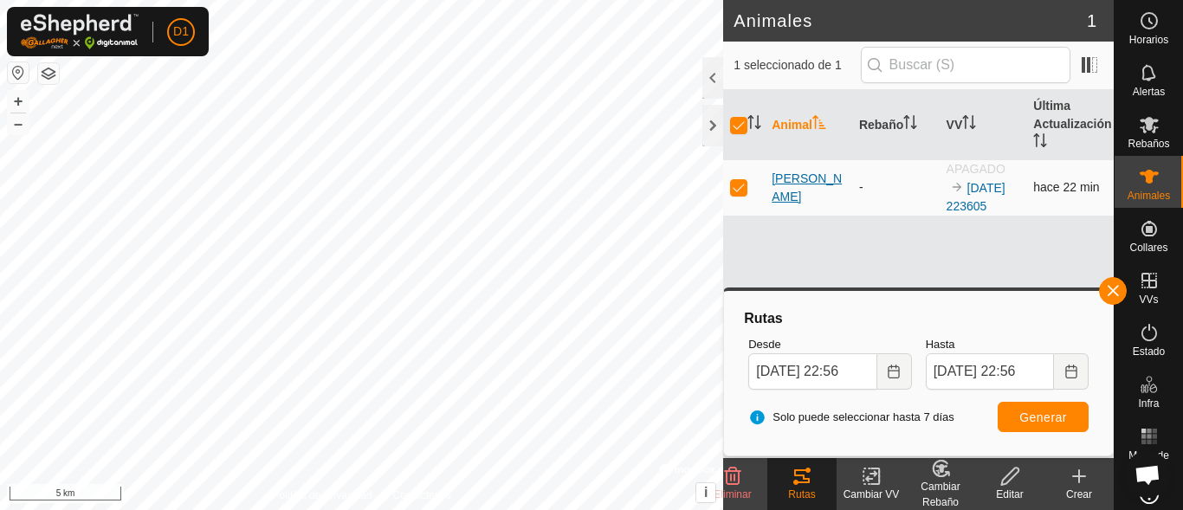
click at [788, 183] on span "[PERSON_NAME]" at bounding box center [809, 188] width 74 height 36
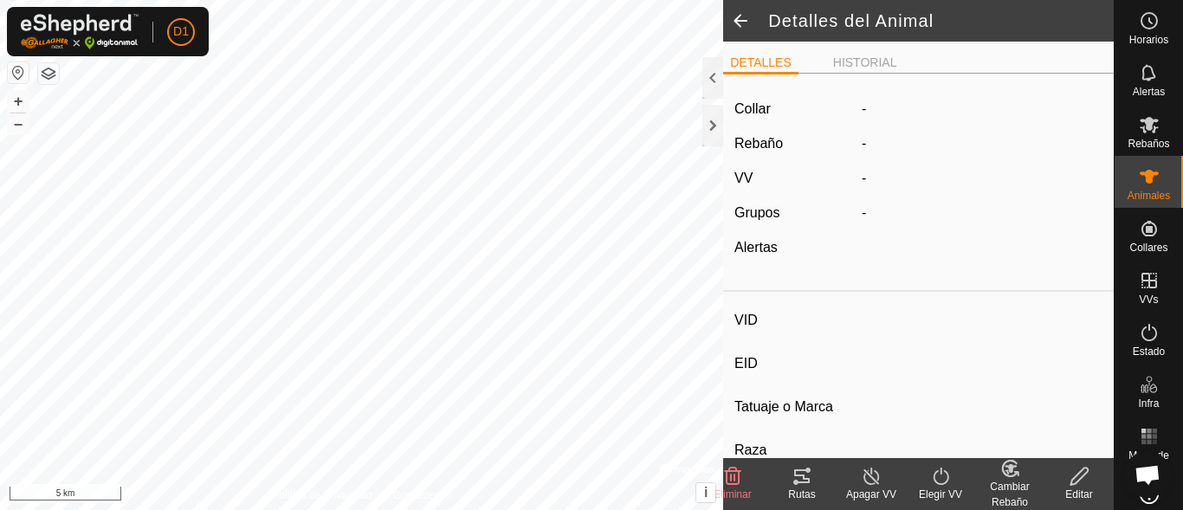
type input "[PERSON_NAME]"
type input "-"
type input "Avilena Negra Iberica (V.Bociblanaca)"
type input "Bovino"
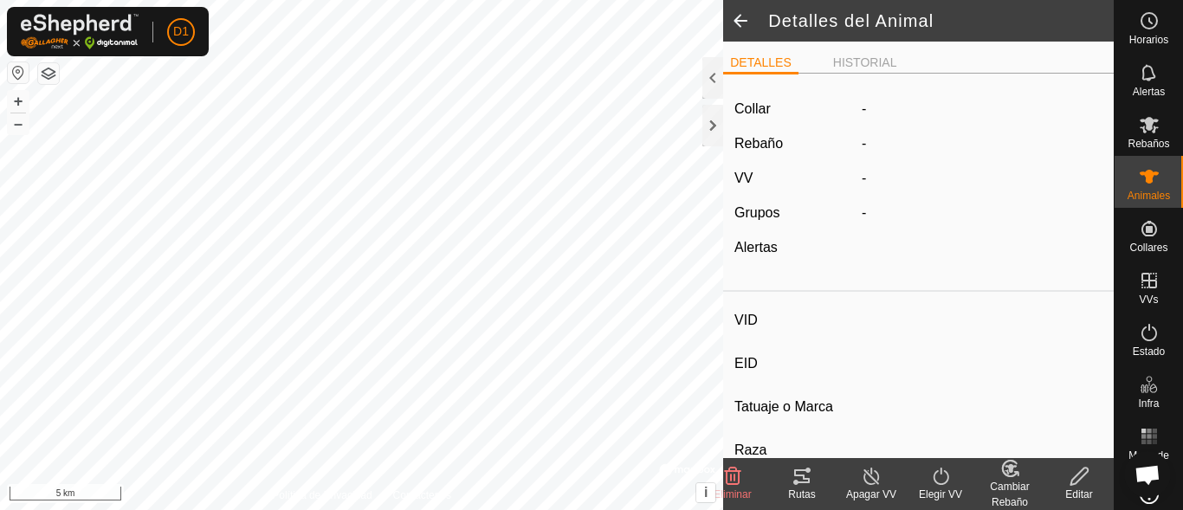
type input "900 kg"
type input "-"
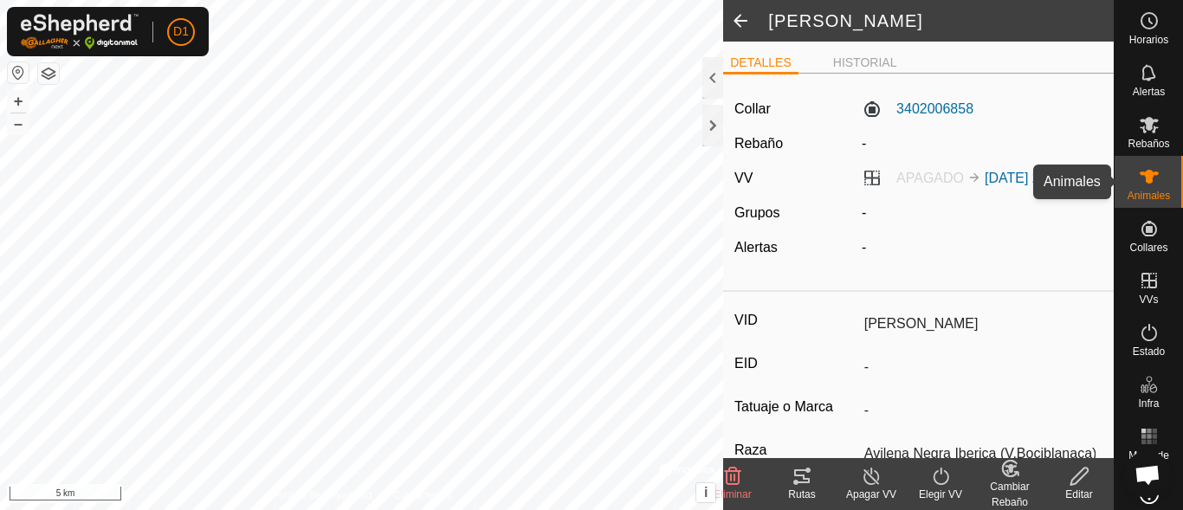
click at [1155, 183] on es-animals-svg-icon at bounding box center [1149, 177] width 31 height 28
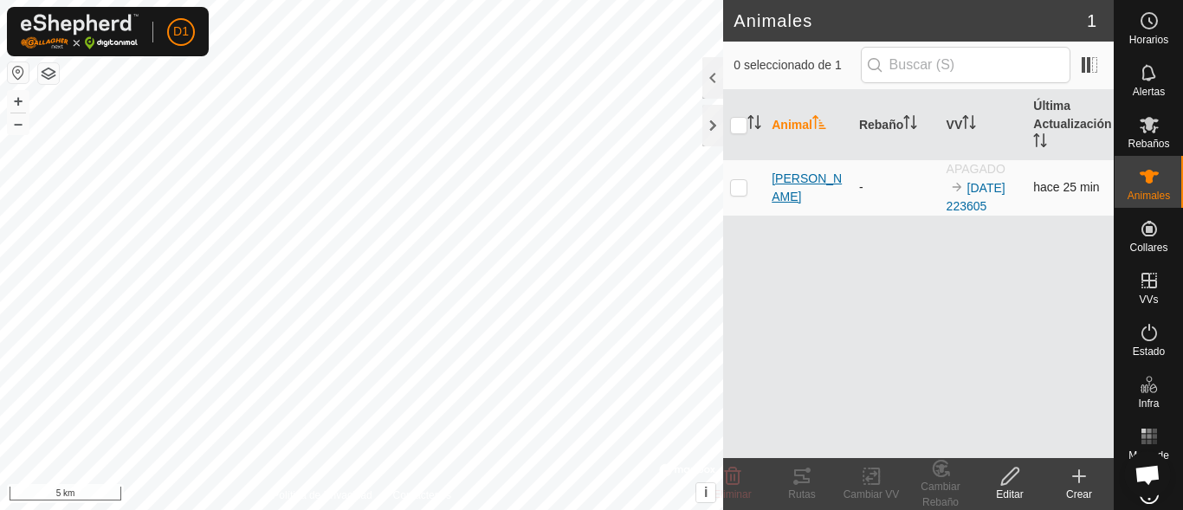
click at [789, 188] on span "[PERSON_NAME]" at bounding box center [809, 188] width 74 height 36
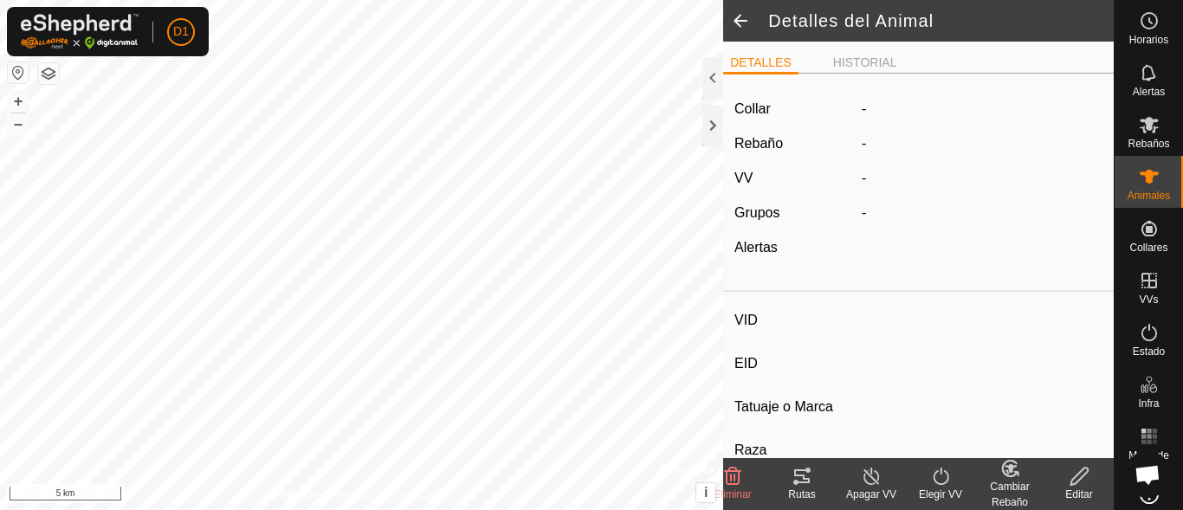
type input "[PERSON_NAME]"
type input "-"
type input "Avilena Negra Iberica (V.Bociblanaca)"
type input "Bovino"
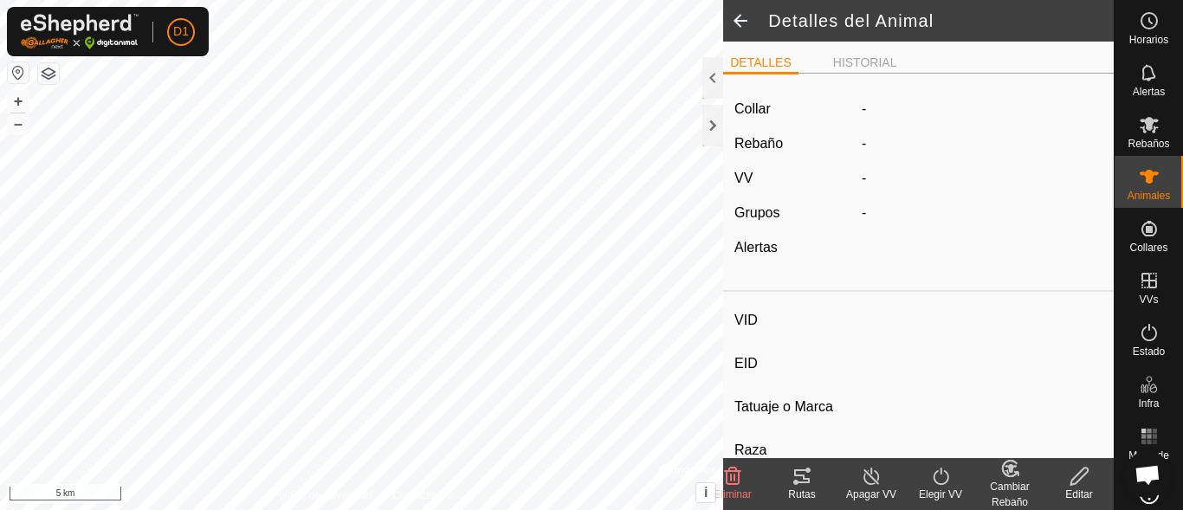
type input "900 kg"
type input "-"
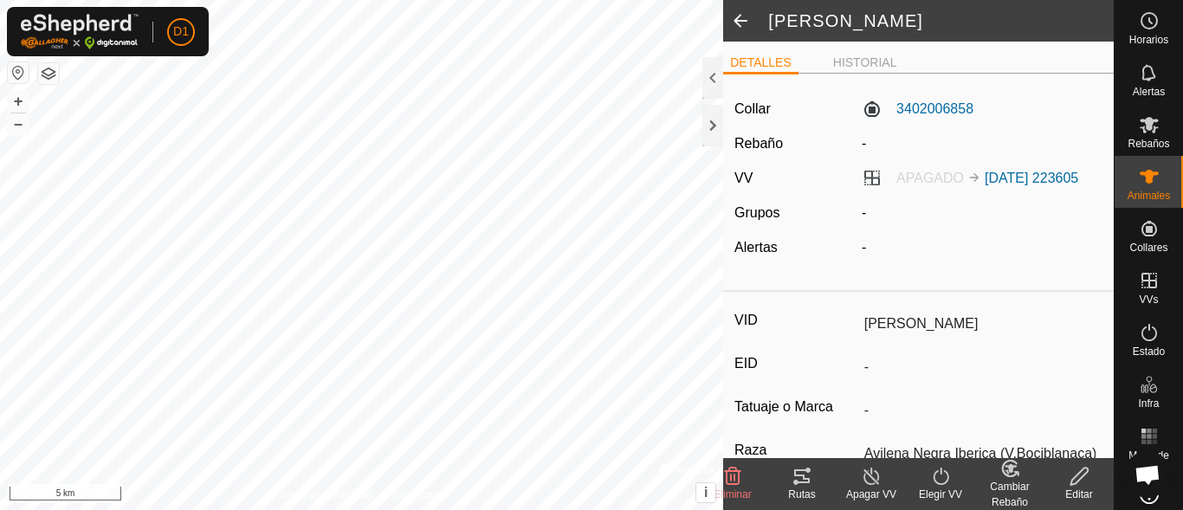
click at [1071, 478] on icon at bounding box center [1080, 476] width 22 height 21
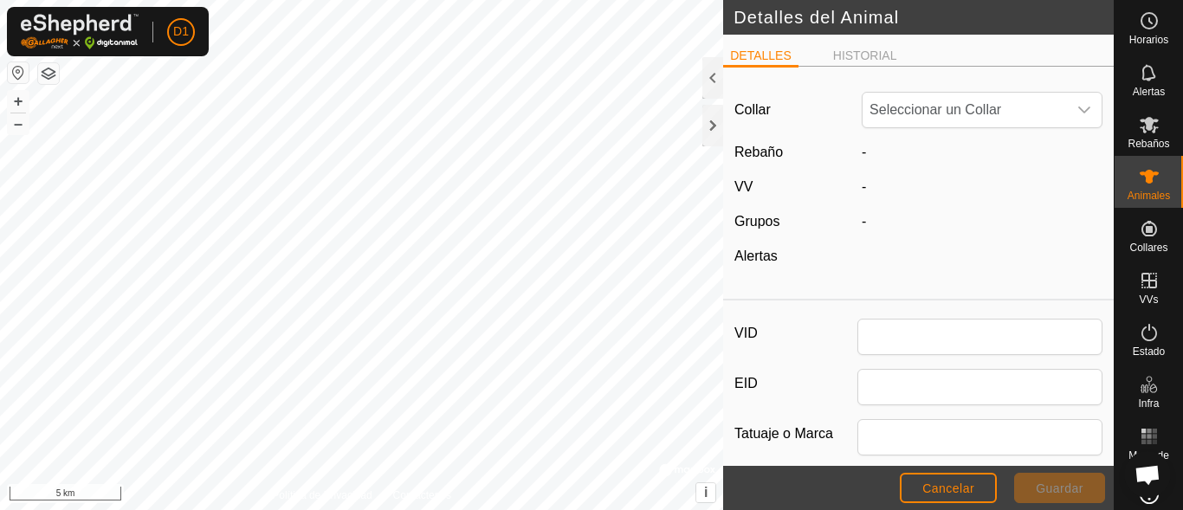
type input "[PERSON_NAME]"
type input "Avilena Negra Iberica (V.Bociblanaca)"
type input "Bovino"
type input "900"
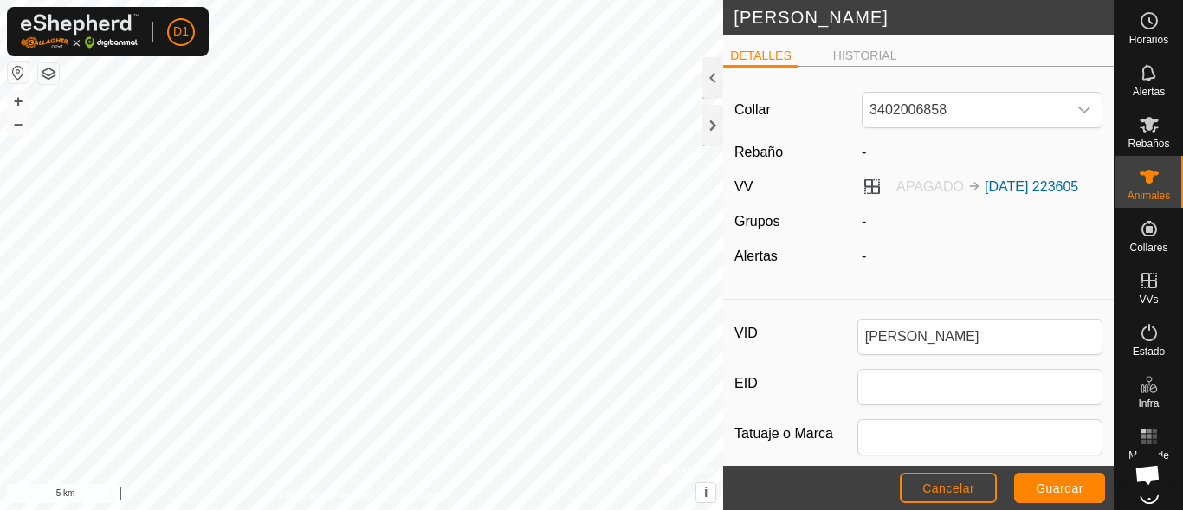
click at [913, 150] on div "-" at bounding box center [982, 152] width 255 height 21
click at [916, 162] on div "-" at bounding box center [982, 152] width 255 height 21
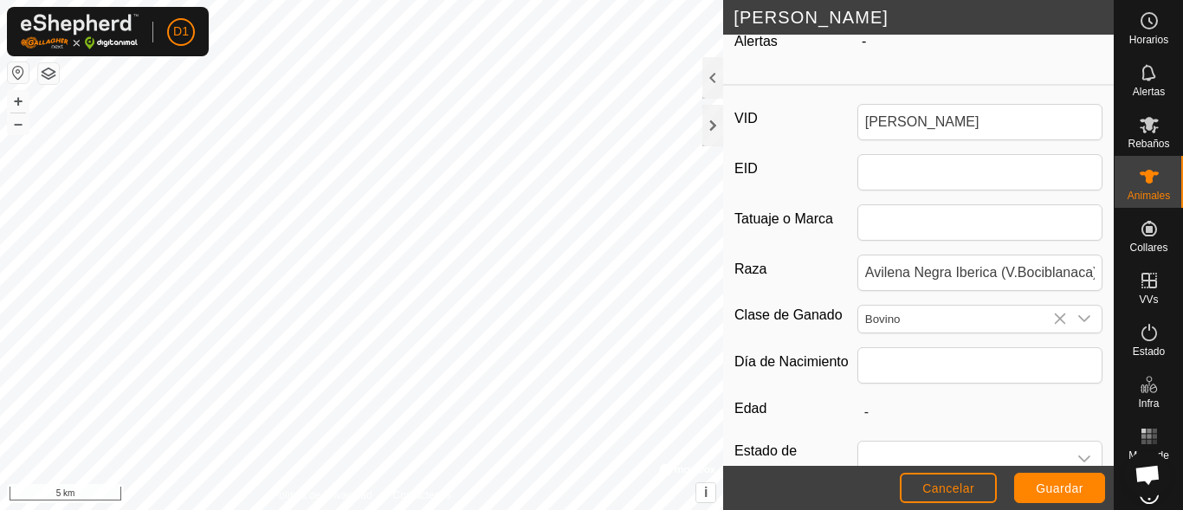
scroll to position [203, 0]
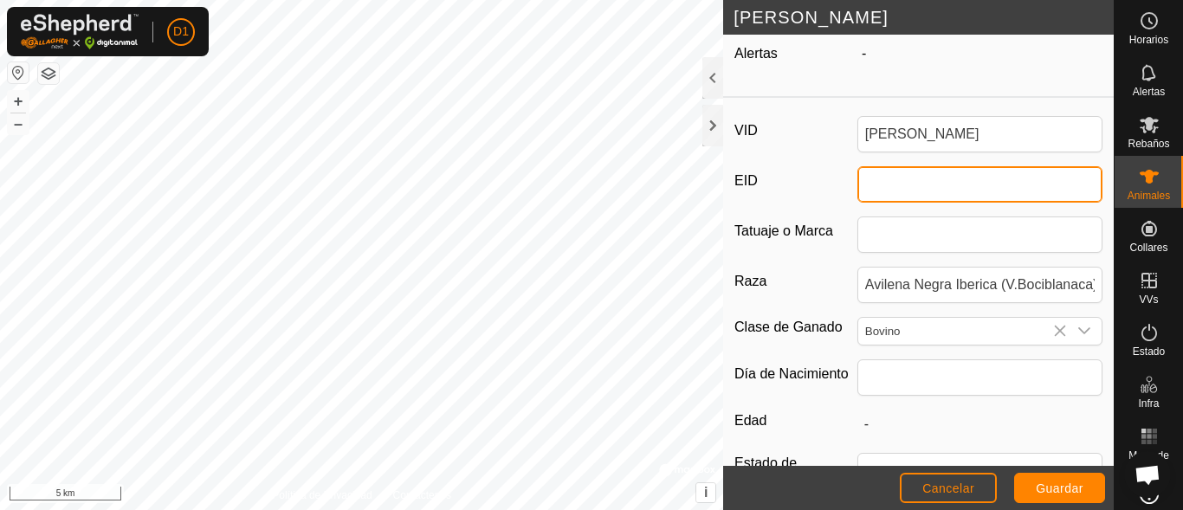
click at [885, 203] on input "EID" at bounding box center [979, 184] width 245 height 36
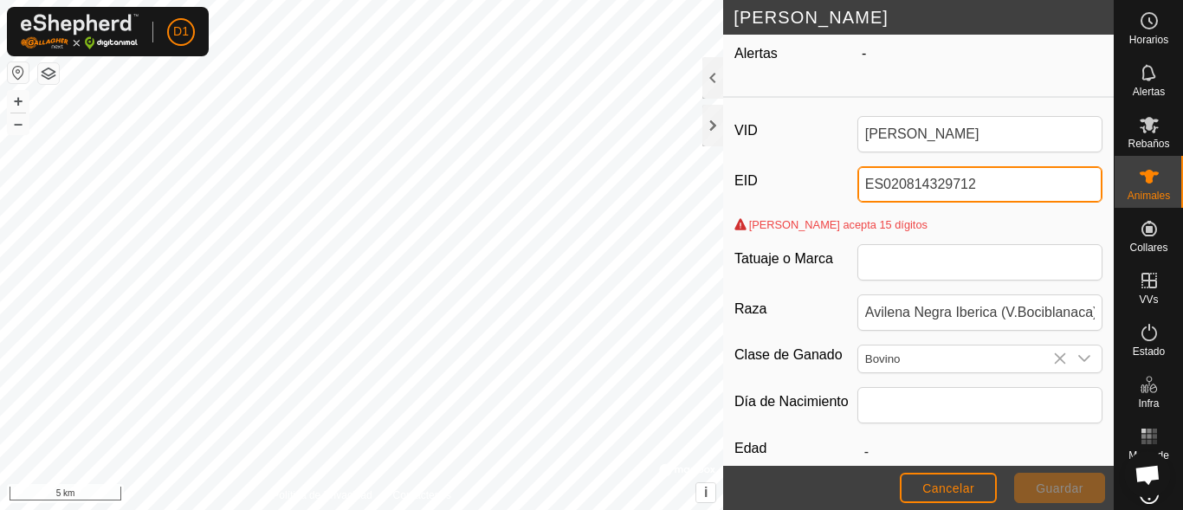
click at [877, 203] on input "ES020814329712" at bounding box center [979, 184] width 245 height 36
click at [1013, 199] on input "ES mmm020814329712" at bounding box center [979, 184] width 245 height 36
type input "E"
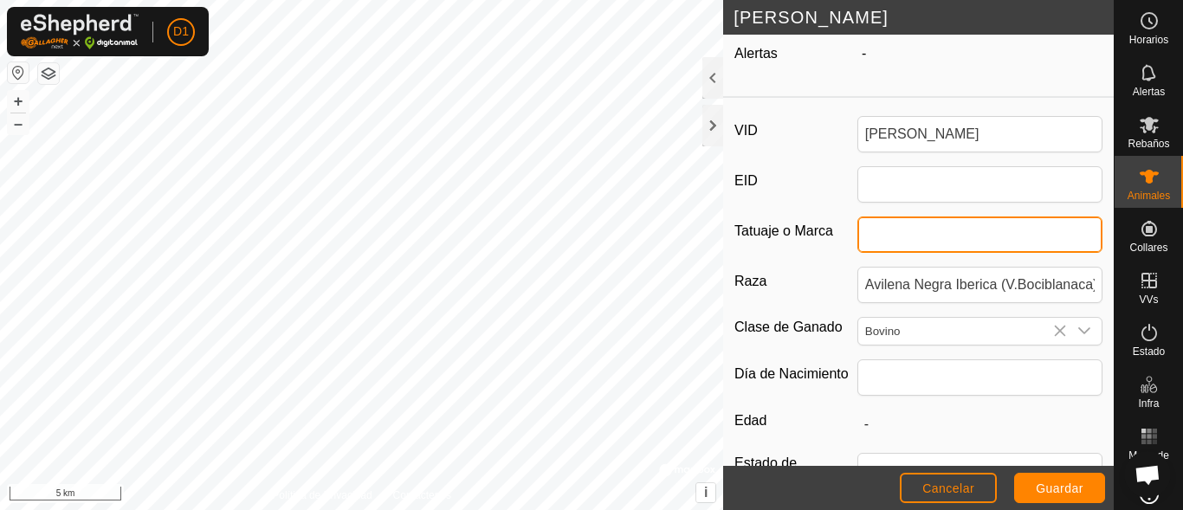
click at [885, 248] on input "Tatuaje o Marca" at bounding box center [979, 235] width 245 height 36
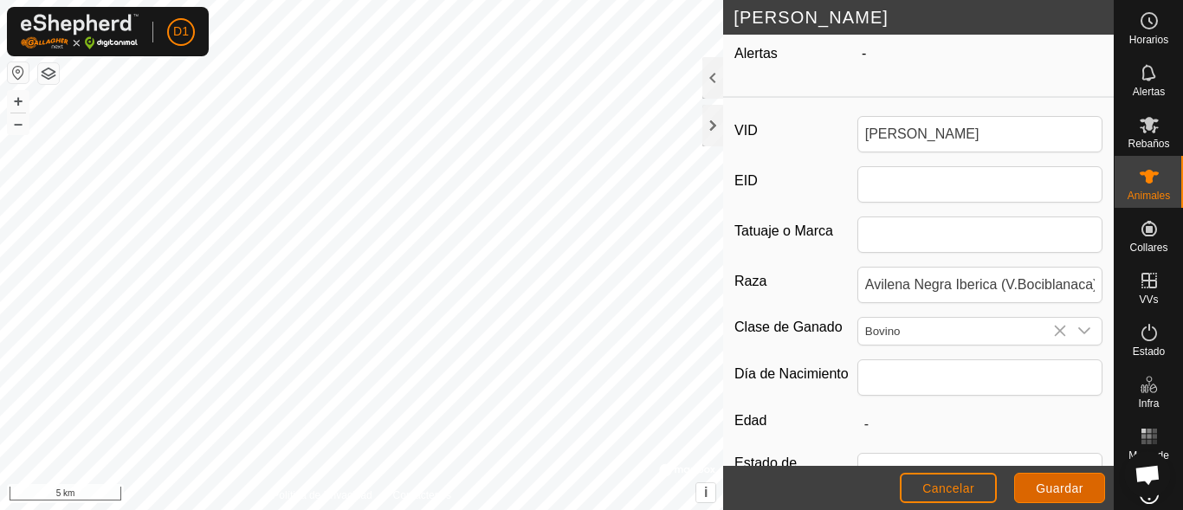
click at [1041, 479] on button "Guardar" at bounding box center [1059, 488] width 91 height 30
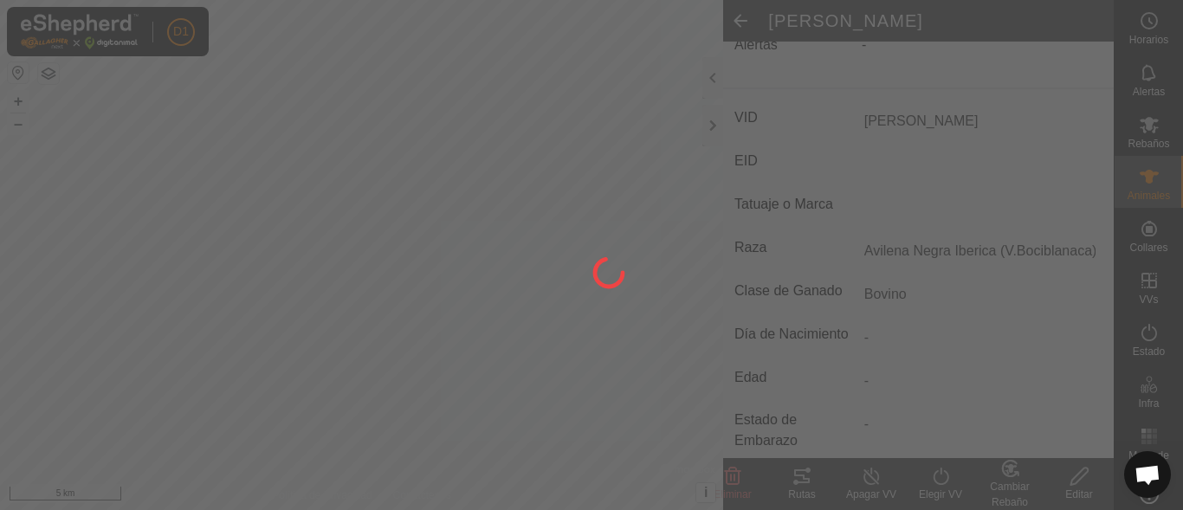
scroll to position [187, 0]
type input "-"
type input "900 kg"
type input "-"
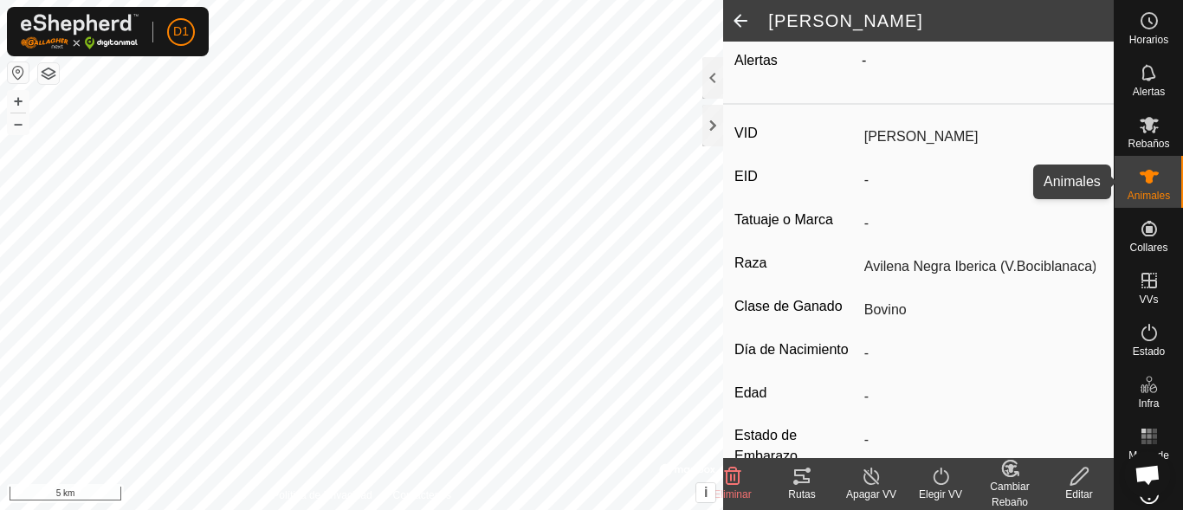
click at [1120, 172] on div "Animales" at bounding box center [1149, 182] width 68 height 52
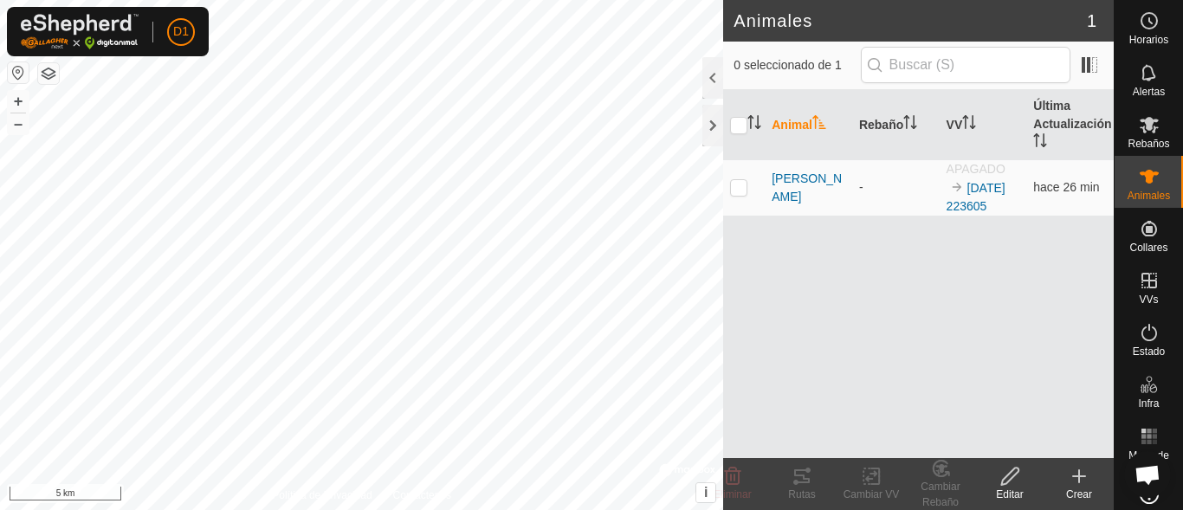
click at [1077, 484] on icon at bounding box center [1079, 476] width 21 height 21
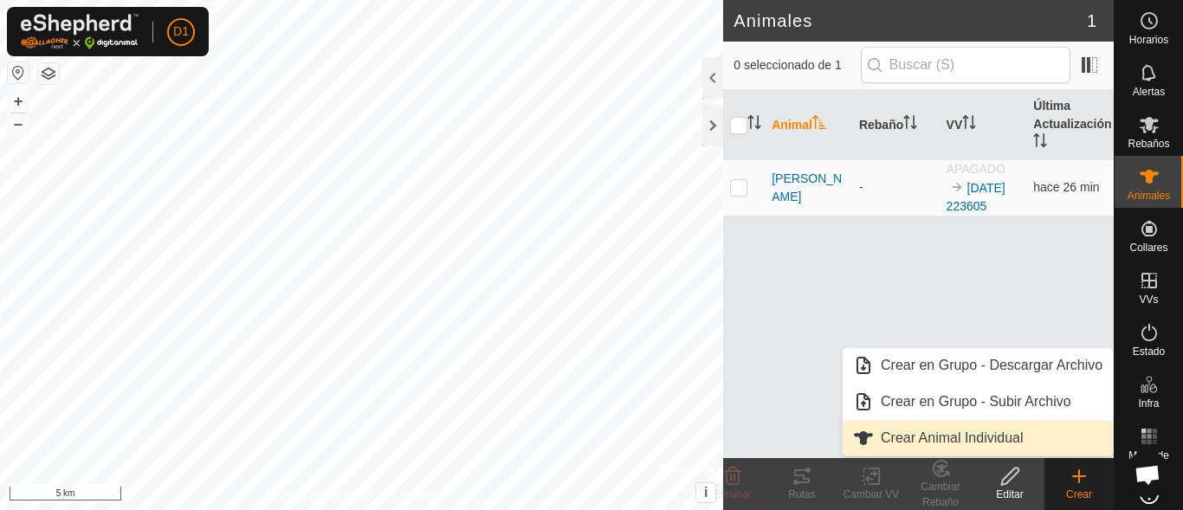
click at [948, 429] on link "Crear Animal Individual" at bounding box center [978, 438] width 270 height 35
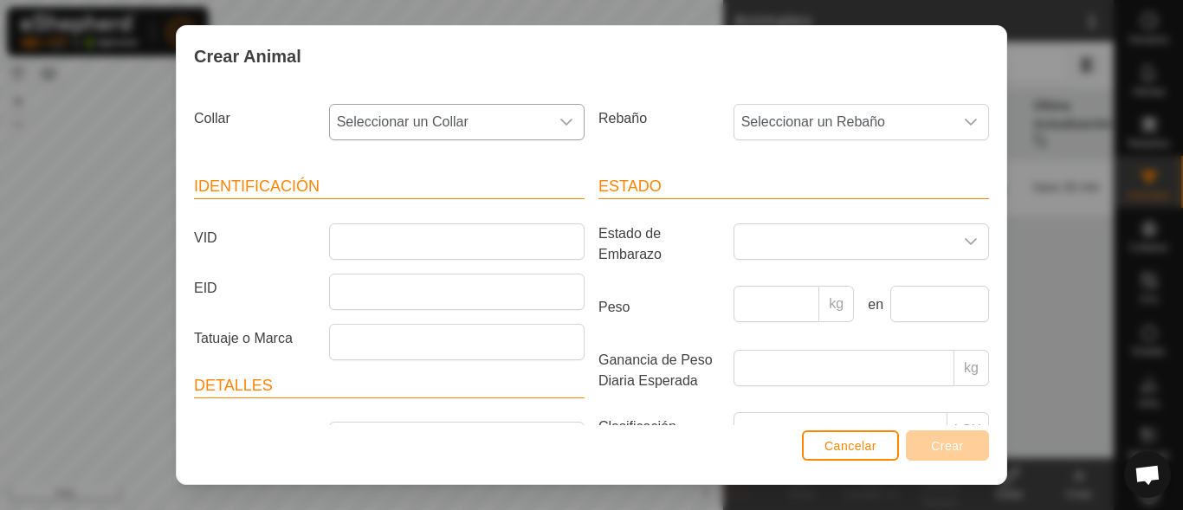
click at [561, 120] on icon "dropdown trigger" at bounding box center [567, 122] width 14 height 14
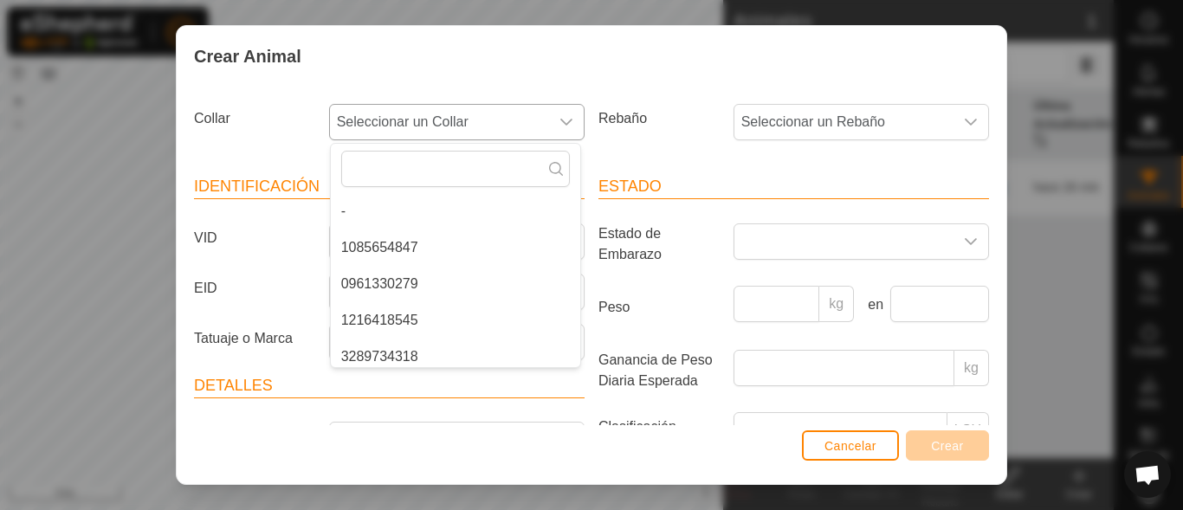
click at [396, 243] on li "1085654847" at bounding box center [455, 247] width 249 height 35
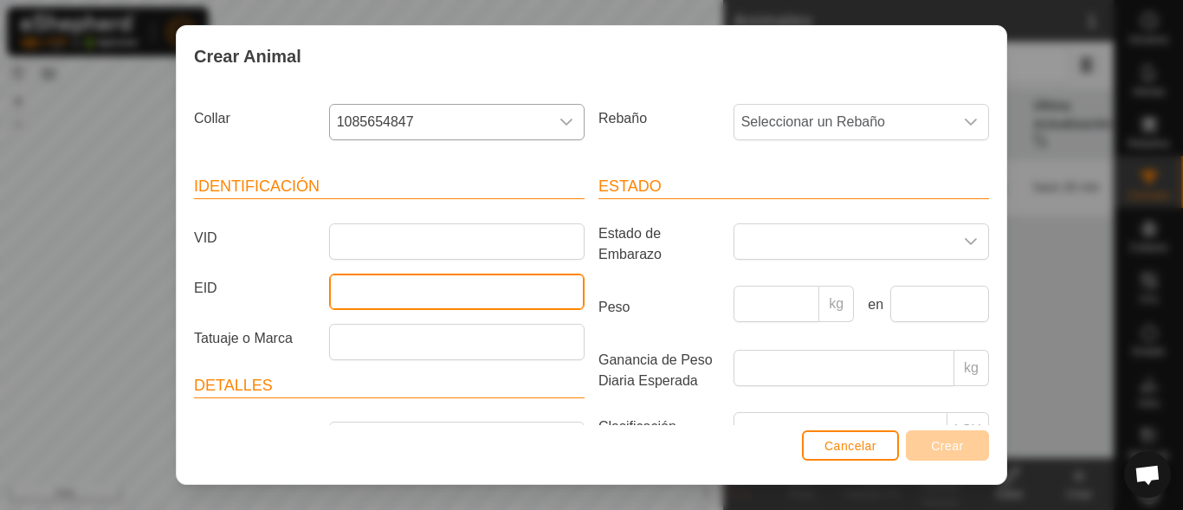
click at [423, 290] on input "EID" at bounding box center [457, 292] width 256 height 36
click at [481, 300] on input "EID" at bounding box center [457, 292] width 256 height 36
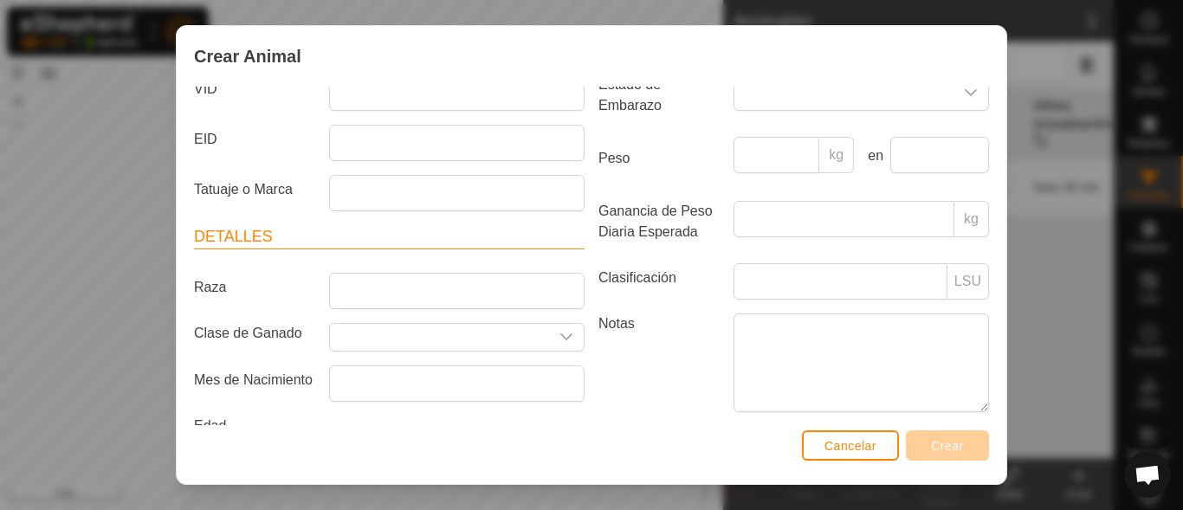
click at [993, 421] on div "Collar 1085654847 Rebaño Seleccionar un Rebaño Identificación VID EID Tatuaje o…" at bounding box center [592, 256] width 830 height 338
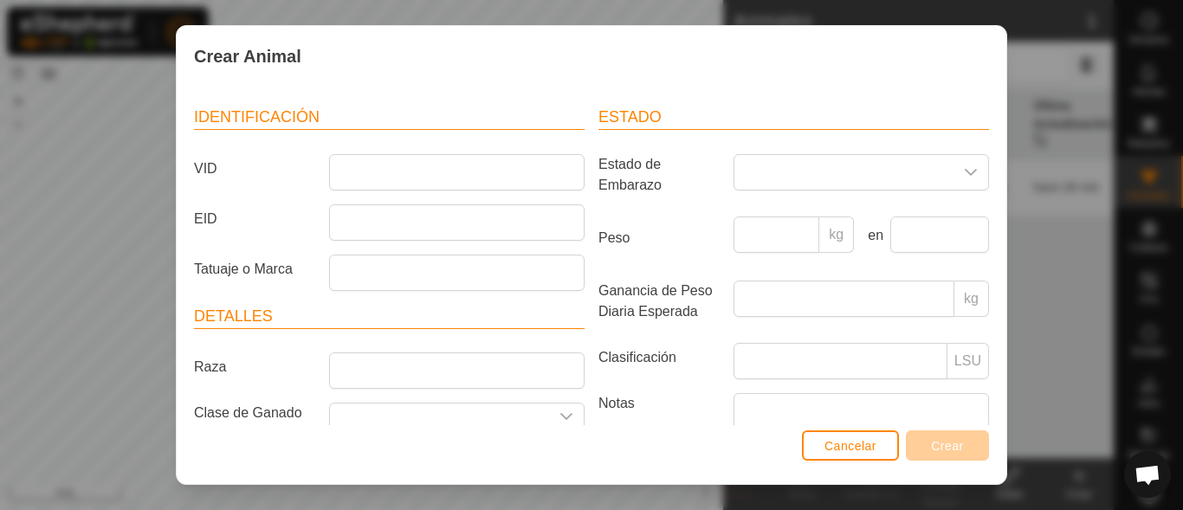
scroll to position [58, 0]
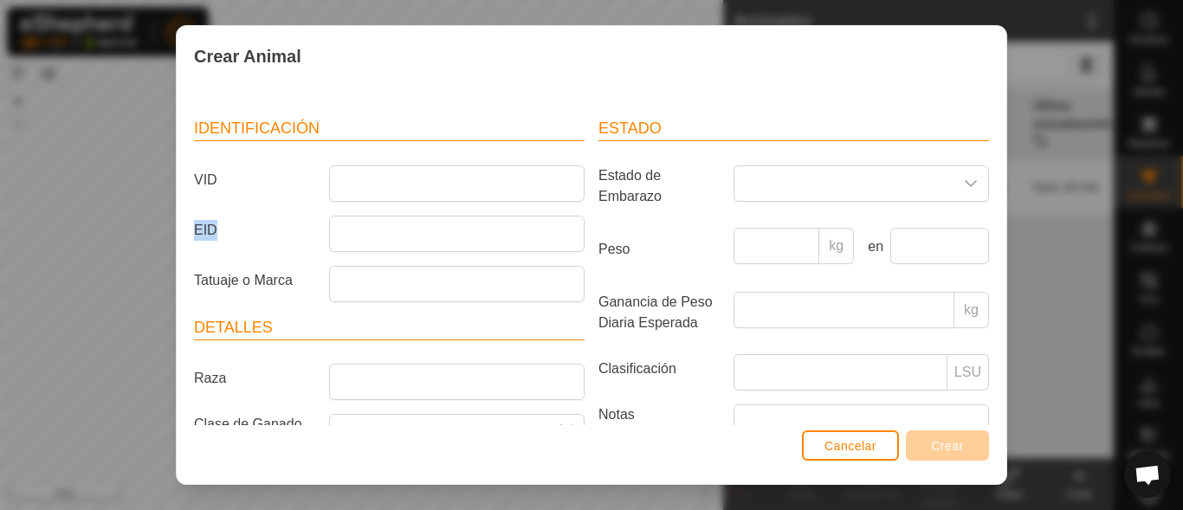
drag, startPoint x: 398, startPoint y: 207, endPoint x: 401, endPoint y: 162, distance: 45.1
click at [401, 162] on article "Identificación VID EID Tatuaje o Marca" at bounding box center [389, 209] width 391 height 184
click at [401, 166] on input "VID" at bounding box center [457, 183] width 256 height 36
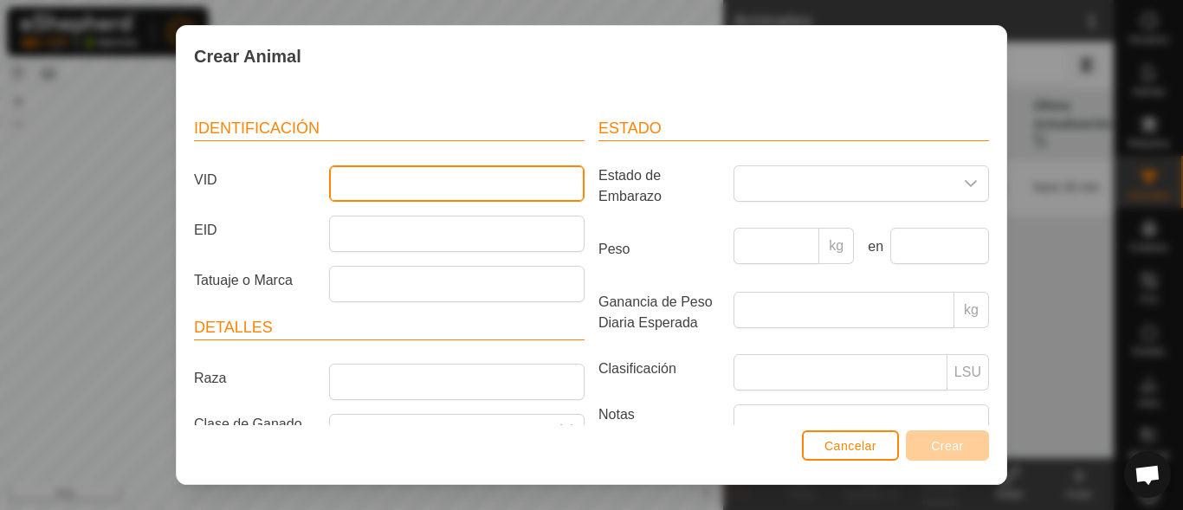
type input "Tabernero"
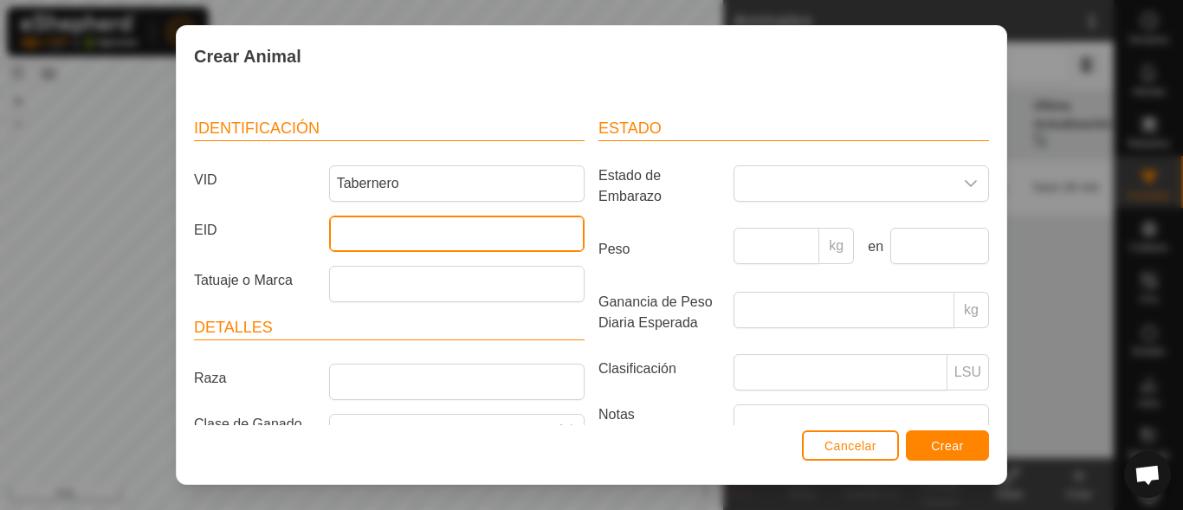
click at [409, 239] on input "EID" at bounding box center [457, 234] width 256 height 36
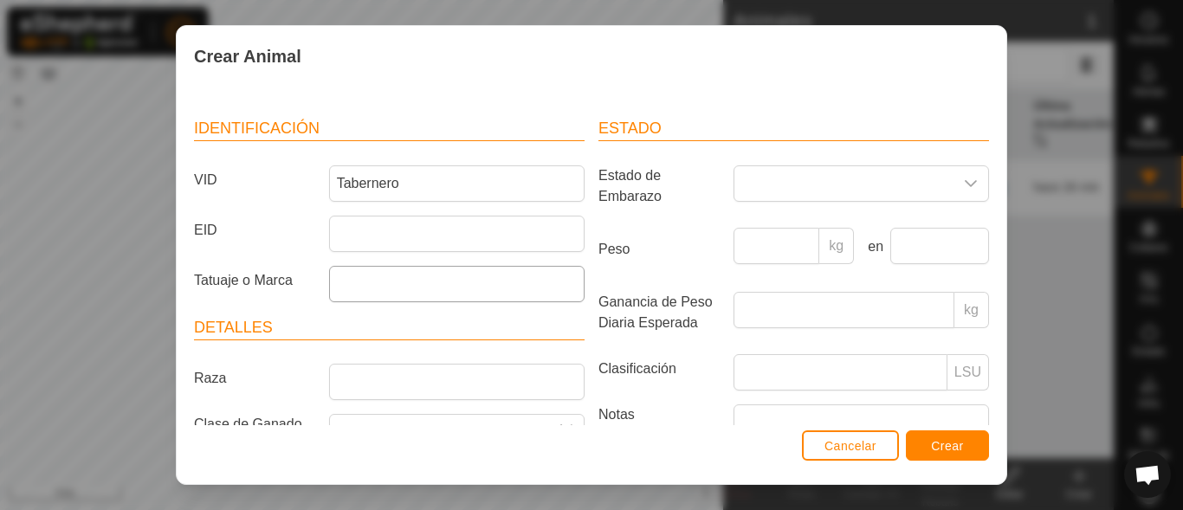
drag, startPoint x: 404, startPoint y: 256, endPoint x: 411, endPoint y: 284, distance: 28.6
click at [411, 284] on article "Identificación VID Tabernero EID Tatuaje o Marca" at bounding box center [389, 209] width 391 height 184
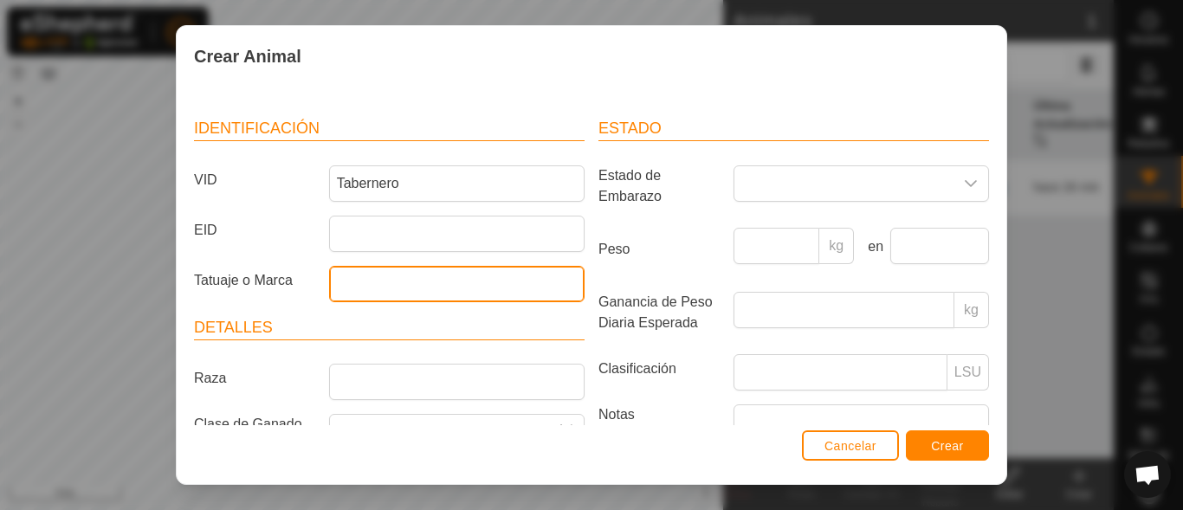
click at [411, 284] on input "Tatuaje o Marca" at bounding box center [457, 284] width 256 height 36
type input "ES080816317345"
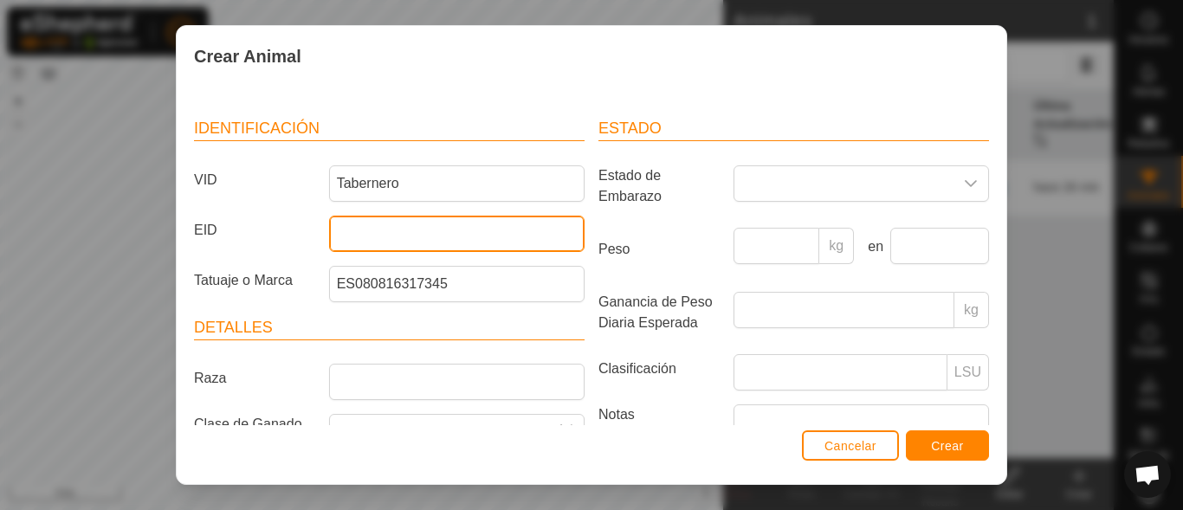
click at [428, 231] on input "EID" at bounding box center [457, 234] width 256 height 36
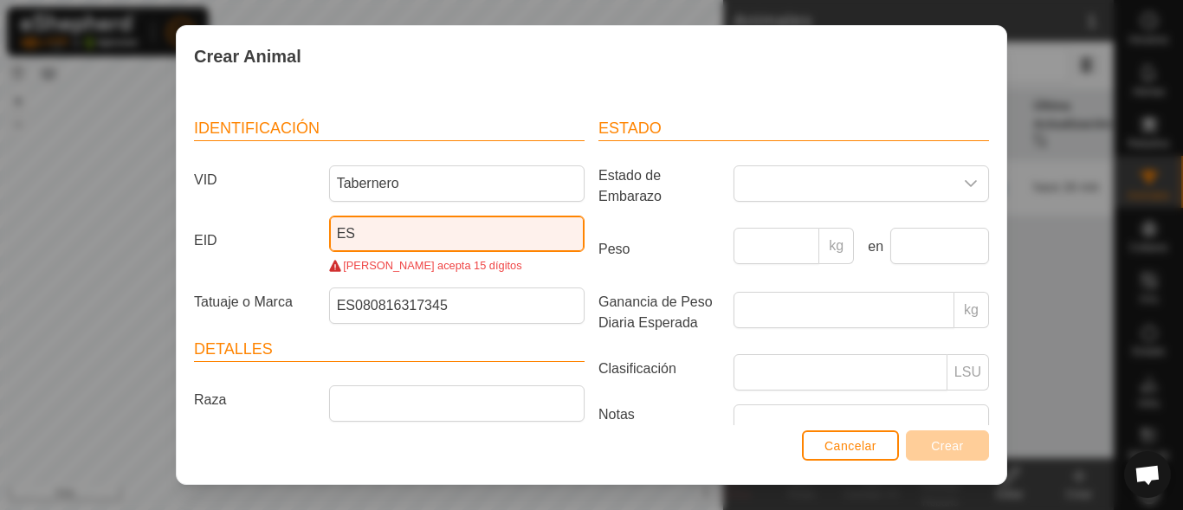
type input "E"
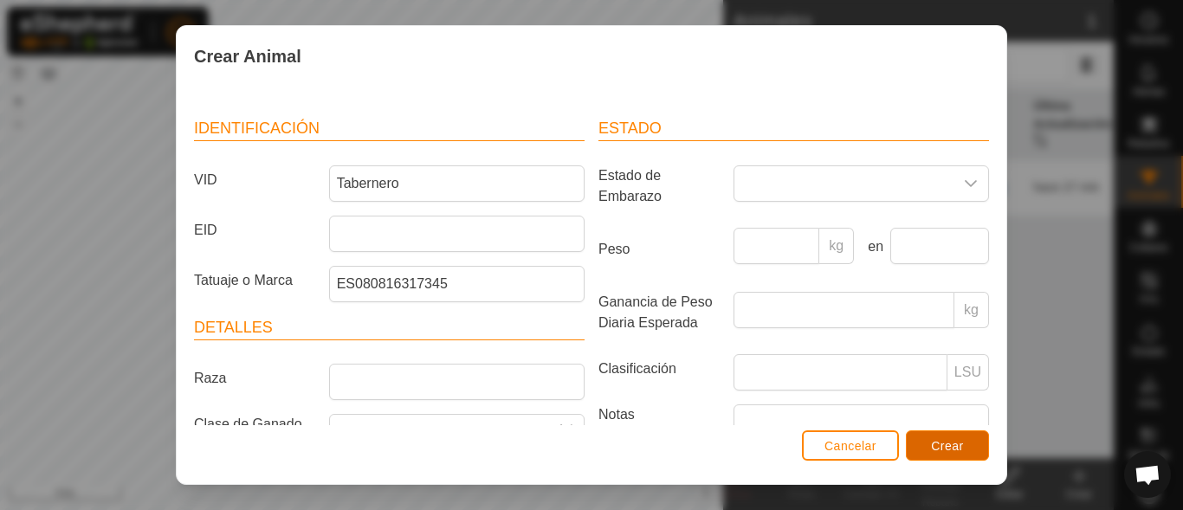
click at [931, 437] on button "Crear" at bounding box center [947, 445] width 83 height 30
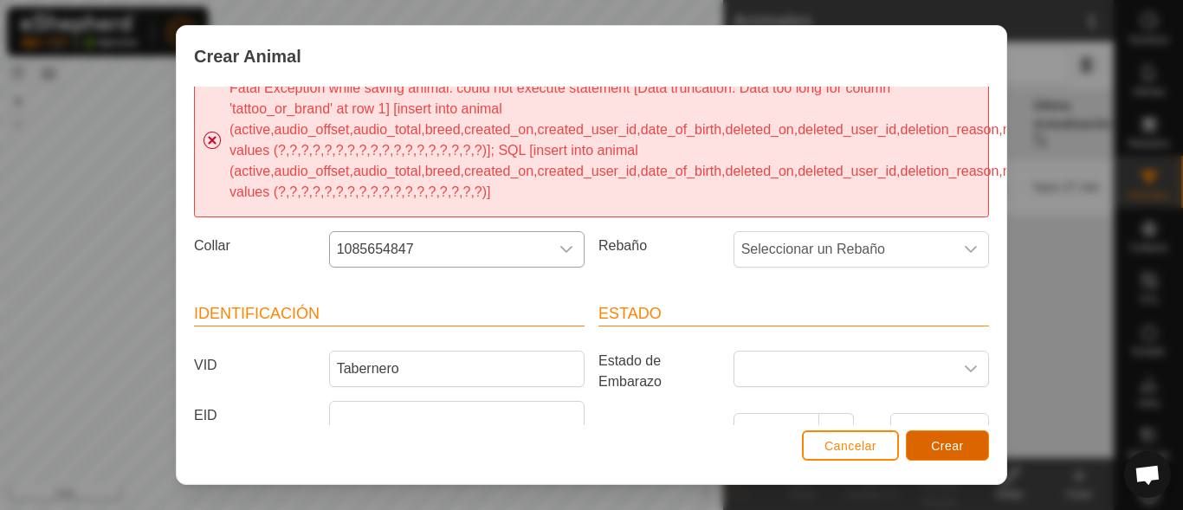
scroll to position [0, 0]
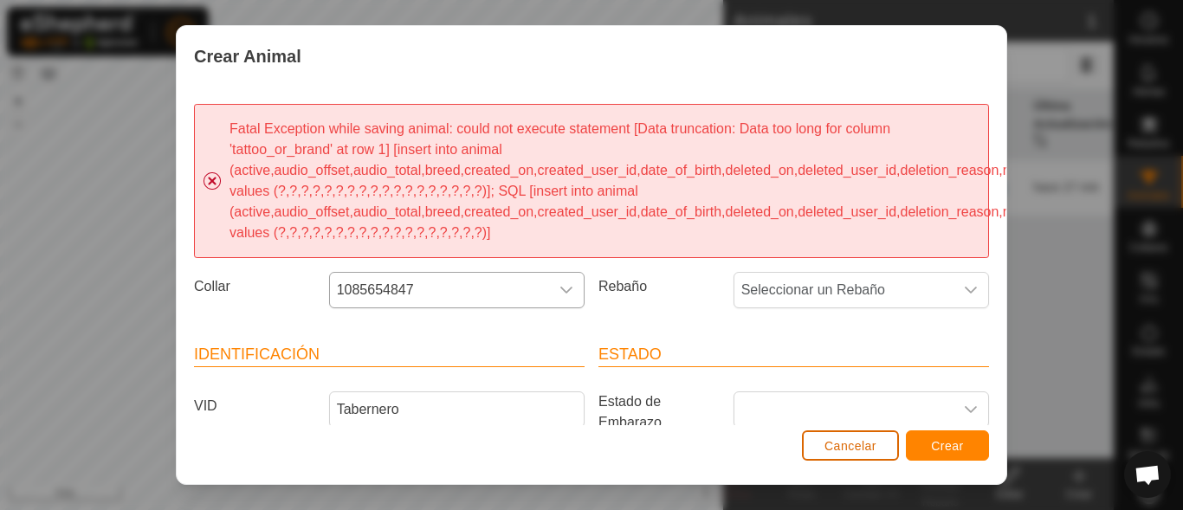
click at [871, 456] on button "Cancelar" at bounding box center [850, 445] width 97 height 30
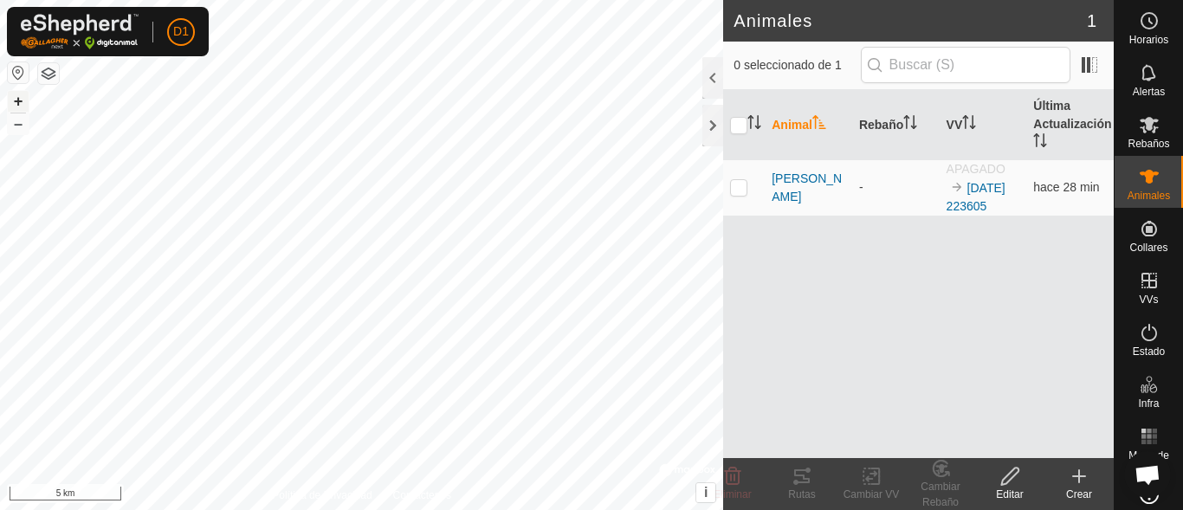
click at [20, 101] on button "+" at bounding box center [18, 101] width 21 height 21
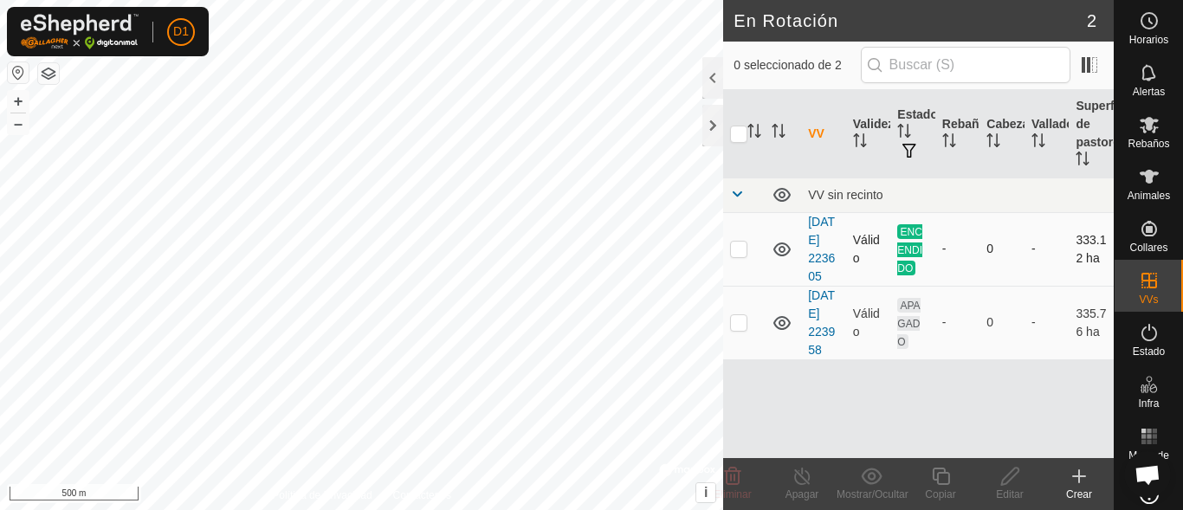
checkbox input "true"
click at [366, 0] on html "D1 Horarios Alertas Rebaños Animales Collares VVs Estado Infra Mapa de Calor Ay…" at bounding box center [591, 255] width 1183 height 510
click at [484, 0] on html "D1 Horarios Alertas Rebaños Animales Collares VVs Estado Infra Mapa de Calor Ay…" at bounding box center [591, 255] width 1183 height 510
click at [561, 0] on html "D1 Horarios Alertas Rebaños Animales Collares VVs Estado Infra Mapa de Calor Ay…" at bounding box center [591, 255] width 1183 height 510
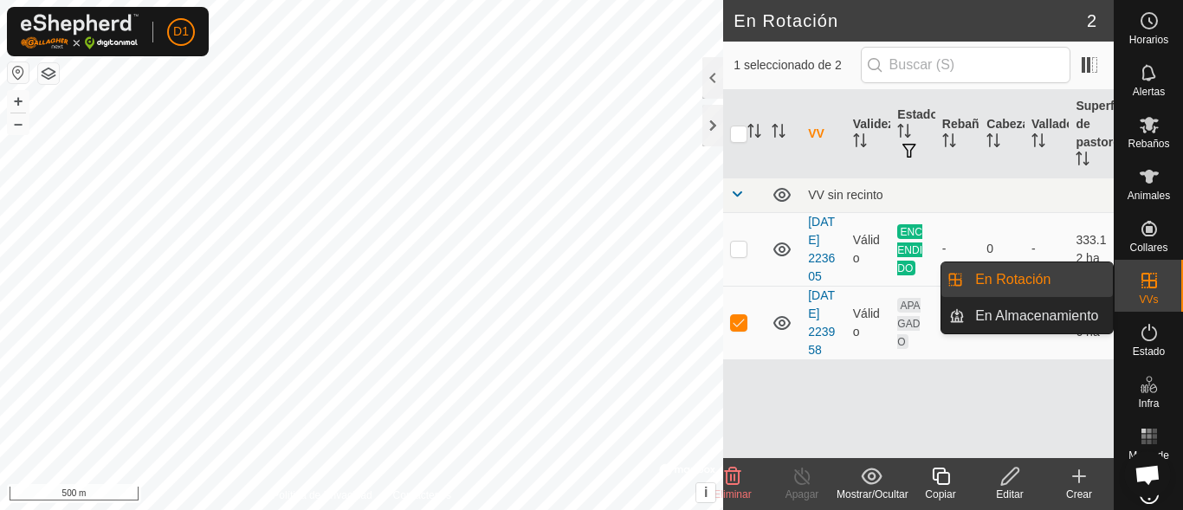
click at [1144, 280] on icon at bounding box center [1150, 281] width 16 height 16
click at [1045, 314] on link "En Almacenamiento" at bounding box center [1039, 316] width 148 height 35
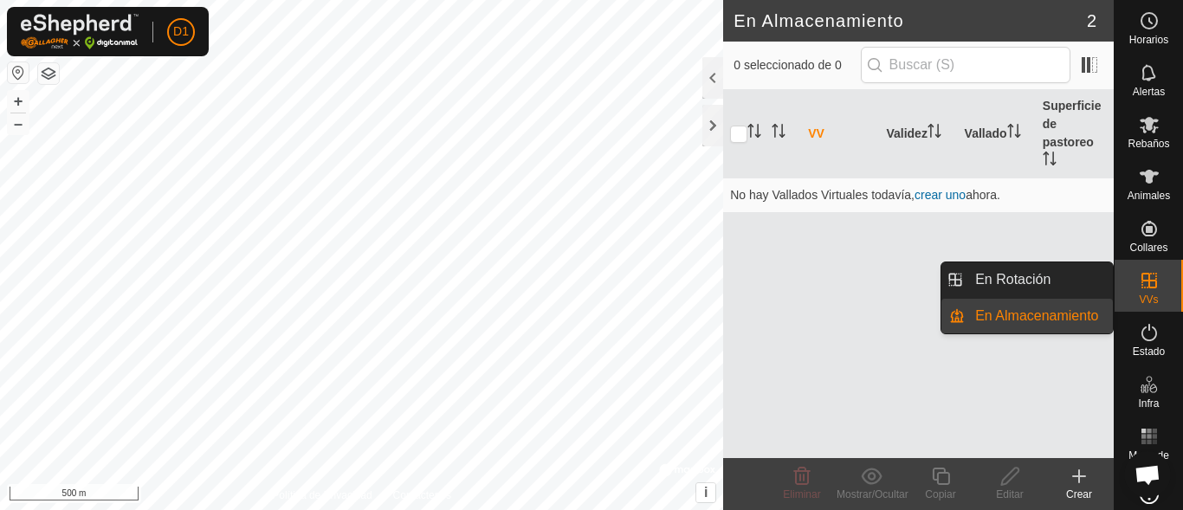
click at [1142, 282] on icon at bounding box center [1150, 281] width 16 height 16
click at [1034, 274] on link "En Rotación" at bounding box center [1039, 279] width 148 height 35
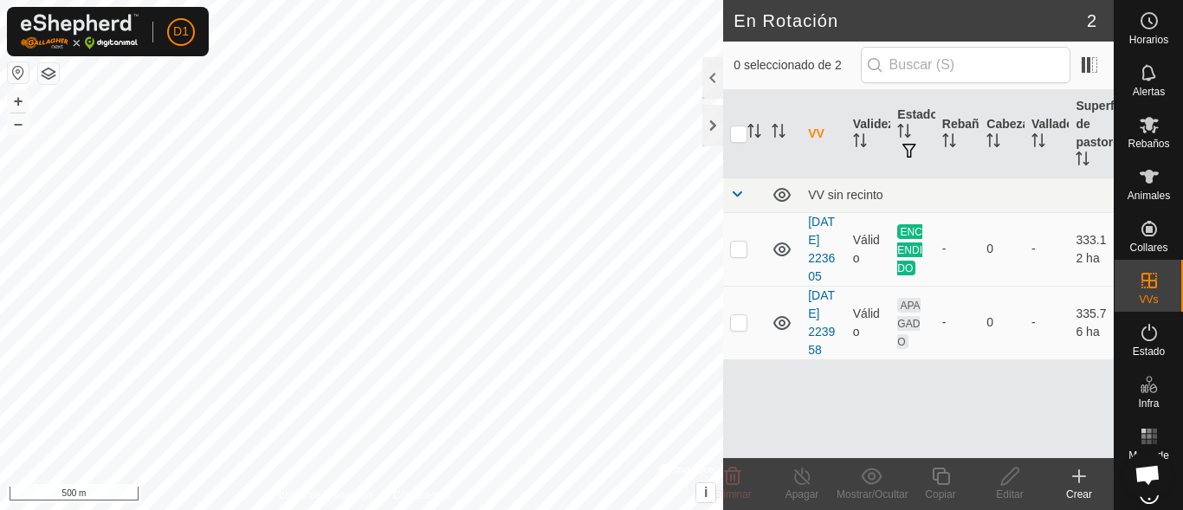
click at [668, 0] on html "D1 Horarios Alertas Rebaños Animales Collares VVs Estado Infra Mapa de Calor Ay…" at bounding box center [591, 255] width 1183 height 510
click at [19, 100] on button "+" at bounding box center [18, 101] width 21 height 21
click at [1081, 481] on icon at bounding box center [1079, 476] width 21 height 21
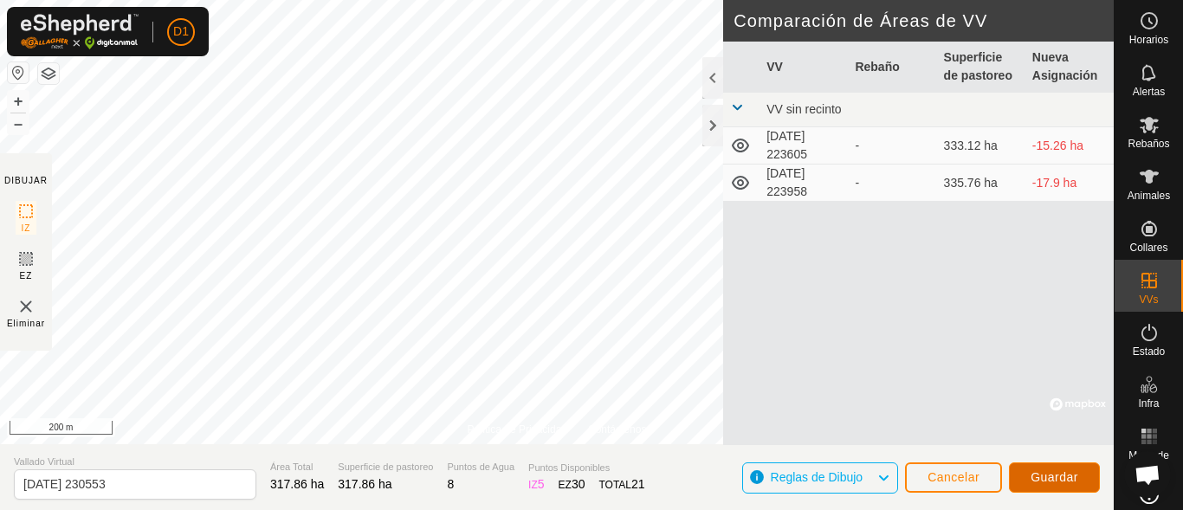
click at [1061, 479] on span "Guardar" at bounding box center [1055, 477] width 48 height 14
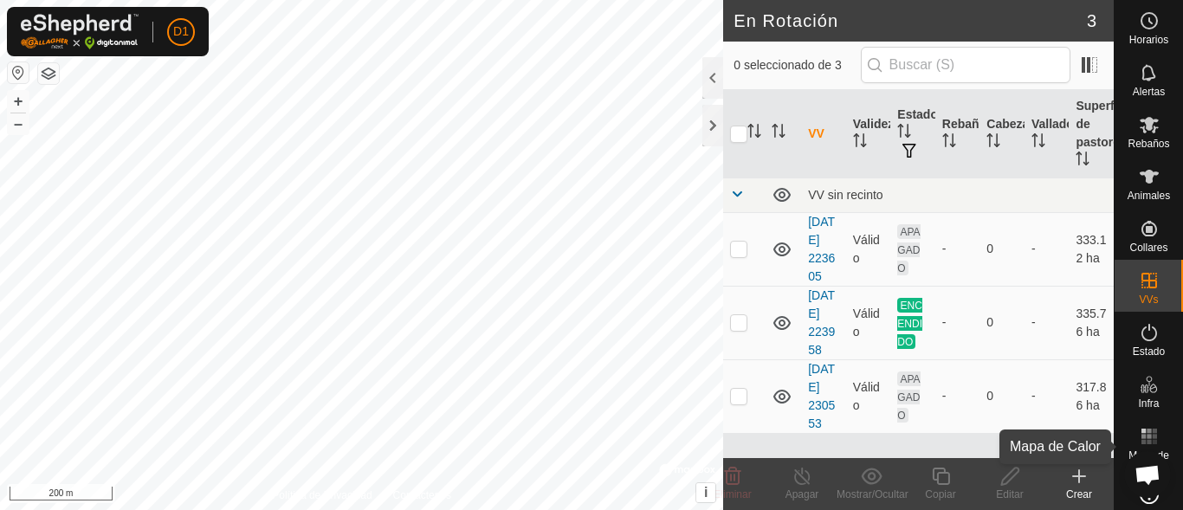
click at [1142, 432] on rect at bounding box center [1144, 431] width 4 height 4
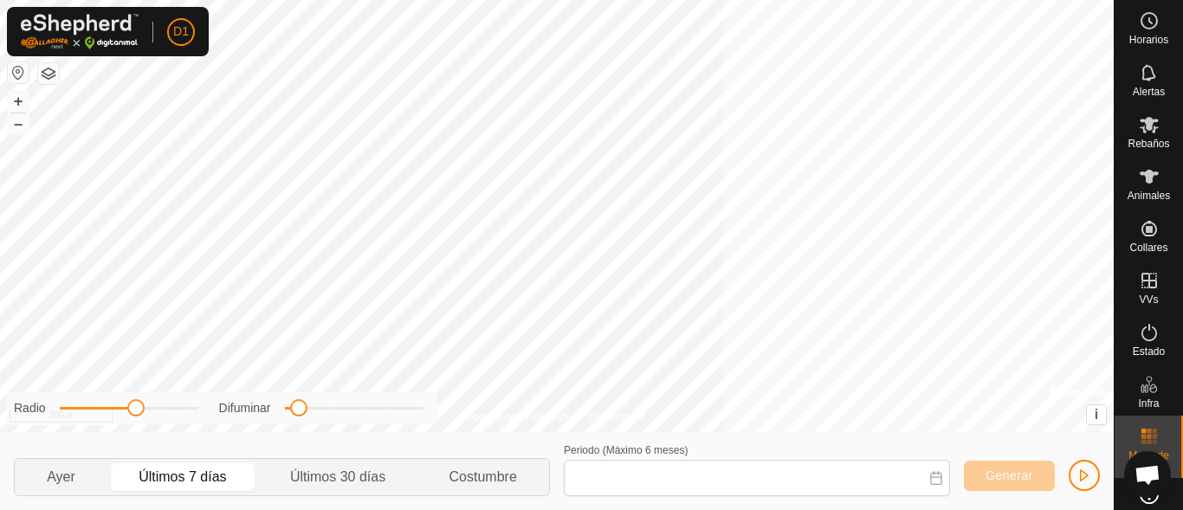
type input "[DATE] - [DATE]"
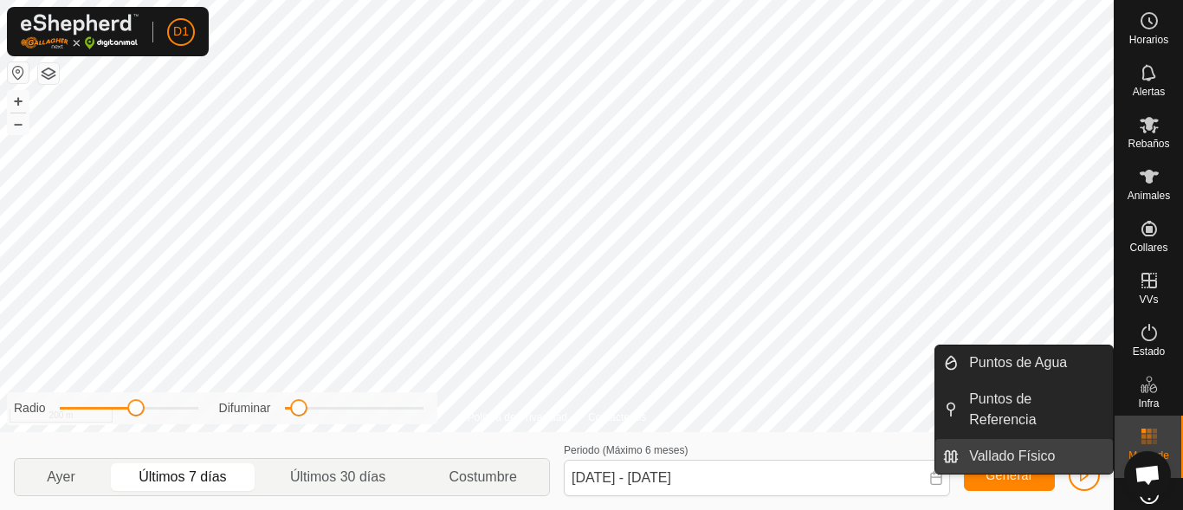
click at [1028, 446] on link "Vallado Físico" at bounding box center [1036, 456] width 154 height 35
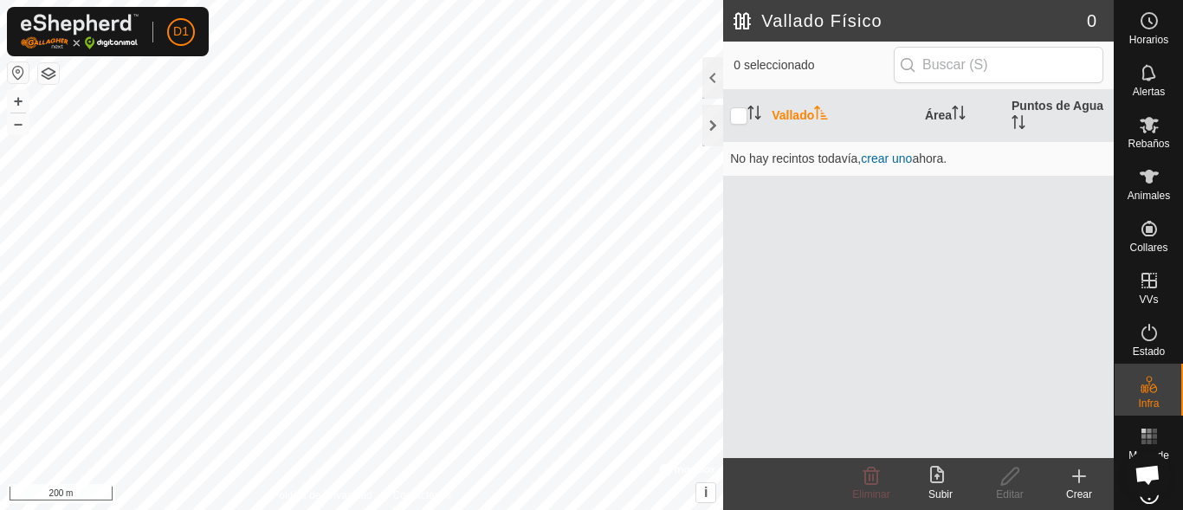
click at [992, 468] on div "Vallado Físico 0 0 seleccionado Vallado Área Puntos de Agua No hay recintos tod…" at bounding box center [557, 255] width 1114 height 510
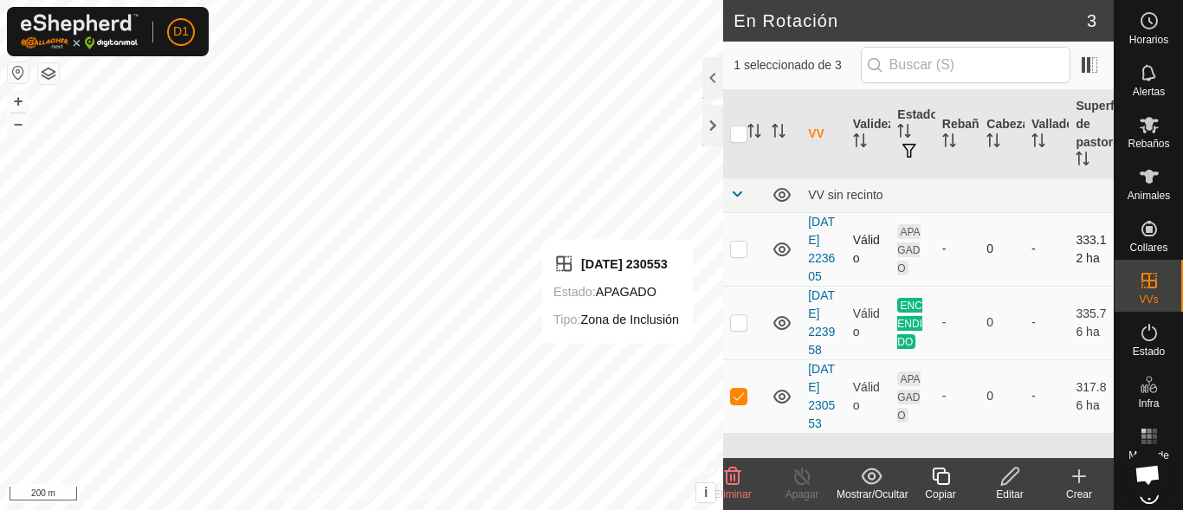
scroll to position [30, 0]
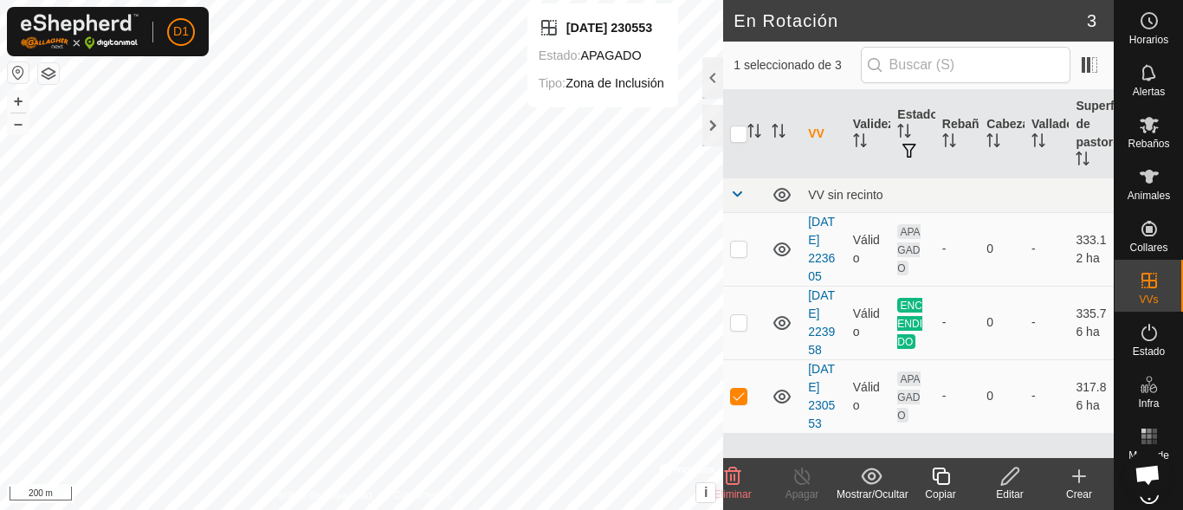
checkbox input "false"
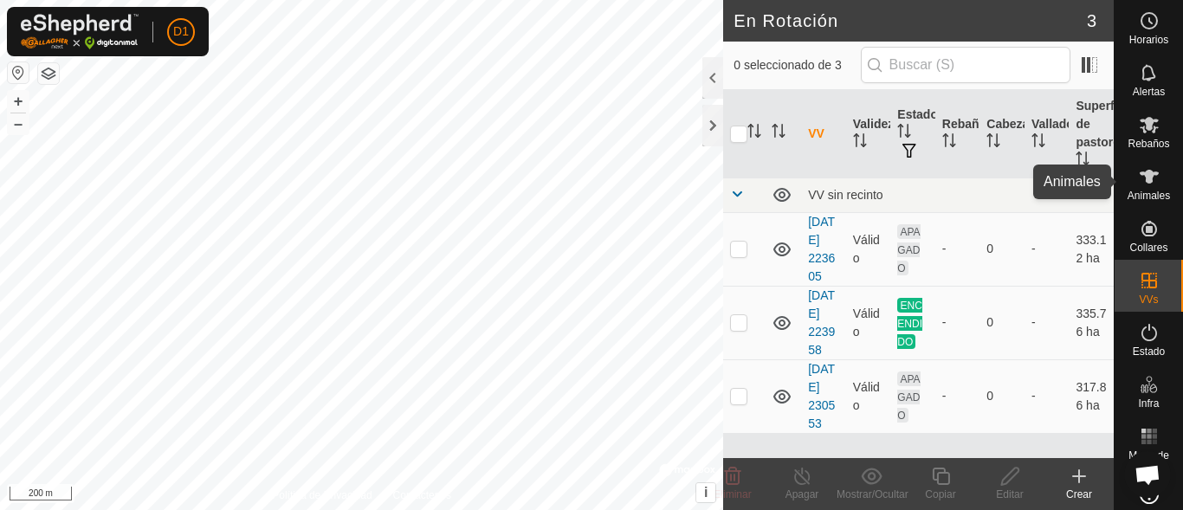
click at [1146, 195] on span "Animales" at bounding box center [1149, 196] width 42 height 10
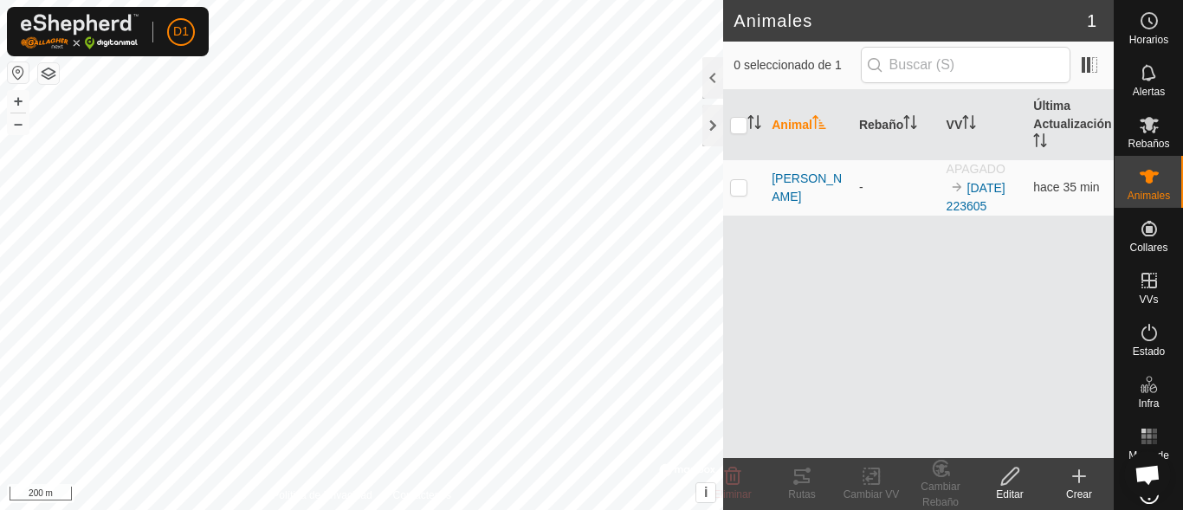
click at [1074, 482] on icon at bounding box center [1079, 476] width 21 height 21
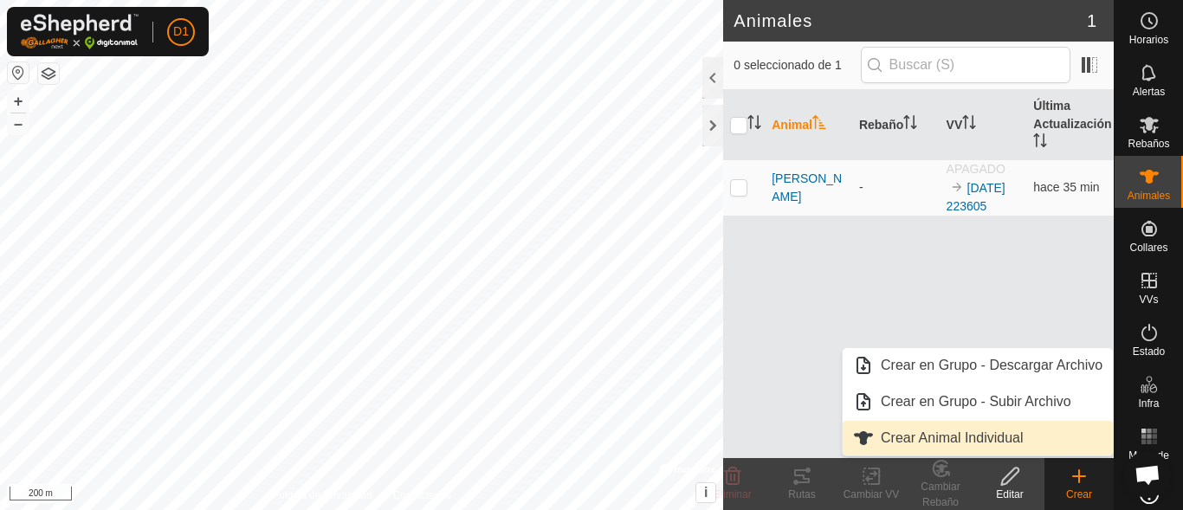
click at [979, 437] on link "Crear Animal Individual" at bounding box center [978, 438] width 270 height 35
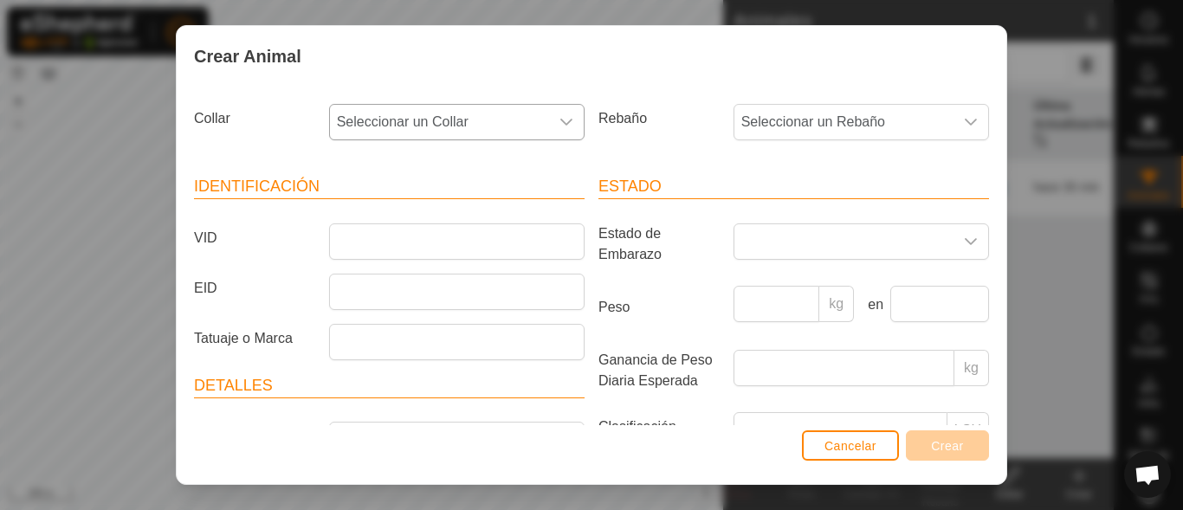
click at [561, 117] on icon "dropdown trigger" at bounding box center [567, 122] width 14 height 14
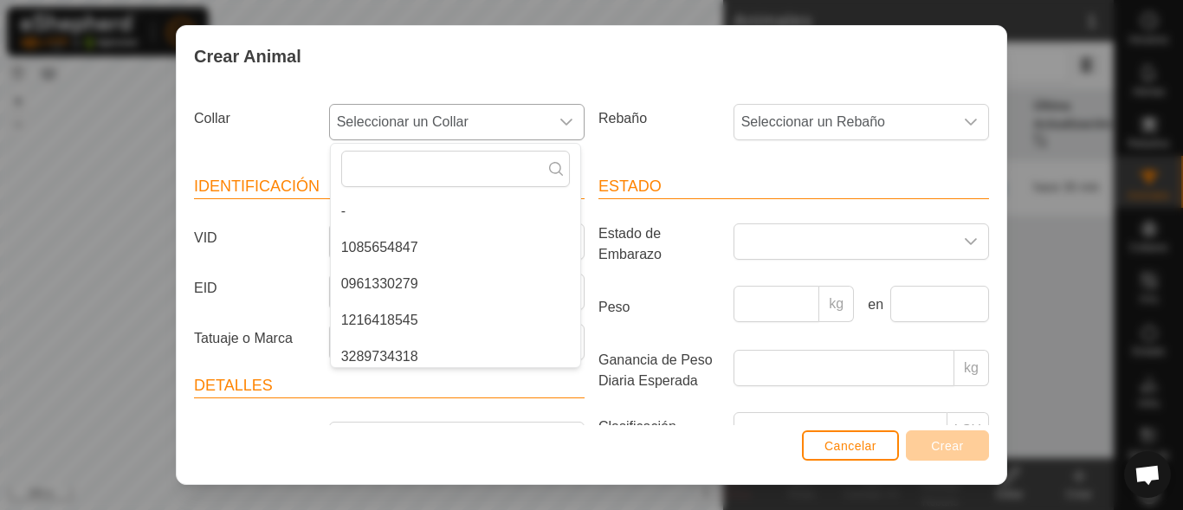
click at [395, 246] on li "1085654847" at bounding box center [455, 247] width 249 height 35
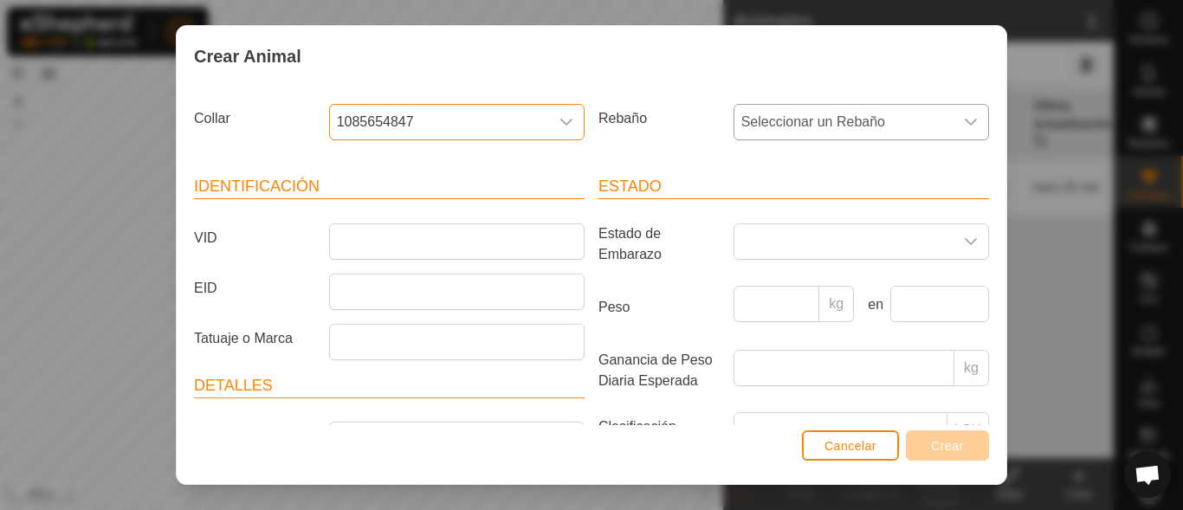
click at [927, 115] on span "Seleccionar un Rebaño" at bounding box center [843, 122] width 219 height 35
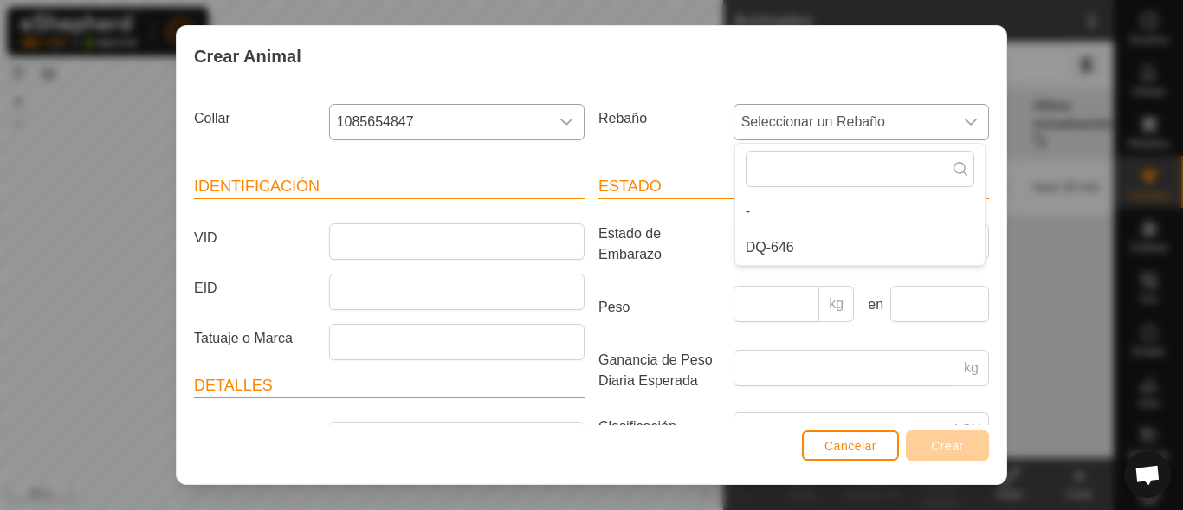
click at [776, 244] on li "DQ-646" at bounding box center [859, 247] width 249 height 35
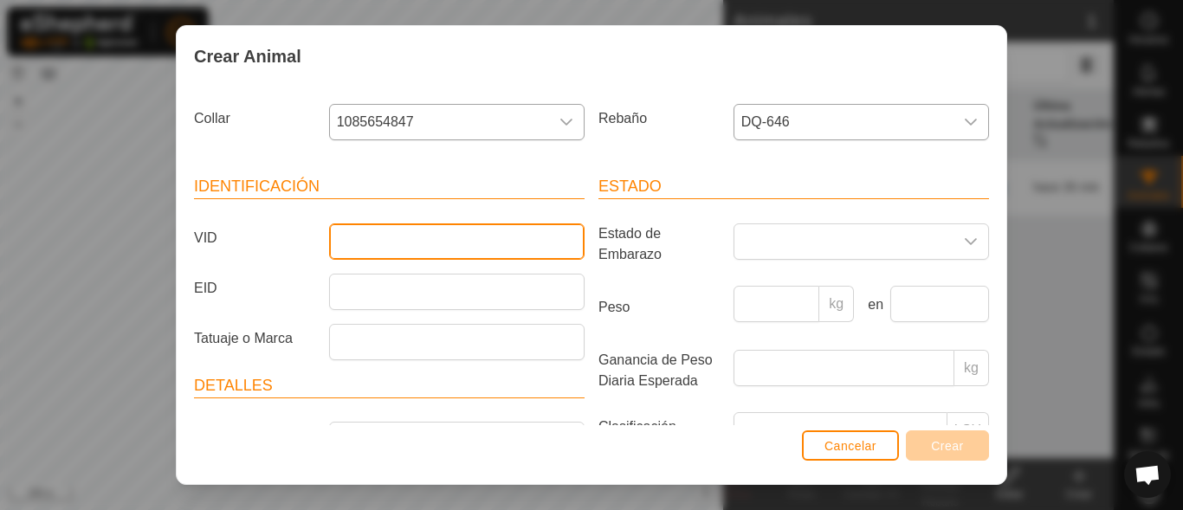
click at [332, 250] on input "VID" at bounding box center [457, 241] width 256 height 36
type input "[PERSON_NAME]"
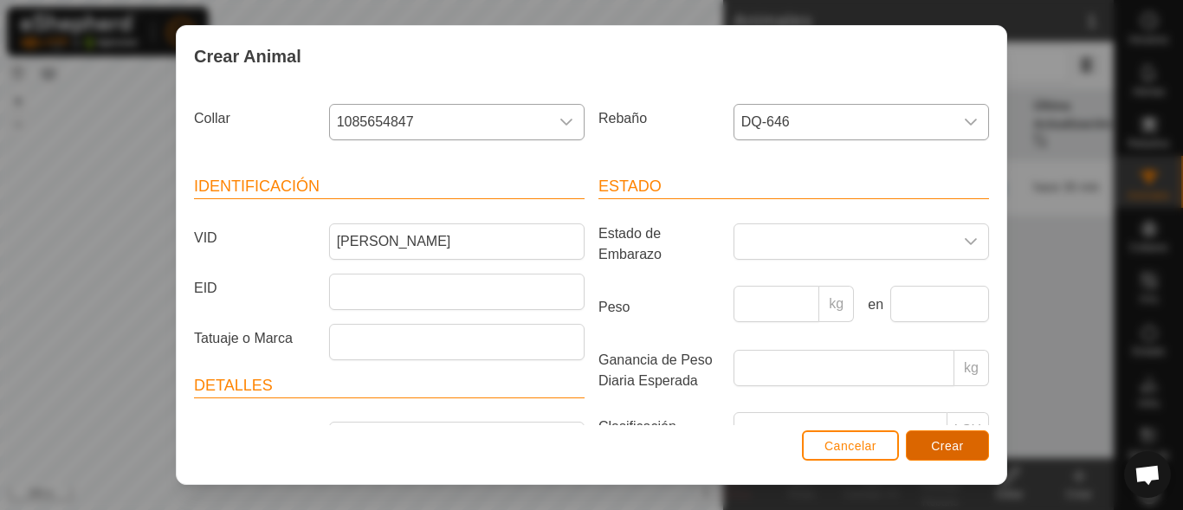
click at [933, 453] on button "Crear" at bounding box center [947, 445] width 83 height 30
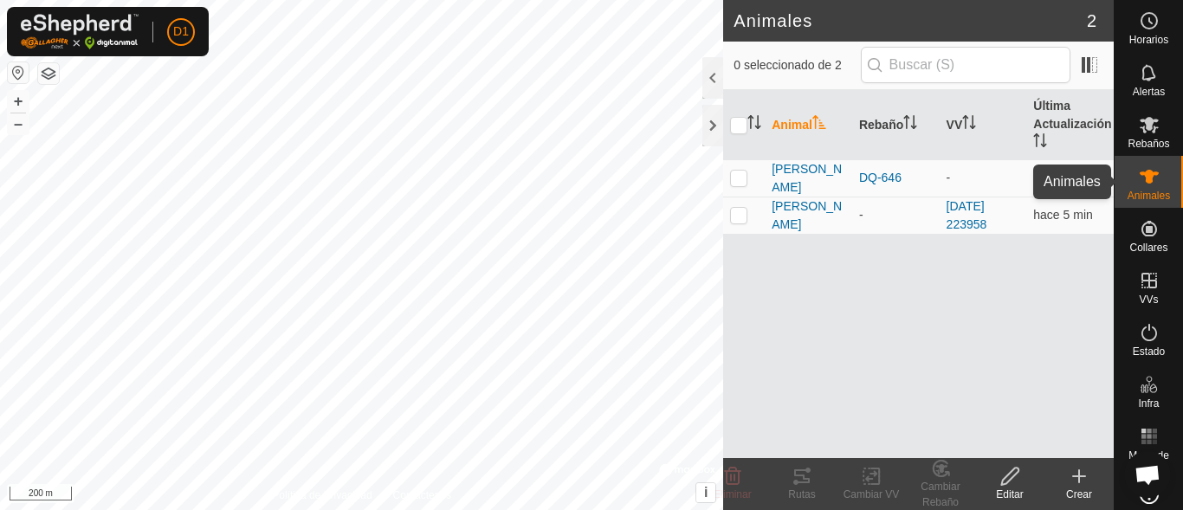
click at [1138, 197] on span "Animales" at bounding box center [1149, 196] width 42 height 10
click at [1069, 477] on icon at bounding box center [1079, 476] width 21 height 21
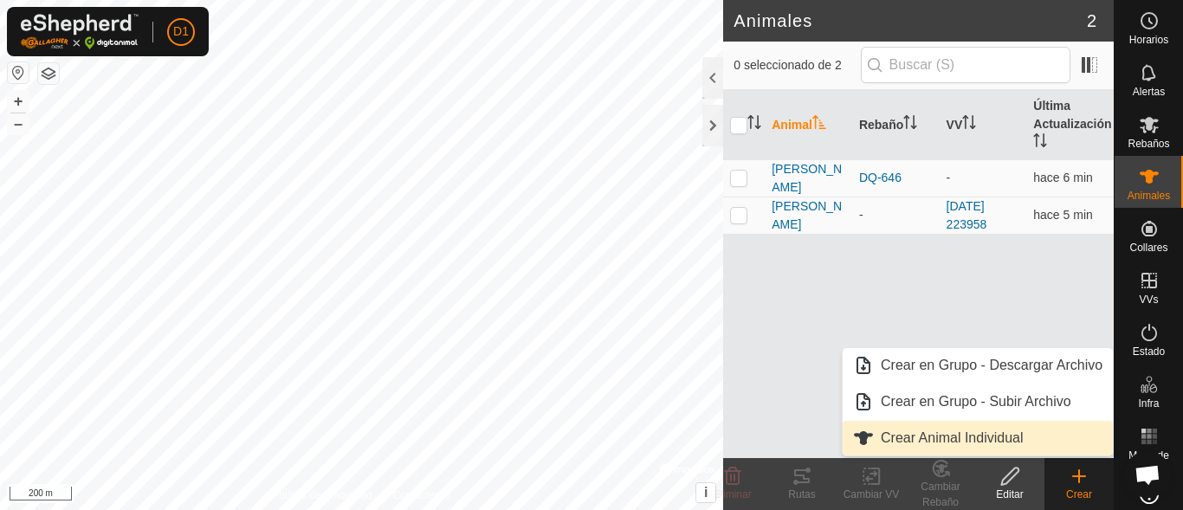
click at [1021, 427] on link "Crear Animal Individual" at bounding box center [978, 438] width 270 height 35
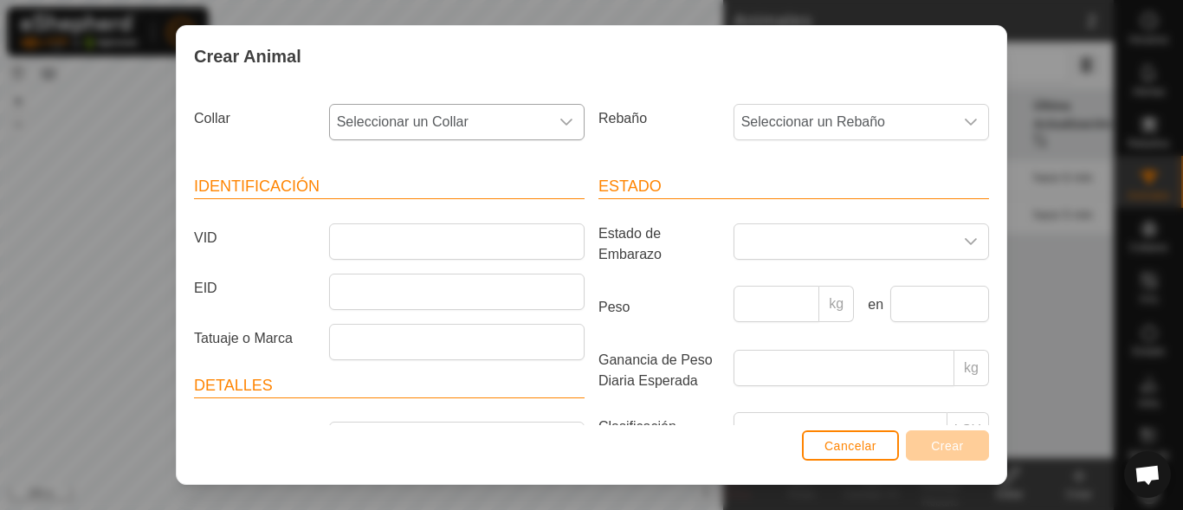
click at [560, 129] on icon "dropdown trigger" at bounding box center [567, 122] width 14 height 14
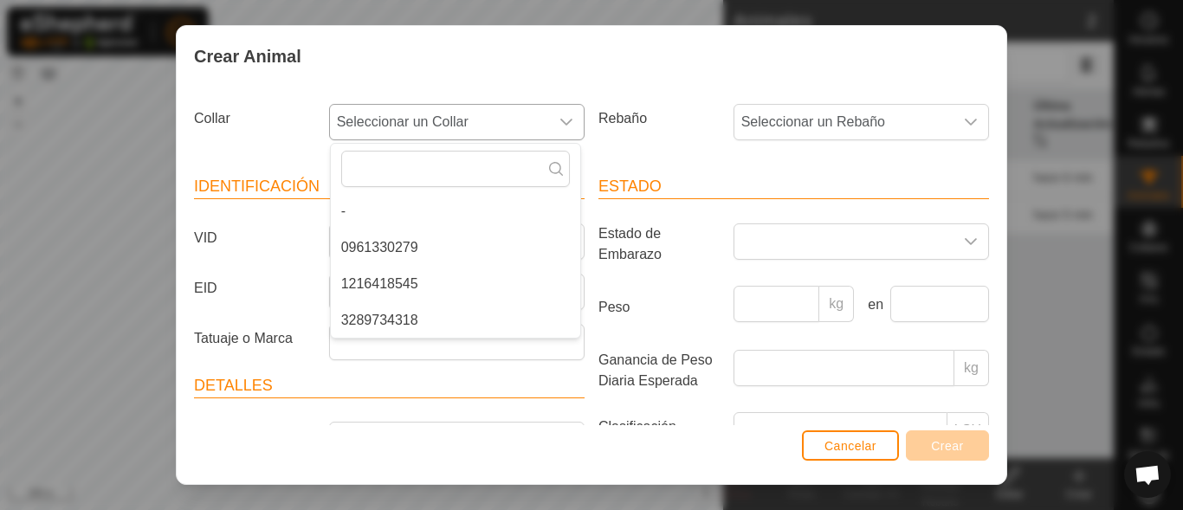
click at [383, 247] on li "0961330279" at bounding box center [455, 247] width 249 height 35
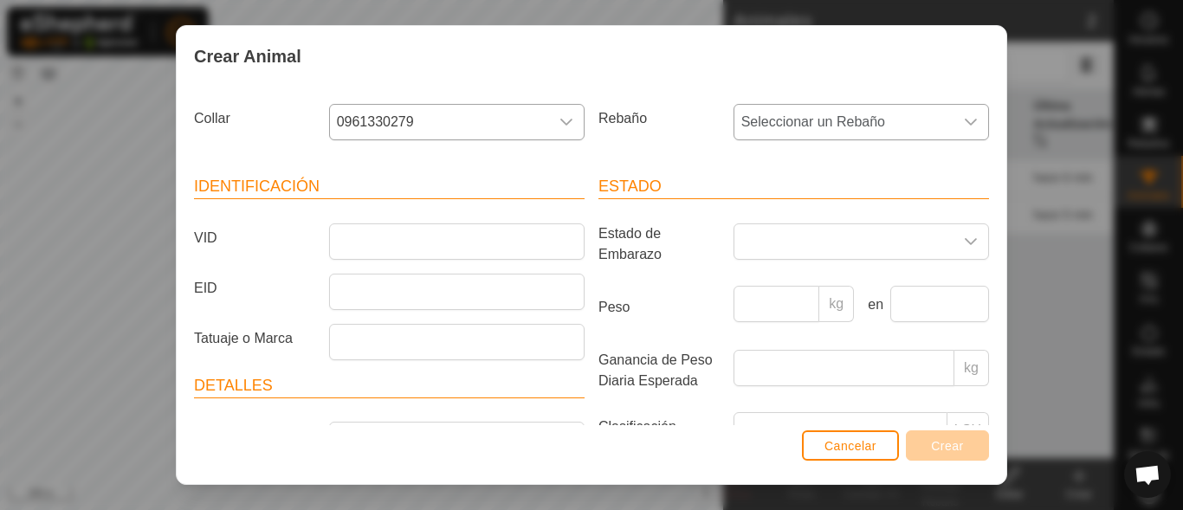
click at [964, 119] on icon "dropdown trigger" at bounding box center [971, 122] width 14 height 14
click at [771, 249] on li "DQ-646" at bounding box center [859, 247] width 249 height 35
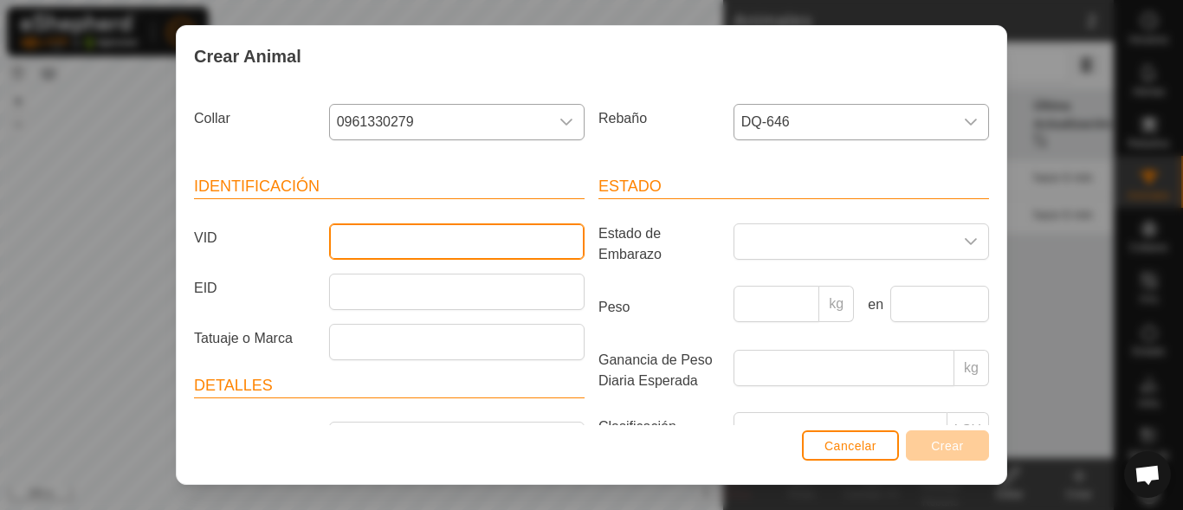
click at [441, 242] on input "VID" at bounding box center [457, 241] width 256 height 36
type input "Tabernero"
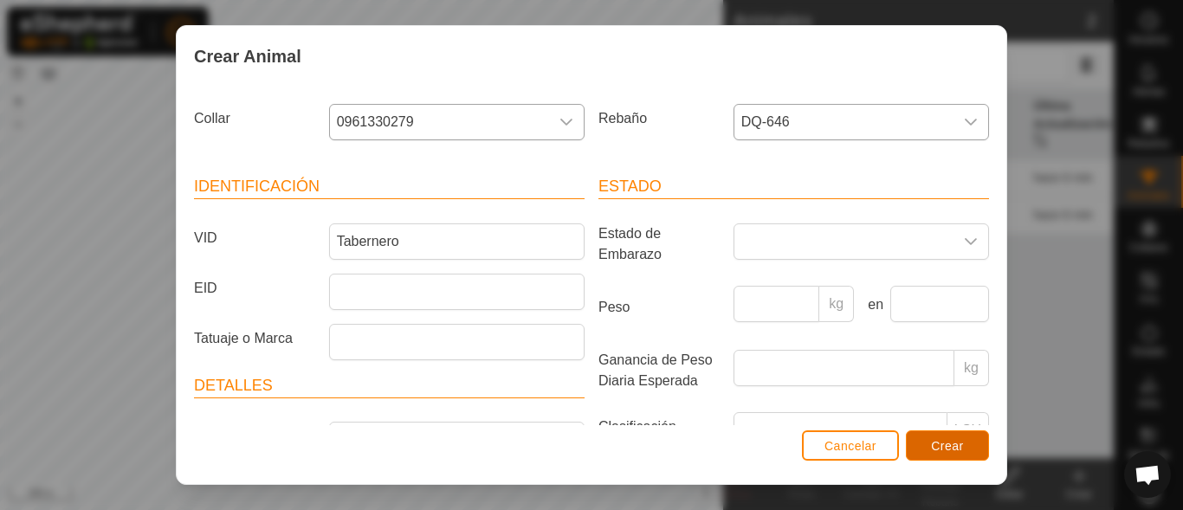
click at [922, 445] on button "Crear" at bounding box center [947, 445] width 83 height 30
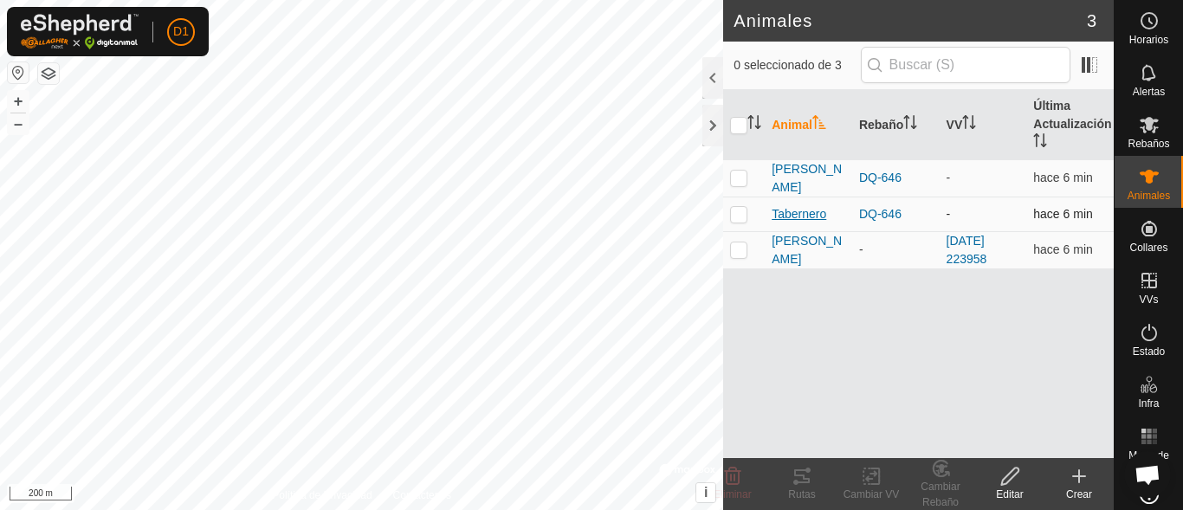
click at [808, 215] on span "Tabernero" at bounding box center [799, 214] width 55 height 18
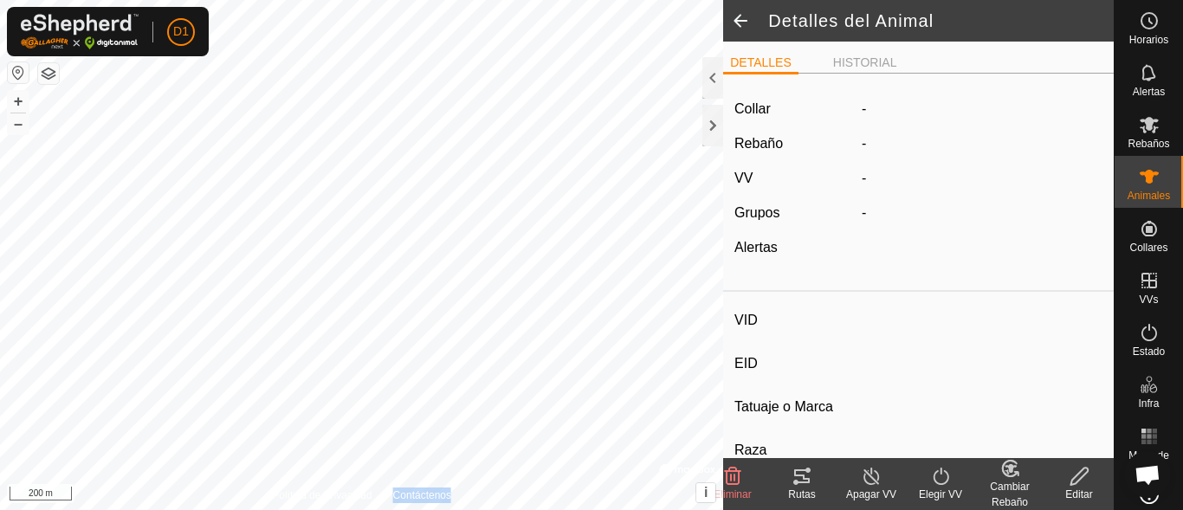
type input "Tabernero"
type input "-"
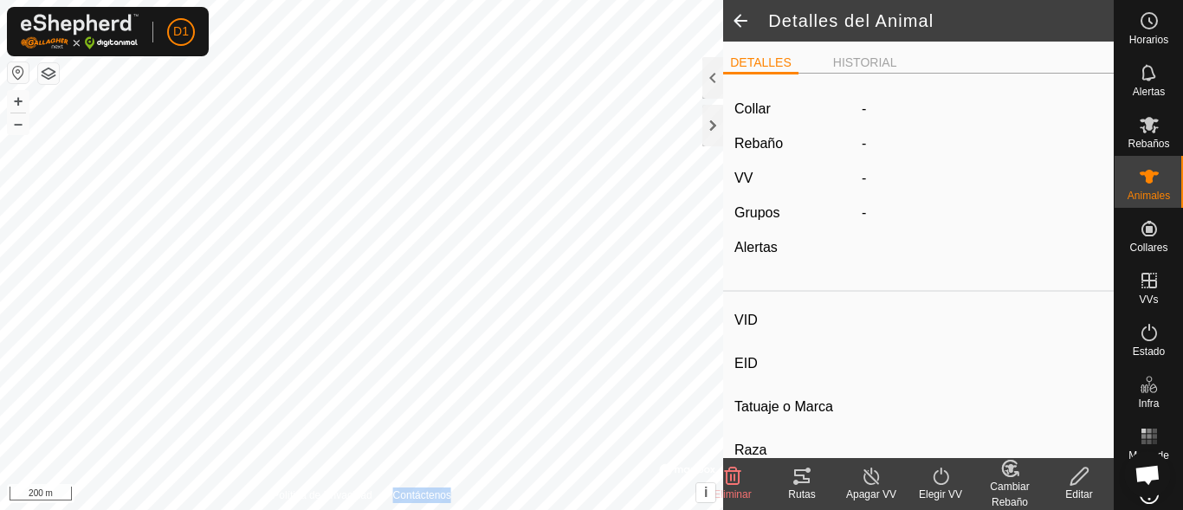
type input "0 kg"
type input "-"
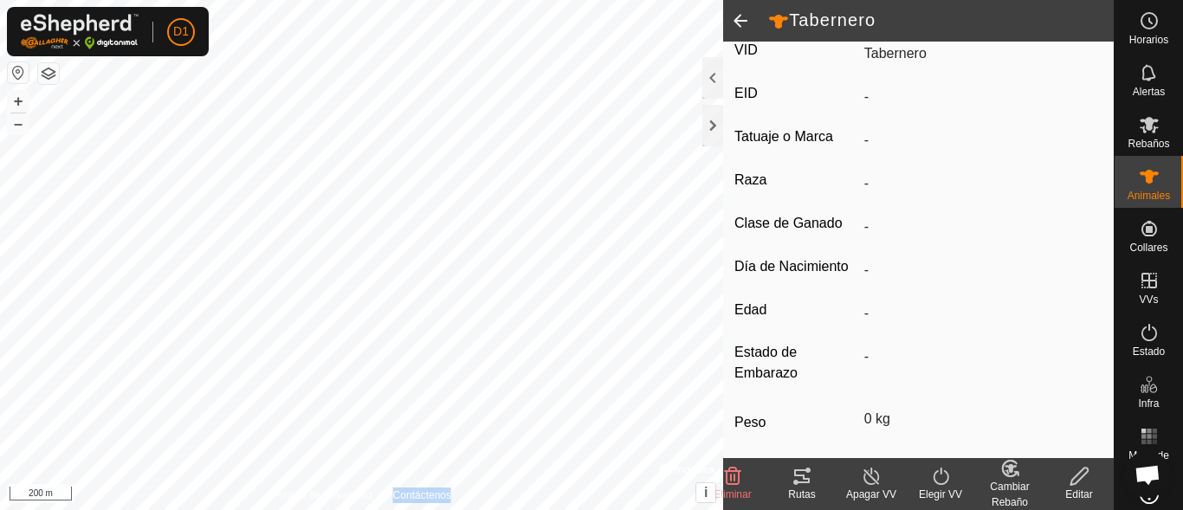
scroll to position [312, 0]
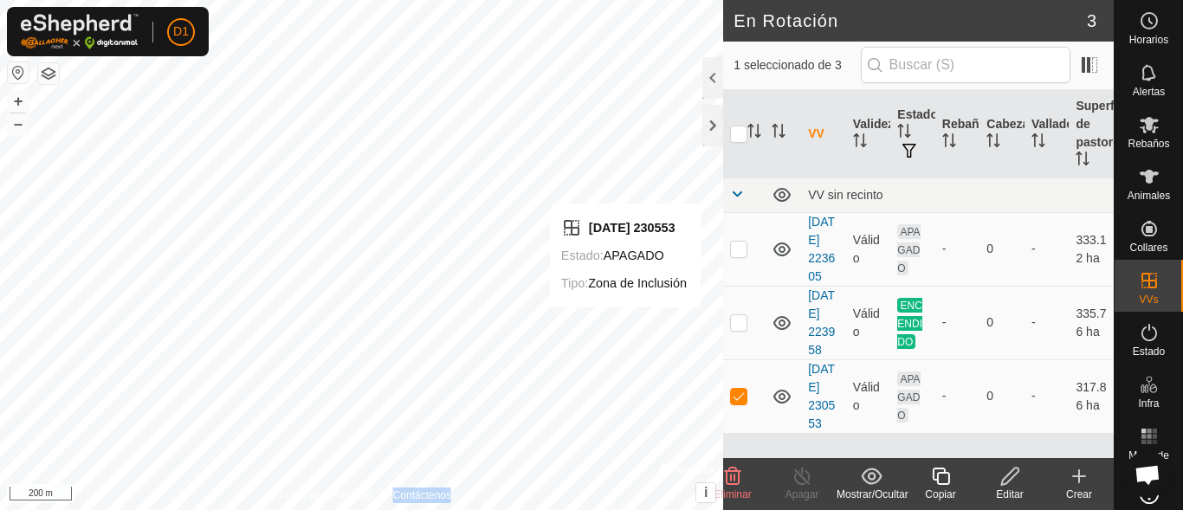
scroll to position [30, 0]
click at [740, 403] on p-checkbox at bounding box center [738, 396] width 17 height 14
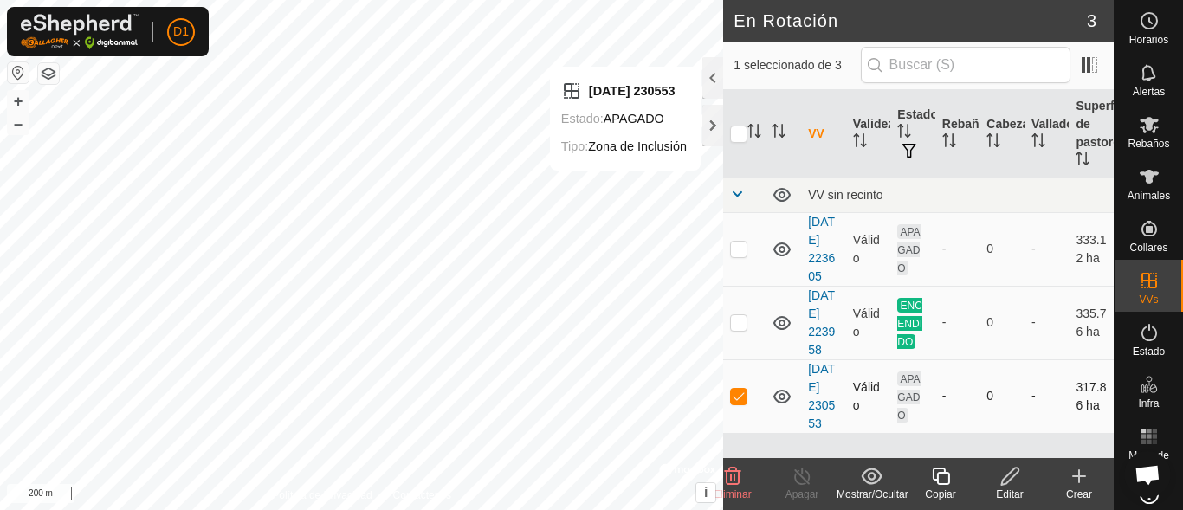
click at [742, 403] on p-checkbox at bounding box center [738, 396] width 17 height 14
checkbox input "false"
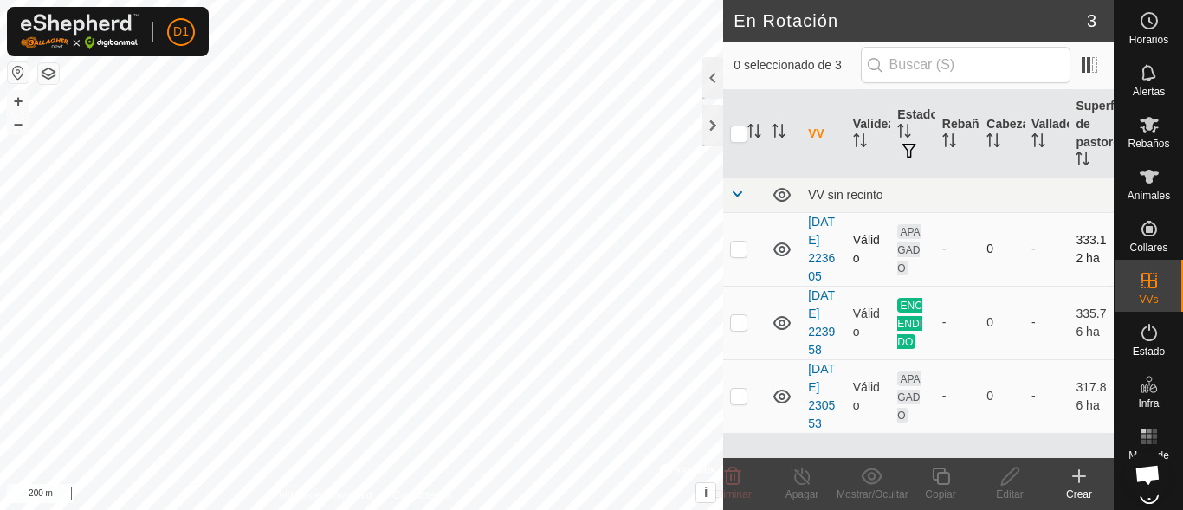
click at [736, 242] on p-checkbox at bounding box center [738, 249] width 17 height 14
click at [21, 134] on div "+ –" at bounding box center [18, 112] width 23 height 45
click at [17, 127] on div "+ –" at bounding box center [18, 112] width 23 height 45
click at [17, 127] on button "–" at bounding box center [18, 123] width 21 height 21
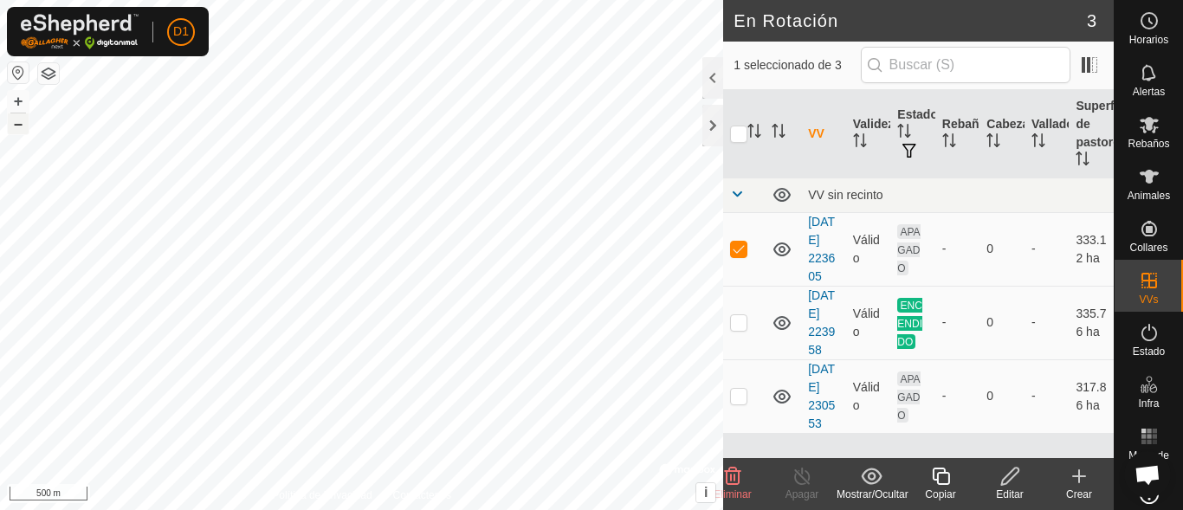
click at [17, 127] on button "–" at bounding box center [18, 123] width 21 height 21
click at [18, 100] on button "+" at bounding box center [18, 101] width 21 height 21
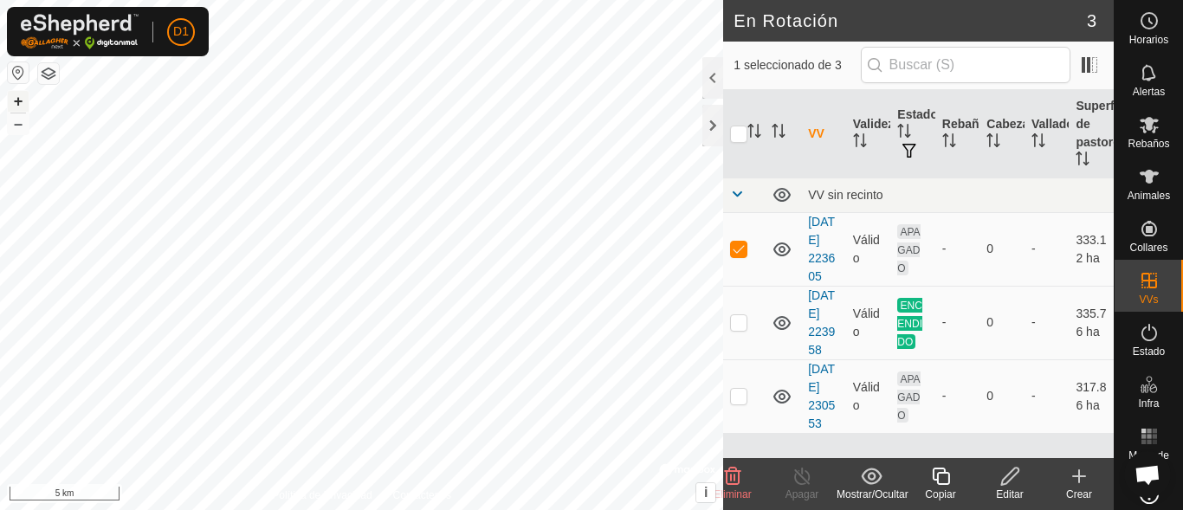
click at [18, 100] on button "+" at bounding box center [18, 101] width 21 height 21
click at [191, 48] on div "D1 Horarios Alertas Rebaños Animales Collares VVs Estado Infra Mapa de Calor Ay…" at bounding box center [591, 255] width 1183 height 510
click at [742, 242] on p-checkbox at bounding box center [738, 249] width 17 height 14
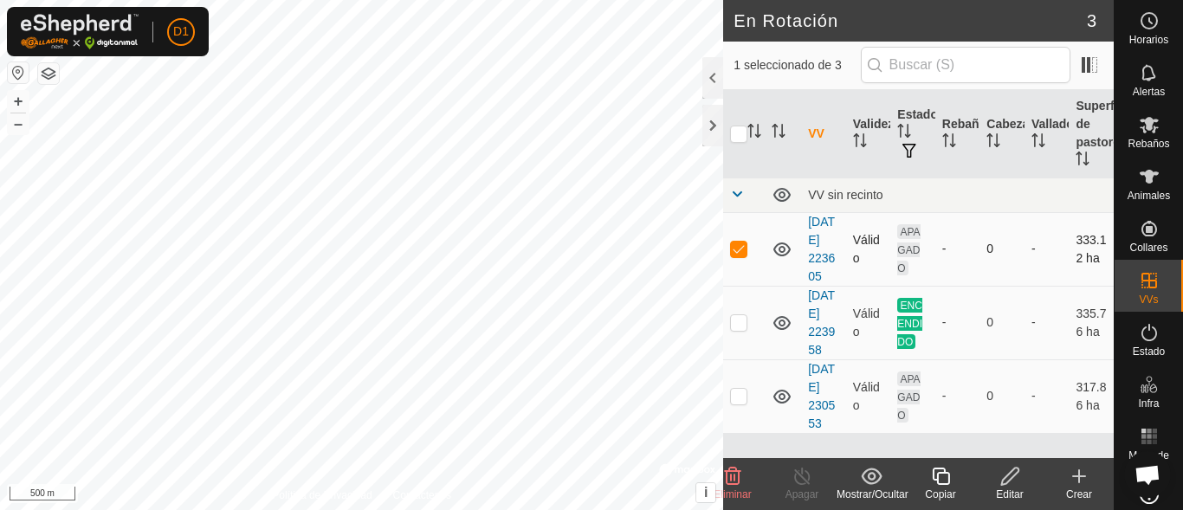
checkbox input "false"
click at [738, 320] on p-checkbox at bounding box center [738, 322] width 17 height 14
checkbox input "true"
click at [733, 242] on p-checkbox at bounding box center [738, 249] width 17 height 14
checkbox input "true"
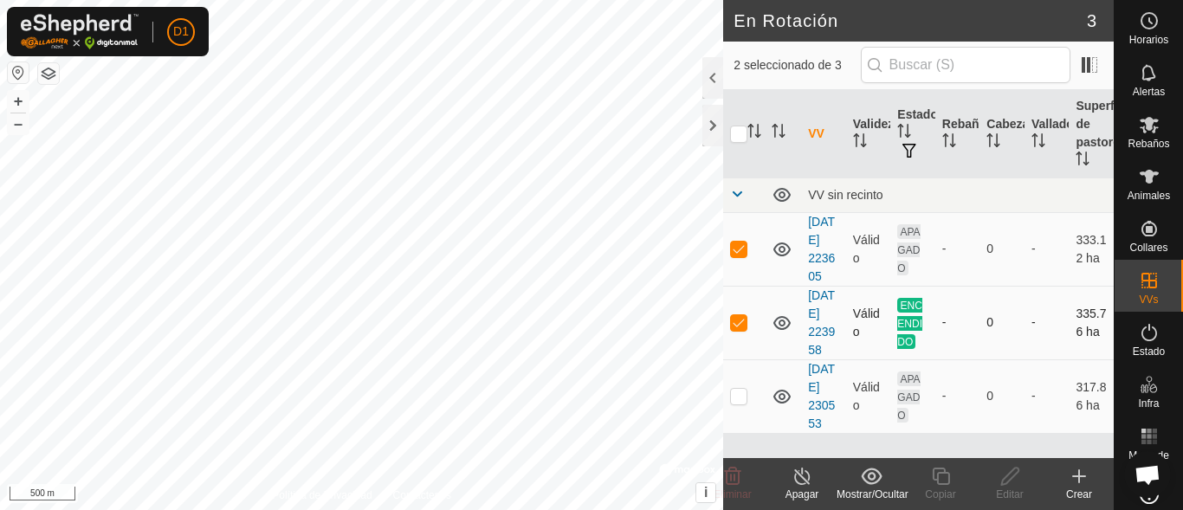
click at [738, 320] on p-checkbox at bounding box center [738, 322] width 17 height 14
checkbox input "false"
click at [737, 480] on icon at bounding box center [732, 476] width 21 height 21
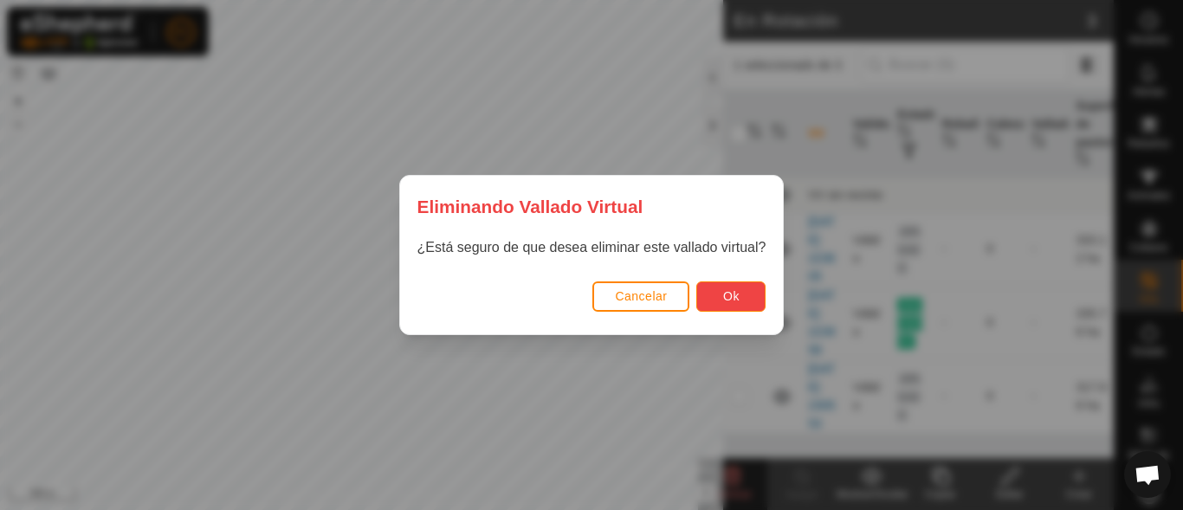
click at [724, 290] on span "Ok" at bounding box center [731, 296] width 16 height 14
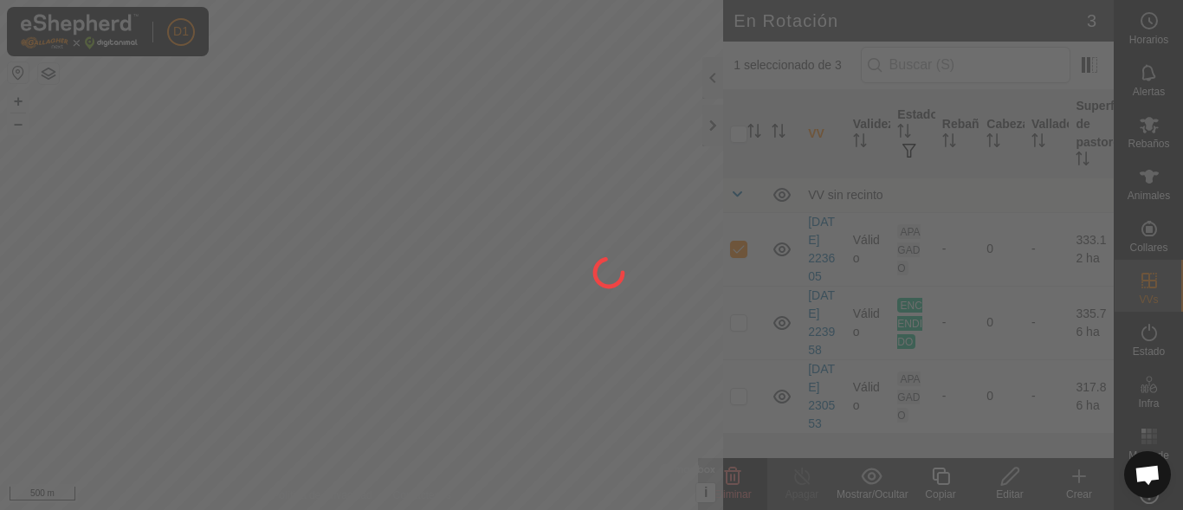
checkbox input "false"
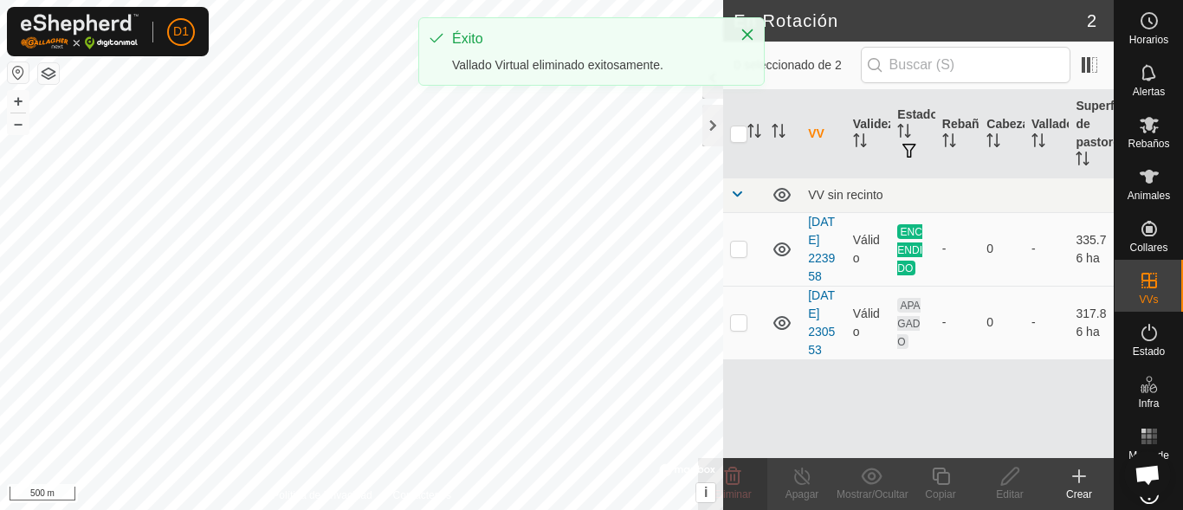
scroll to position [0, 0]
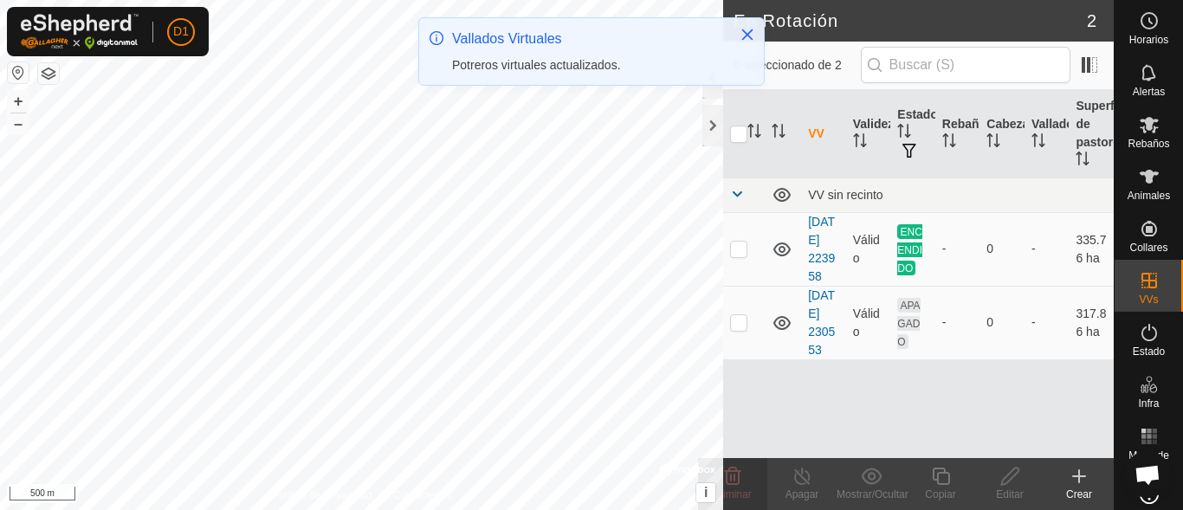
click at [820, 0] on html "D1 Horarios Alertas Rebaños Animales Collares VVs Estado Infra Mapa de Calor Ay…" at bounding box center [591, 255] width 1183 height 510
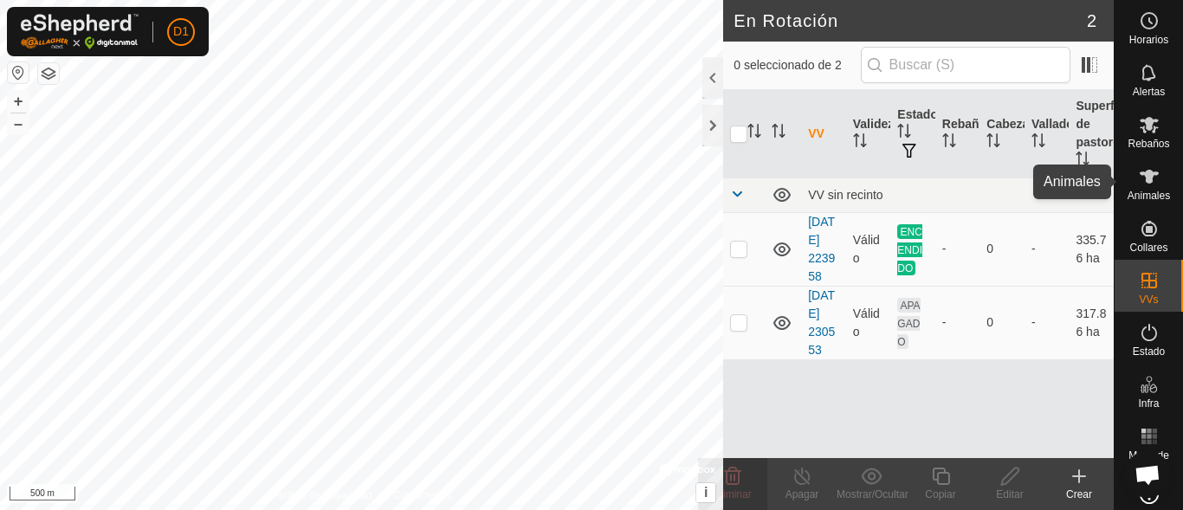
click at [1136, 191] on span "Animales" at bounding box center [1149, 196] width 42 height 10
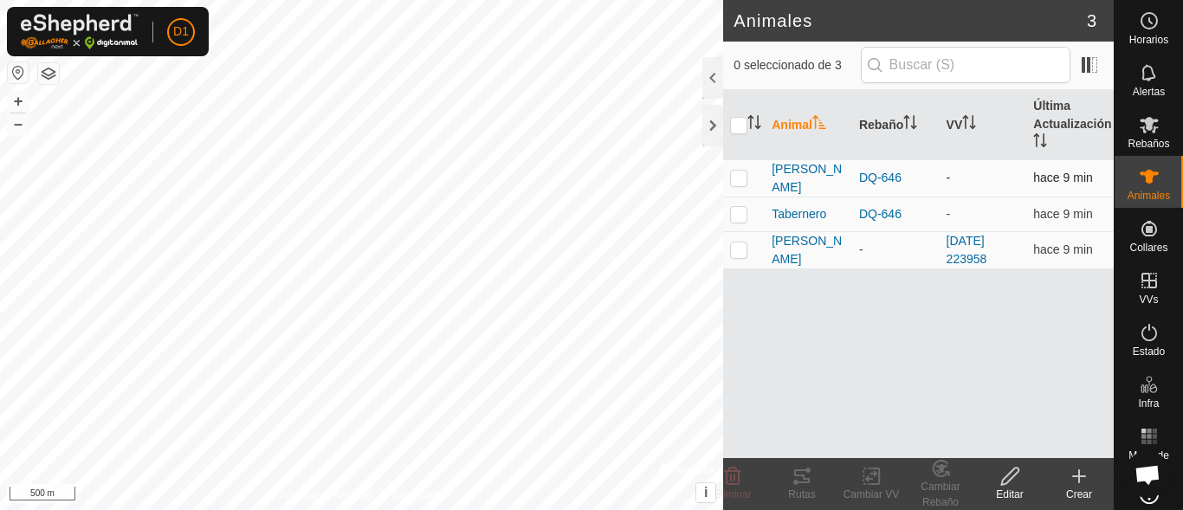
click at [744, 176] on p-checkbox at bounding box center [738, 178] width 17 height 14
checkbox input "true"
click at [735, 210] on p-checkbox at bounding box center [738, 214] width 17 height 14
checkbox input "true"
click at [873, 477] on icon at bounding box center [872, 476] width 22 height 21
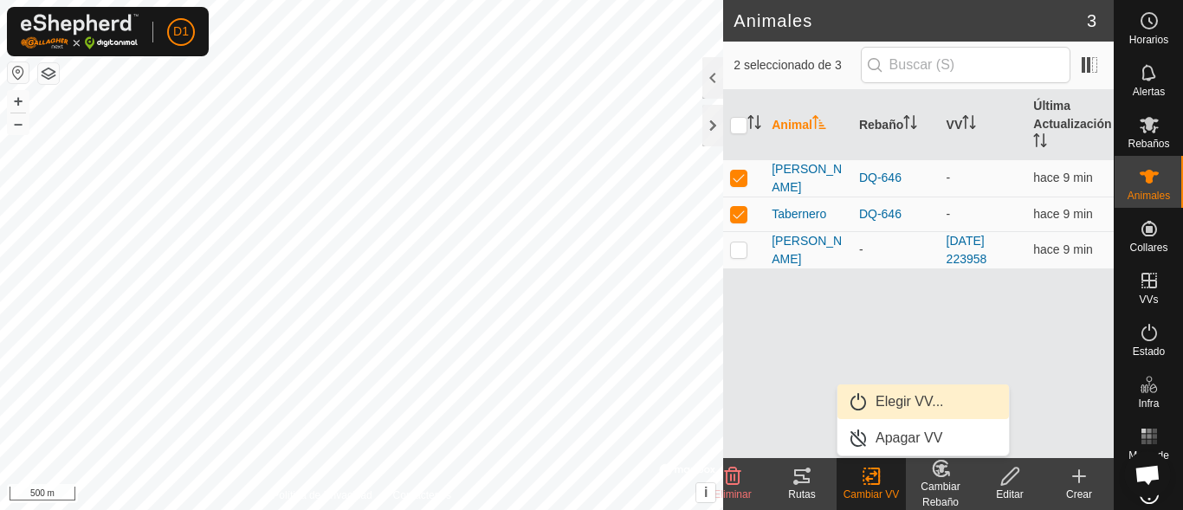
click at [880, 396] on link "Elegir VV..." at bounding box center [923, 402] width 171 height 35
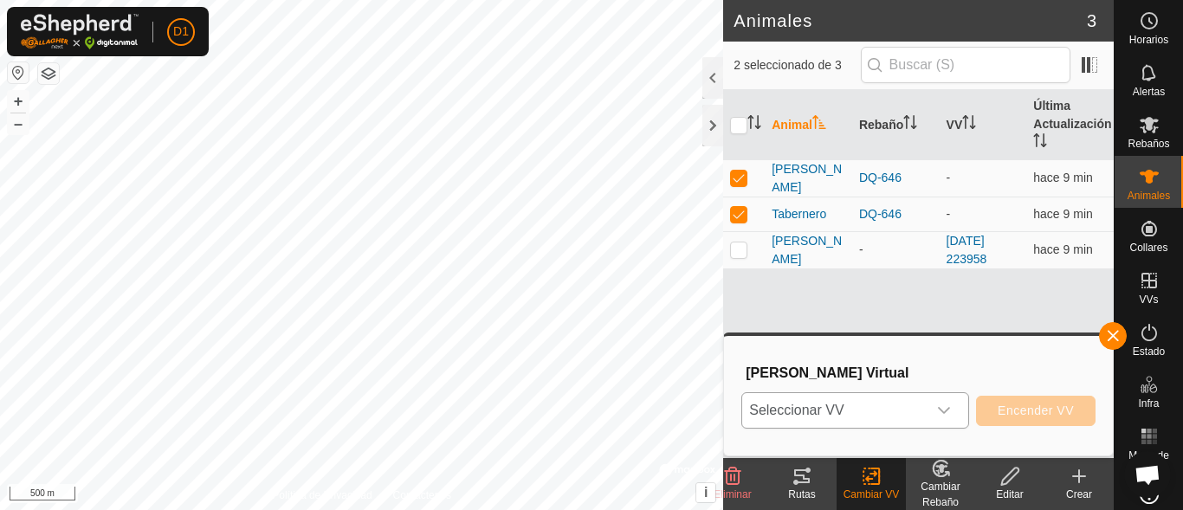
click at [951, 409] on icon "dropdown trigger" at bounding box center [944, 411] width 14 height 14
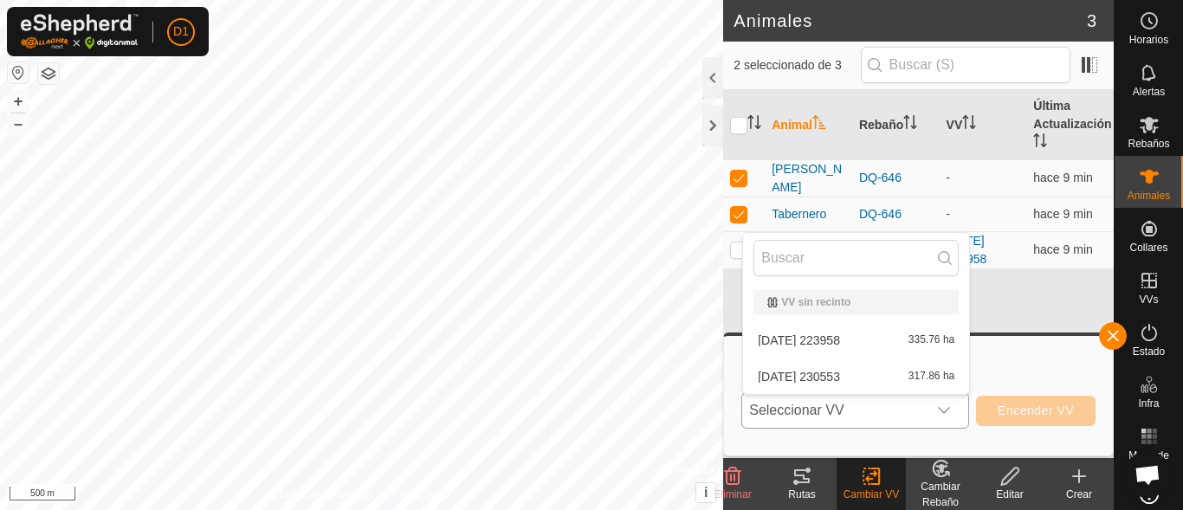
click at [849, 375] on li "[DATE] 230553 317.86 ha" at bounding box center [856, 376] width 226 height 35
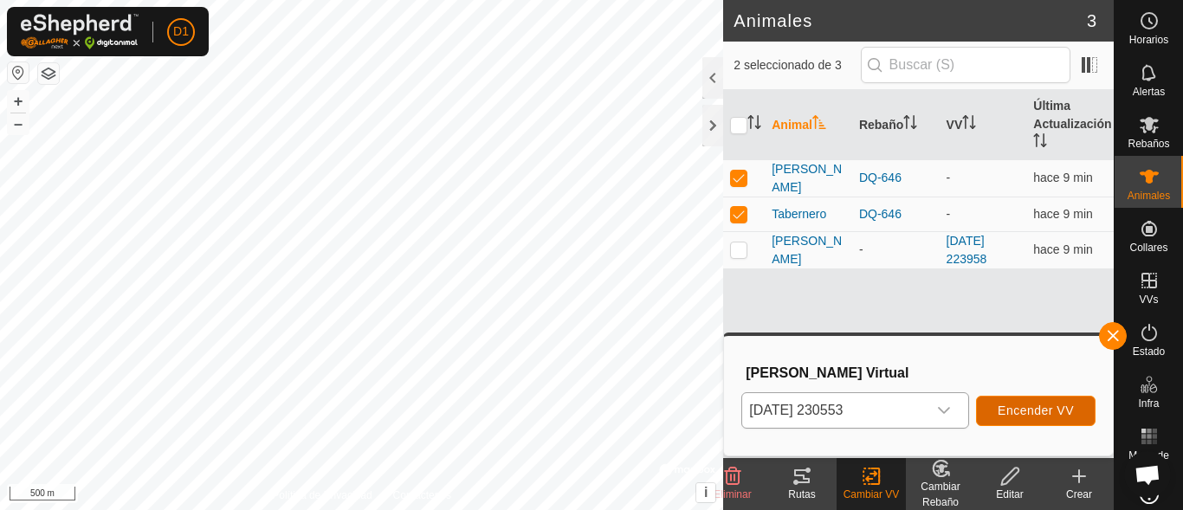
click at [1013, 410] on span "Encender VV" at bounding box center [1036, 411] width 76 height 14
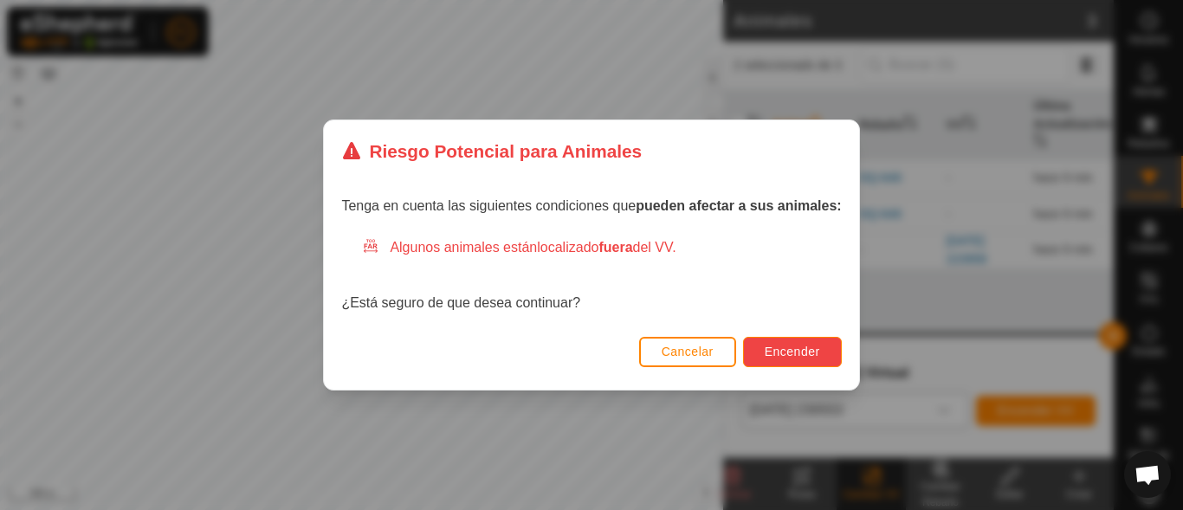
click at [773, 357] on span "Encender" at bounding box center [792, 352] width 55 height 14
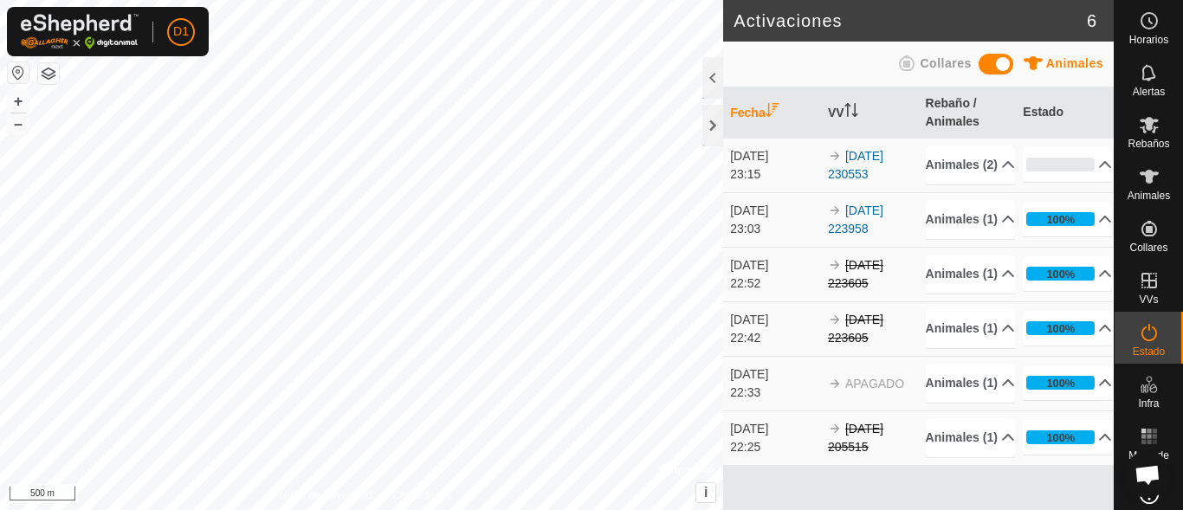
scroll to position [65, 0]
click at [986, 401] on p-accordion-header "Animales (1)" at bounding box center [970, 383] width 89 height 39
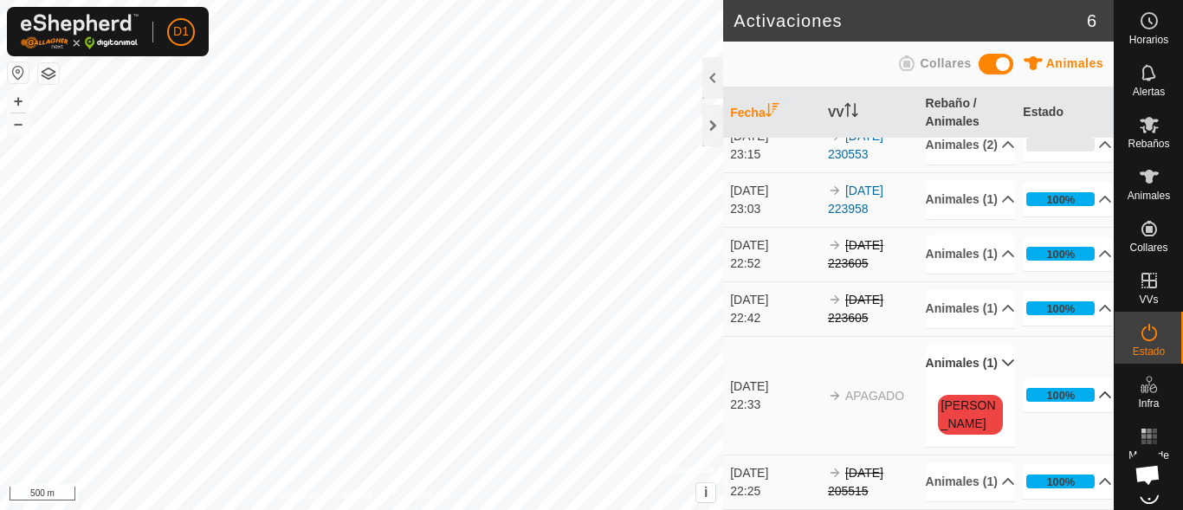
click at [1086, 412] on p-accordion-header "100%" at bounding box center [1067, 395] width 89 height 35
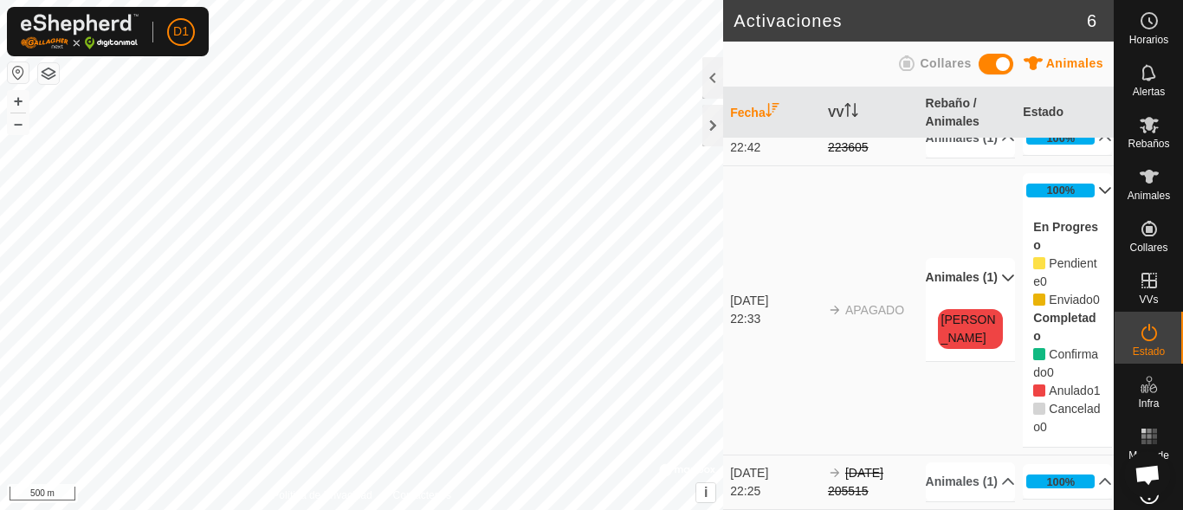
scroll to position [273, 0]
drag, startPoint x: 932, startPoint y: 253, endPoint x: 979, endPoint y: 289, distance: 59.3
click at [979, 289] on td "Animales (1) [PERSON_NAME]" at bounding box center [968, 309] width 98 height 289
click at [977, 289] on p-accordion-header "Animales (1)" at bounding box center [970, 277] width 89 height 39
click at [979, 243] on td "Animales (1) [PERSON_NAME]" at bounding box center [968, 309] width 98 height 289
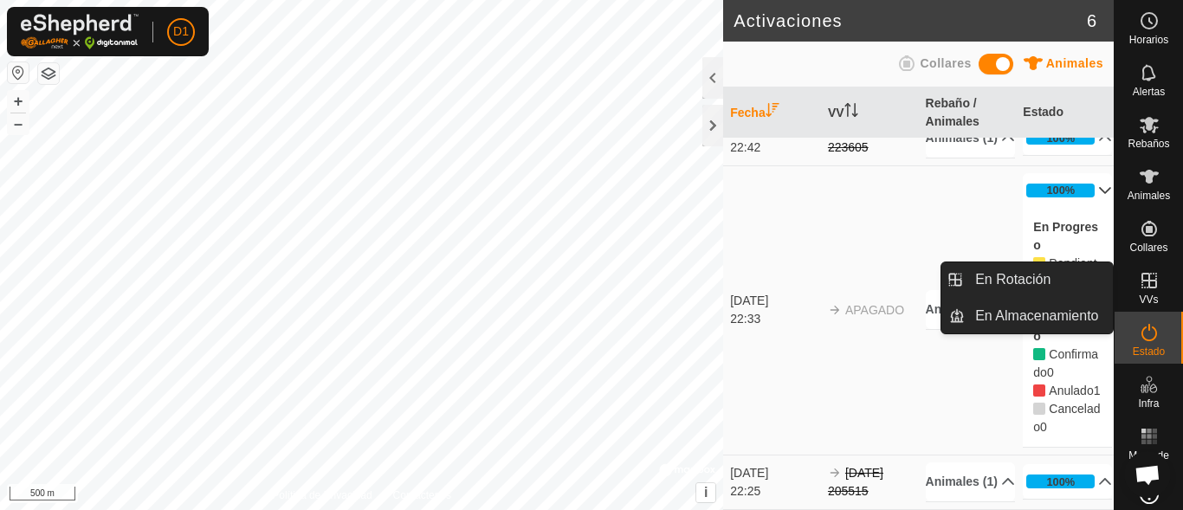
click at [1149, 286] on icon at bounding box center [1150, 281] width 16 height 16
click at [1030, 312] on link "En Almacenamiento" at bounding box center [1039, 316] width 148 height 35
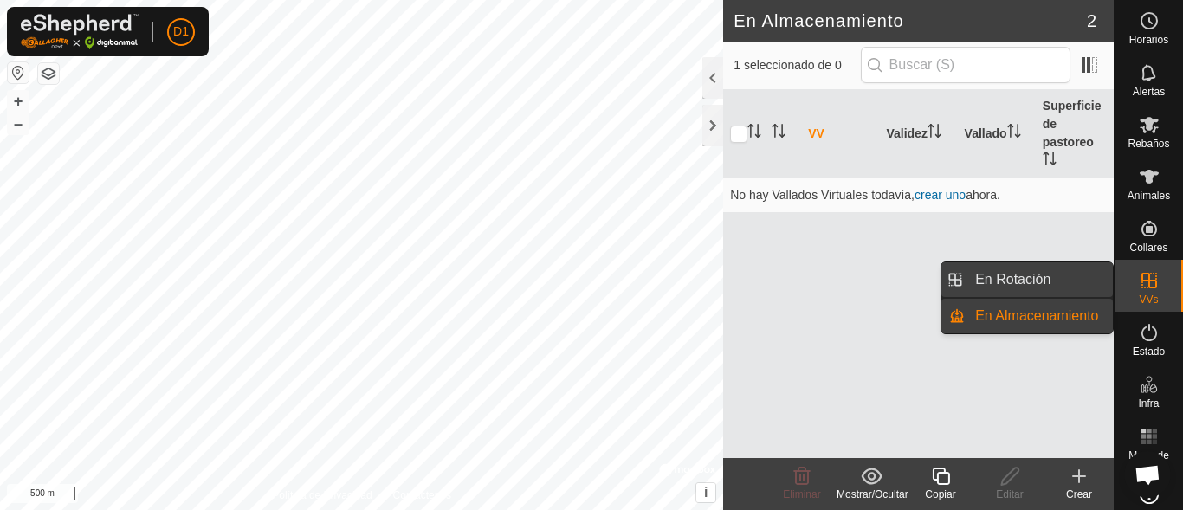
click at [1022, 278] on link "En Rotación" at bounding box center [1039, 279] width 148 height 35
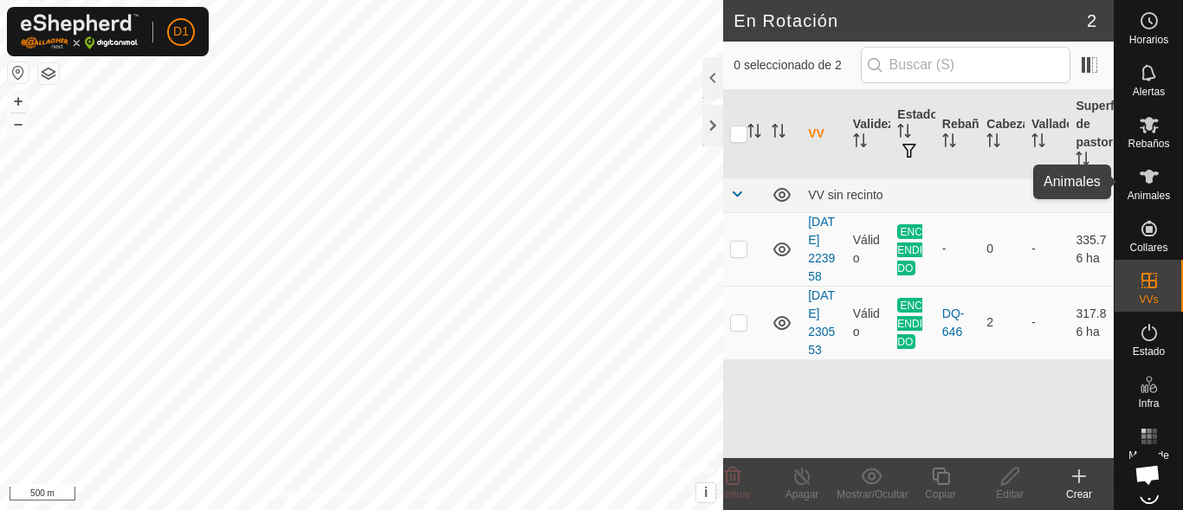
click at [1134, 182] on es-animals-svg-icon at bounding box center [1149, 177] width 31 height 28
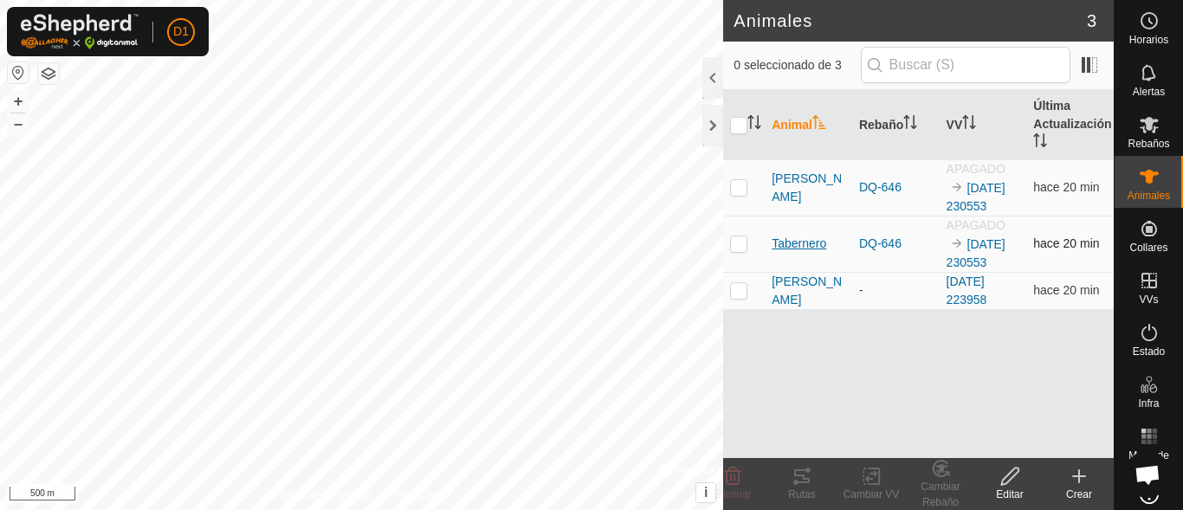
click at [790, 244] on span "Tabernero" at bounding box center [799, 244] width 55 height 18
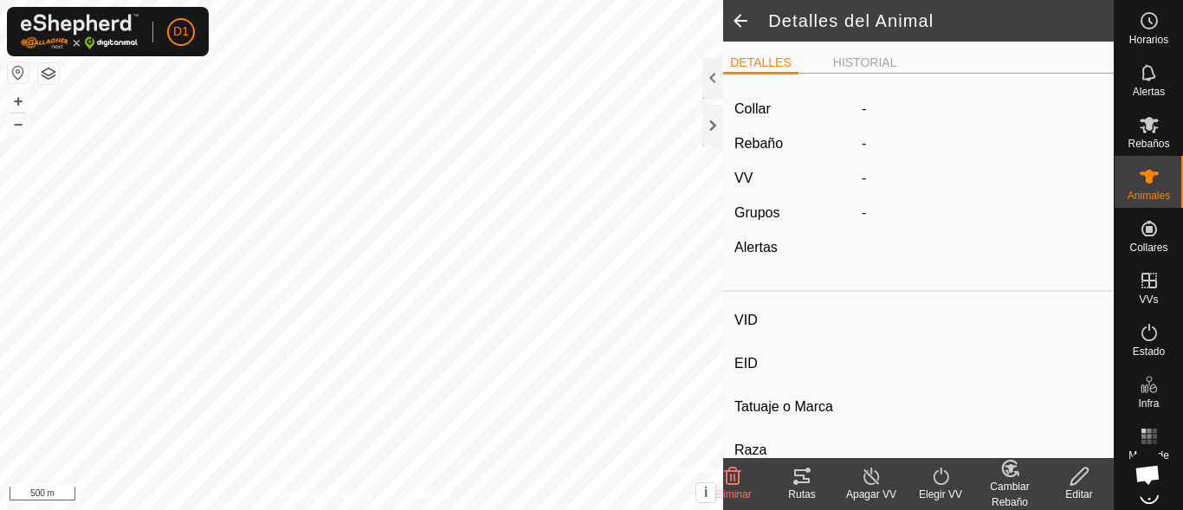
type input "Tabernero"
type input "-"
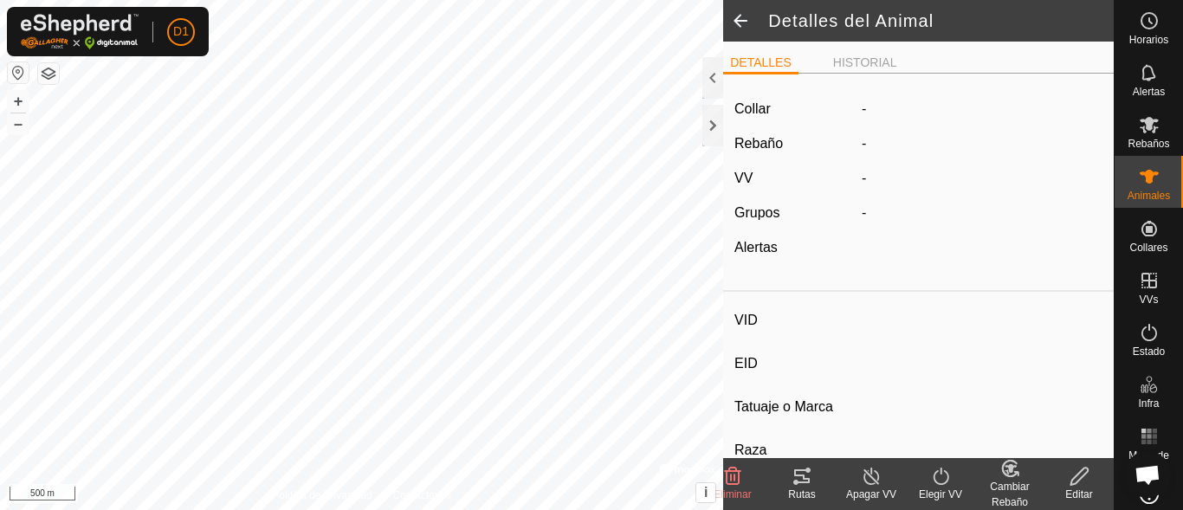
type input "0 kg"
type input "-"
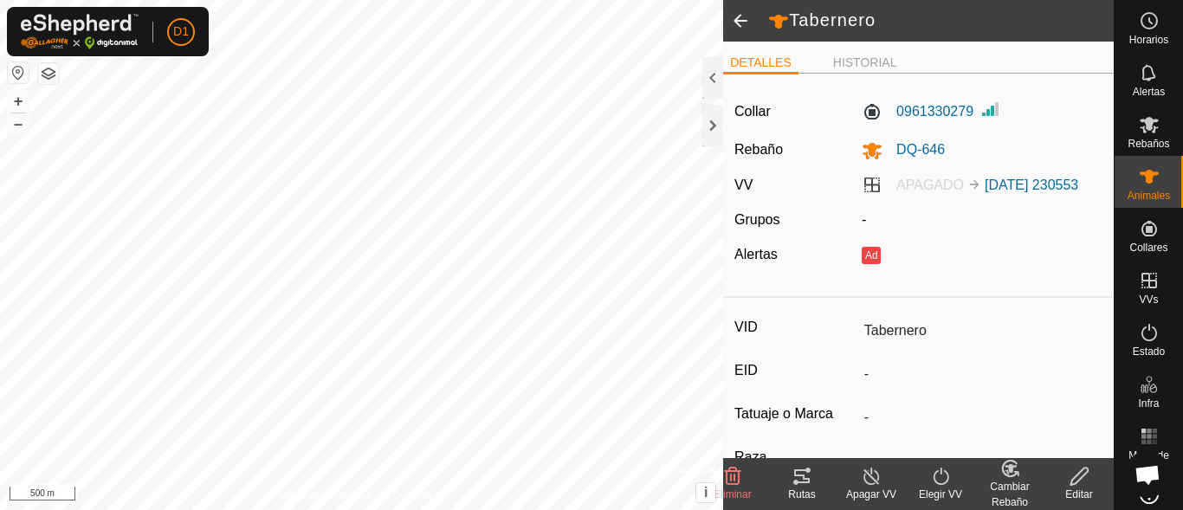
click at [932, 482] on icon at bounding box center [941, 476] width 22 height 21
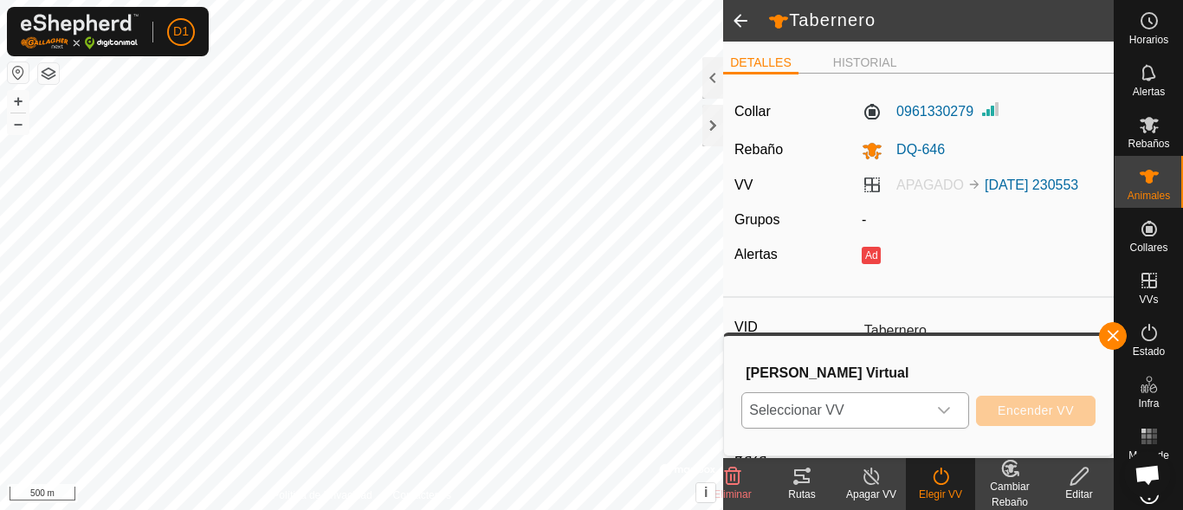
click at [940, 409] on icon "dropdown trigger" at bounding box center [944, 410] width 12 height 7
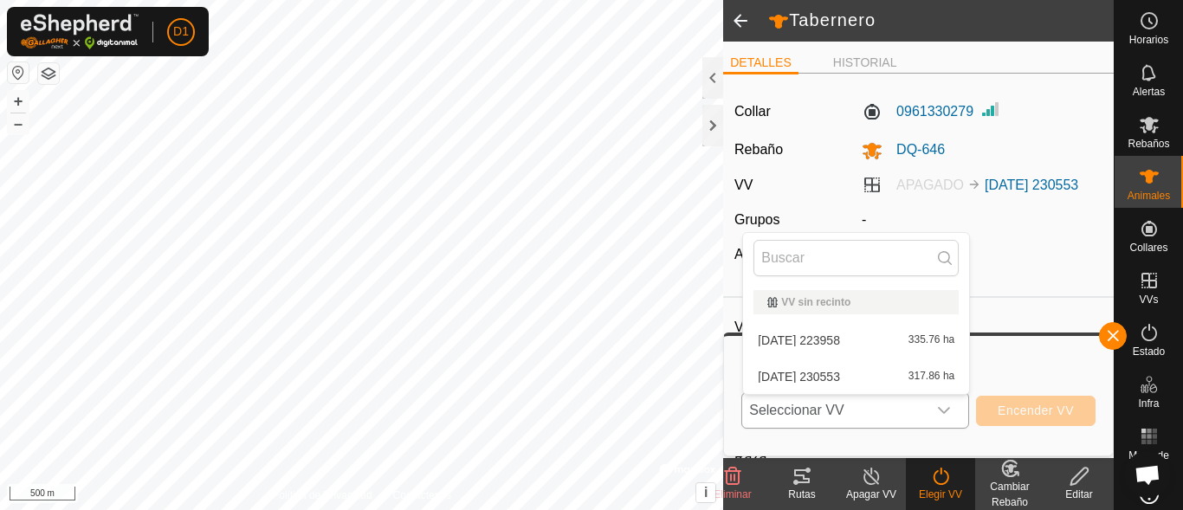
click at [868, 372] on li "[DATE] 230553 317.86 ha" at bounding box center [856, 376] width 226 height 35
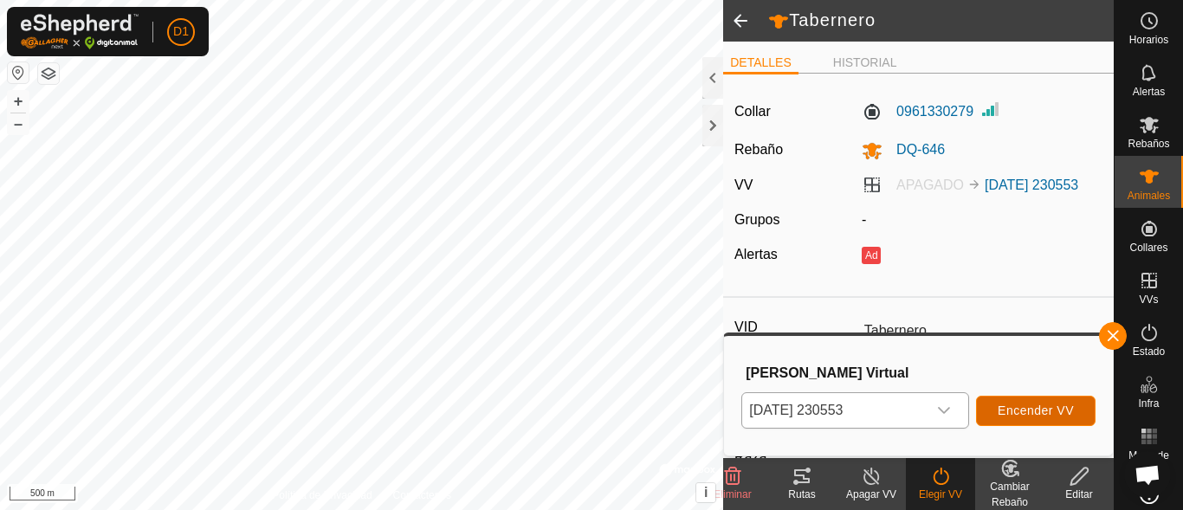
click at [1013, 415] on span "Encender VV" at bounding box center [1036, 411] width 76 height 14
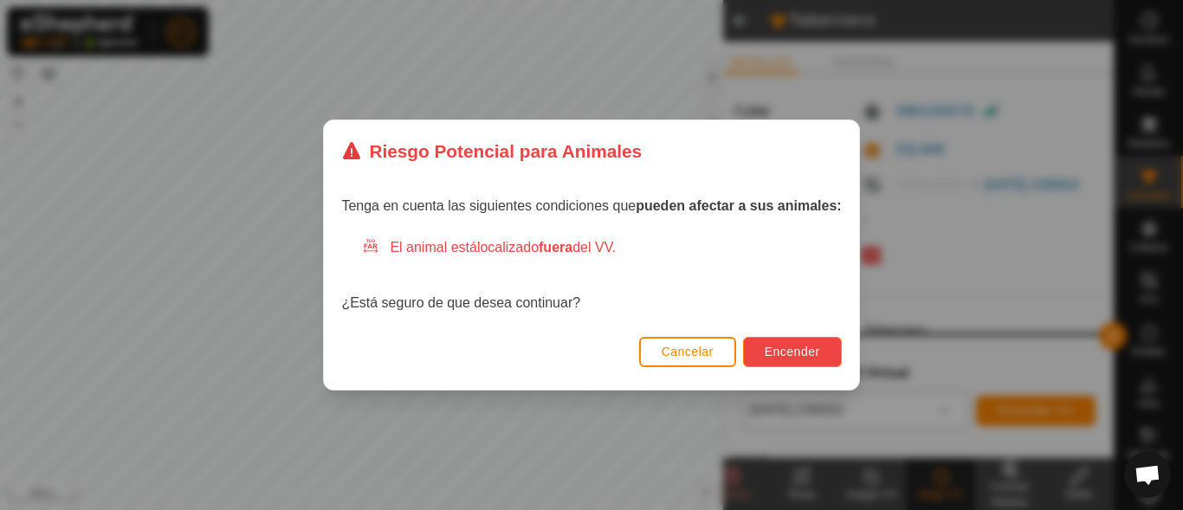
click at [817, 345] on span "Encender" at bounding box center [792, 352] width 55 height 14
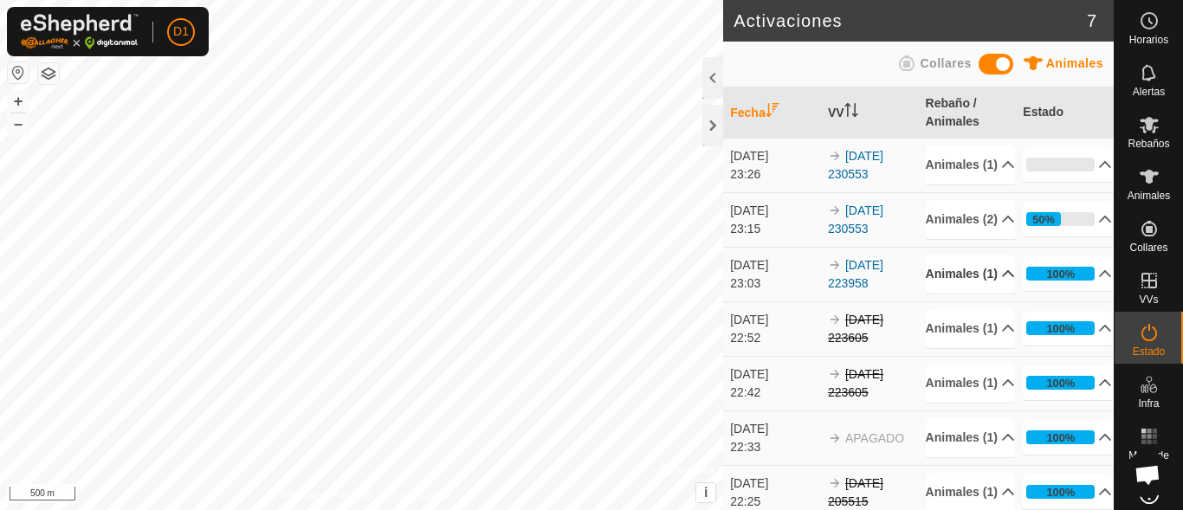
click at [983, 294] on p-accordion-header "Animales (1)" at bounding box center [970, 274] width 89 height 39
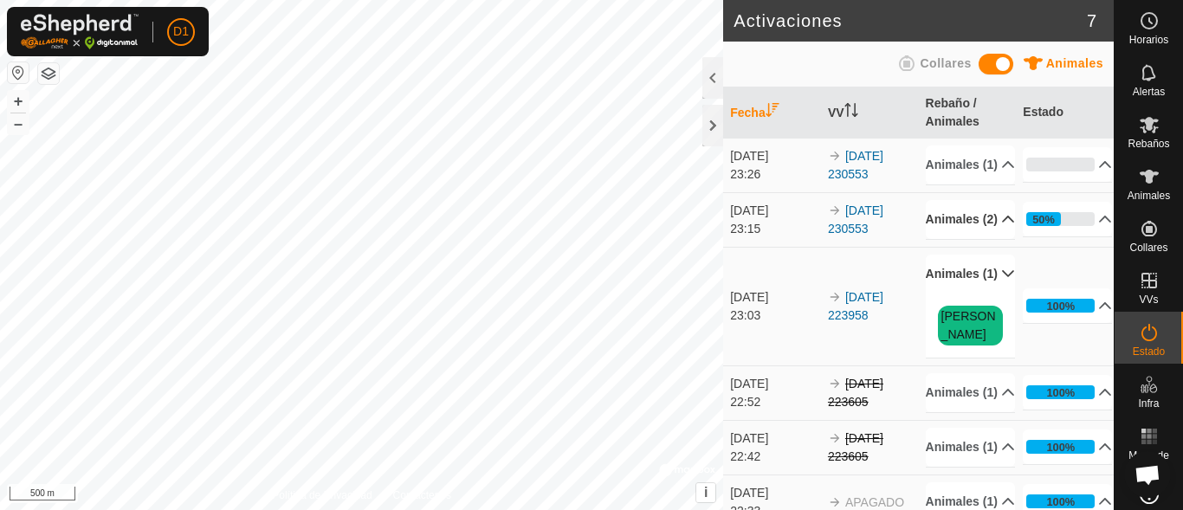
click at [990, 239] on p-accordion-header "Animales (2)" at bounding box center [970, 219] width 89 height 39
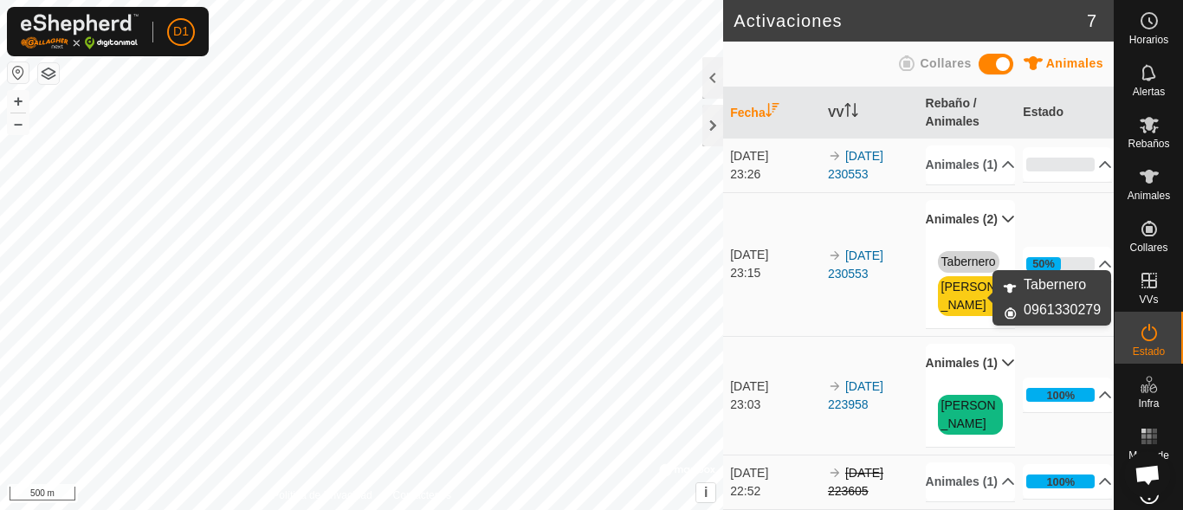
click at [954, 269] on link "Tabernero" at bounding box center [969, 262] width 55 height 14
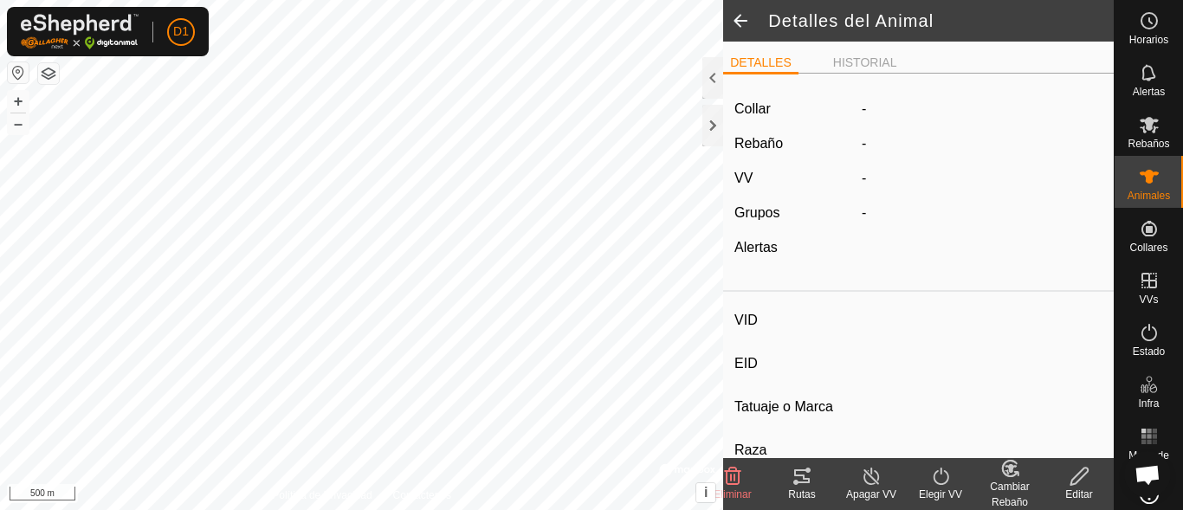
type input "Tabernero"
type input "-"
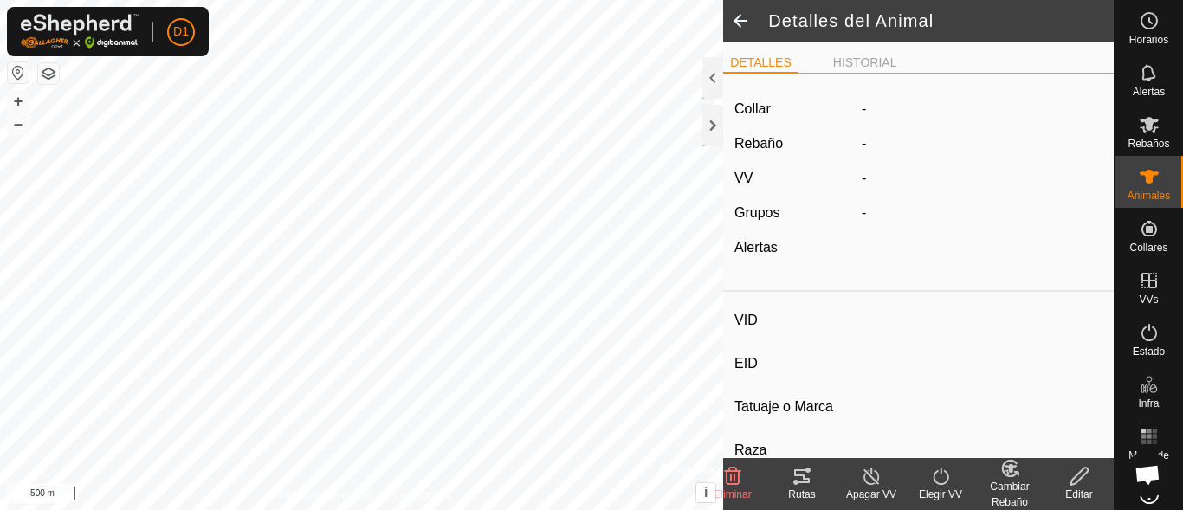
type input "0 kg"
type input "-"
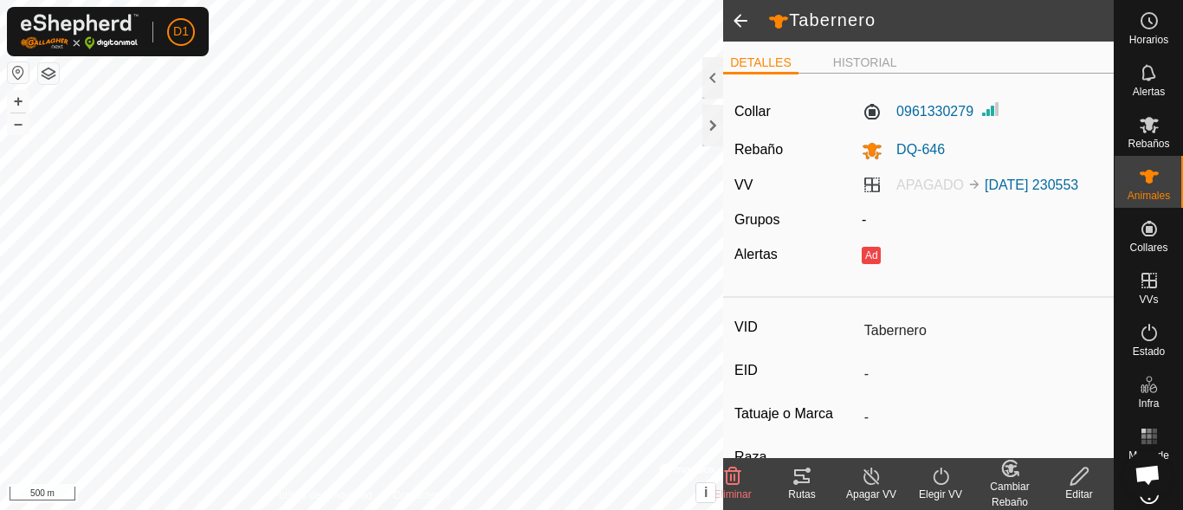
click at [938, 479] on icon at bounding box center [941, 476] width 22 height 21
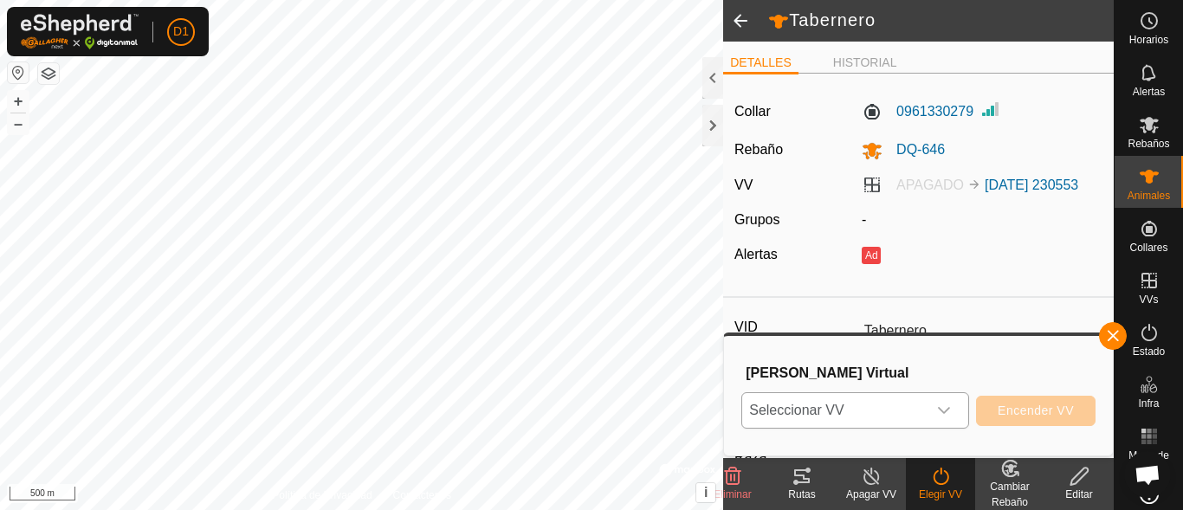
click at [941, 413] on icon "dropdown trigger" at bounding box center [944, 411] width 14 height 14
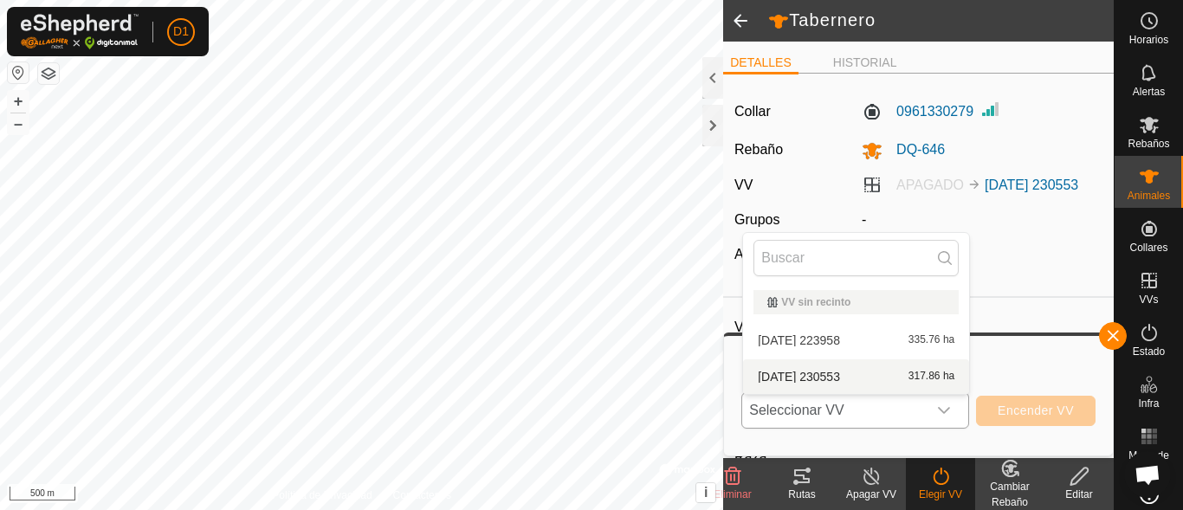
click at [885, 379] on li "[DATE] 230553 317.86 ha" at bounding box center [856, 376] width 226 height 35
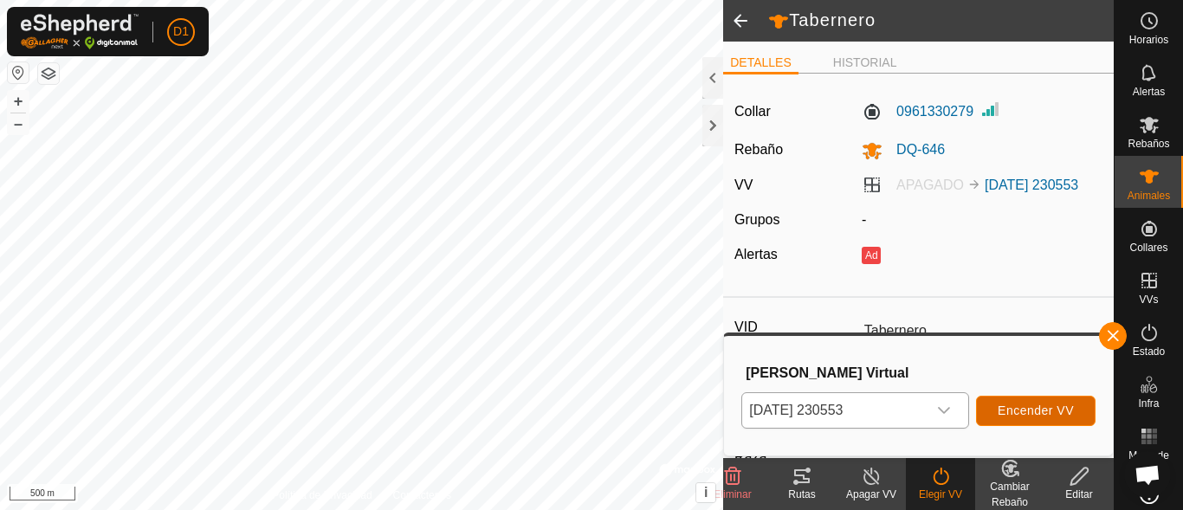
click at [1002, 403] on button "Encender VV" at bounding box center [1036, 411] width 120 height 30
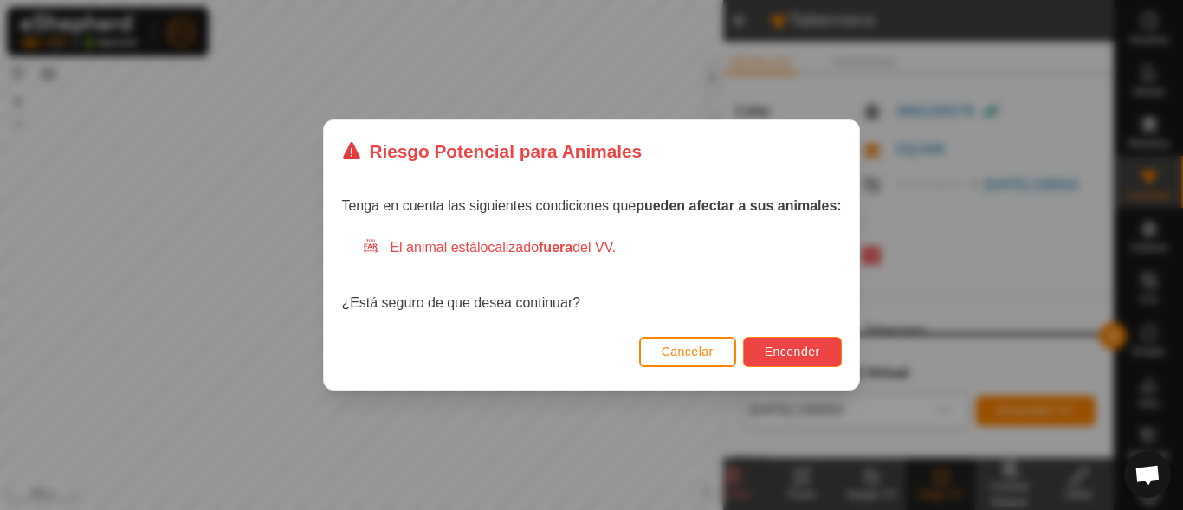
click at [793, 346] on span "Encender" at bounding box center [792, 352] width 55 height 14
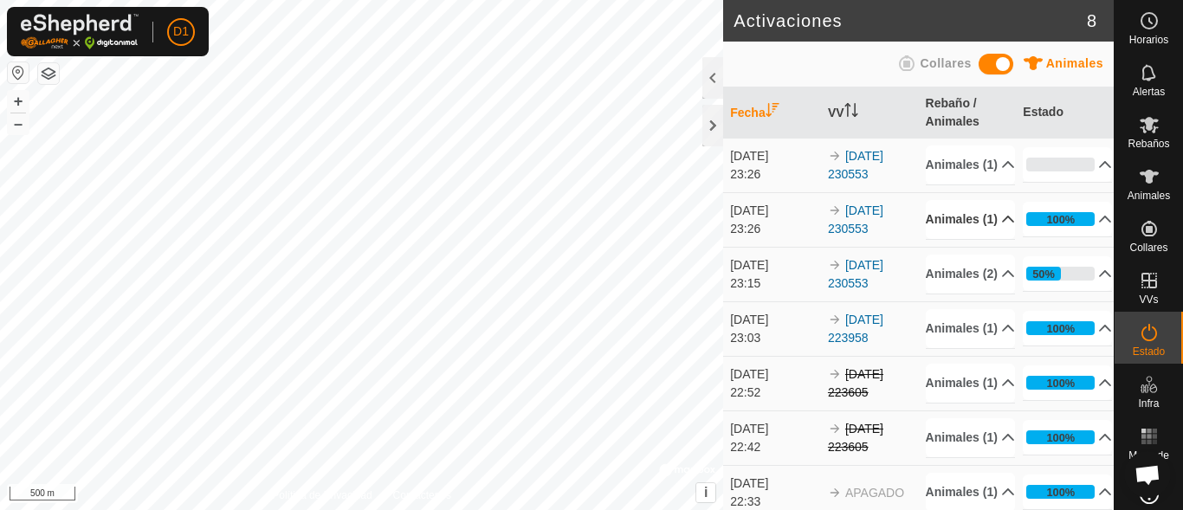
click at [988, 239] on p-accordion-header "Animales (1)" at bounding box center [970, 219] width 89 height 39
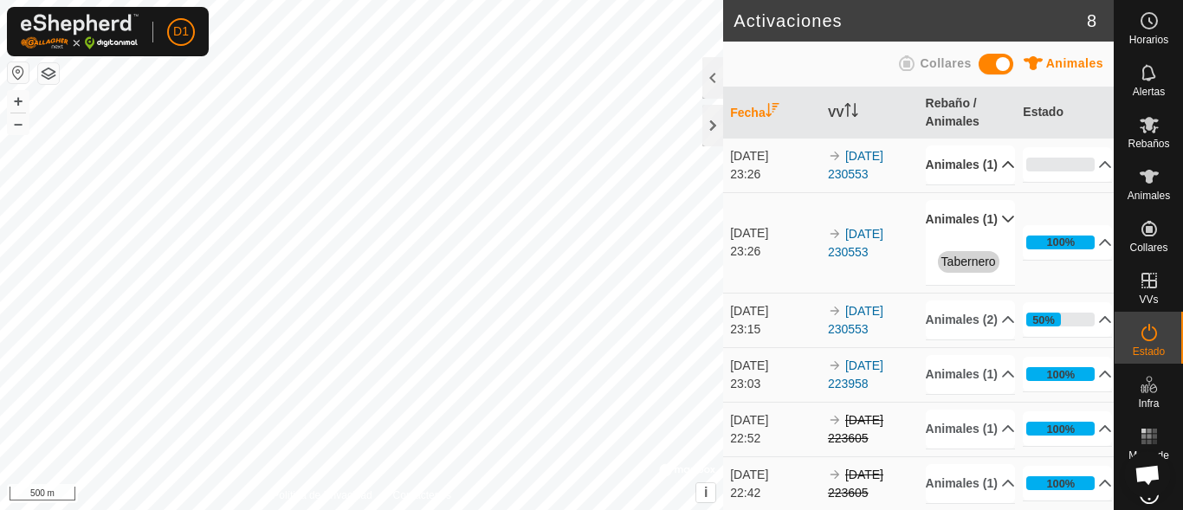
click at [1001, 171] on icon at bounding box center [1008, 165] width 14 height 14
click at [983, 178] on p-accordion-header "Animales (1)" at bounding box center [970, 165] width 89 height 39
